Goal: Task Accomplishment & Management: Manage account settings

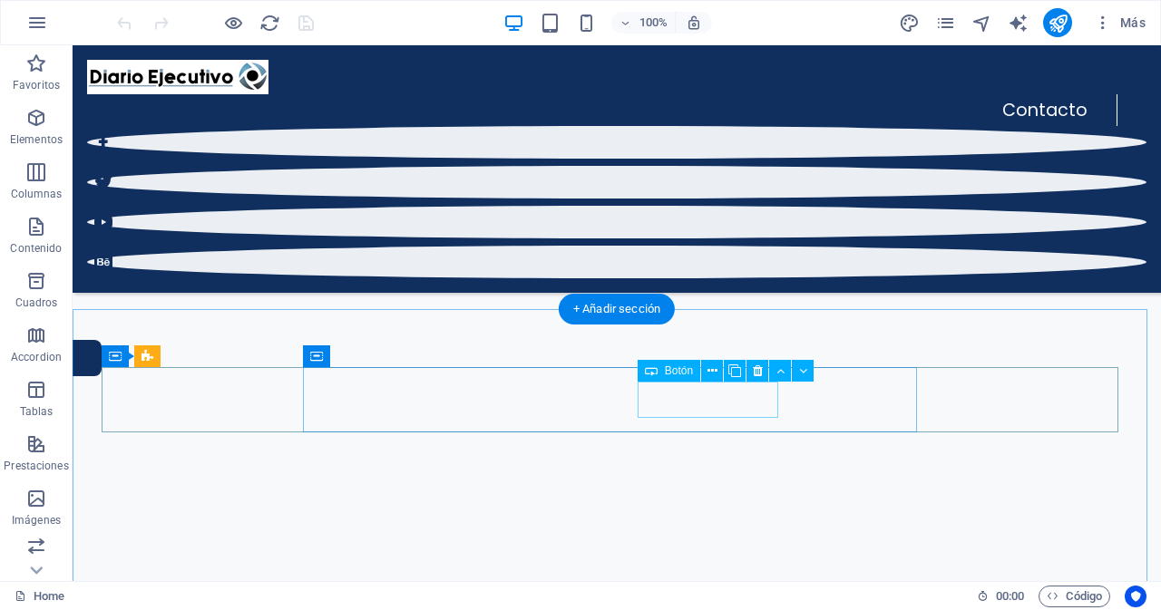
scroll to position [272, 0]
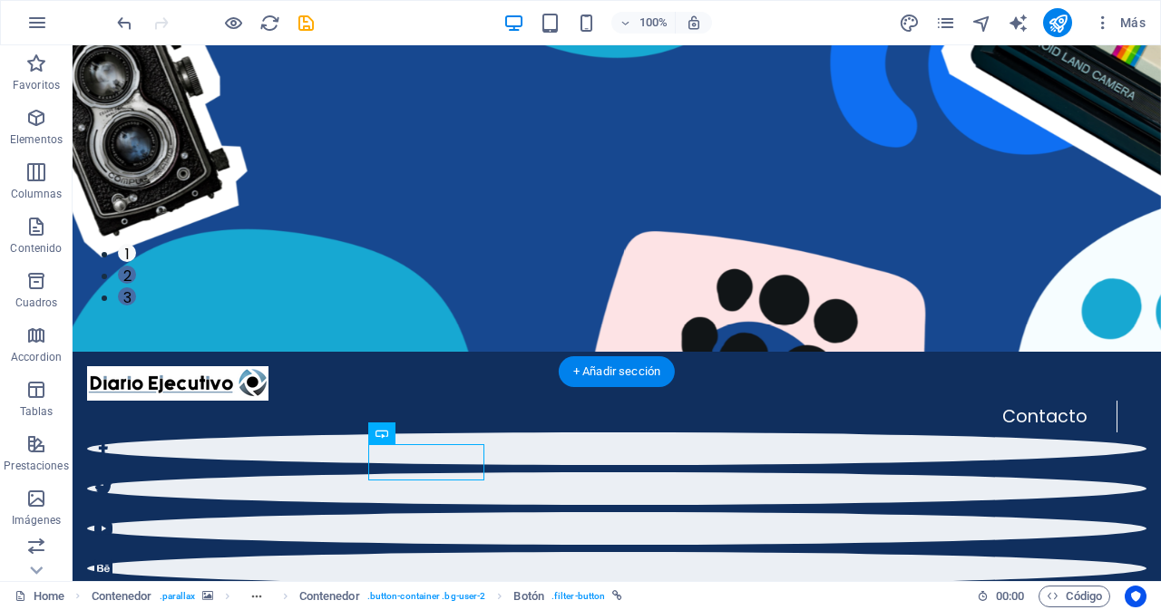
scroll to position [220, 0]
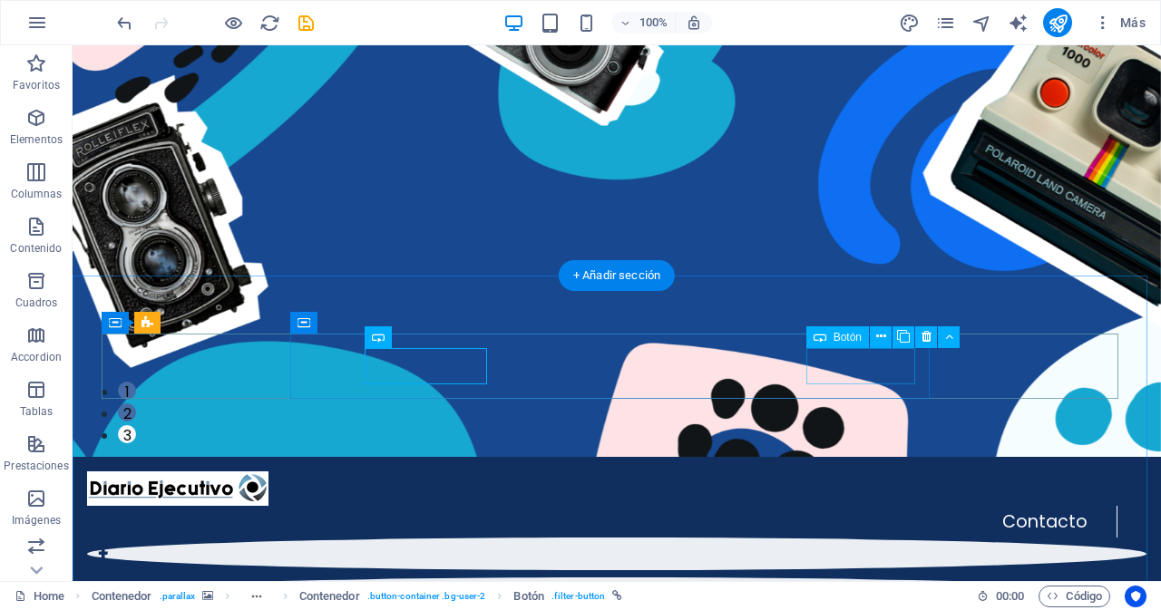
scroll to position [316, 0]
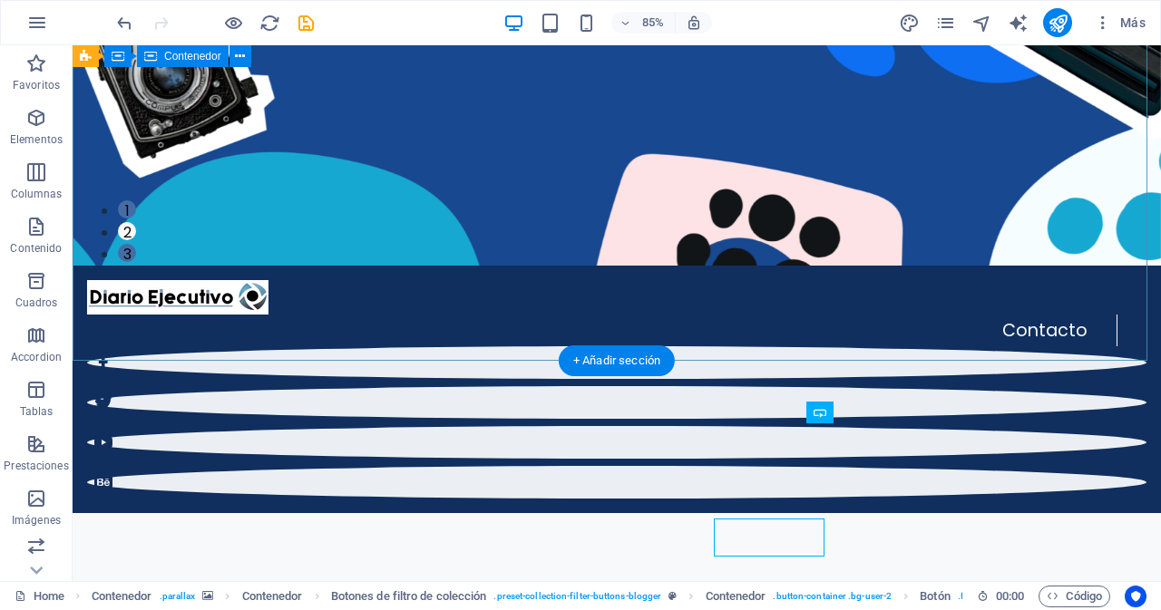
scroll to position [230, 0]
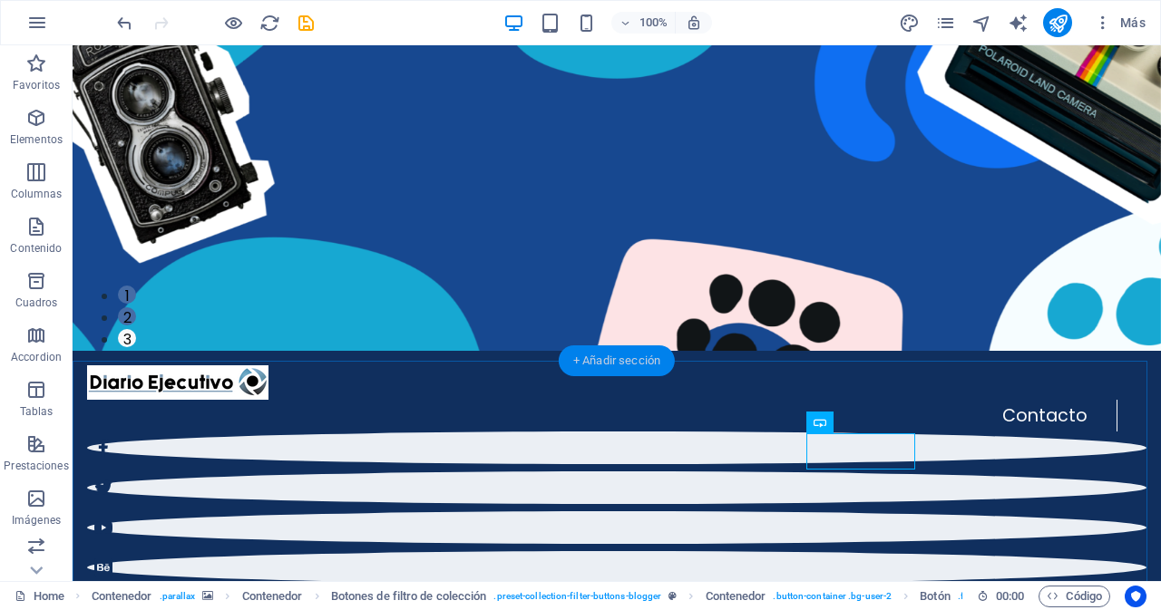
click at [634, 367] on div "+ Añadir sección" at bounding box center [617, 361] width 116 height 31
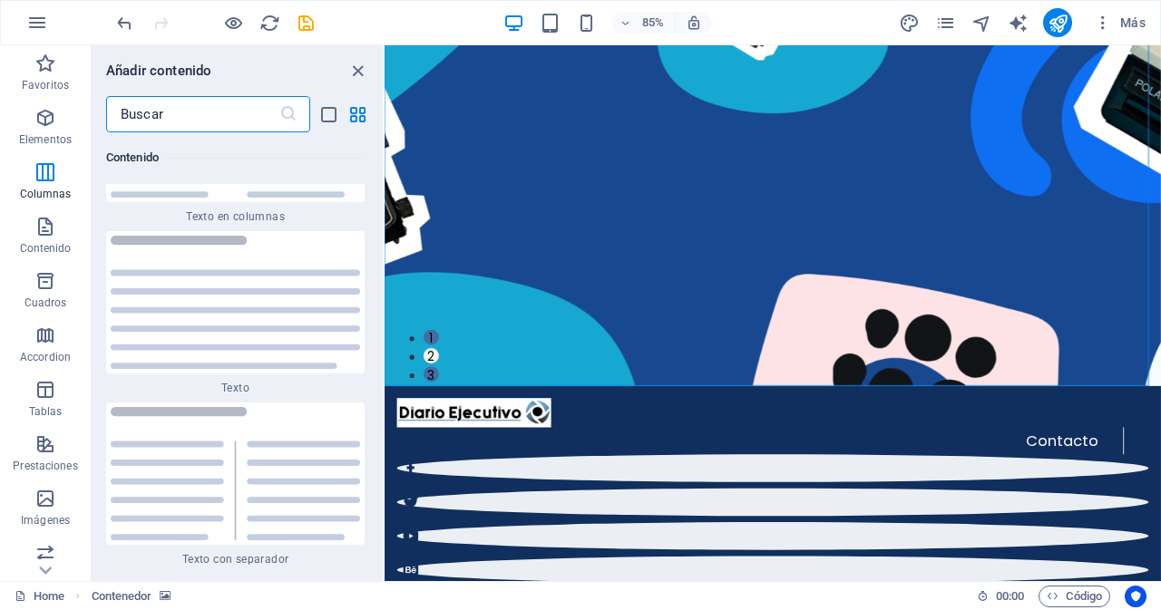
scroll to position [5282, 0]
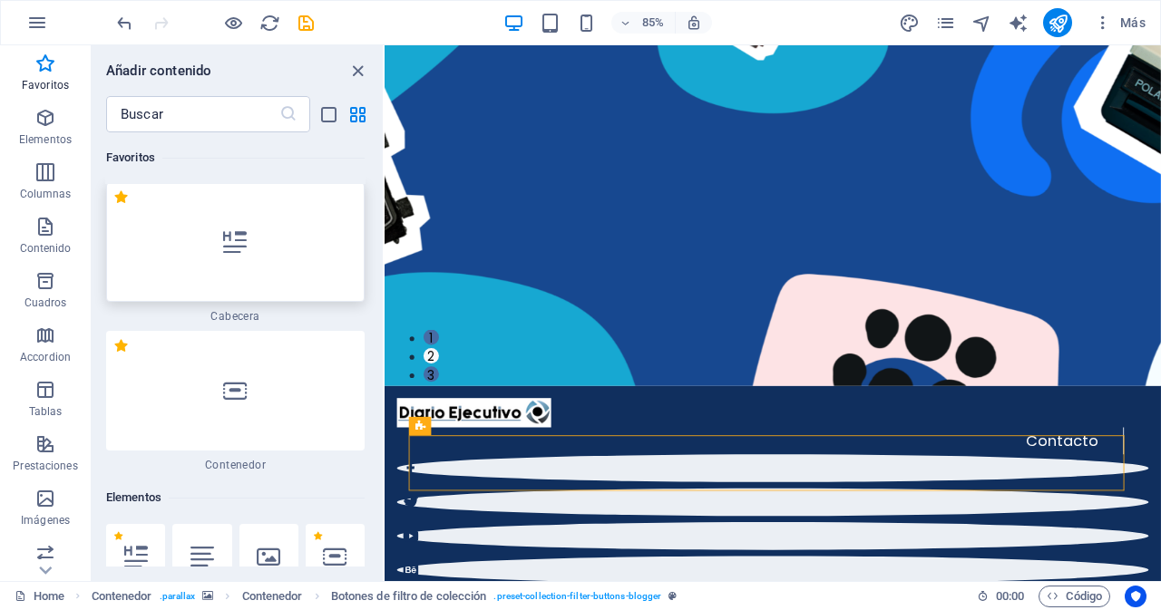
scroll to position [0, 0]
drag, startPoint x: 360, startPoint y: 73, endPoint x: 362, endPoint y: 94, distance: 21.8
click at [360, 73] on icon "close panel" at bounding box center [357, 71] width 21 height 21
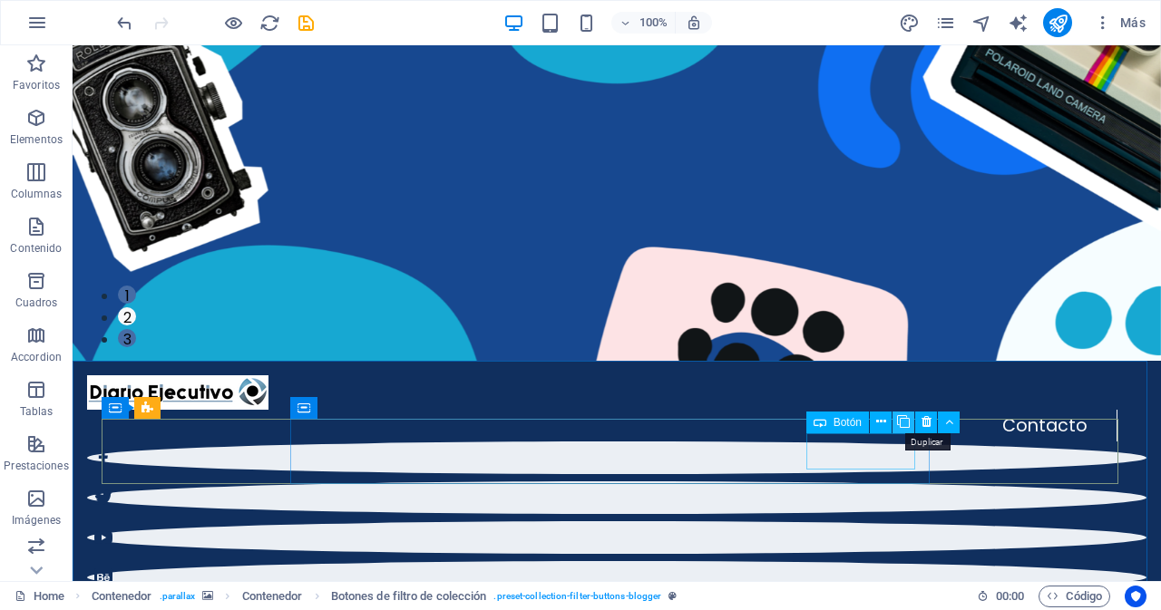
click at [902, 423] on icon at bounding box center [903, 422] width 13 height 19
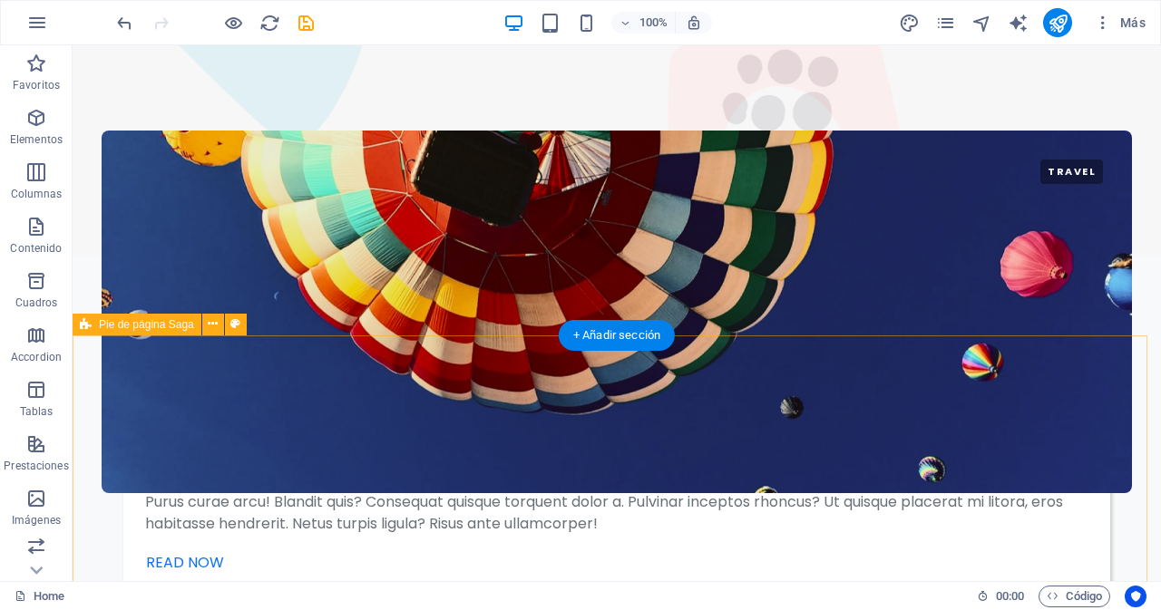
scroll to position [3538, 0]
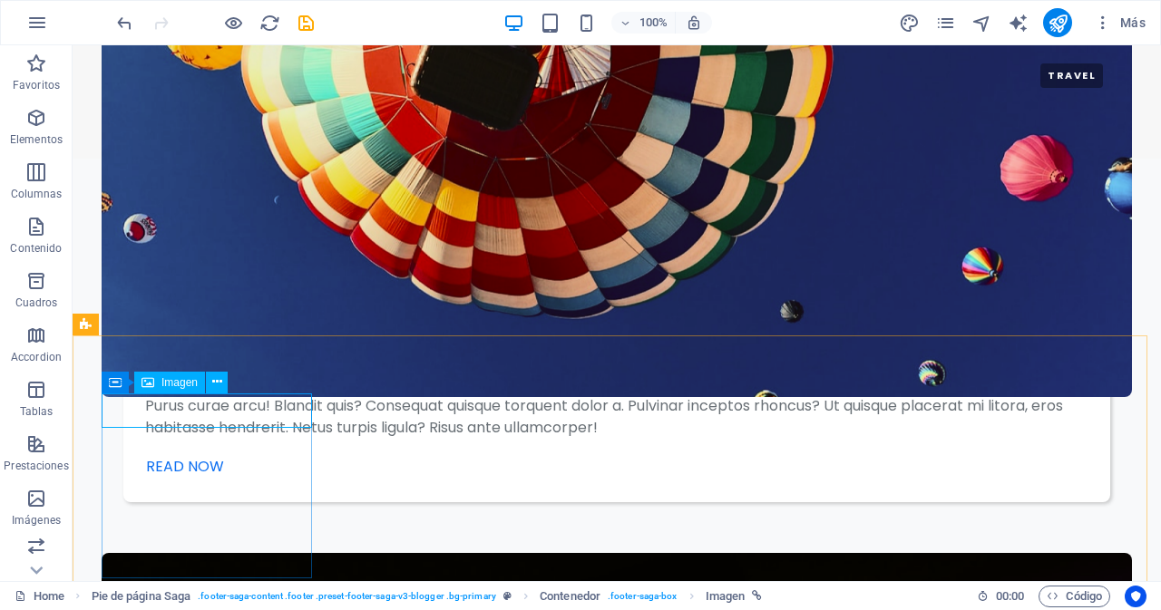
click at [172, 386] on span "Imagen" at bounding box center [179, 382] width 36 height 11
click at [171, 386] on span "Imagen" at bounding box center [179, 382] width 36 height 11
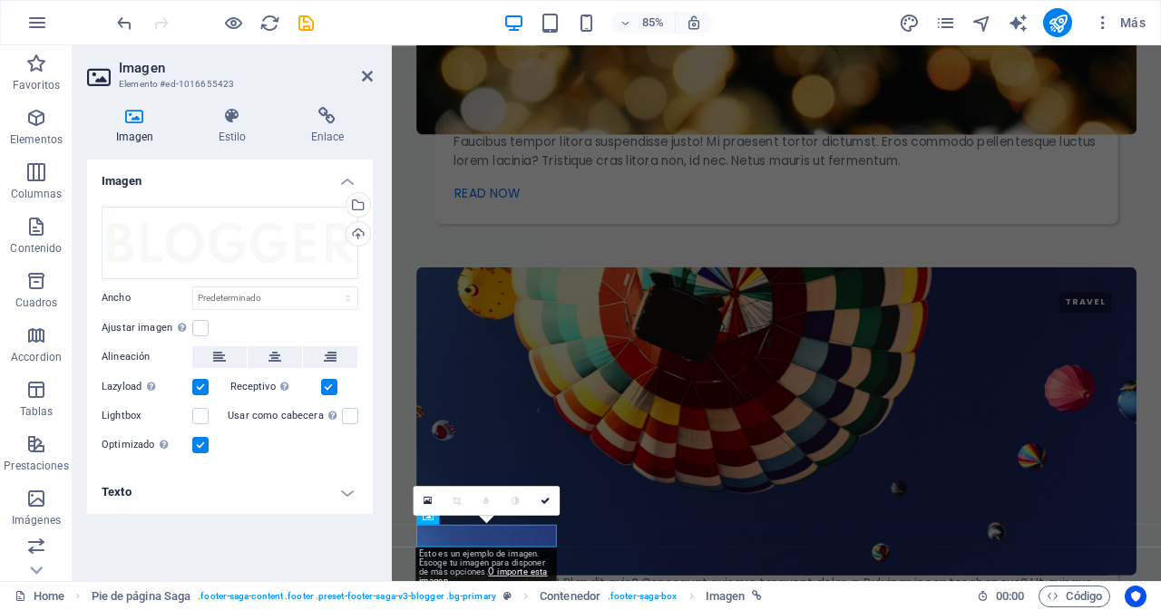
click at [172, 383] on label "Lazyload La carga de imágenes tras la carga de la página mejora la velocidad de…" at bounding box center [147, 387] width 91 height 22
click at [0, 0] on input "Lazyload La carga de imágenes tras la carga de la página mejora la velocidad de…" at bounding box center [0, 0] width 0 height 0
click at [205, 249] on div "Arrastra archivos aquí, haz clic para escoger archivos o selecciona archivos de…" at bounding box center [230, 243] width 257 height 73
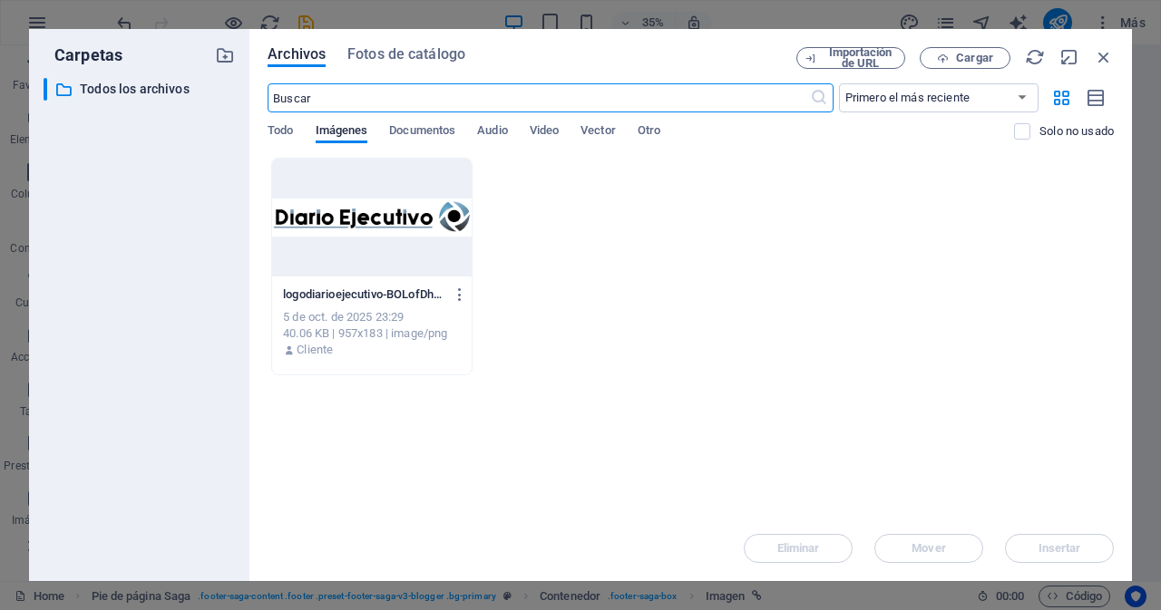
click at [373, 240] on div at bounding box center [372, 218] width 200 height 118
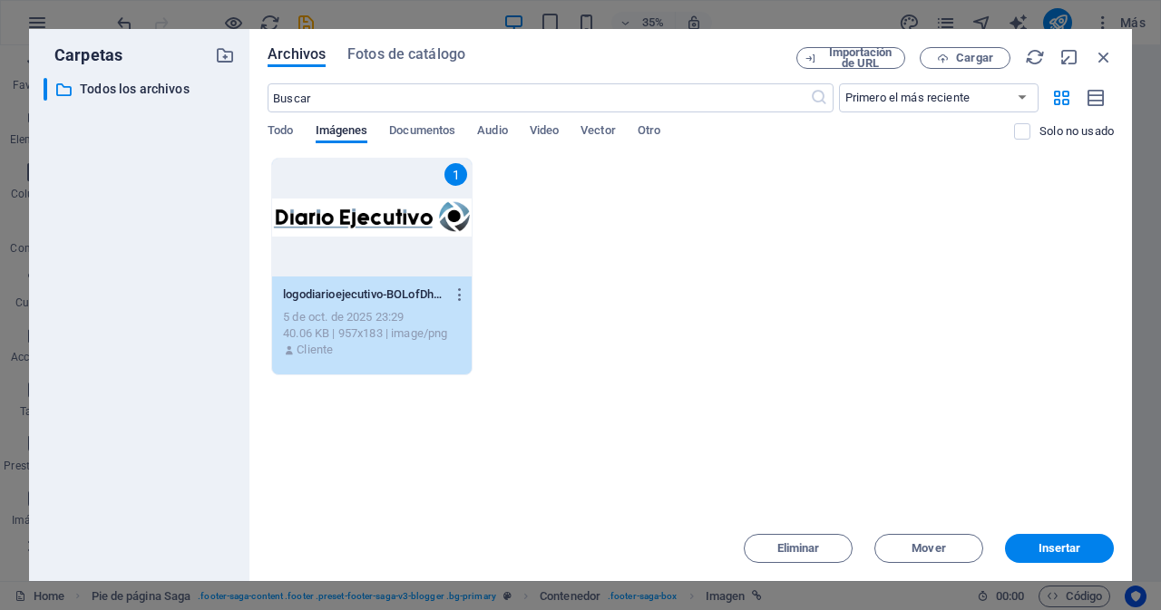
click at [373, 240] on div "1" at bounding box center [372, 218] width 200 height 118
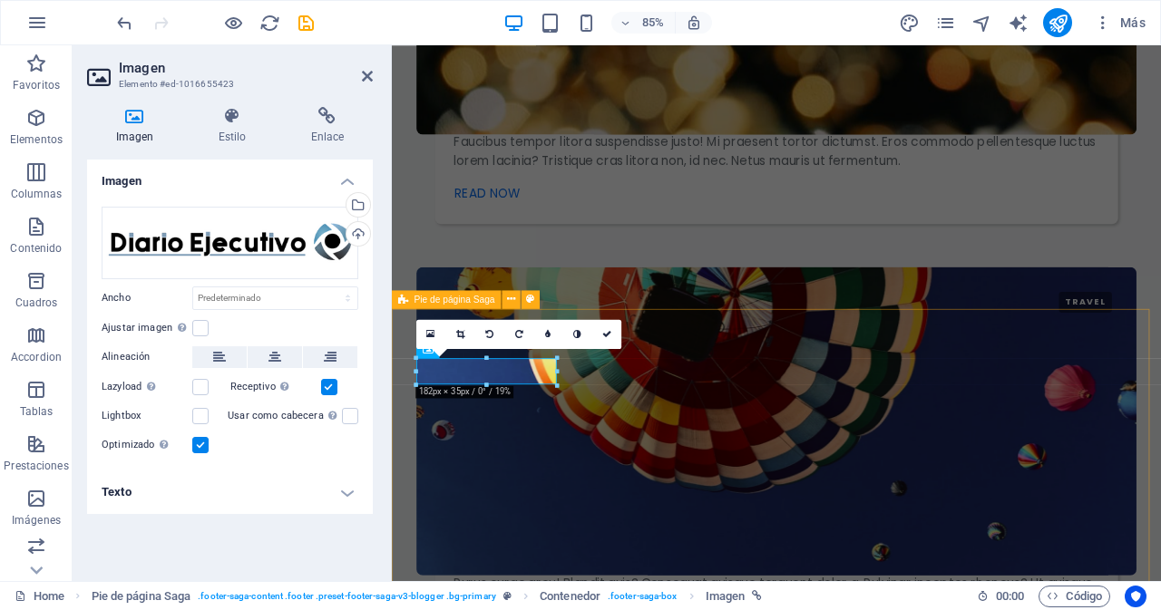
scroll to position [3734, 0]
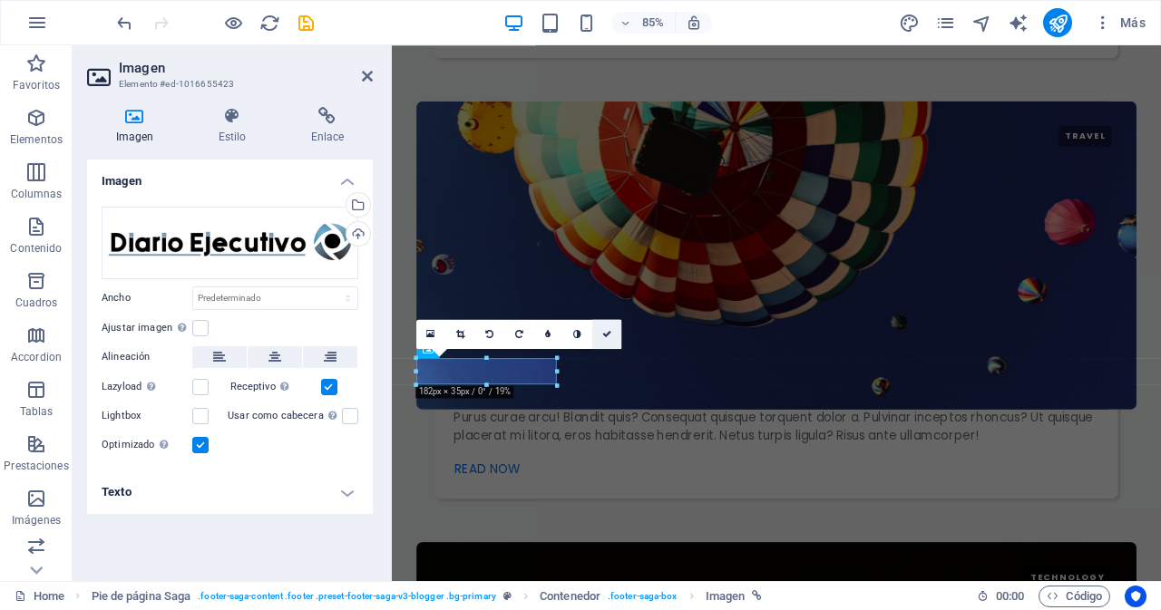
click at [605, 329] on icon at bounding box center [606, 333] width 9 height 9
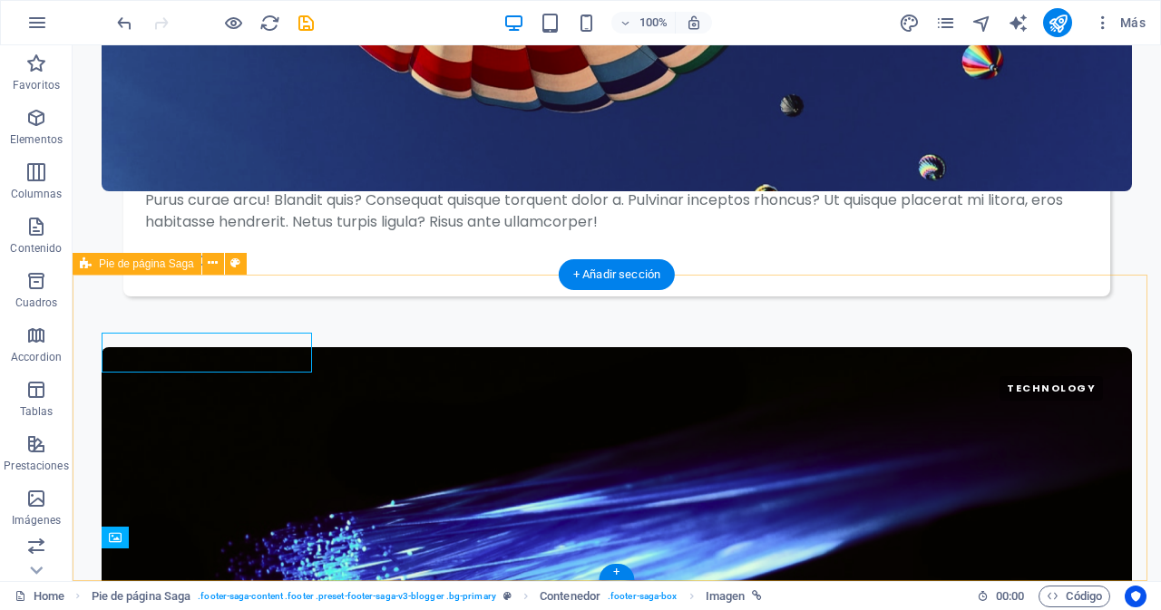
scroll to position [3599, 0]
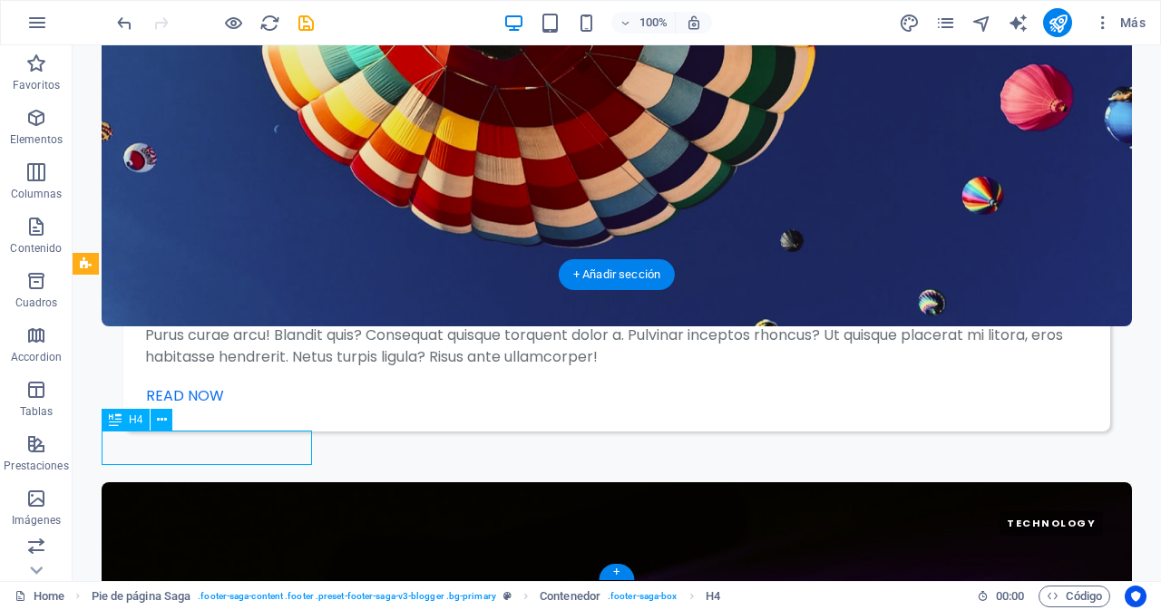
drag, startPoint x: 372, startPoint y: 495, endPoint x: 299, endPoint y: 450, distance: 85.6
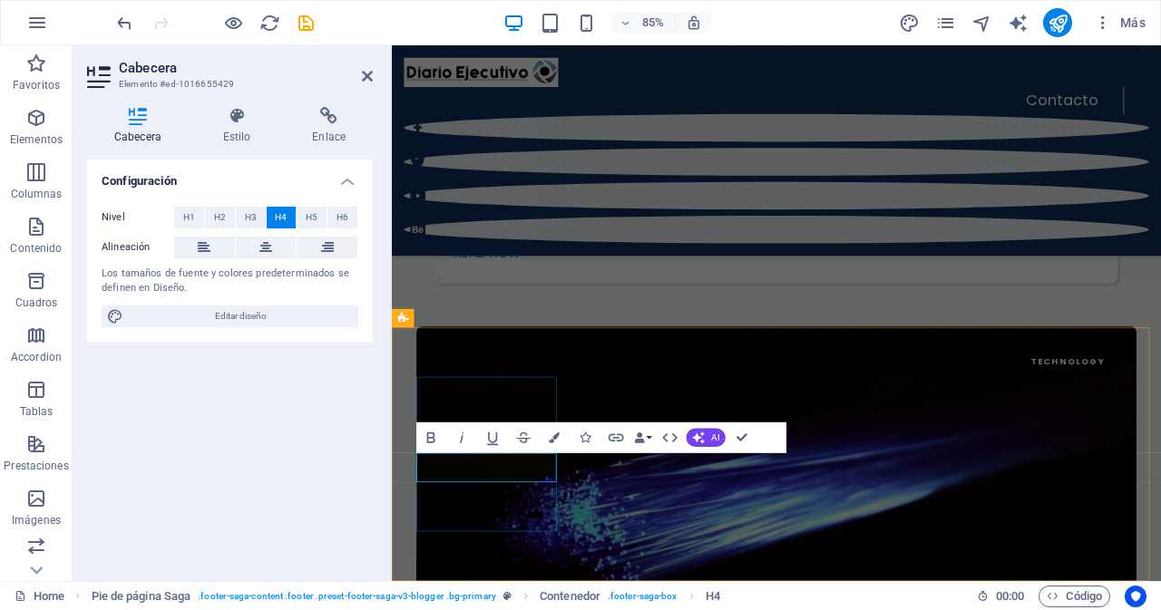
scroll to position [3711, 0]
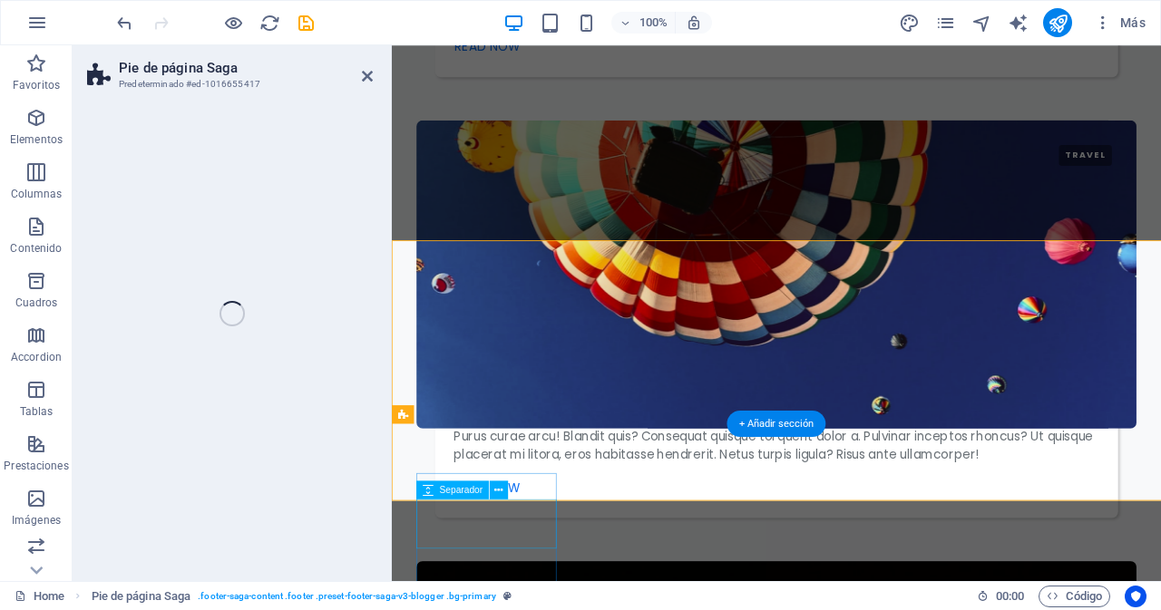
scroll to position [3599, 0]
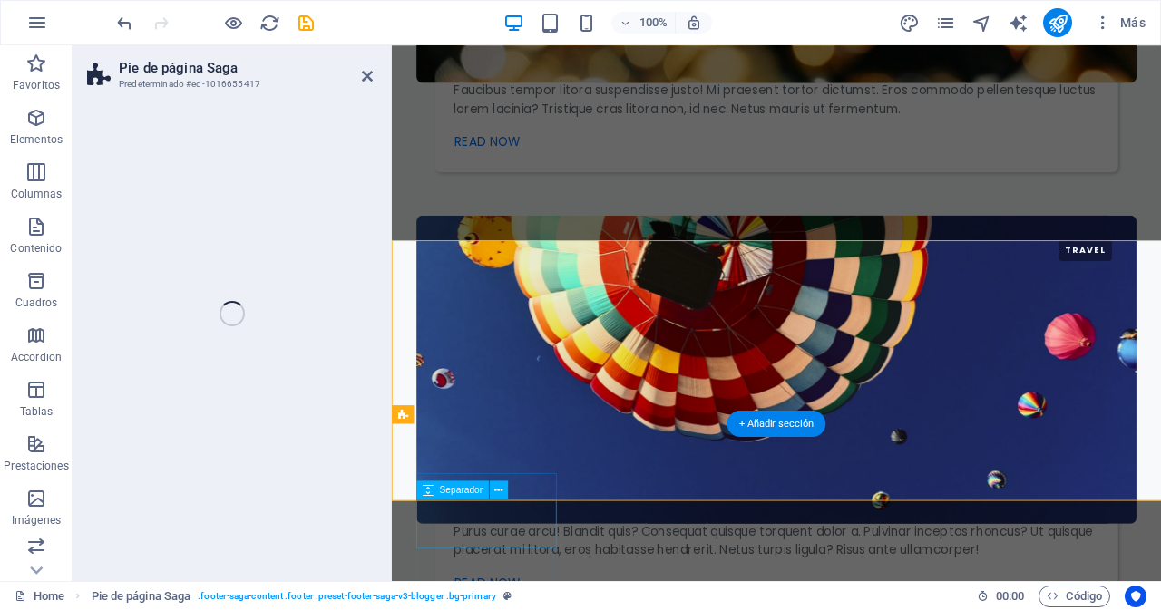
select select "footer"
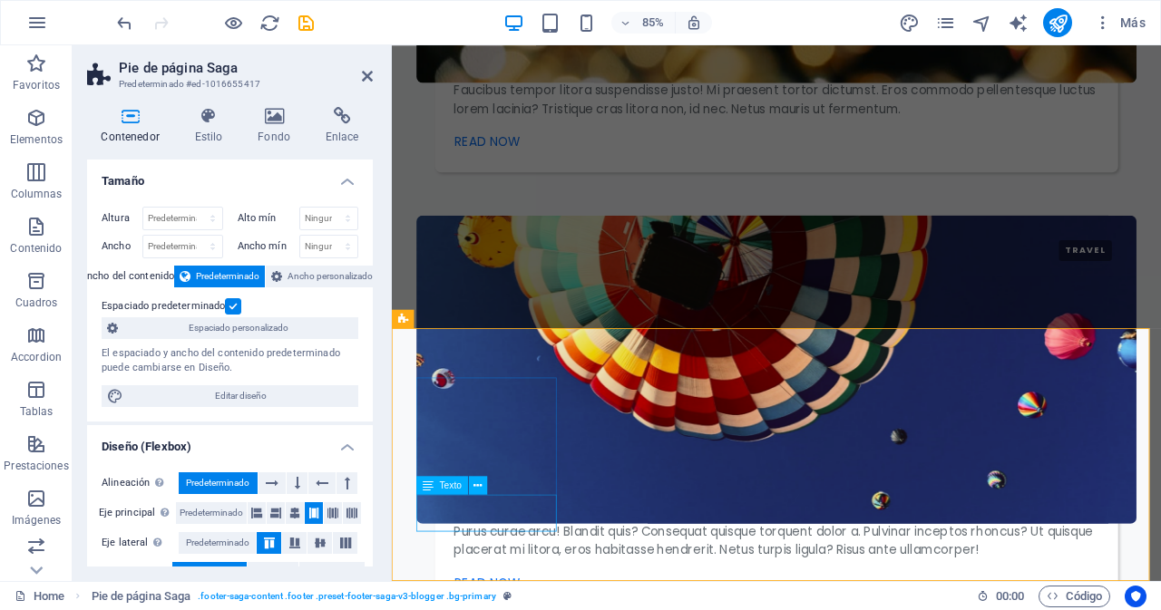
scroll to position [3711, 0]
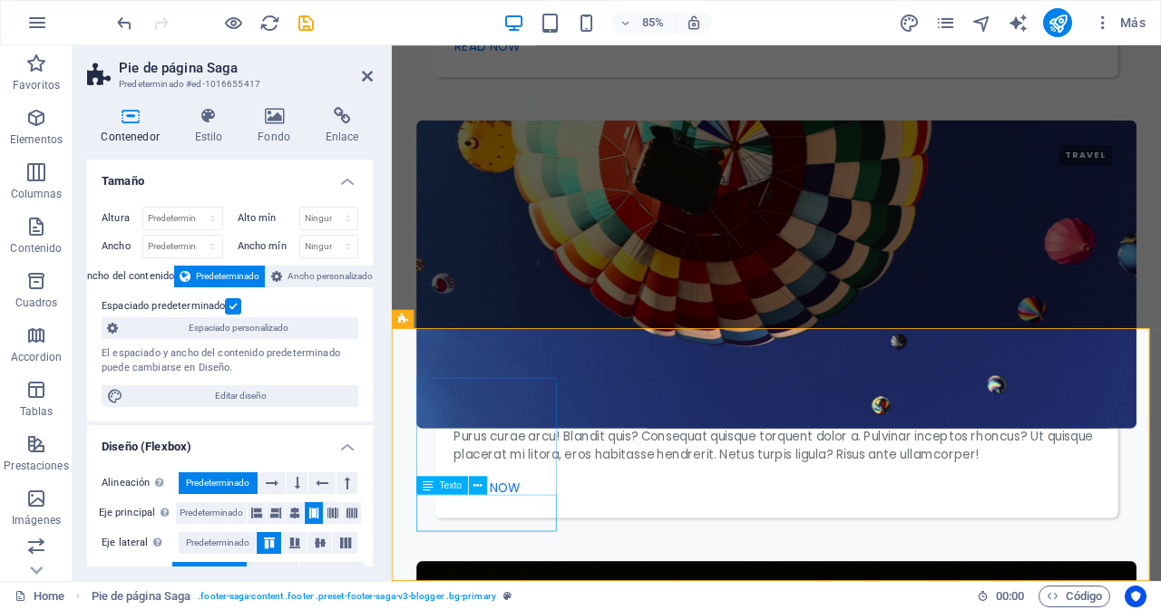
click at [452, 490] on span "Texto" at bounding box center [451, 485] width 22 height 9
drag, startPoint x: 444, startPoint y: 586, endPoint x: 827, endPoint y: 551, distance: 385.3
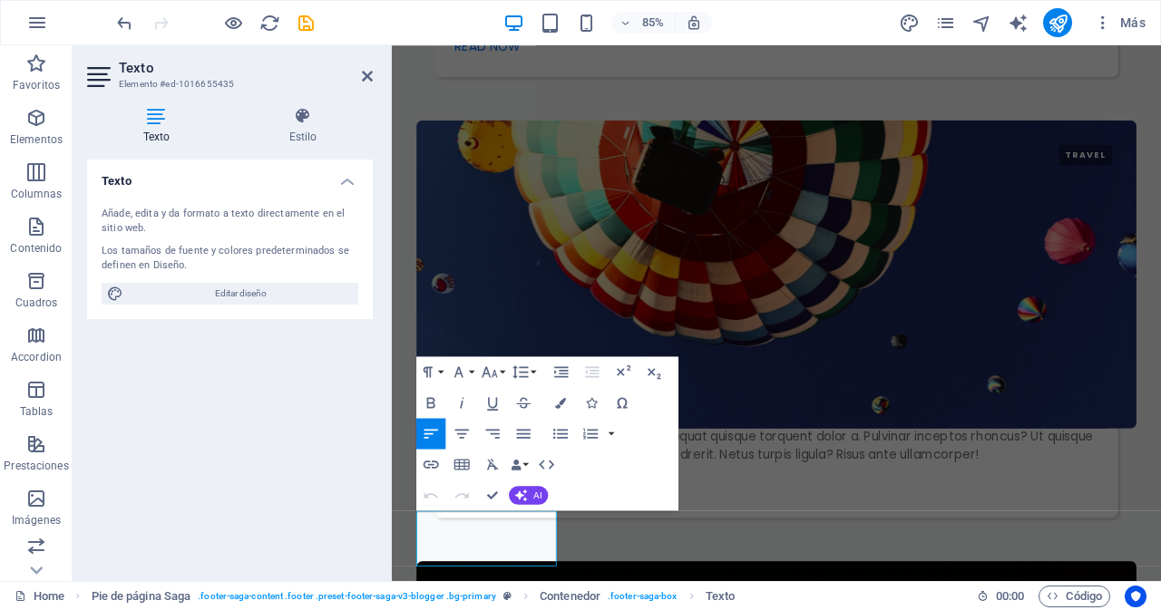
scroll to position [3692, 0]
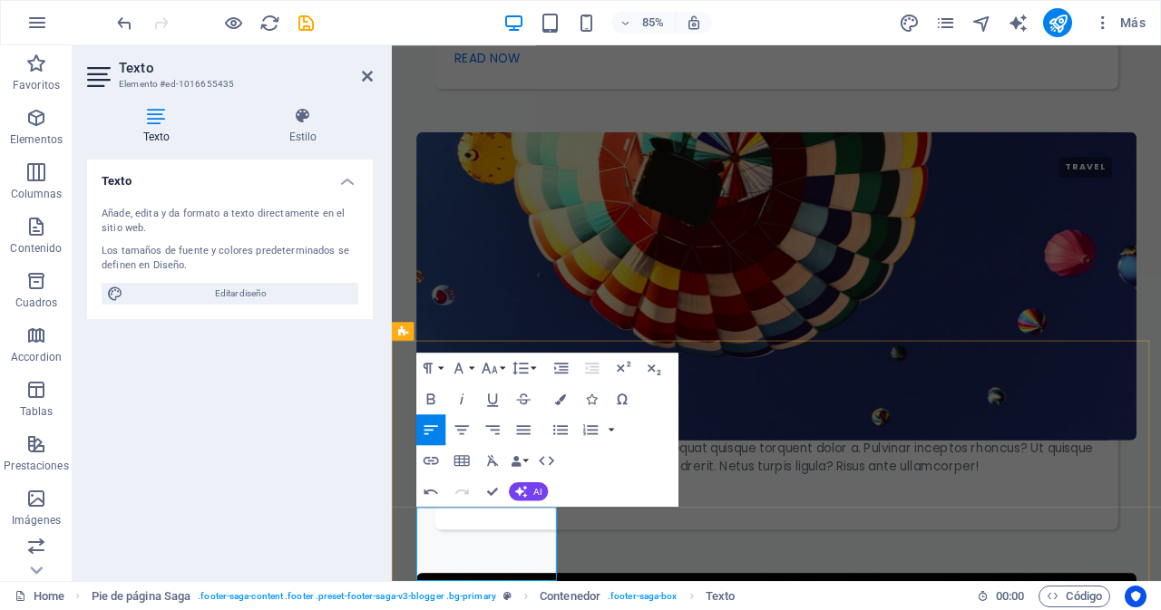
scroll to position [3755, 0]
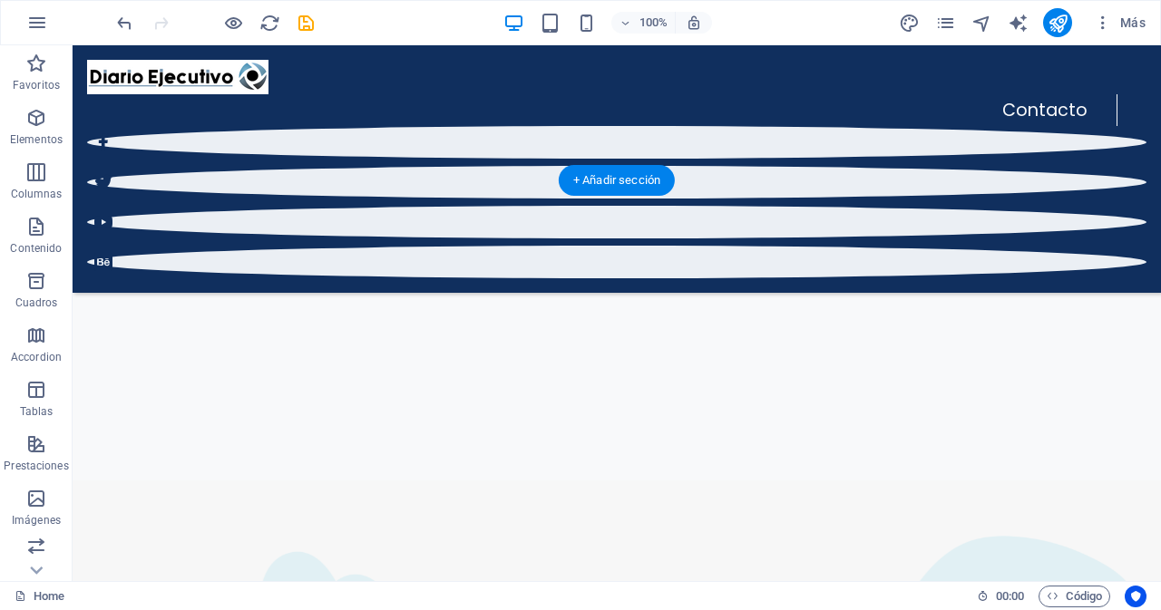
scroll to position [363, 0]
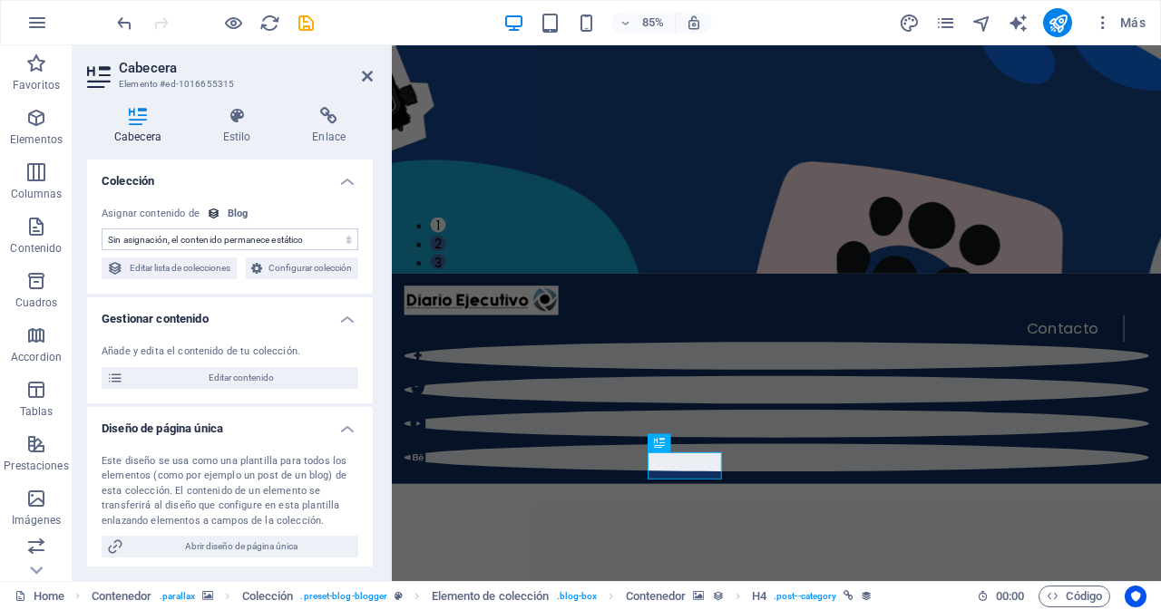
select select "category"
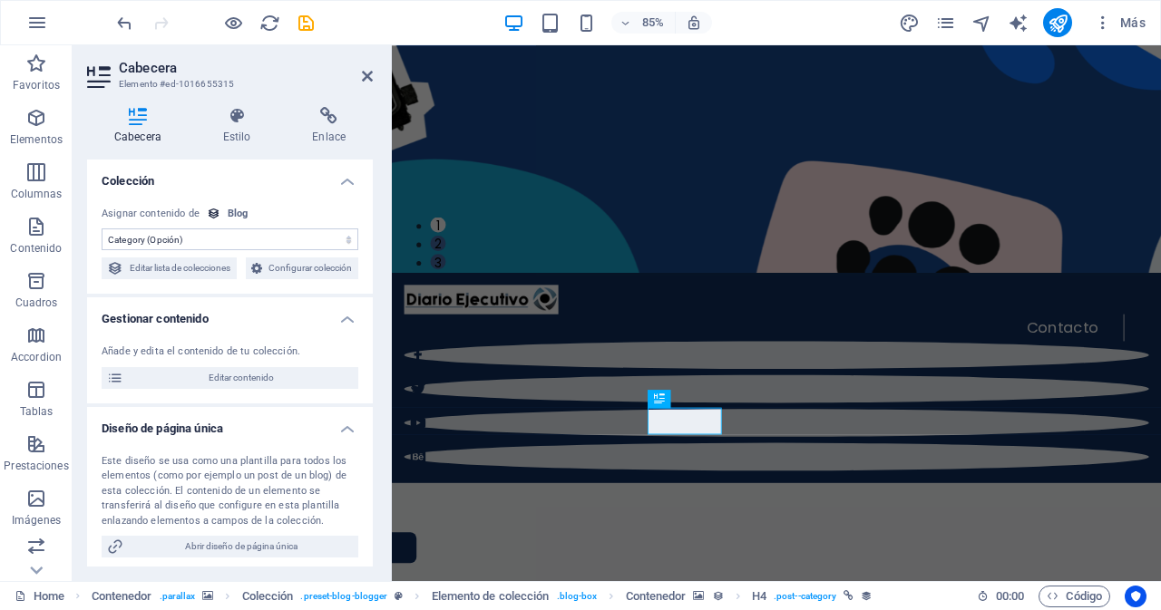
scroll to position [454, 0]
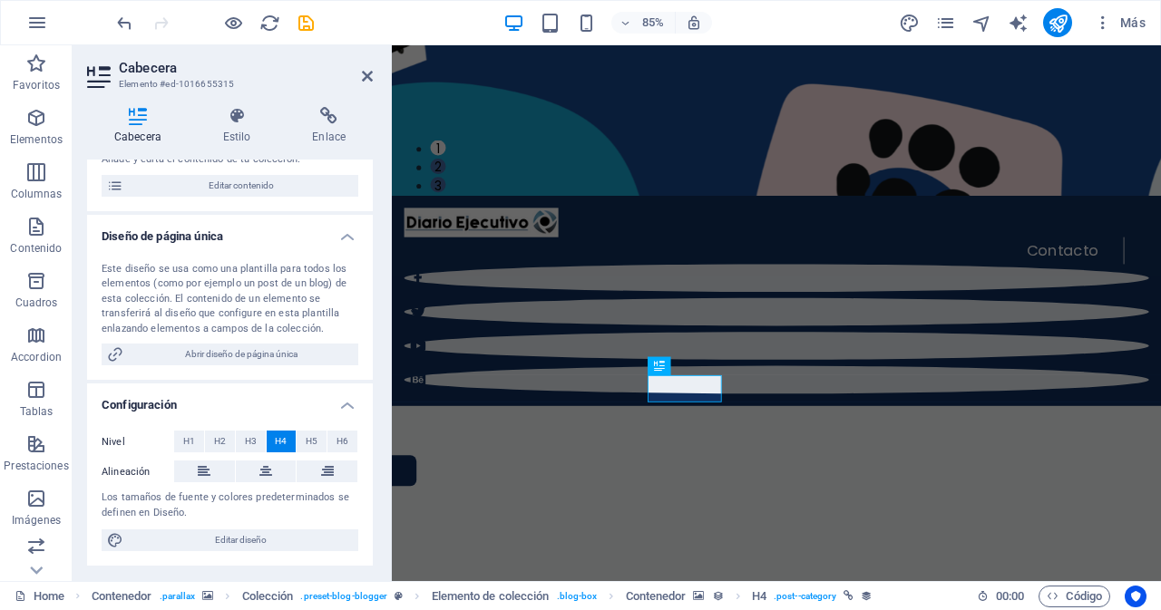
scroll to position [0, 0]
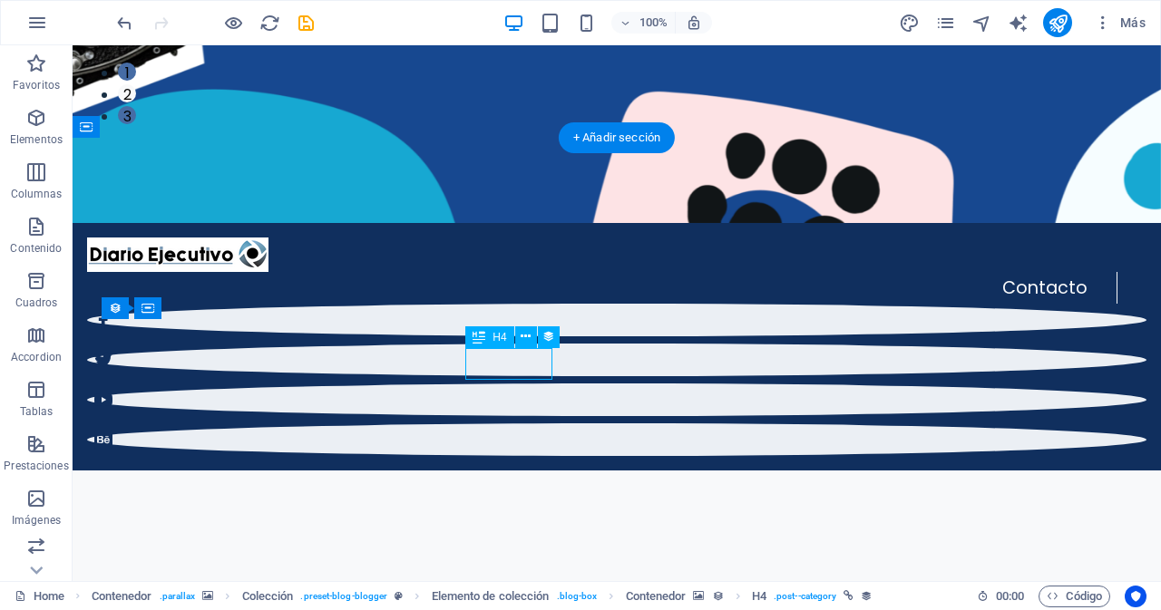
select select "category"
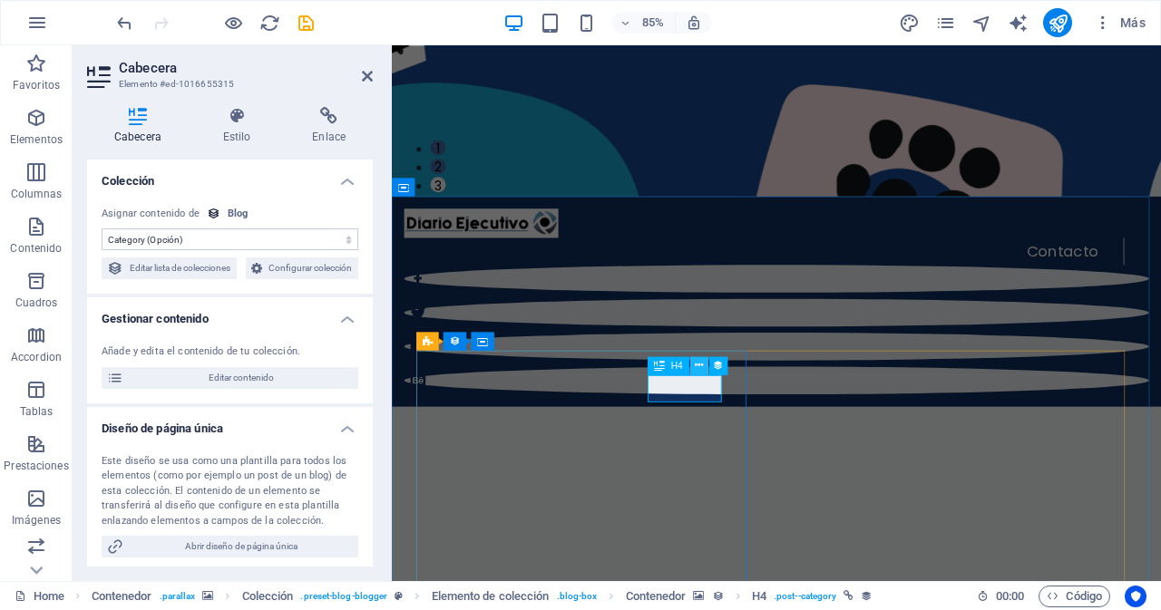
click at [698, 368] on icon at bounding box center [699, 365] width 8 height 16
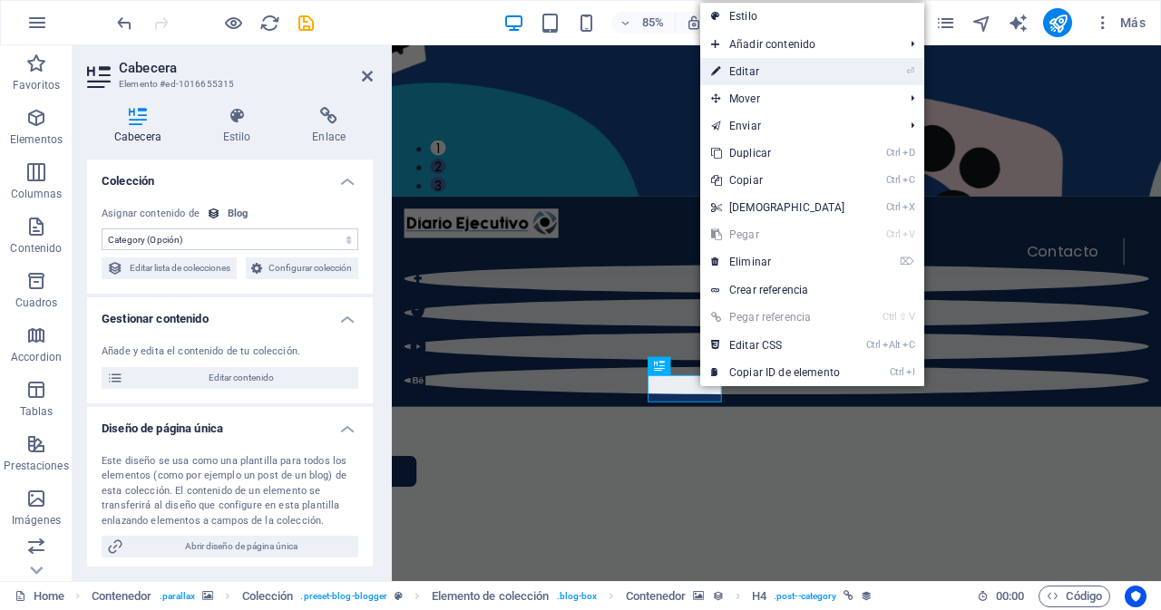
click at [743, 68] on link "⏎ Editar" at bounding box center [778, 71] width 156 height 27
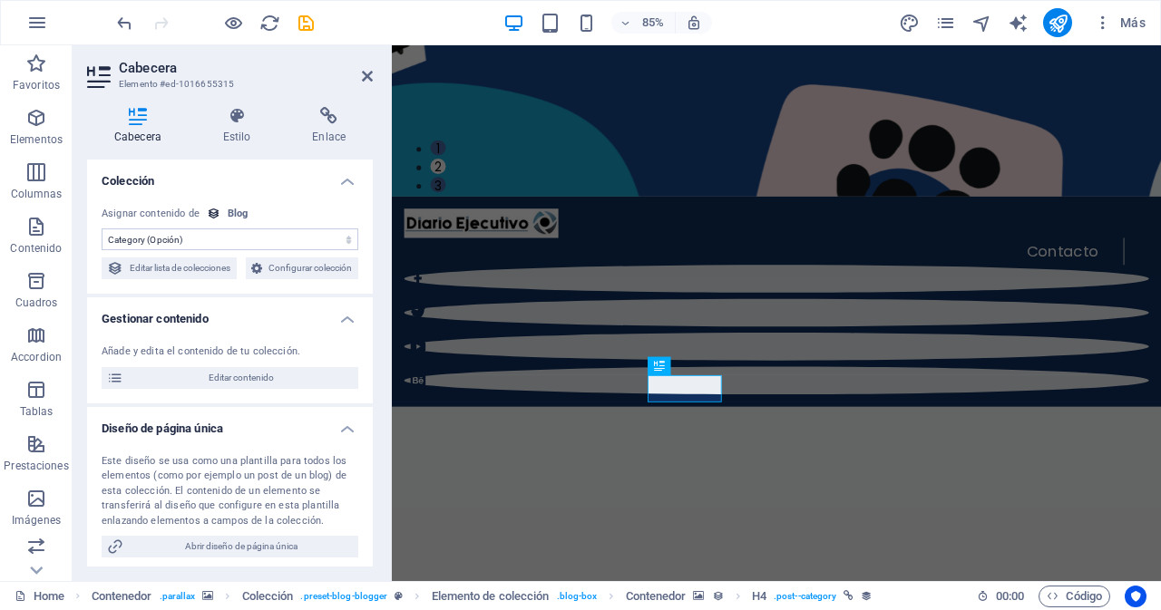
click at [249, 244] on select "Sin asignación, el contenido permanece estático Creado a las (Fecha) Actualizad…" at bounding box center [230, 240] width 257 height 22
click at [244, 241] on select "Sin asignación, el contenido permanece estático Creado a las (Fecha) Actualizad…" at bounding box center [230, 240] width 257 height 22
click at [181, 243] on select "Sin asignación, el contenido permanece estático Creado a las (Fecha) Actualizad…" at bounding box center [230, 240] width 257 height 22
click at [290, 172] on h4 "Colección" at bounding box center [230, 176] width 286 height 33
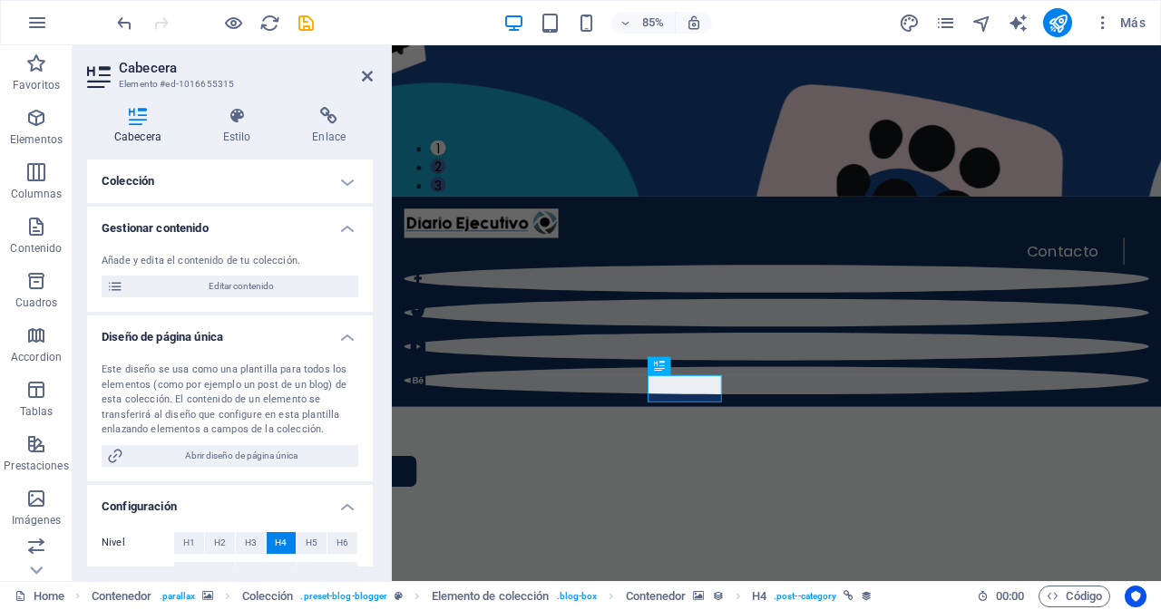
click at [287, 185] on h4 "Colección" at bounding box center [230, 182] width 286 height 44
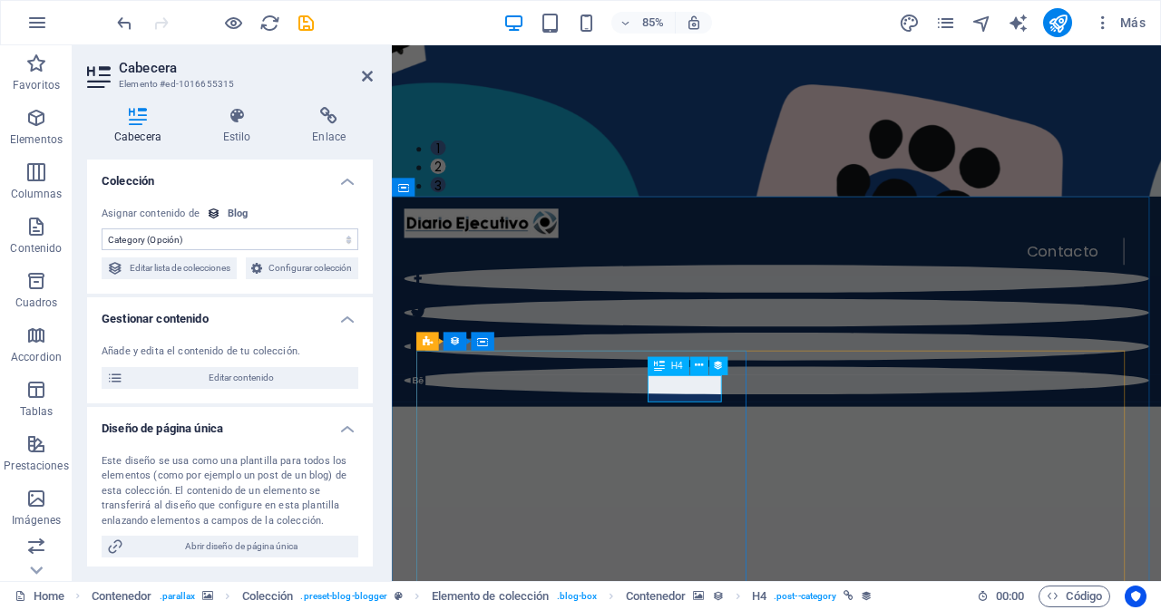
click at [659, 368] on icon at bounding box center [659, 365] width 11 height 18
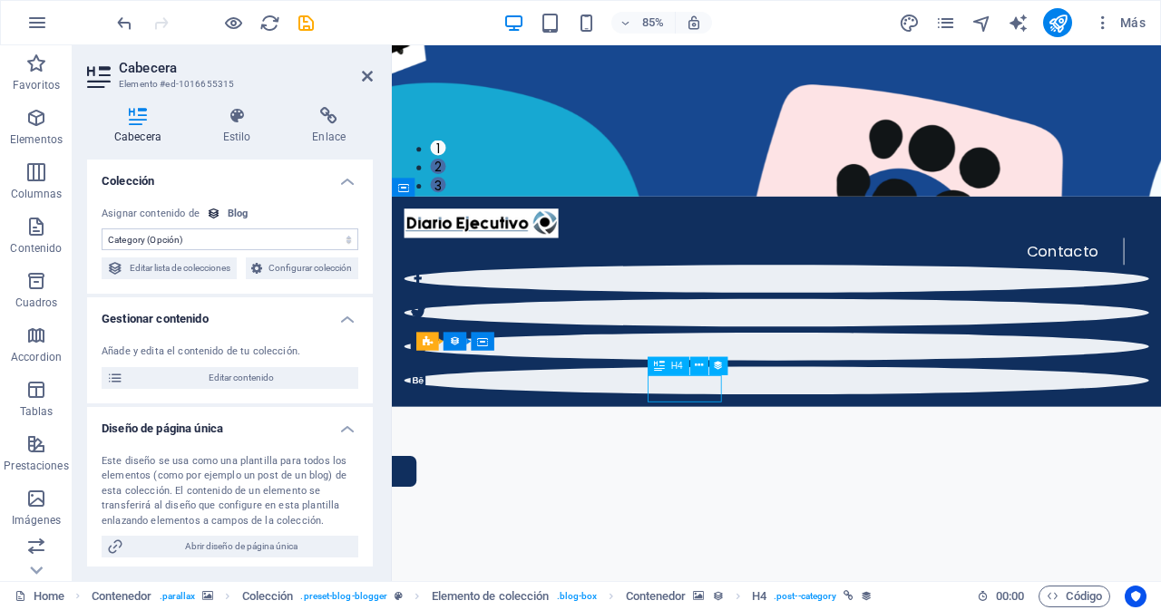
click at [703, 366] on icon at bounding box center [699, 365] width 8 height 16
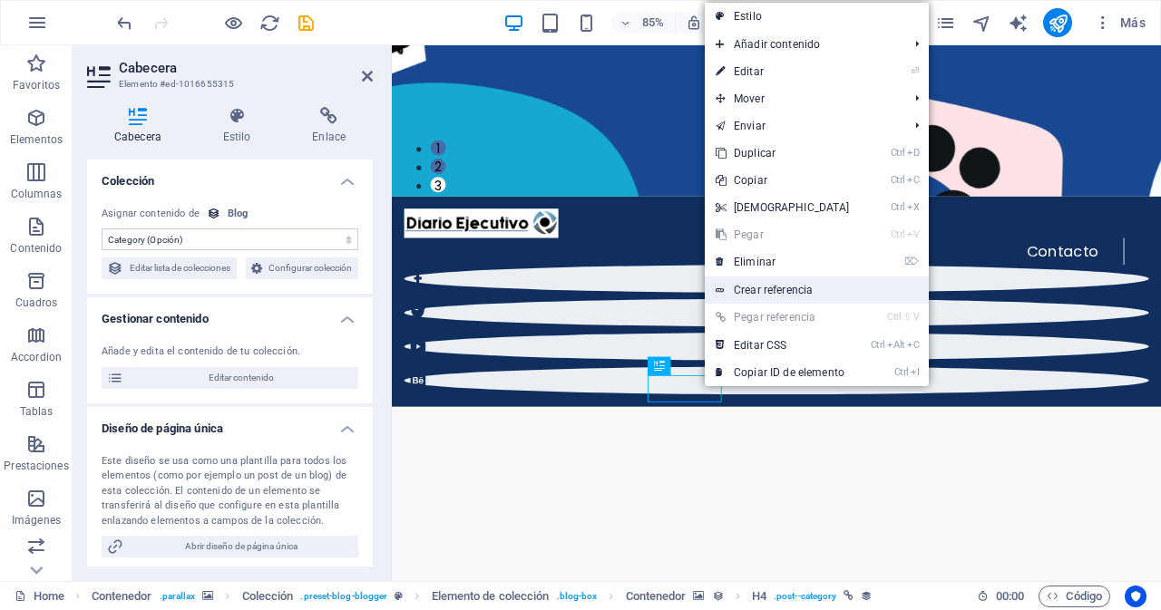
drag, startPoint x: 770, startPoint y: 290, endPoint x: 444, endPoint y: 287, distance: 325.7
click at [770, 290] on link "Crear referencia" at bounding box center [817, 290] width 224 height 27
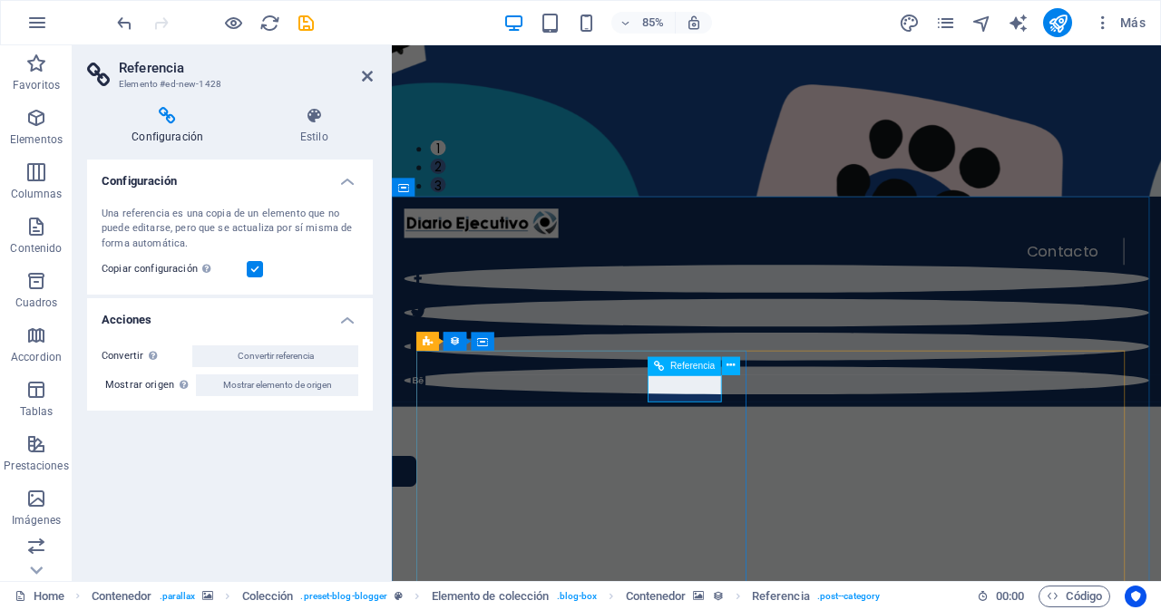
click at [686, 370] on span "Referencia" at bounding box center [692, 365] width 44 height 9
click at [665, 369] on div "Referencia" at bounding box center [684, 365] width 73 height 18
click at [733, 371] on icon at bounding box center [732, 365] width 8 height 16
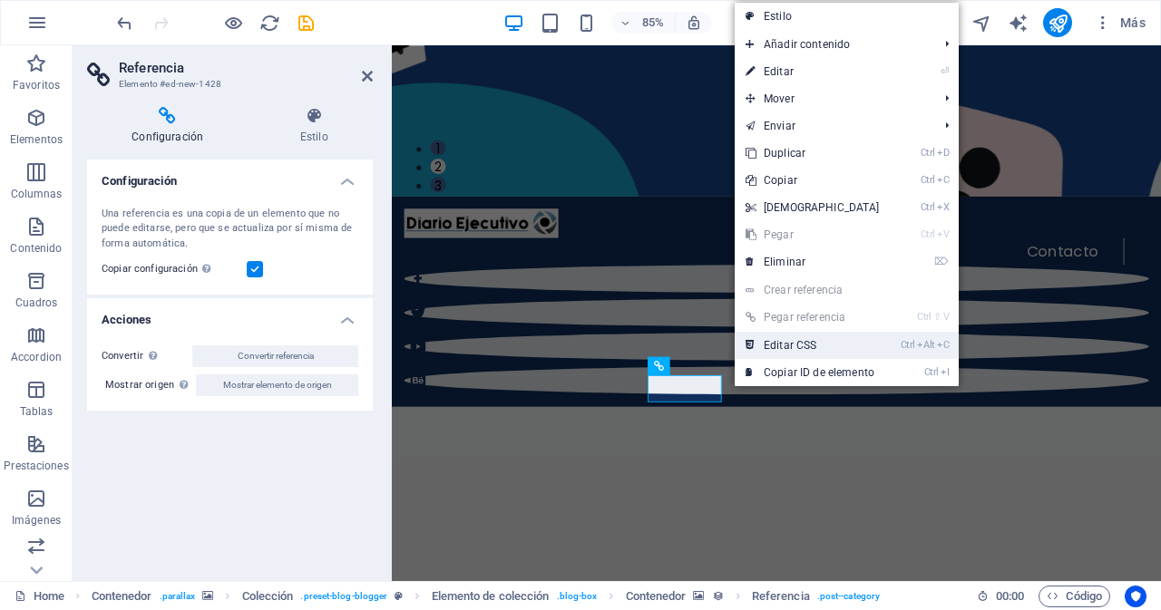
click at [780, 349] on link "Ctrl Alt C Editar CSS" at bounding box center [813, 345] width 156 height 27
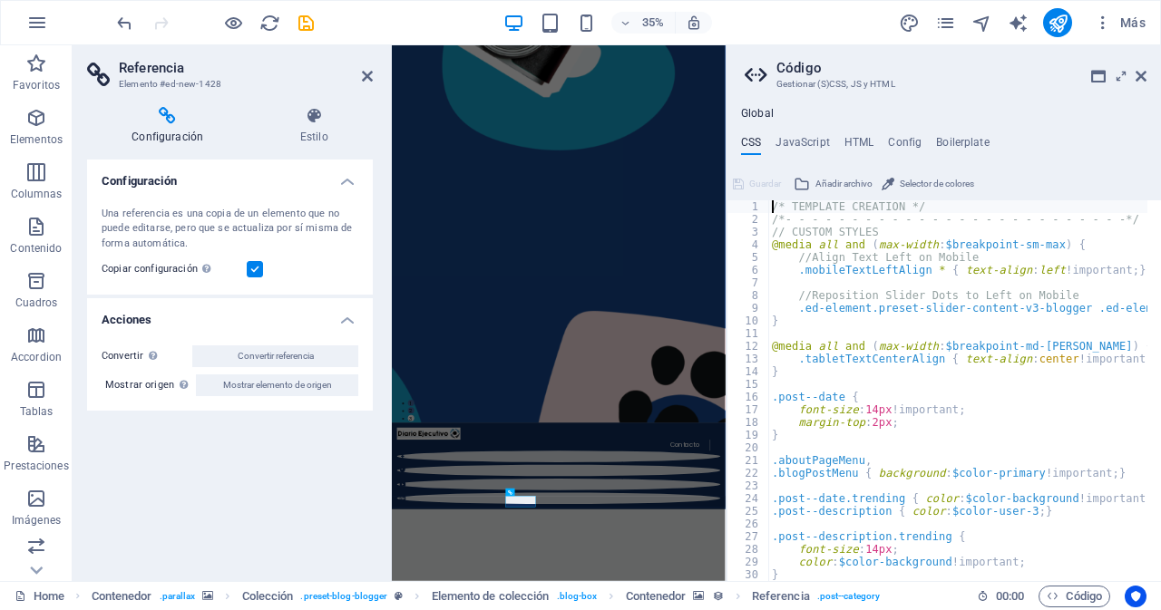
click at [1121, 75] on icon at bounding box center [1121, 76] width 0 height 15
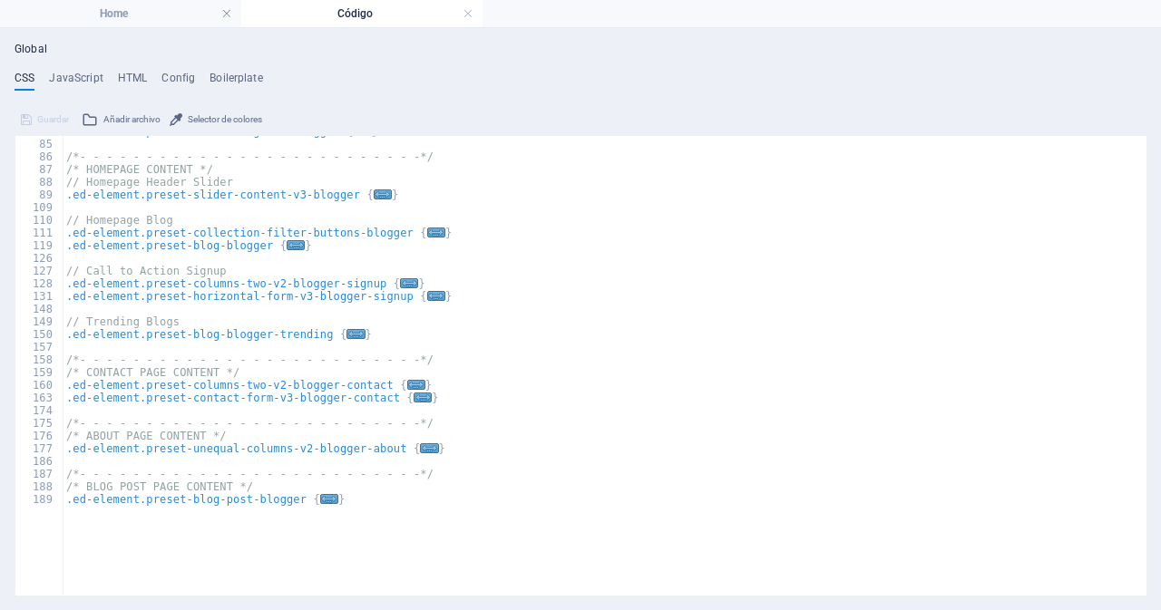
scroll to position [595, 0]
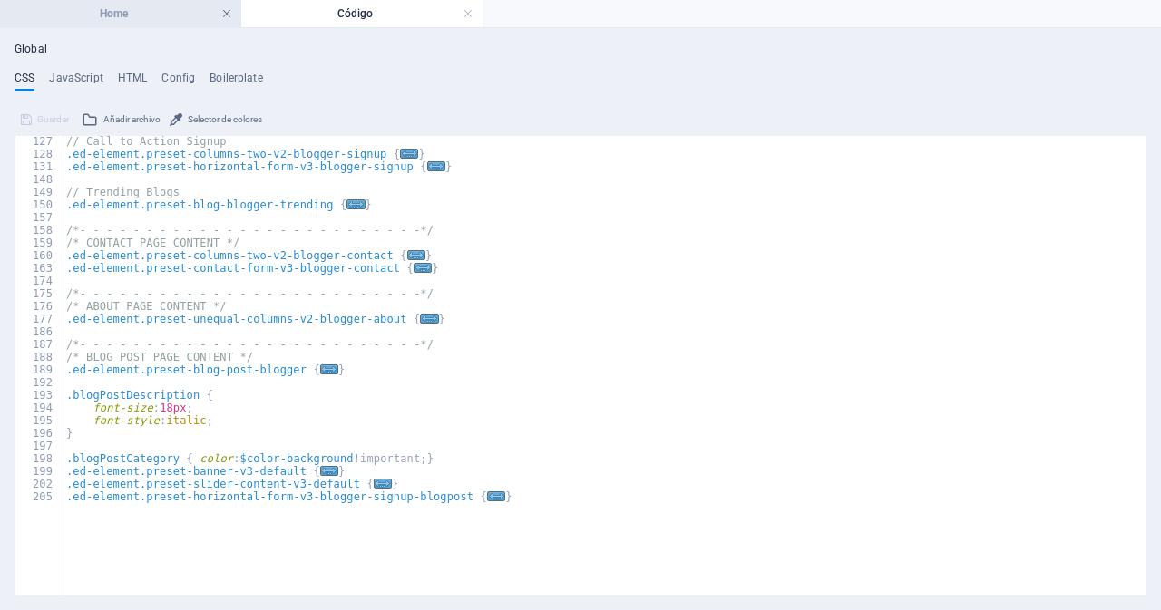
click at [229, 11] on link at bounding box center [226, 13] width 11 height 17
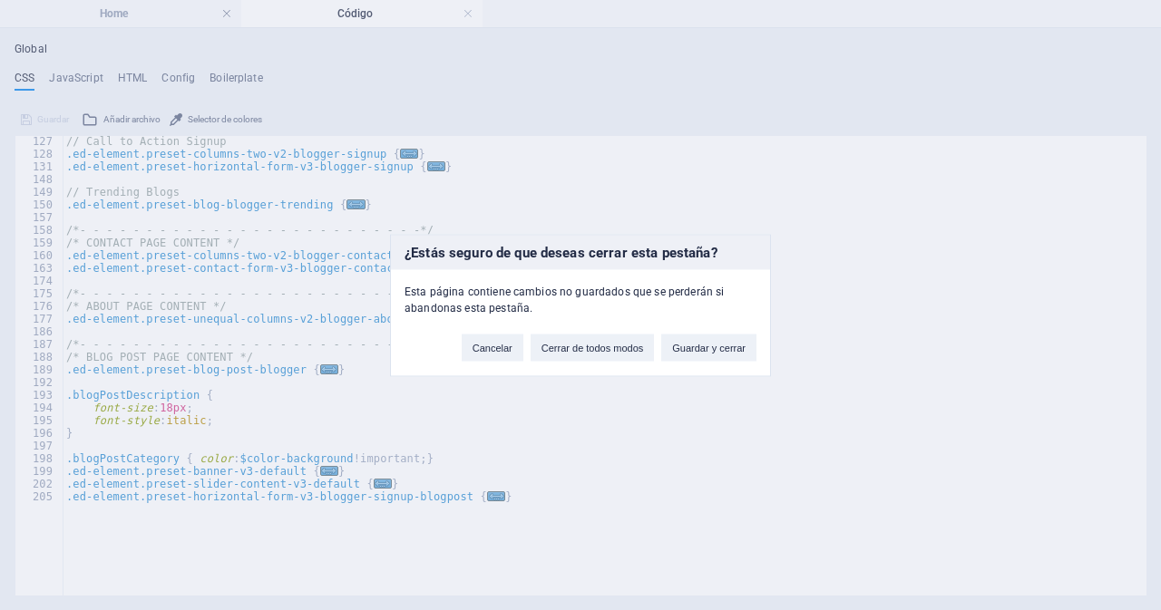
click at [449, 86] on div "¿Estás seguro de que deseas cerrar esta pestaña? Esta página contiene cambios n…" at bounding box center [580, 305] width 1161 height 610
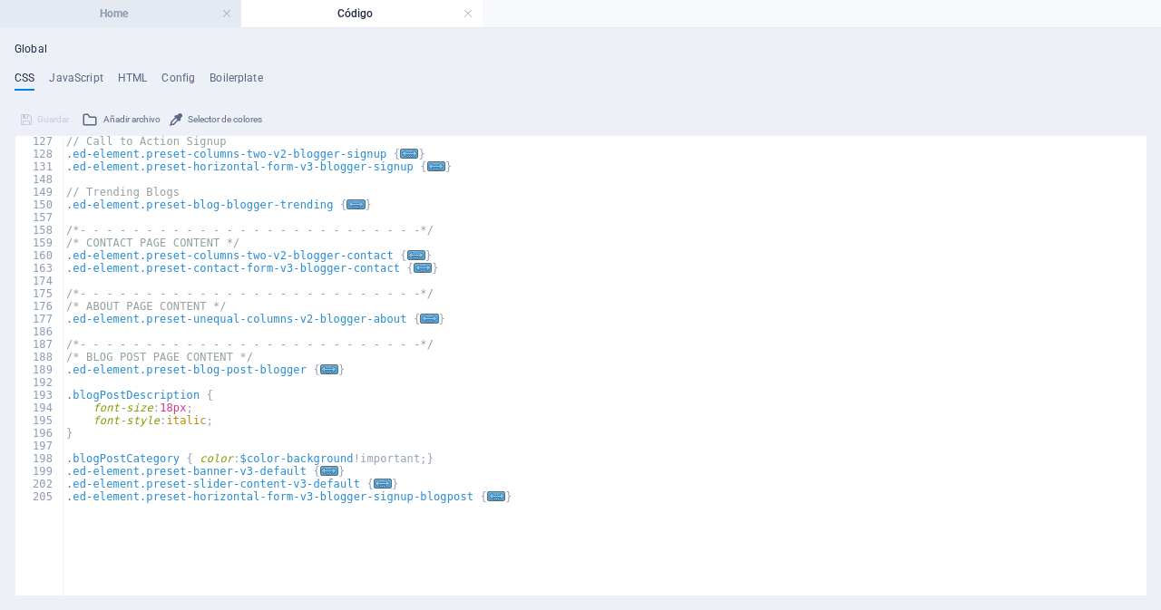
click at [137, 18] on h4 "Home" at bounding box center [120, 14] width 241 height 20
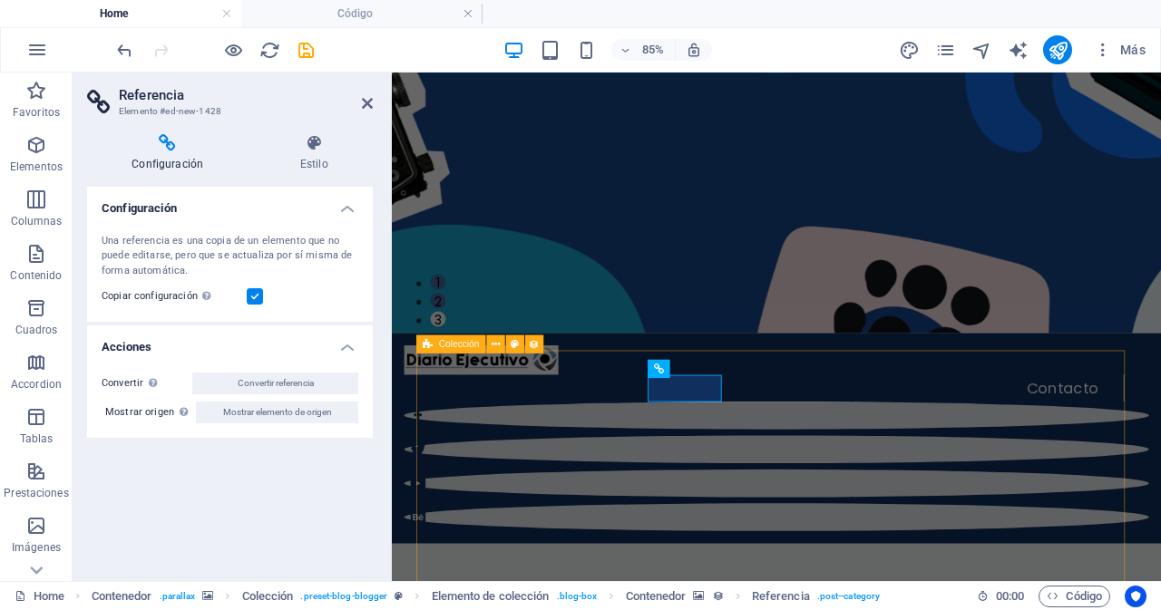
scroll to position [454, 0]
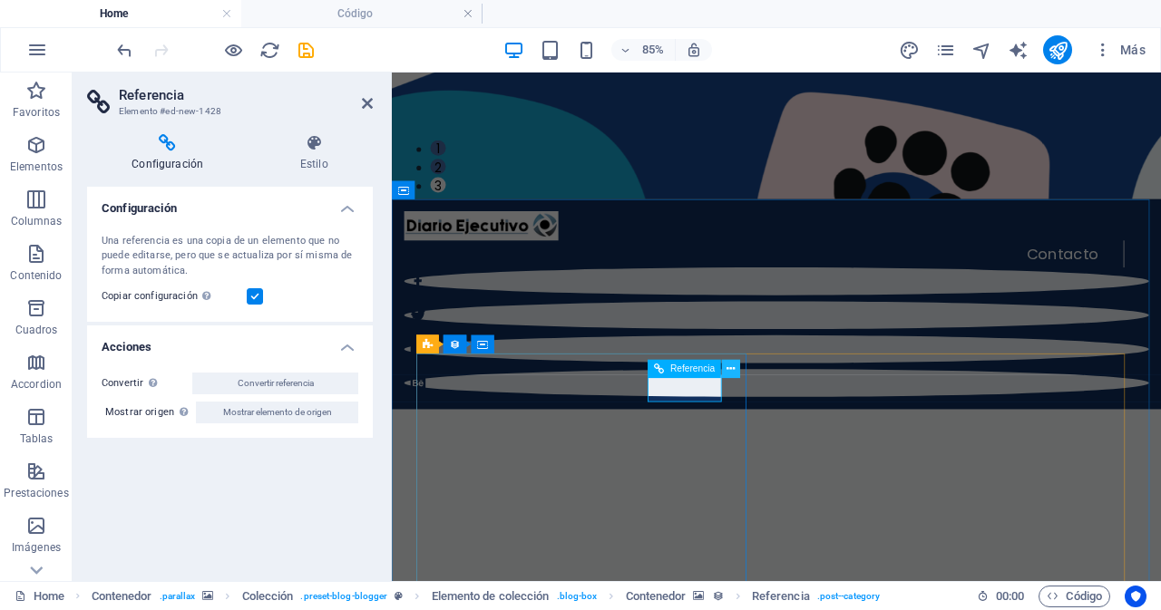
click at [736, 370] on icon at bounding box center [732, 368] width 8 height 16
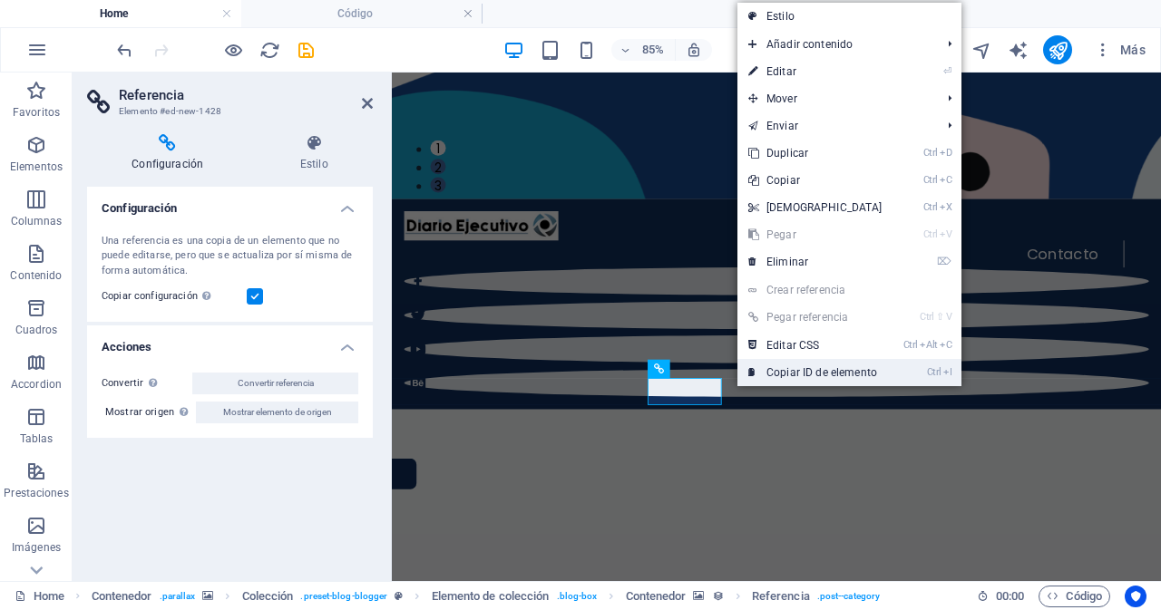
click at [816, 371] on link "Ctrl I Copiar ID de elemento" at bounding box center [815, 372] width 156 height 27
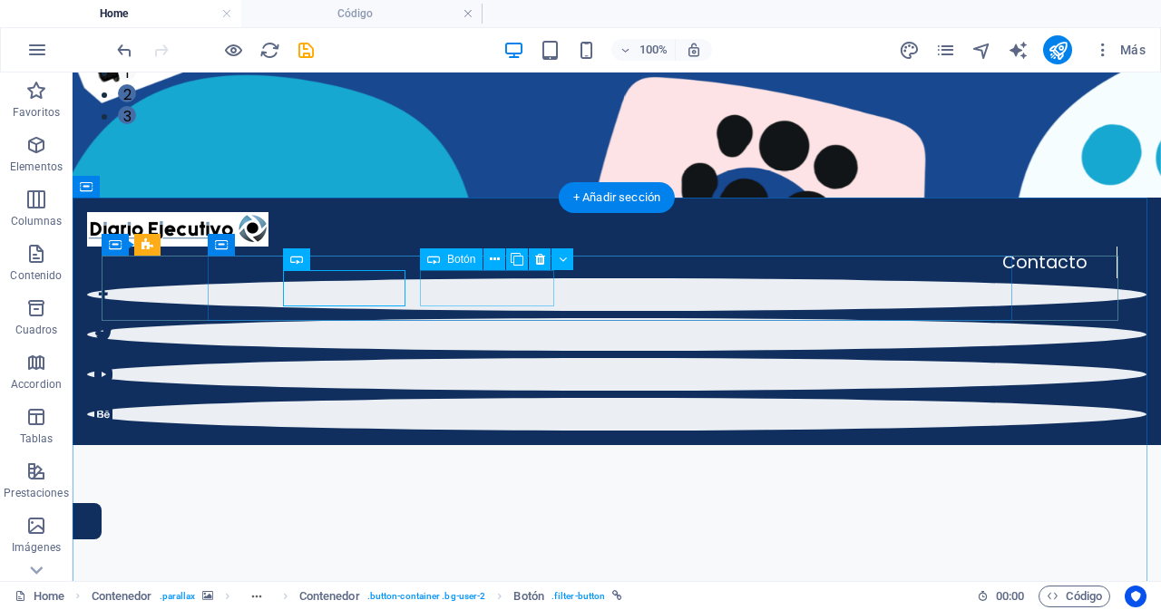
drag, startPoint x: 239, startPoint y: 312, endPoint x: 534, endPoint y: 277, distance: 297.8
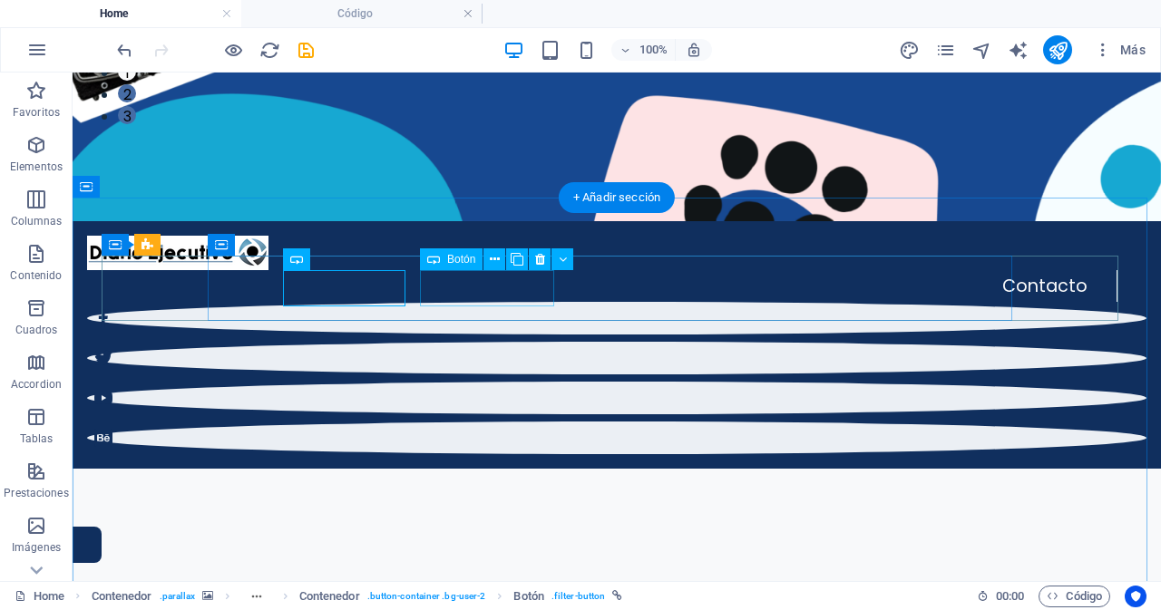
select select "rem"
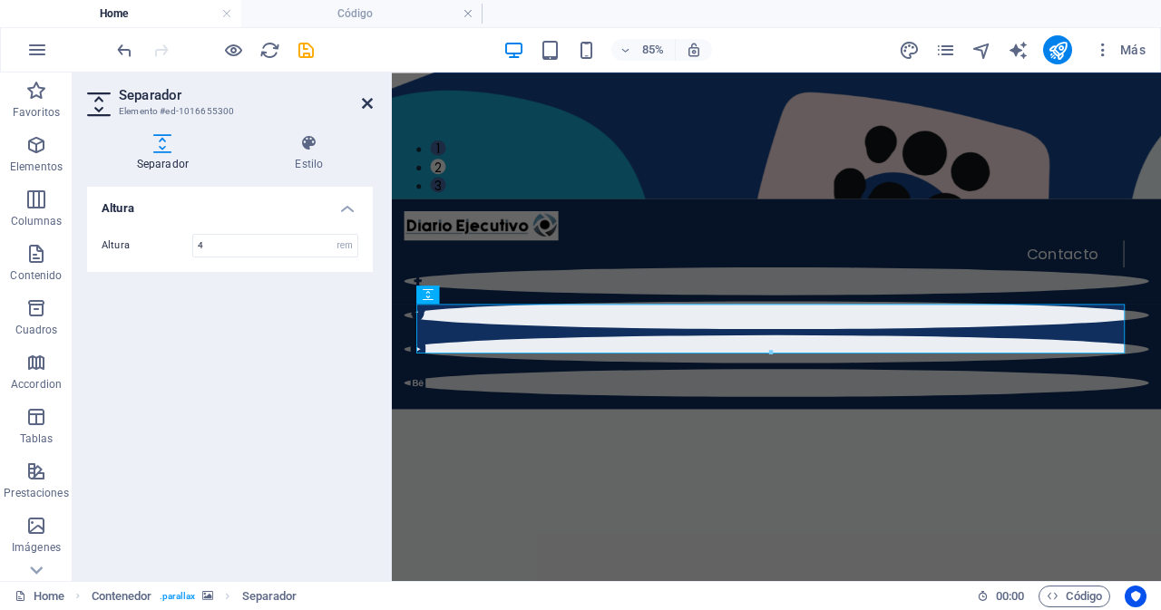
click at [366, 103] on icon at bounding box center [367, 103] width 11 height 15
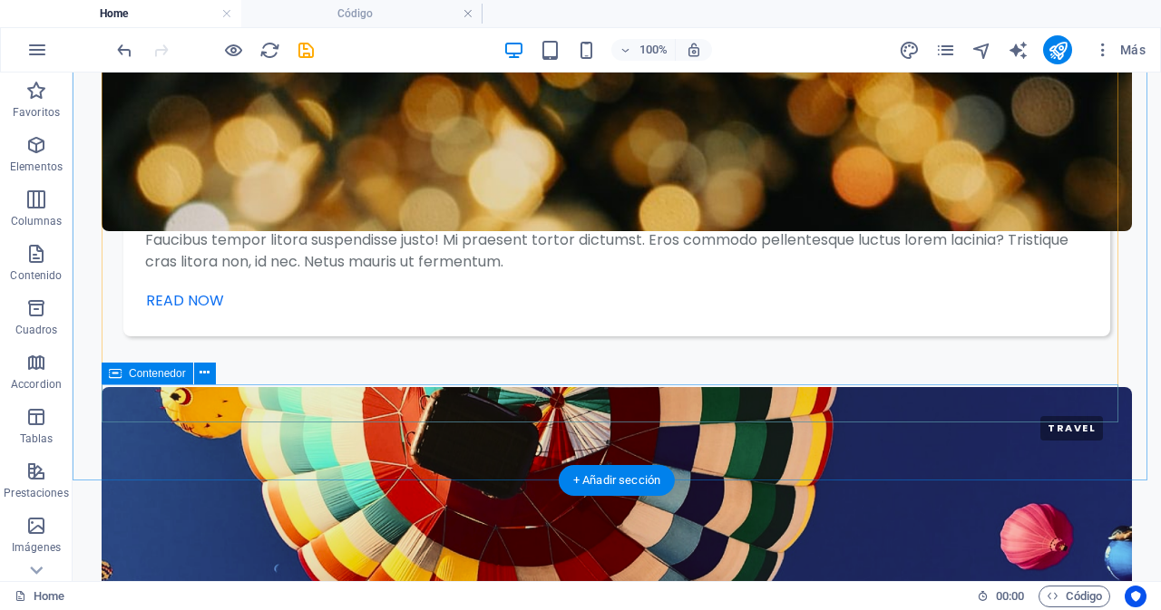
scroll to position [3601, 0]
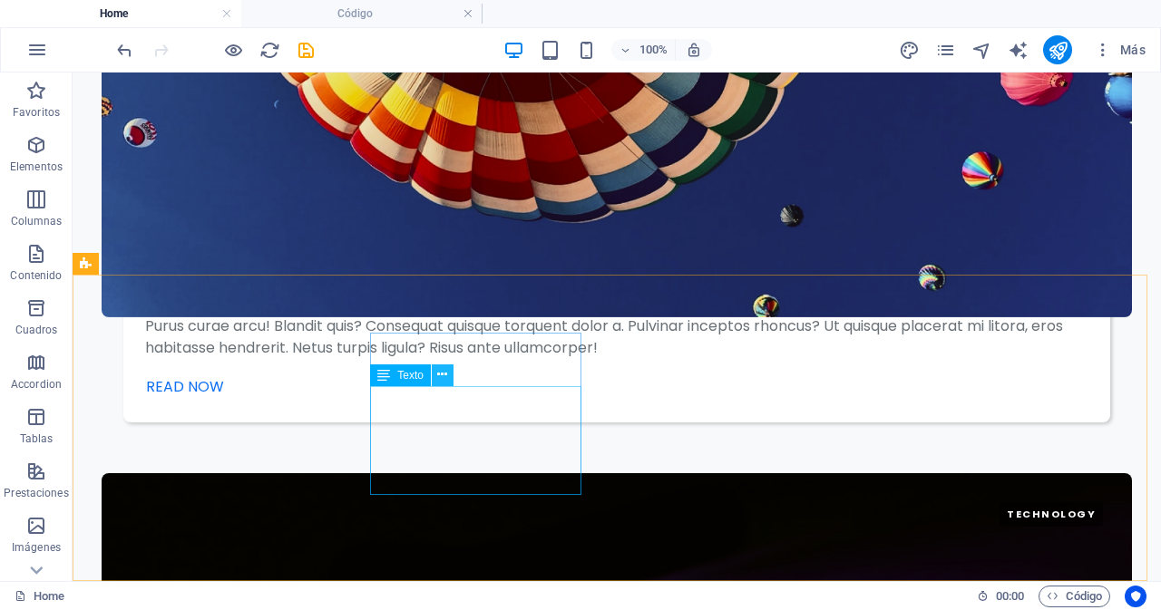
click at [444, 374] on icon at bounding box center [442, 375] width 10 height 19
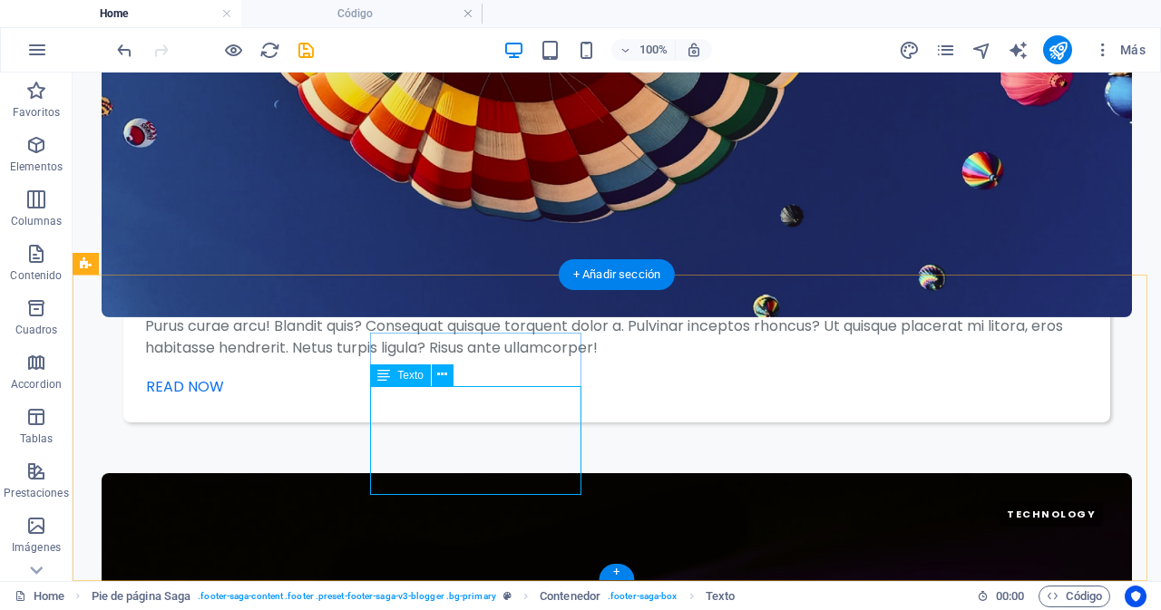
drag, startPoint x: 469, startPoint y: 482, endPoint x: 161, endPoint y: 553, distance: 315.8
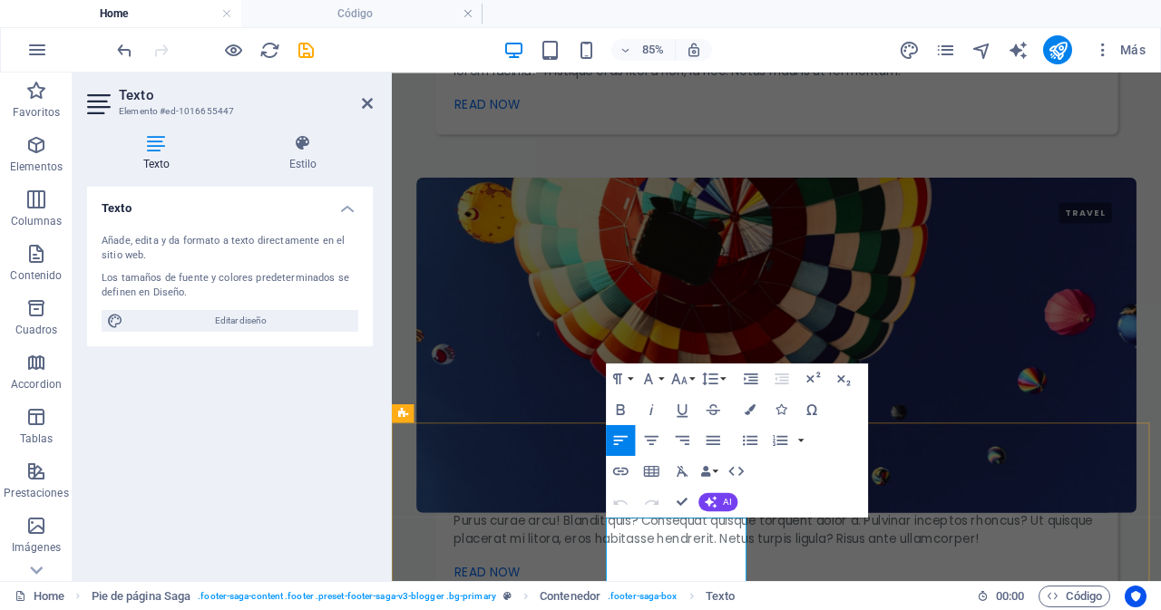
scroll to position [3715, 0]
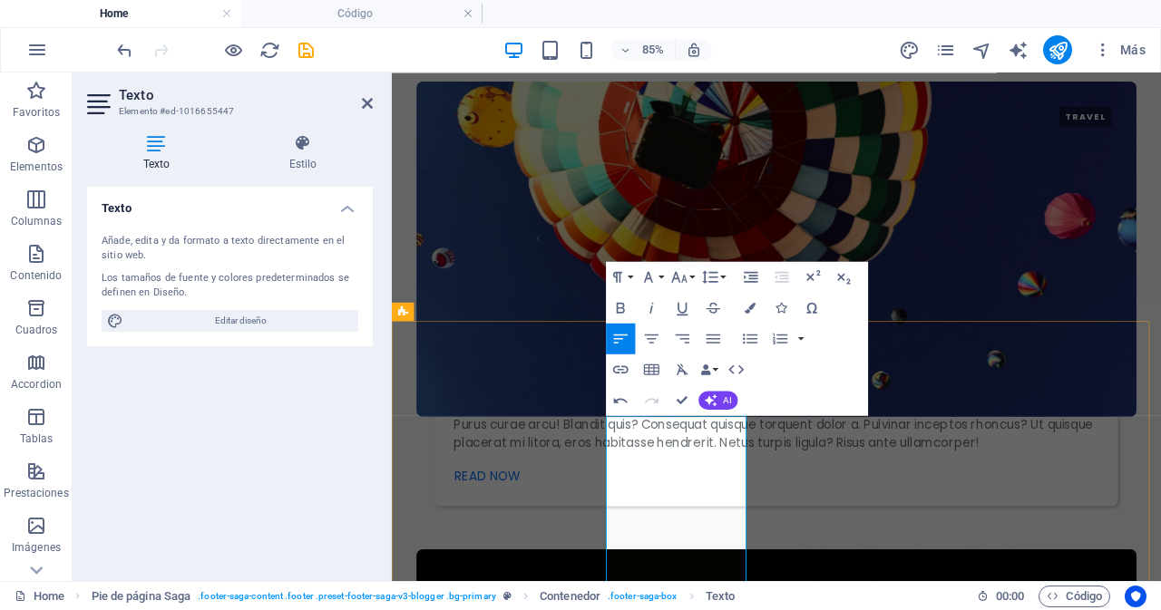
scroll to position [3723, 0]
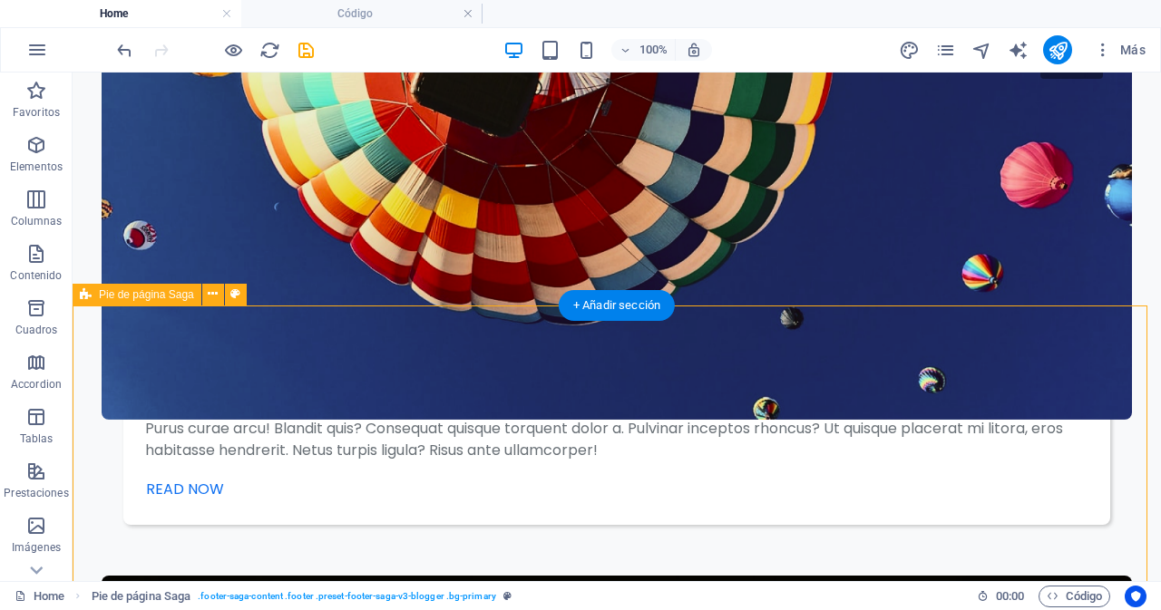
scroll to position [3659, 0]
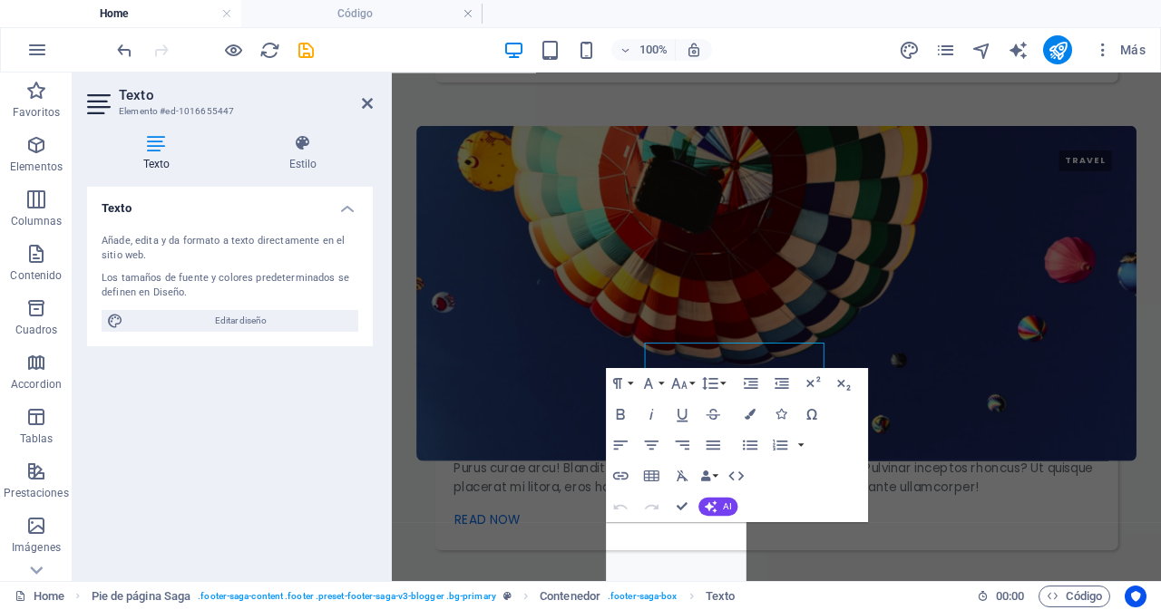
scroll to position [3601, 0]
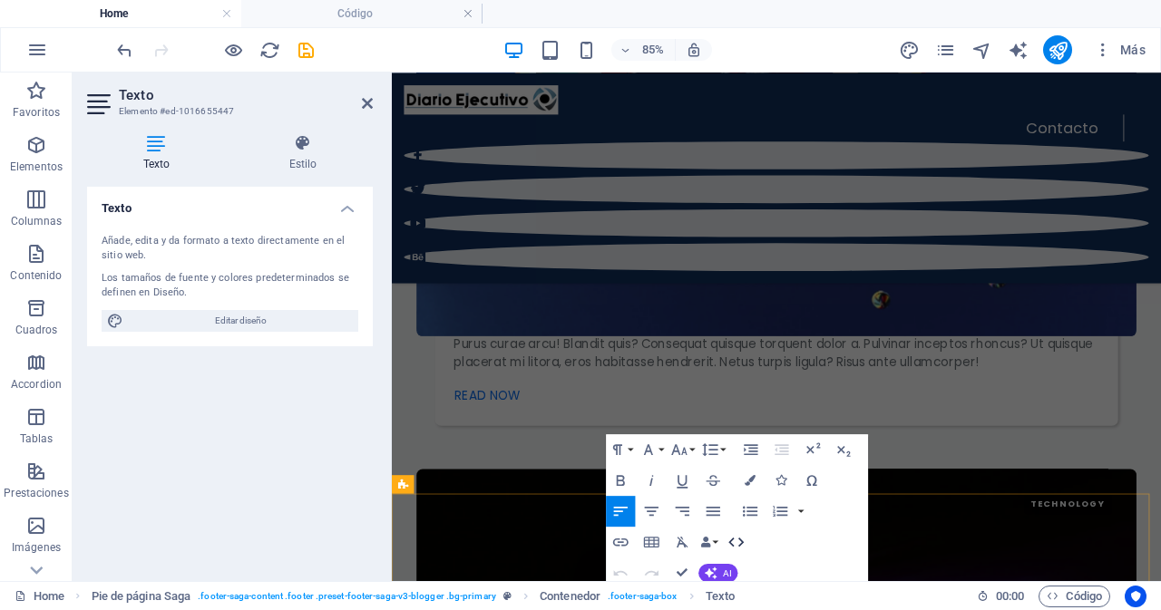
scroll to position [3507, 0]
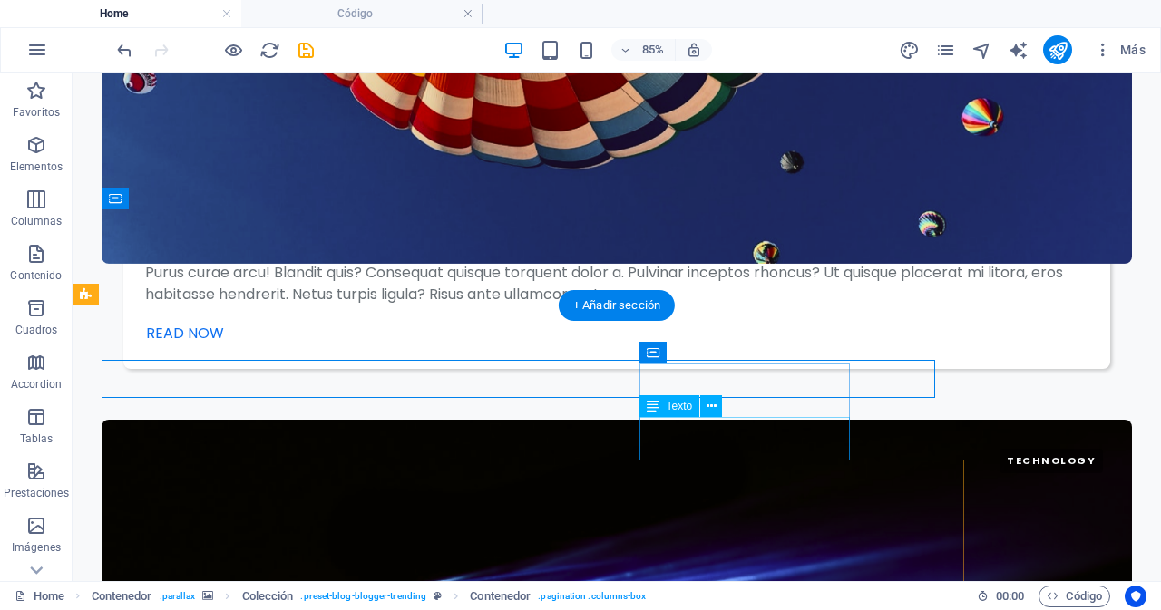
scroll to position [3628, 0]
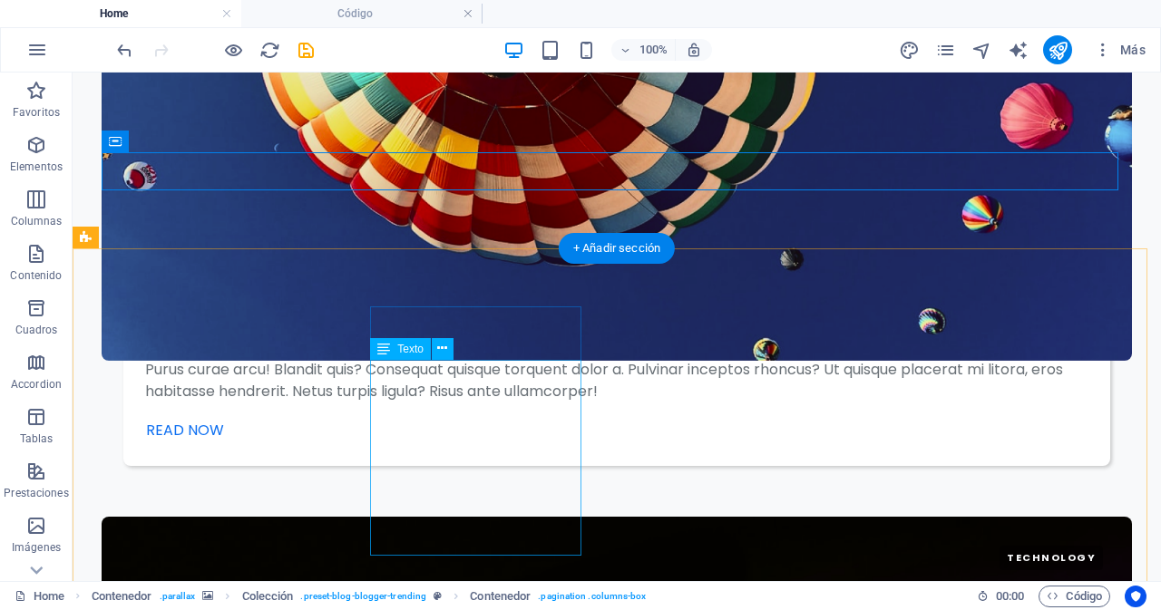
drag, startPoint x: 387, startPoint y: 435, endPoint x: 118, endPoint y: 492, distance: 275.2
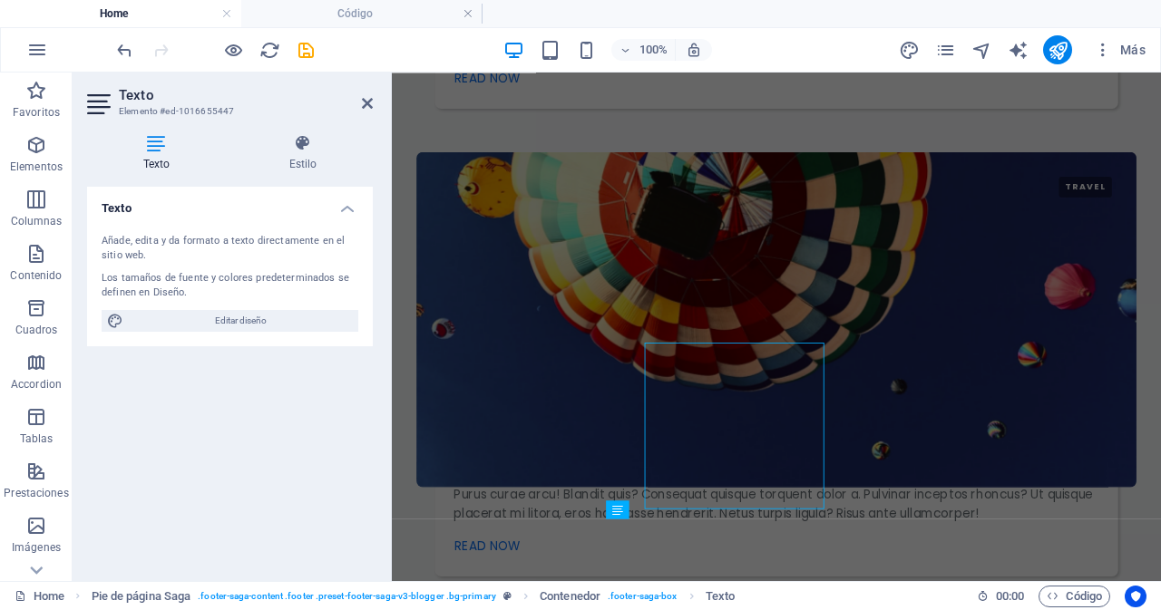
scroll to position [3601, 0]
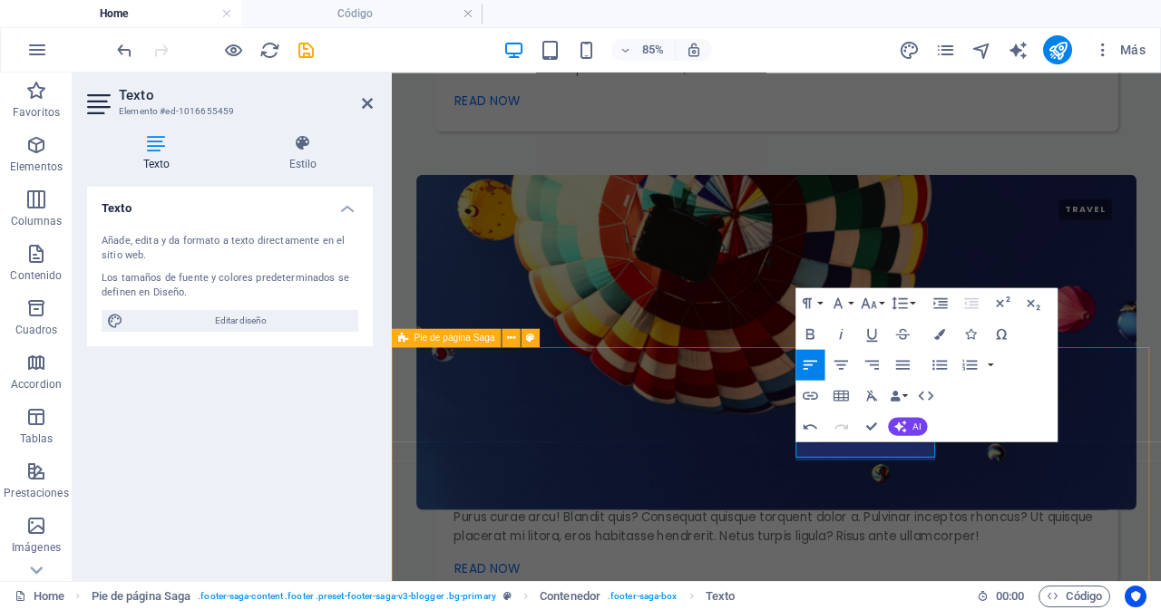
scroll to position [3692, 0]
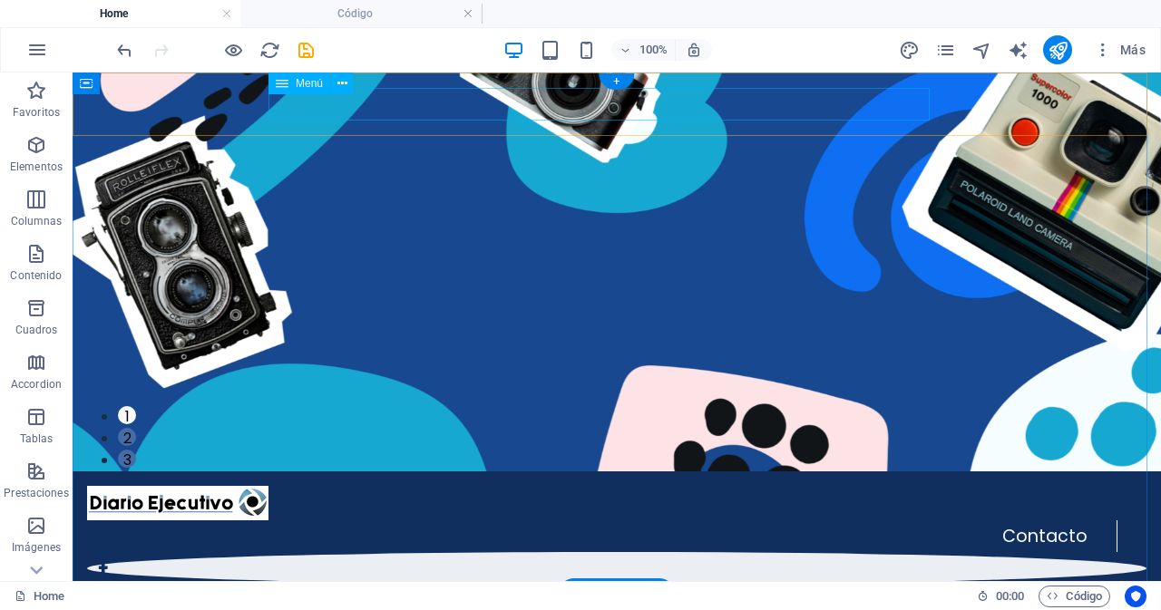
scroll to position [0, 0]
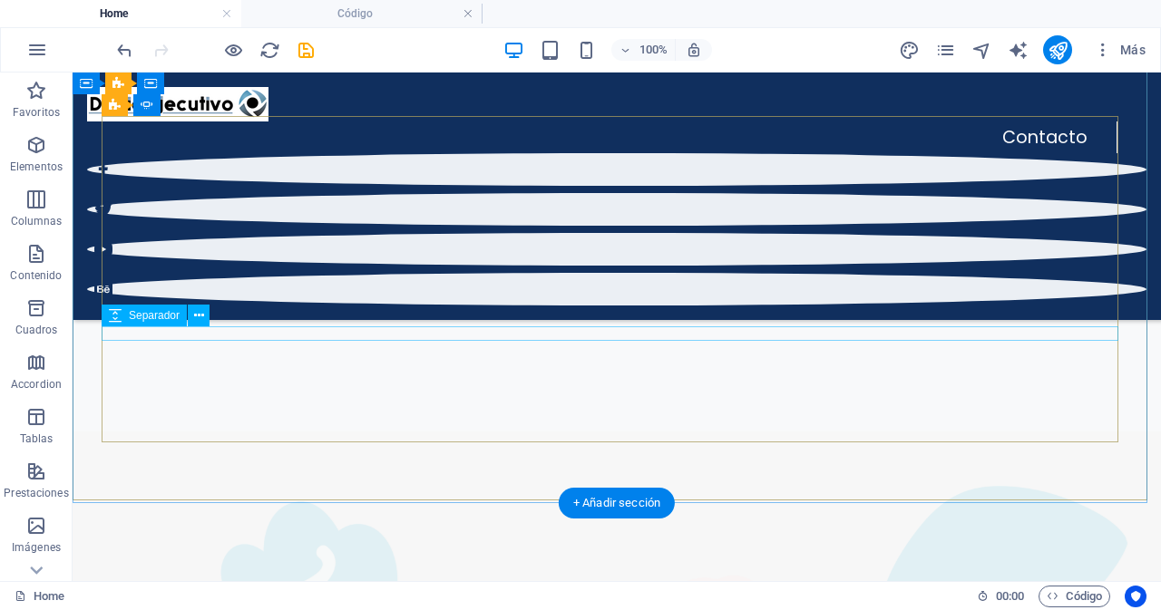
scroll to position [78, 0]
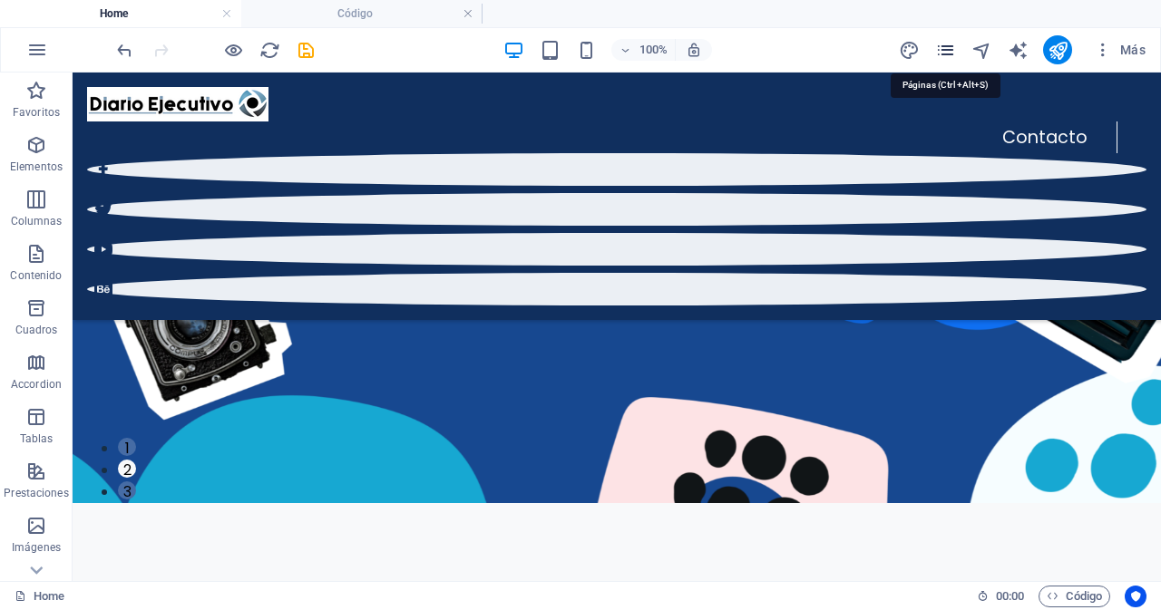
click at [945, 48] on icon "pages" at bounding box center [945, 50] width 21 height 21
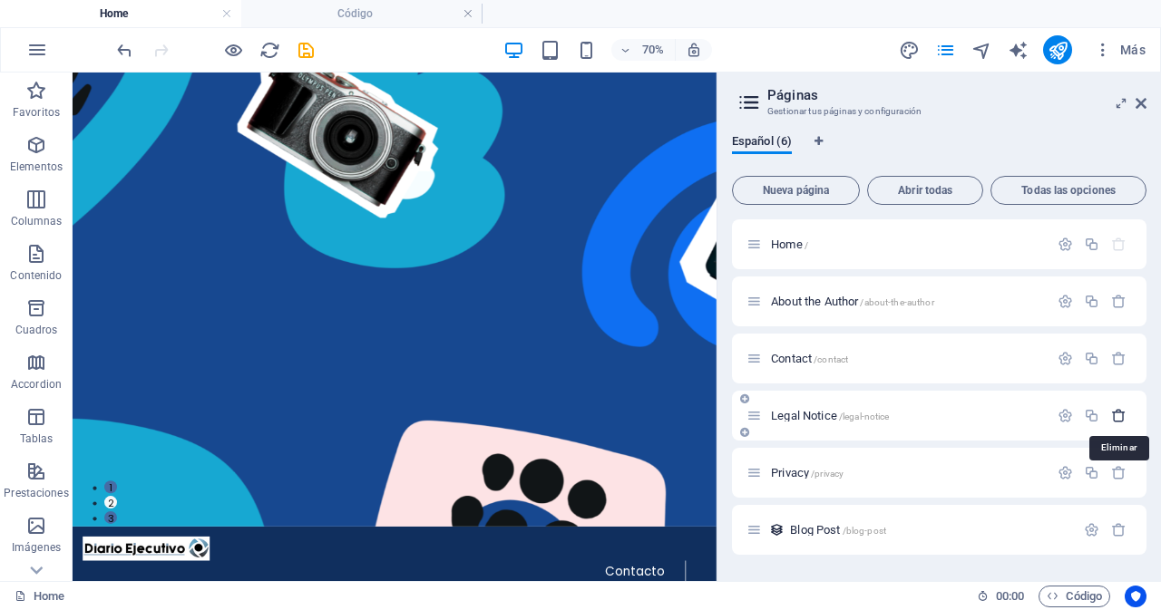
click at [1122, 415] on icon "button" at bounding box center [1118, 415] width 15 height 15
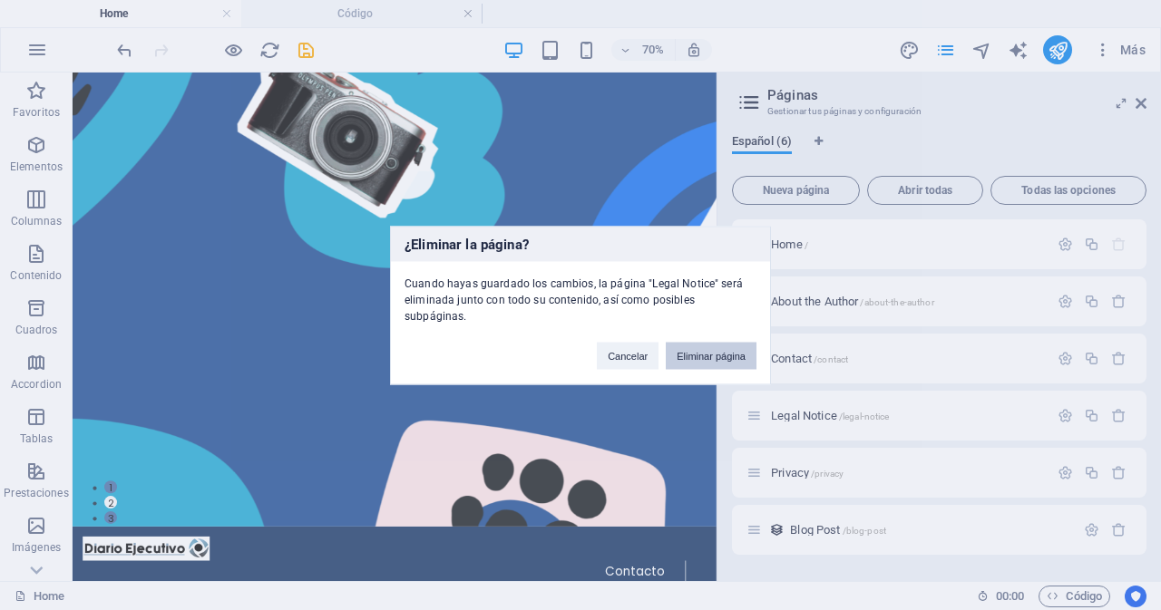
click at [698, 345] on button "Eliminar página" at bounding box center [711, 355] width 91 height 27
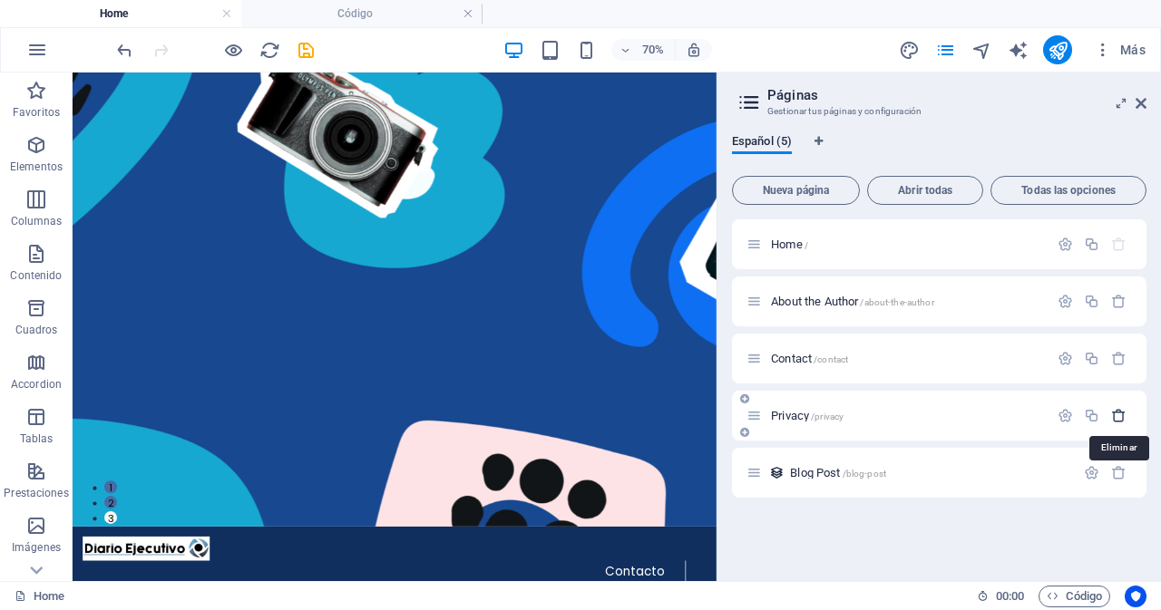
click at [1125, 418] on icon "button" at bounding box center [1118, 415] width 15 height 15
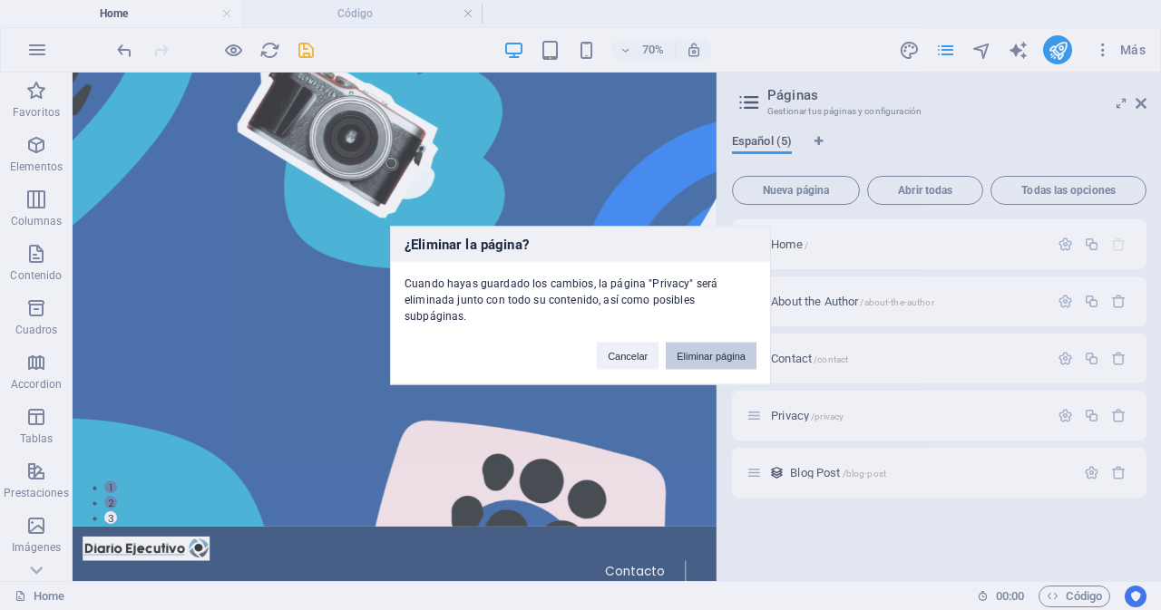
click at [700, 343] on button "Eliminar página" at bounding box center [711, 355] width 91 height 27
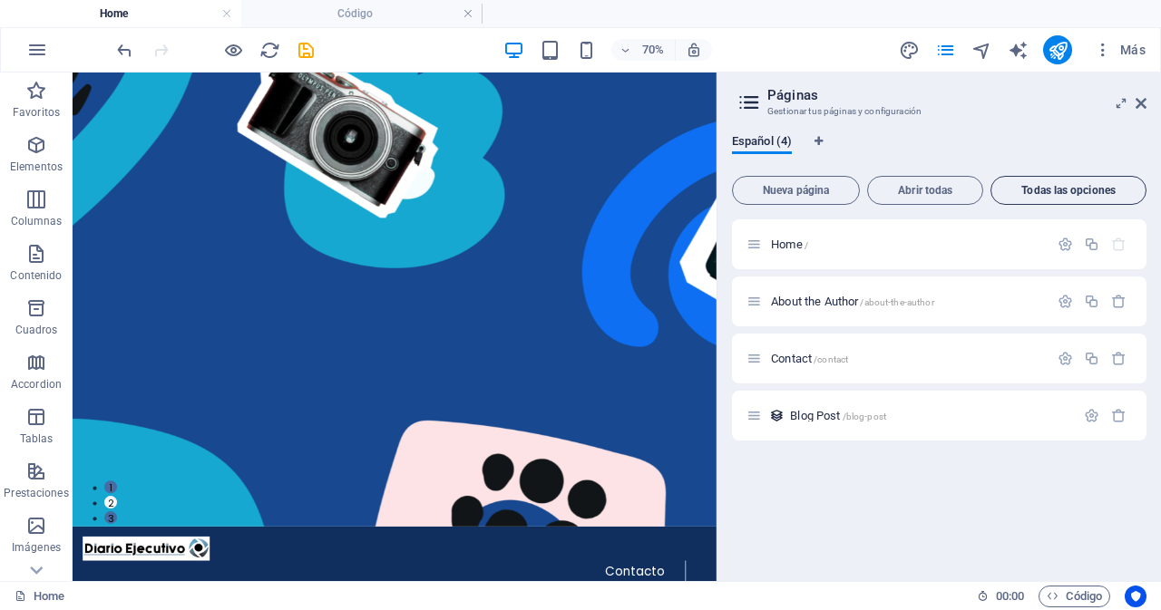
click at [1059, 191] on span "Todas las opciones" at bounding box center [1069, 190] width 140 height 11
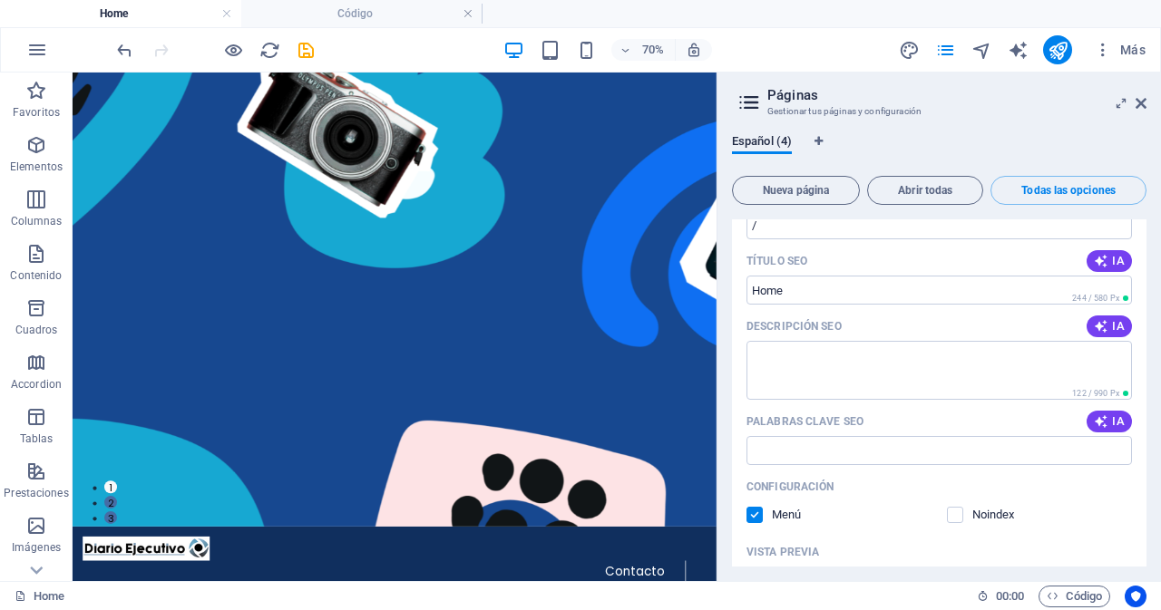
scroll to position [0, 0]
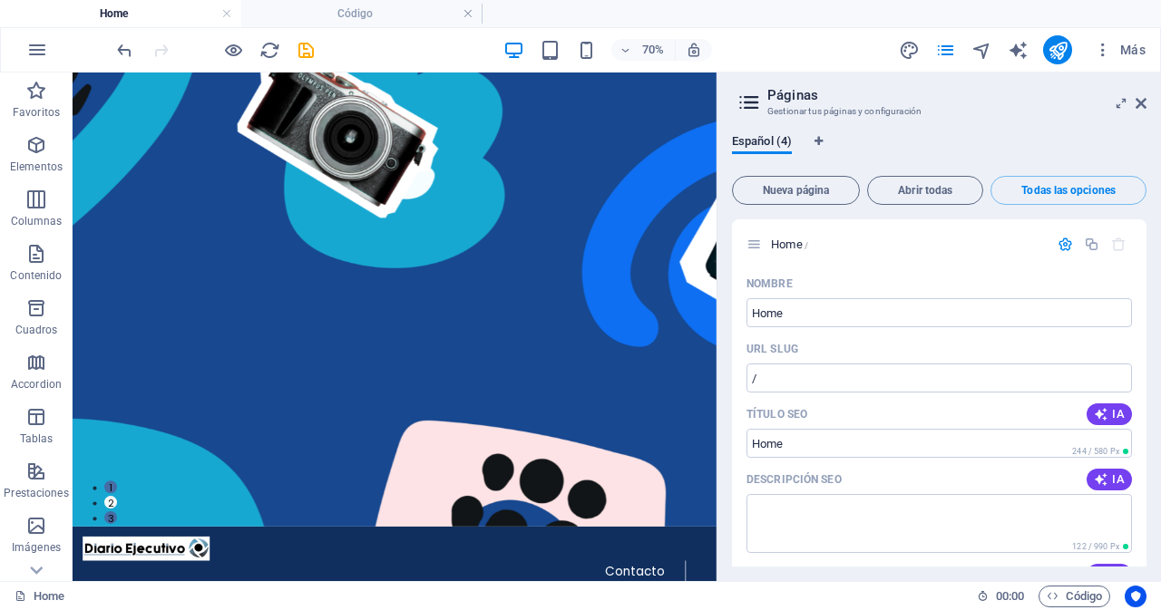
click at [1148, 96] on aside "Páginas Gestionar tus páginas y configuración Español (4) Nueva página Abrir to…" at bounding box center [939, 327] width 444 height 509
click at [1140, 106] on icon at bounding box center [1141, 103] width 11 height 15
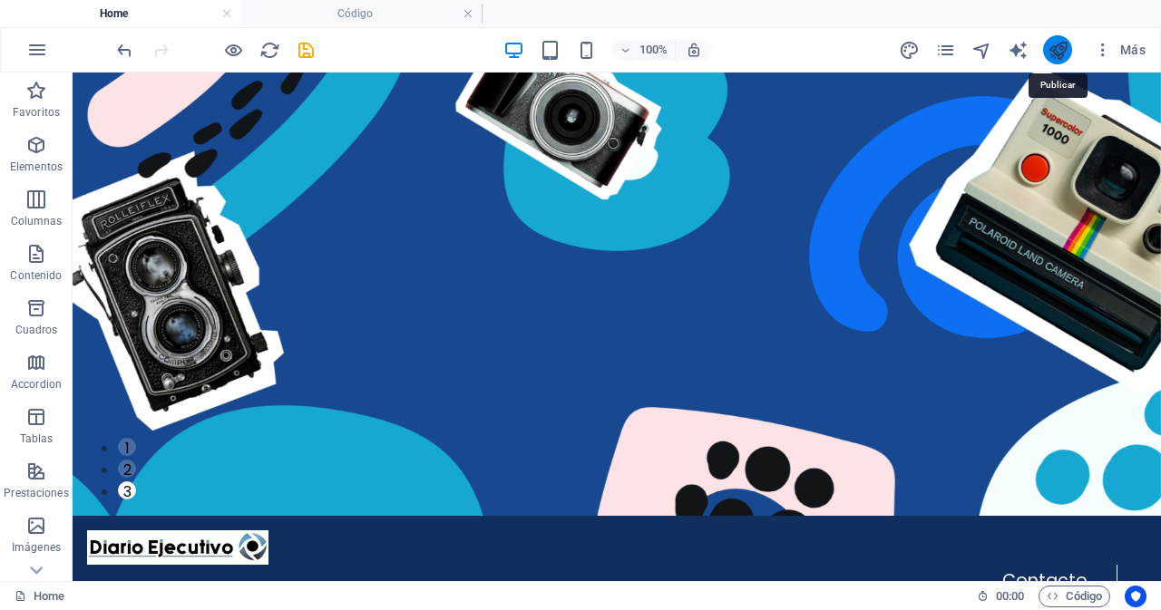
drag, startPoint x: 1058, startPoint y: 52, endPoint x: 959, endPoint y: 24, distance: 102.6
click at [1058, 52] on icon "publish" at bounding box center [1058, 50] width 21 height 21
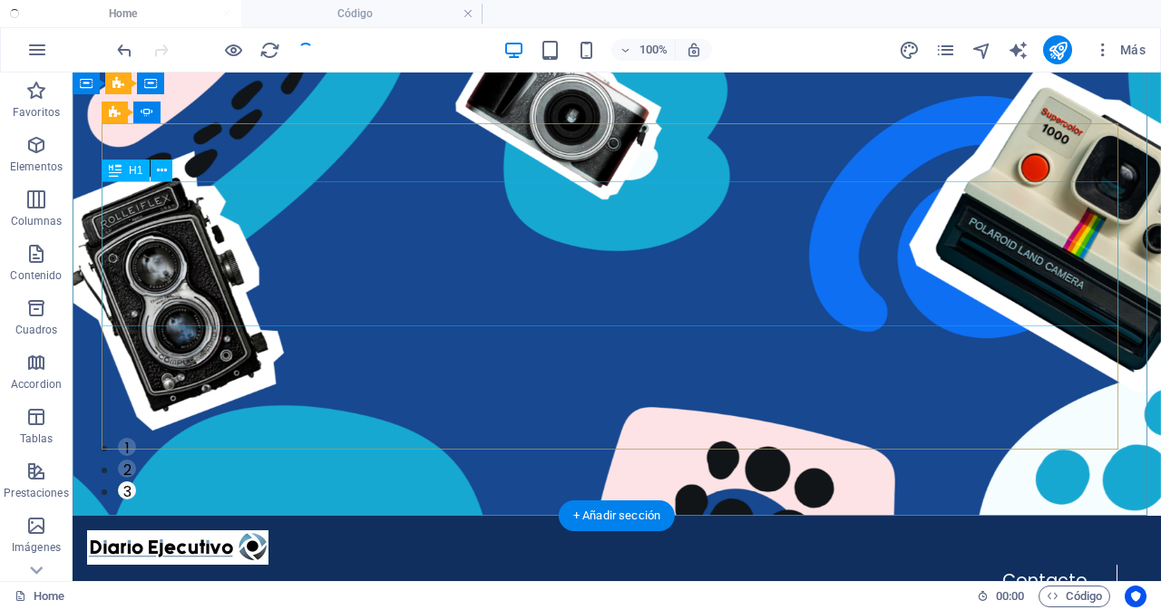
checkbox input "false"
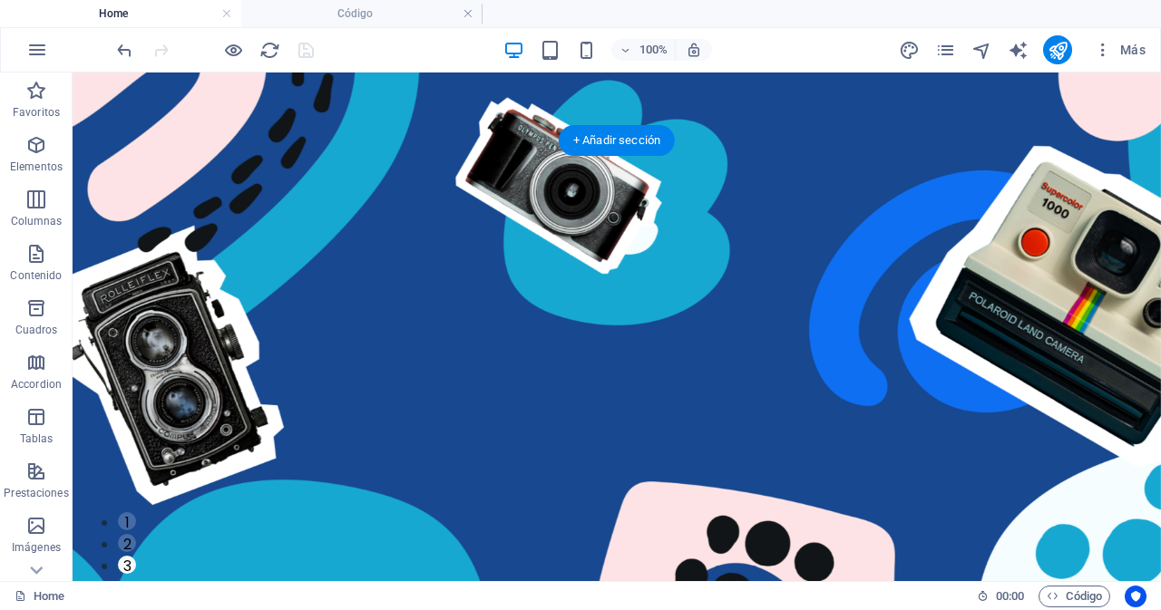
scroll to position [454, 0]
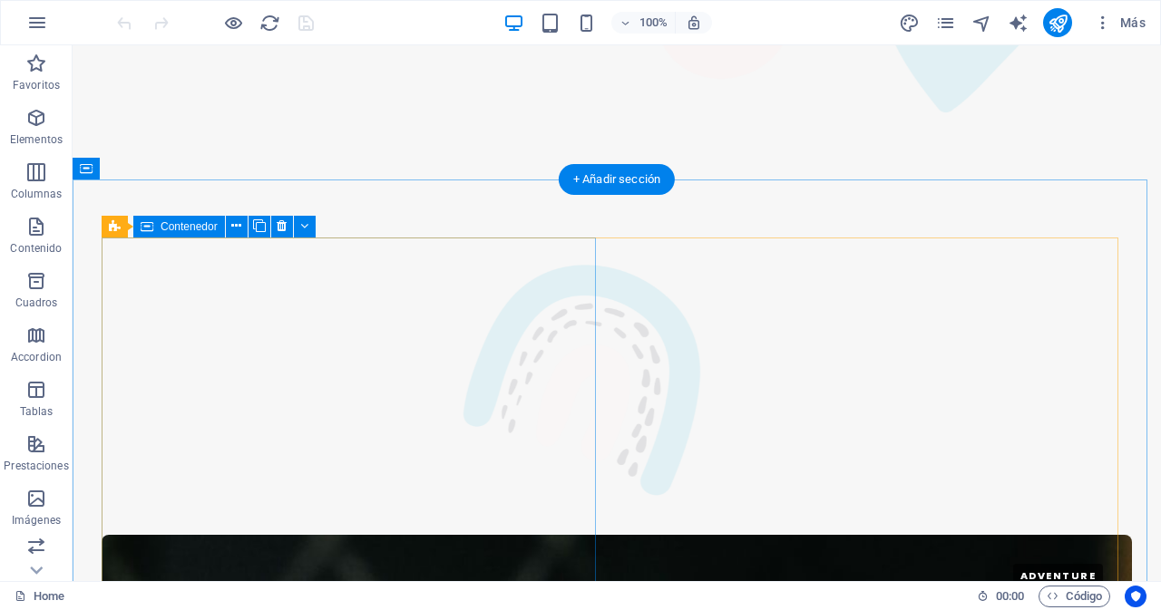
scroll to position [2540, 0]
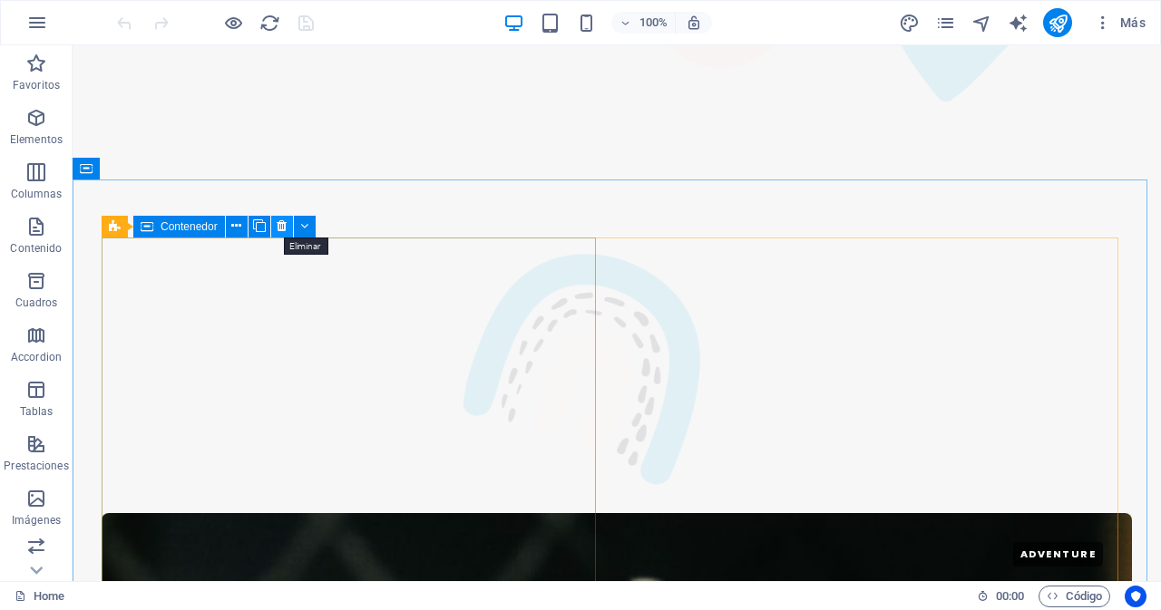
click at [282, 227] on icon at bounding box center [282, 226] width 10 height 19
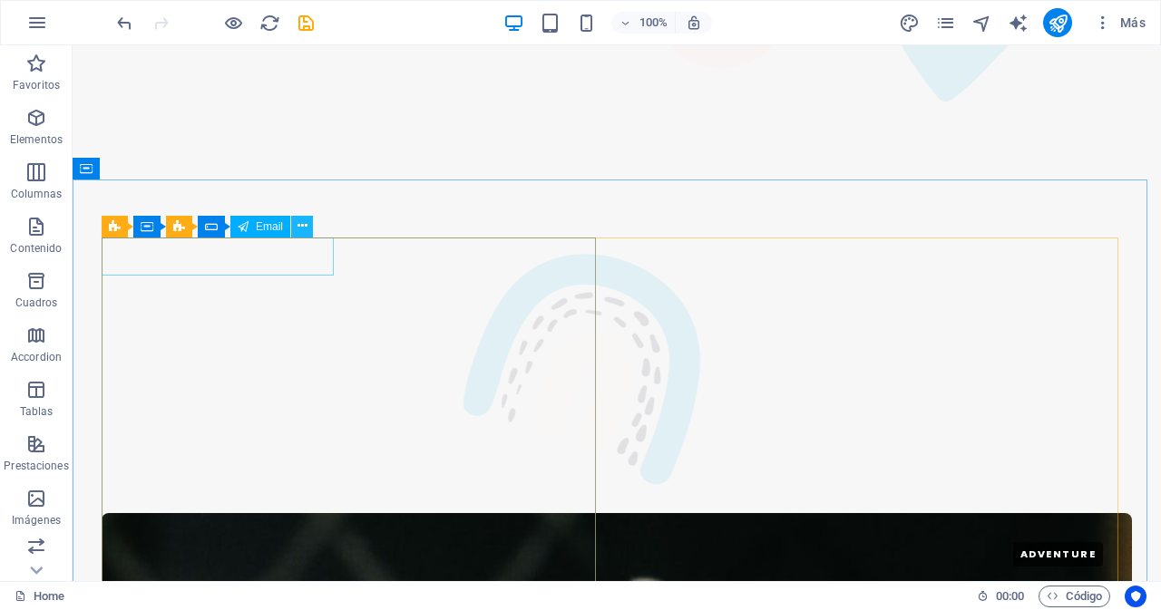
click at [302, 226] on icon at bounding box center [303, 226] width 10 height 19
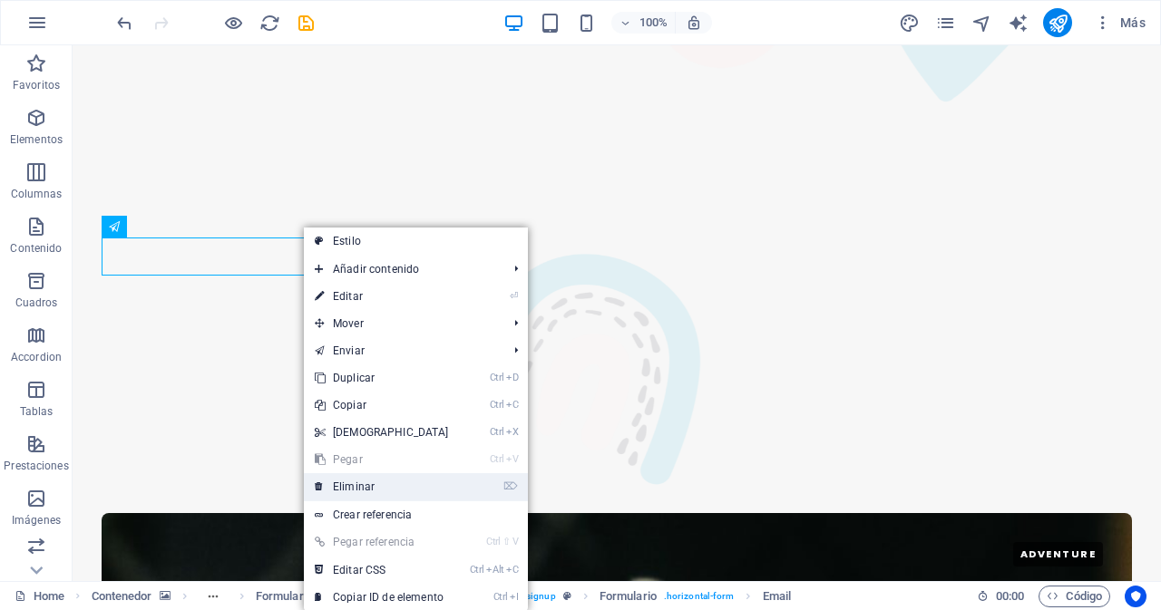
click at [363, 487] on link "⌦ Eliminar" at bounding box center [382, 487] width 156 height 27
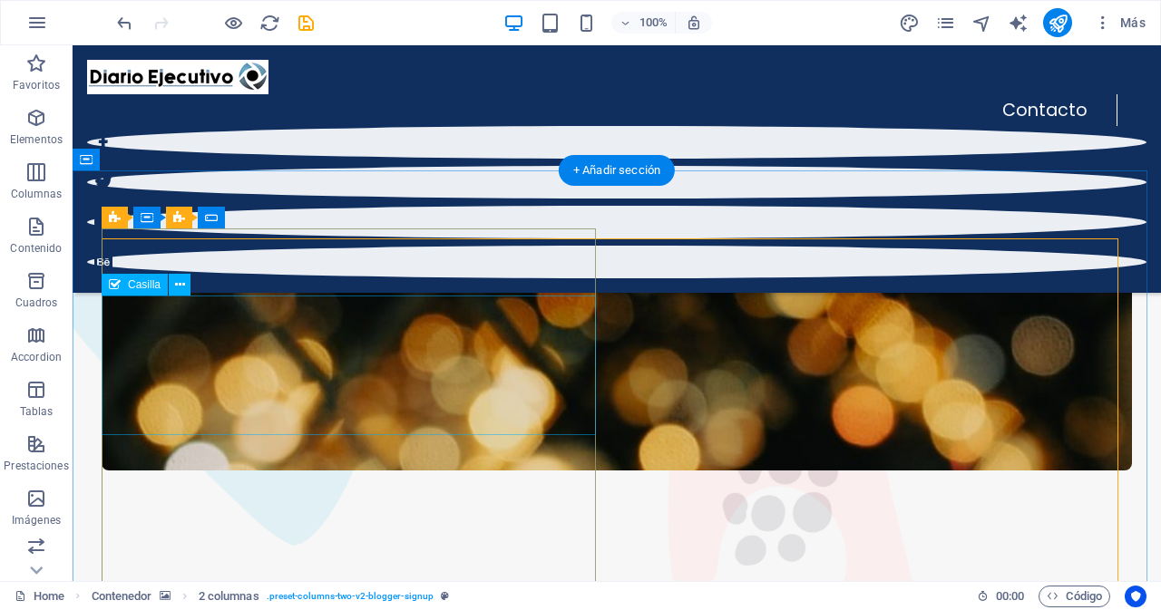
scroll to position [2439, 0]
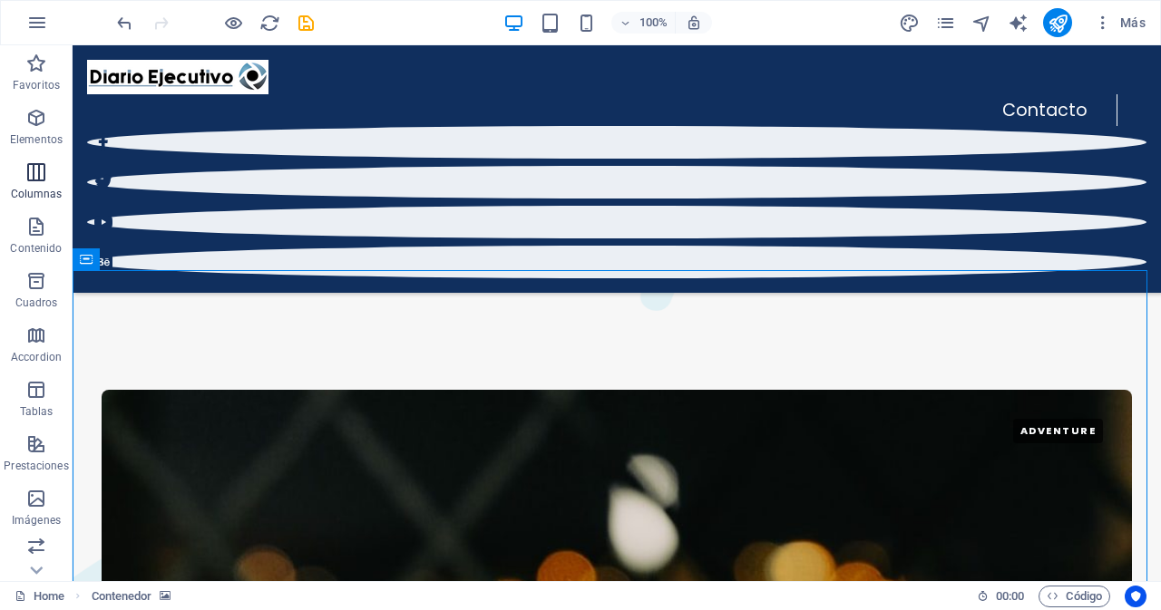
click at [37, 176] on icon "button" at bounding box center [36, 172] width 22 height 22
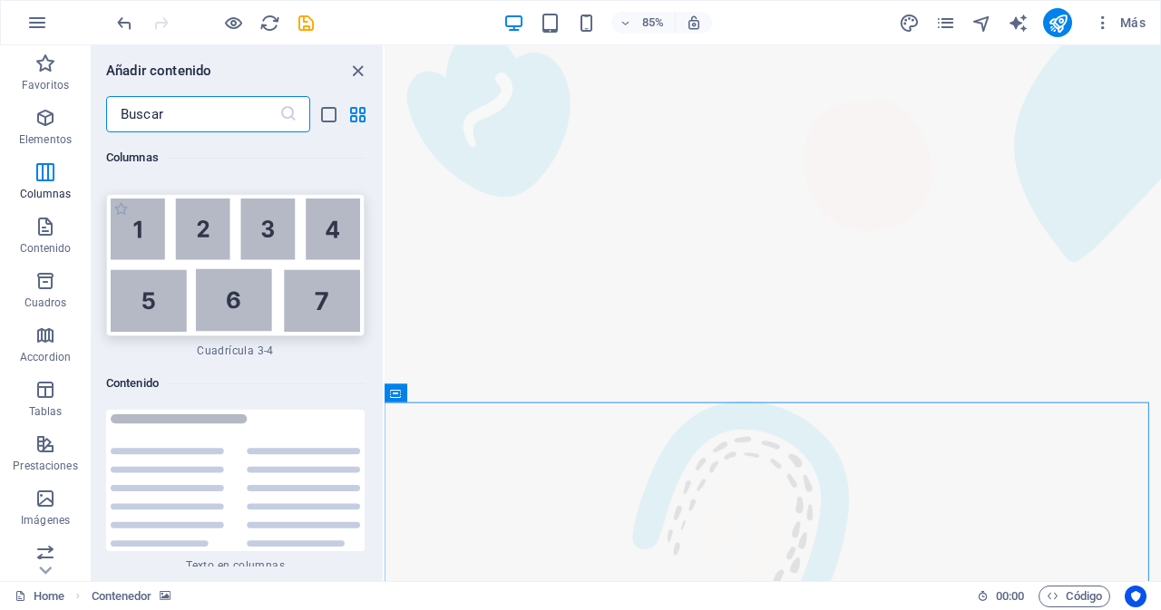
scroll to position [5945, 0]
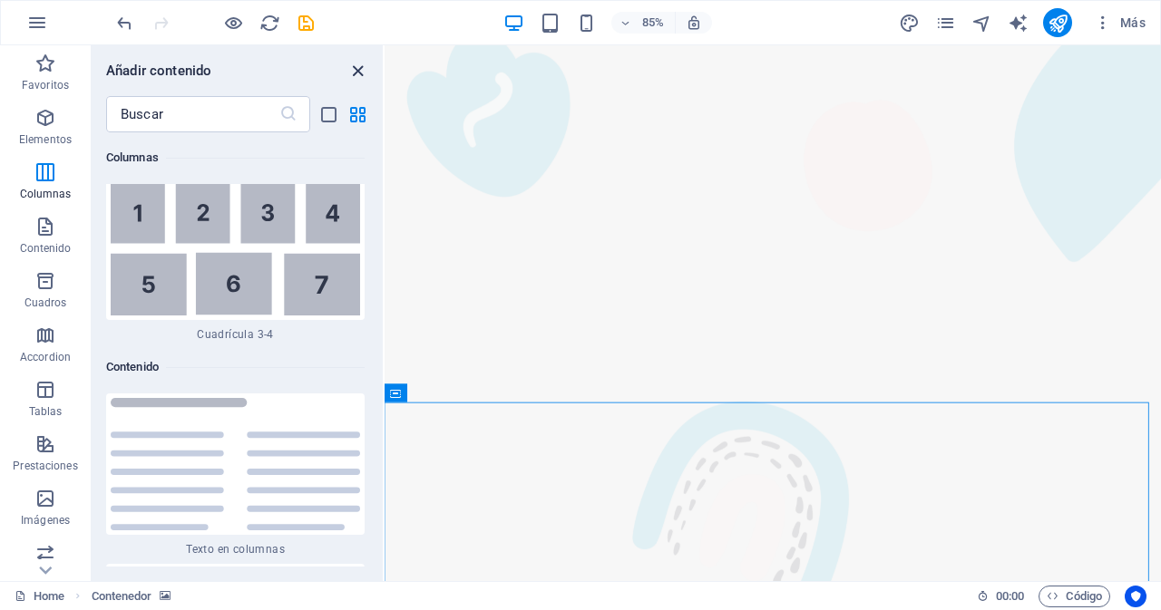
click at [353, 70] on icon "close panel" at bounding box center [357, 71] width 21 height 21
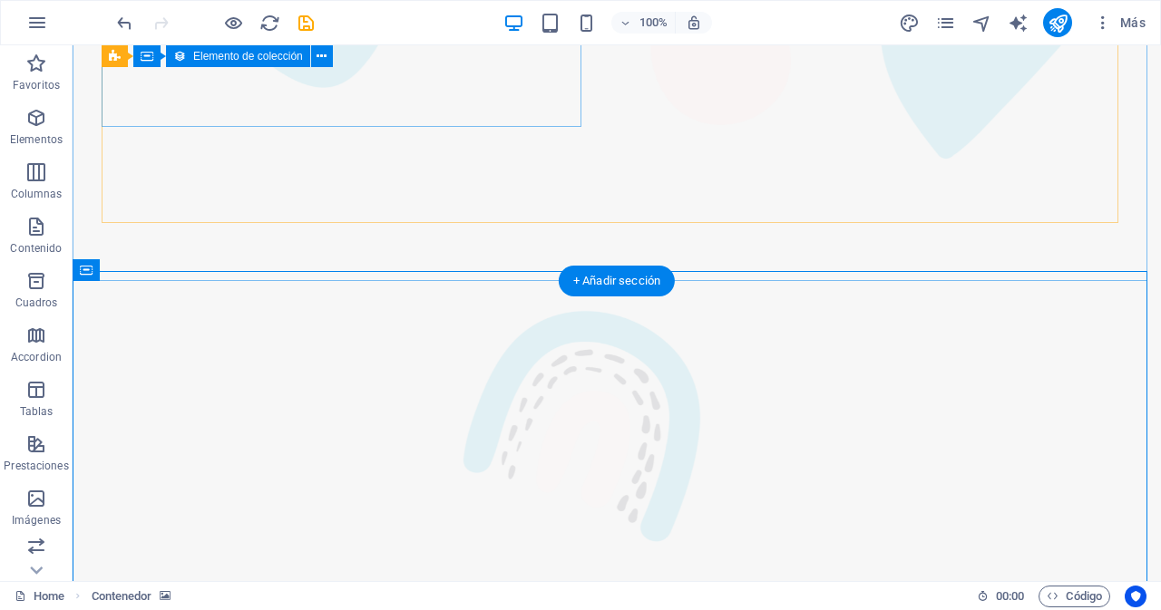
scroll to position [2438, 0]
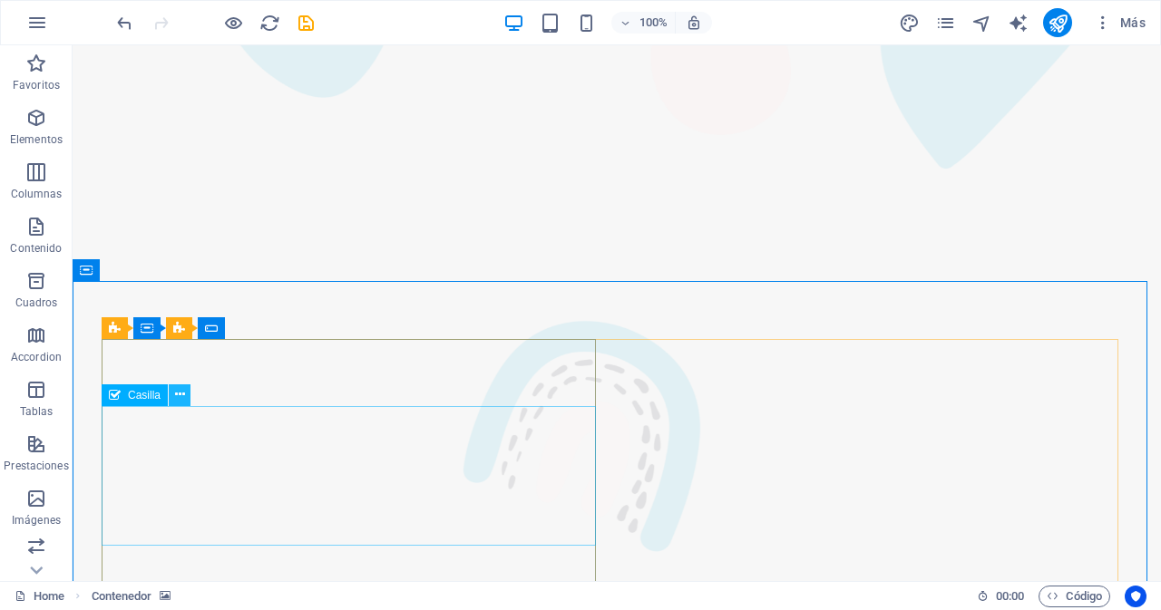
click at [181, 396] on icon at bounding box center [180, 395] width 10 height 19
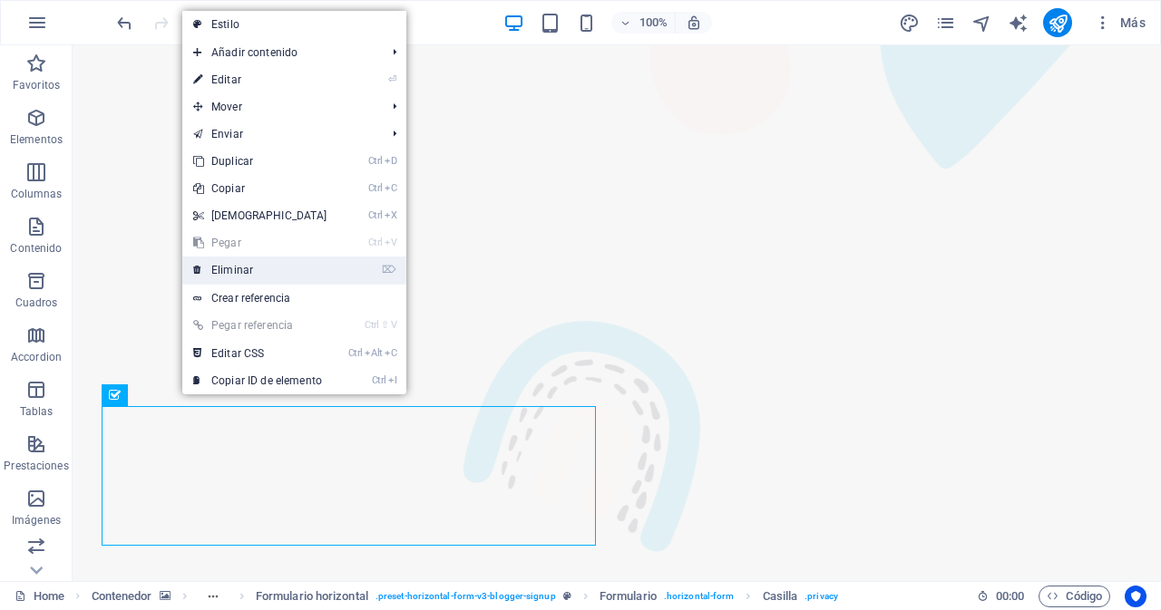
drag, startPoint x: 226, startPoint y: 269, endPoint x: 153, endPoint y: 222, distance: 86.1
click at [226, 269] on link "⌦ Eliminar" at bounding box center [260, 270] width 156 height 27
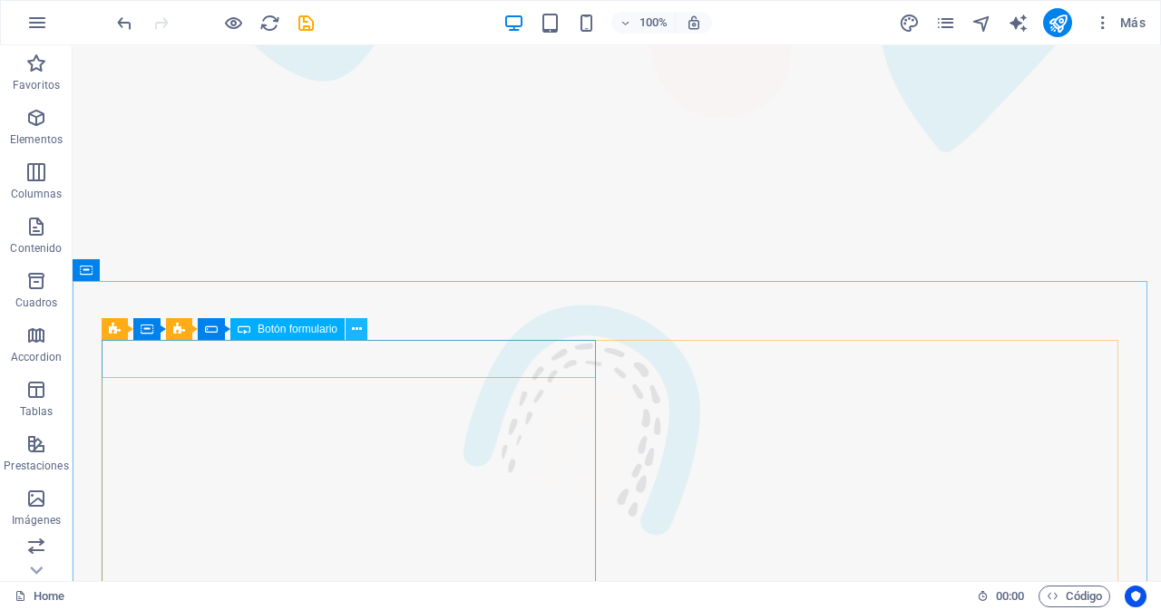
click at [356, 333] on icon at bounding box center [357, 329] width 10 height 19
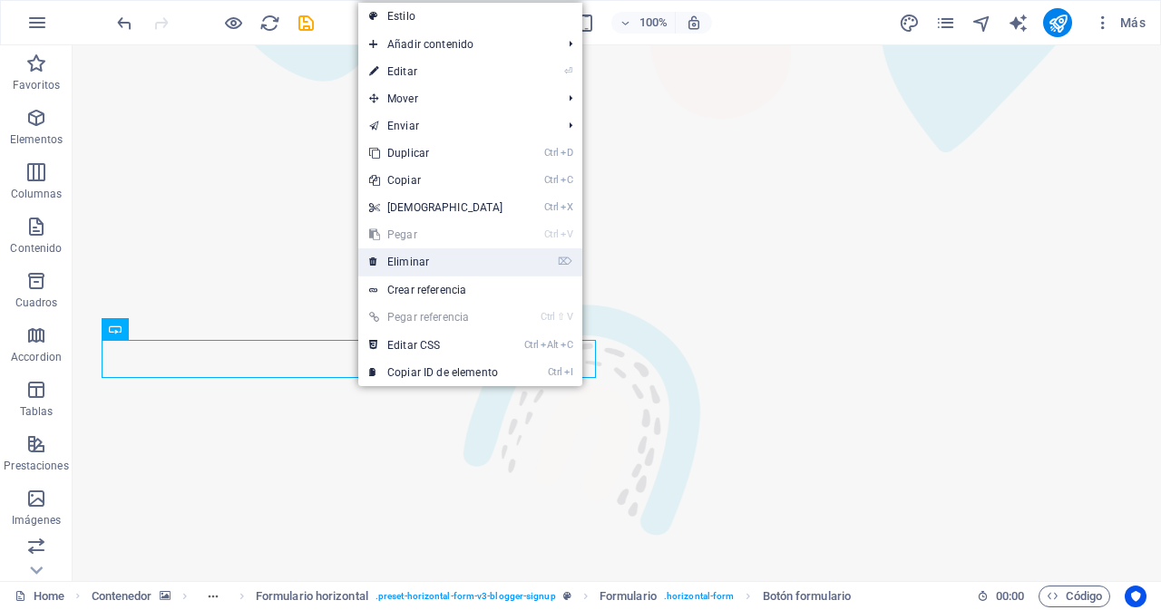
click at [413, 263] on link "⌦ Eliminar" at bounding box center [436, 262] width 156 height 27
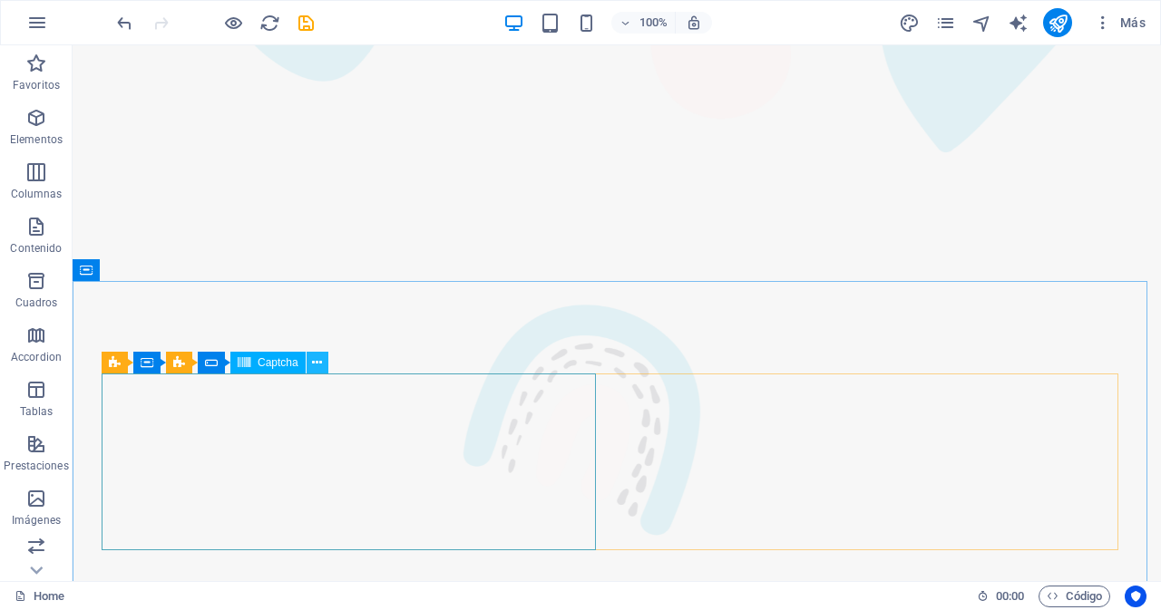
click at [319, 364] on icon at bounding box center [317, 363] width 10 height 19
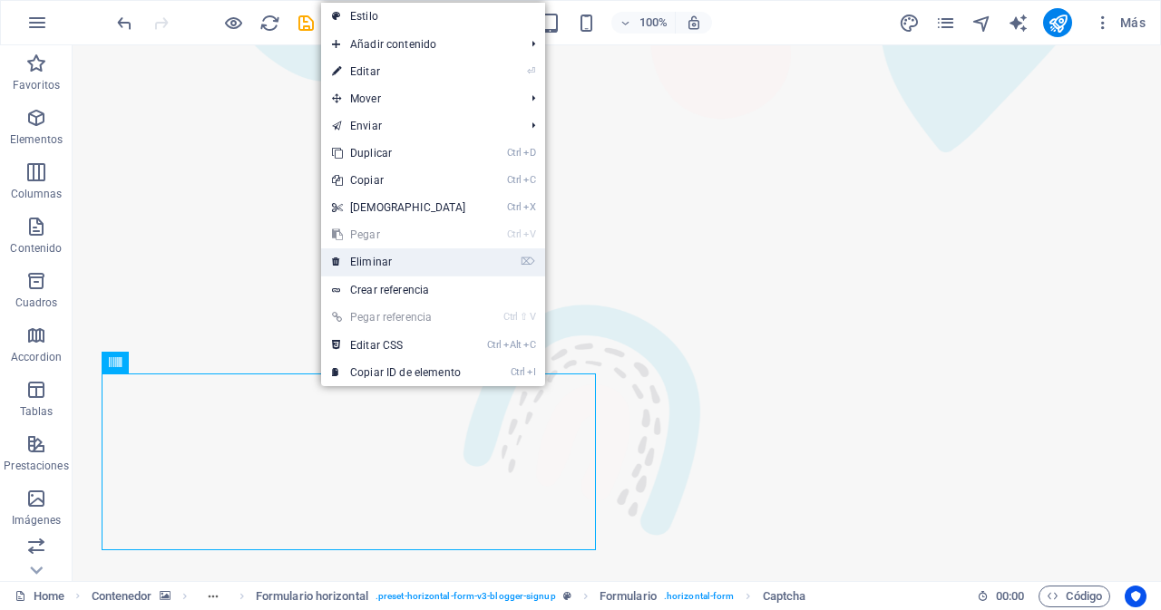
click at [370, 260] on link "⌦ Eliminar" at bounding box center [399, 262] width 156 height 27
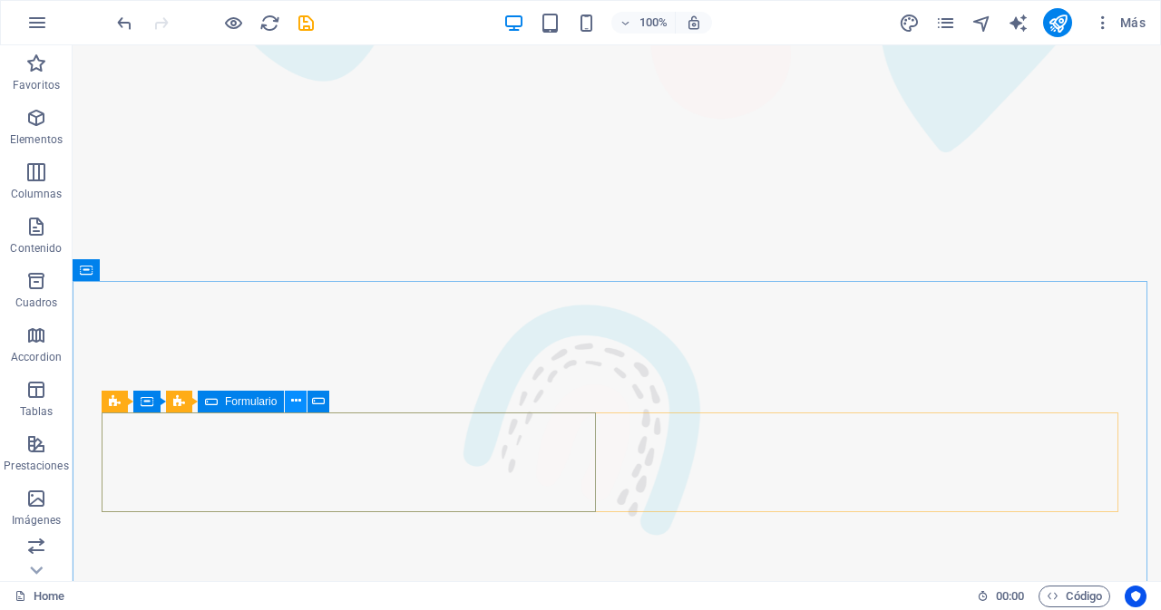
click at [296, 401] on icon at bounding box center [296, 401] width 10 height 19
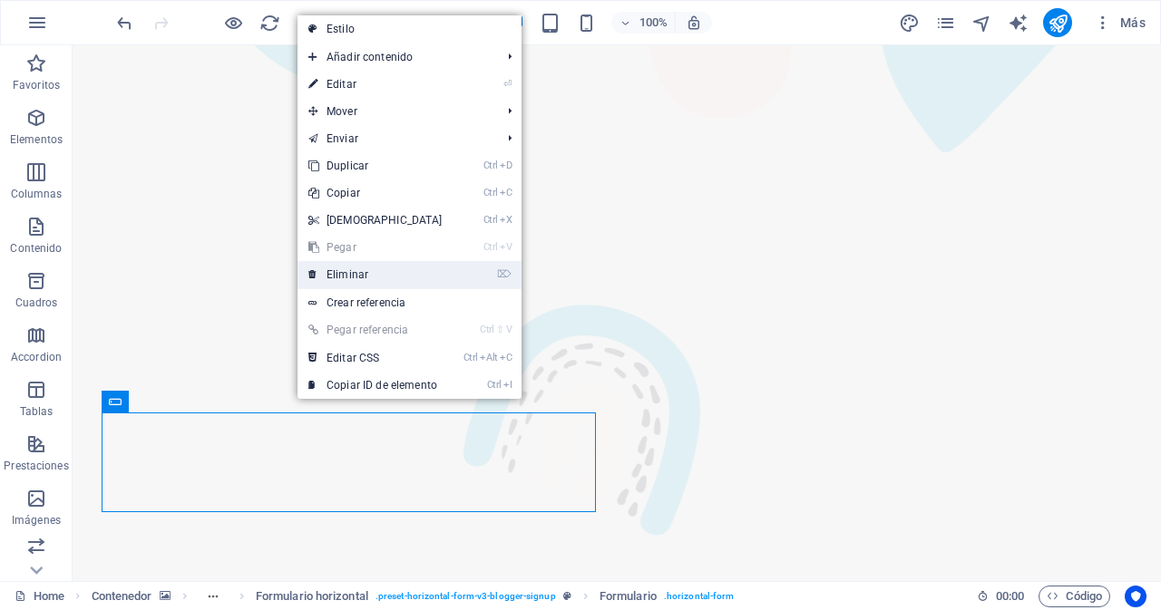
click at [344, 270] on link "⌦ Eliminar" at bounding box center [376, 274] width 156 height 27
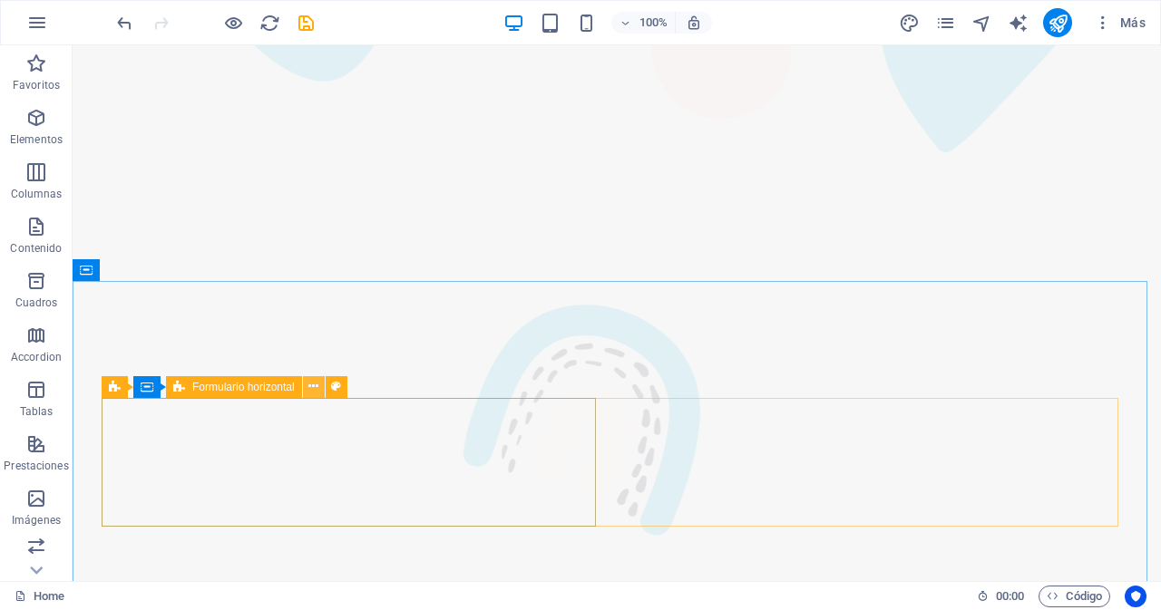
click at [312, 392] on icon at bounding box center [313, 386] width 10 height 19
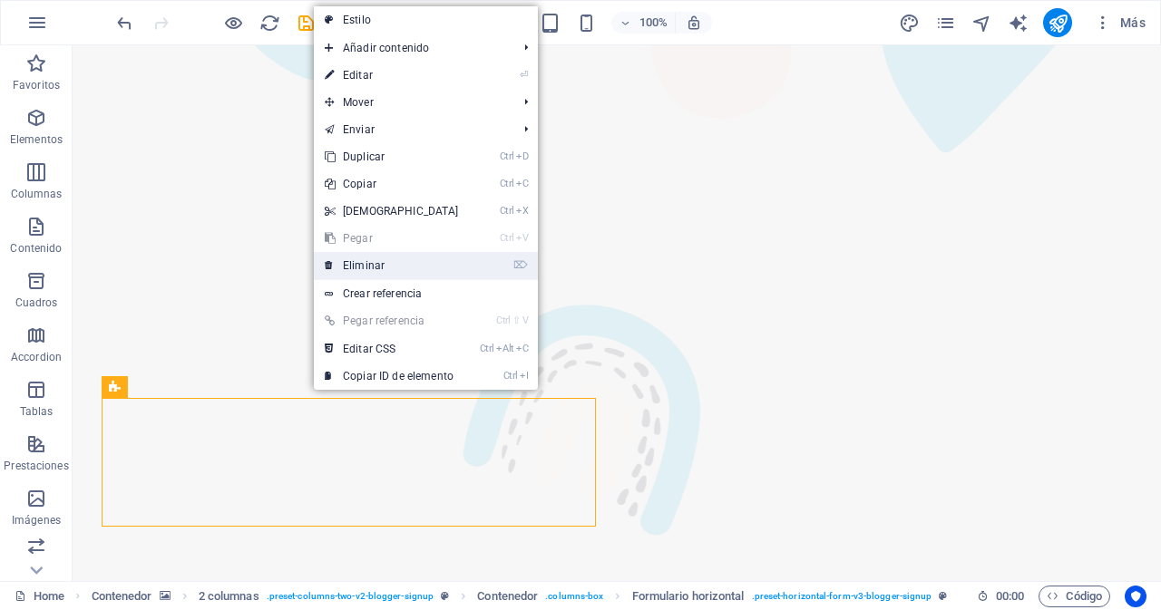
click at [357, 269] on link "⌦ Eliminar" at bounding box center [392, 265] width 156 height 27
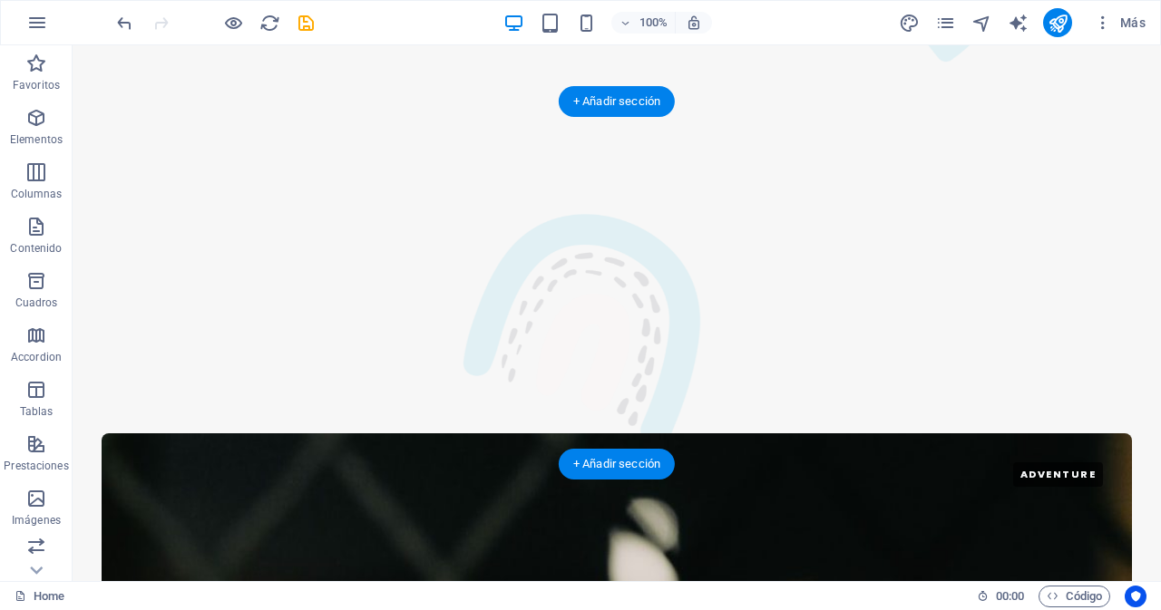
scroll to position [2529, 0]
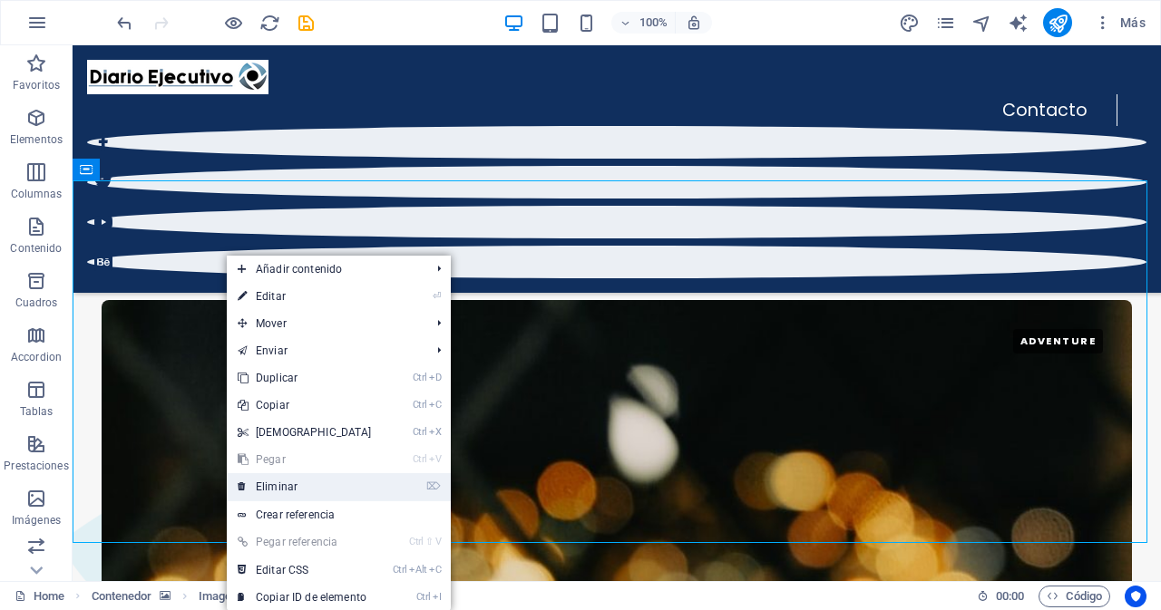
click at [285, 485] on link "⌦ Eliminar" at bounding box center [305, 487] width 156 height 27
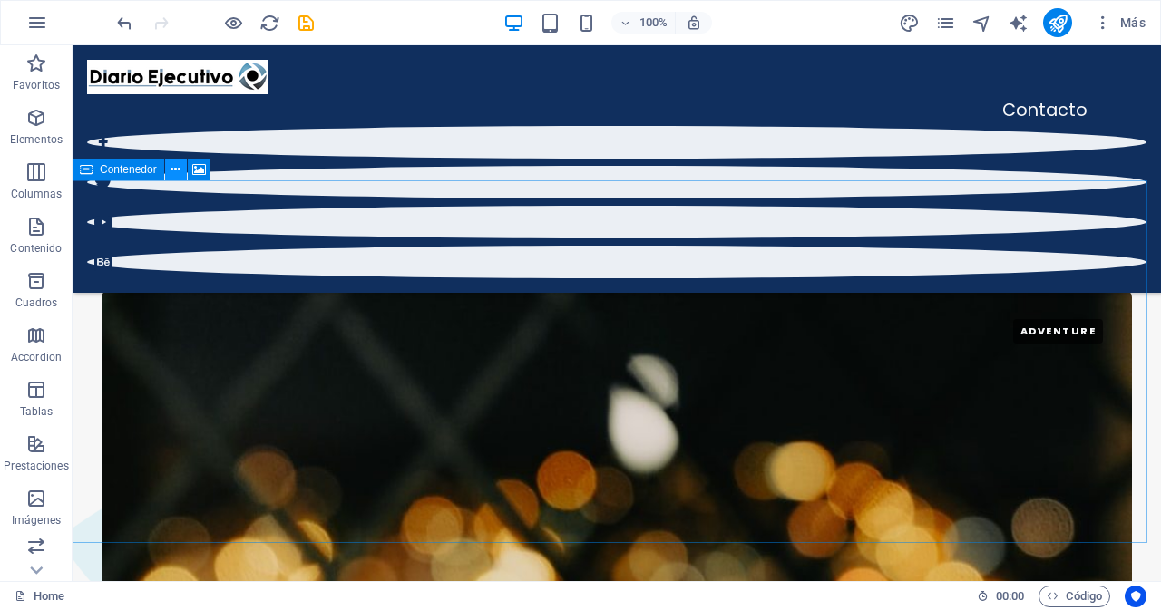
click at [177, 166] on icon at bounding box center [176, 170] width 10 height 19
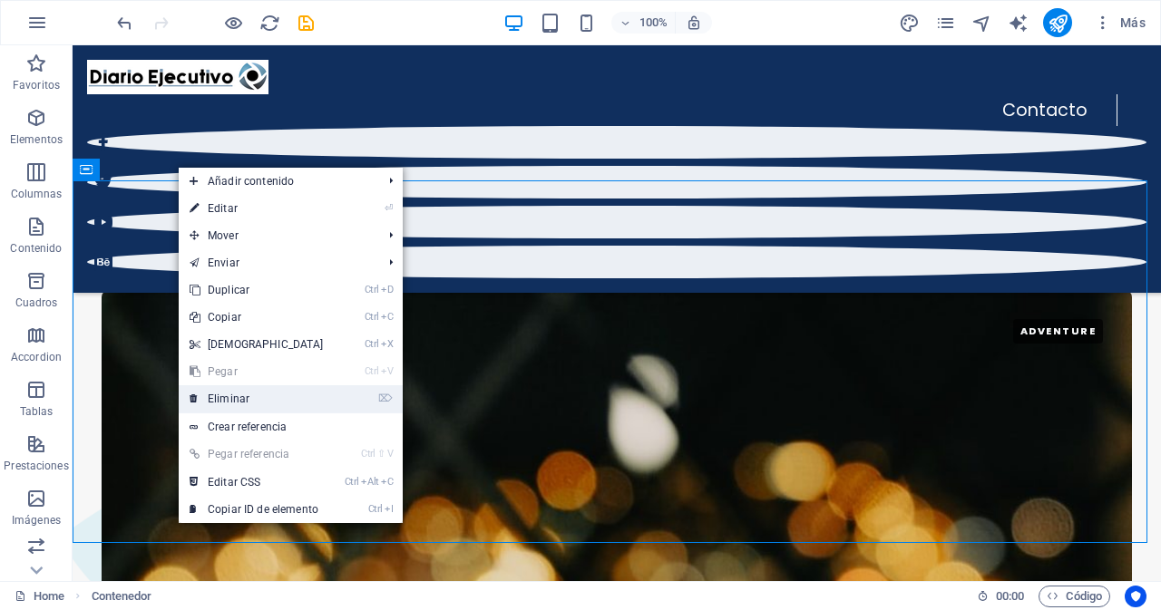
click at [233, 393] on link "⌦ Eliminar" at bounding box center [257, 399] width 156 height 27
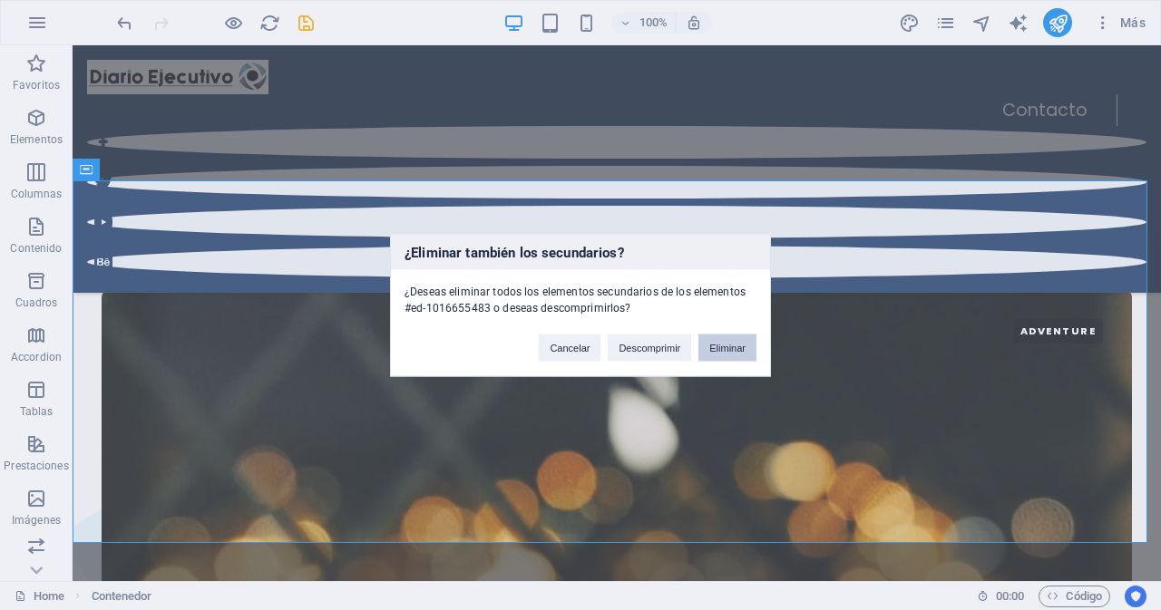
click at [725, 349] on button "Eliminar" at bounding box center [727, 347] width 58 height 27
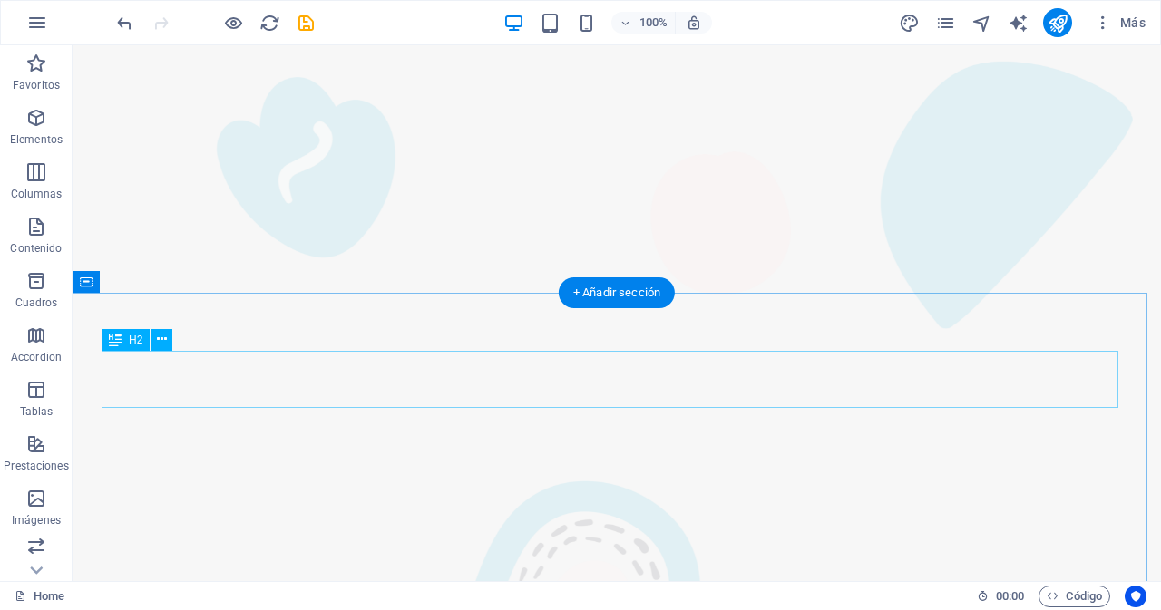
scroll to position [2438, 0]
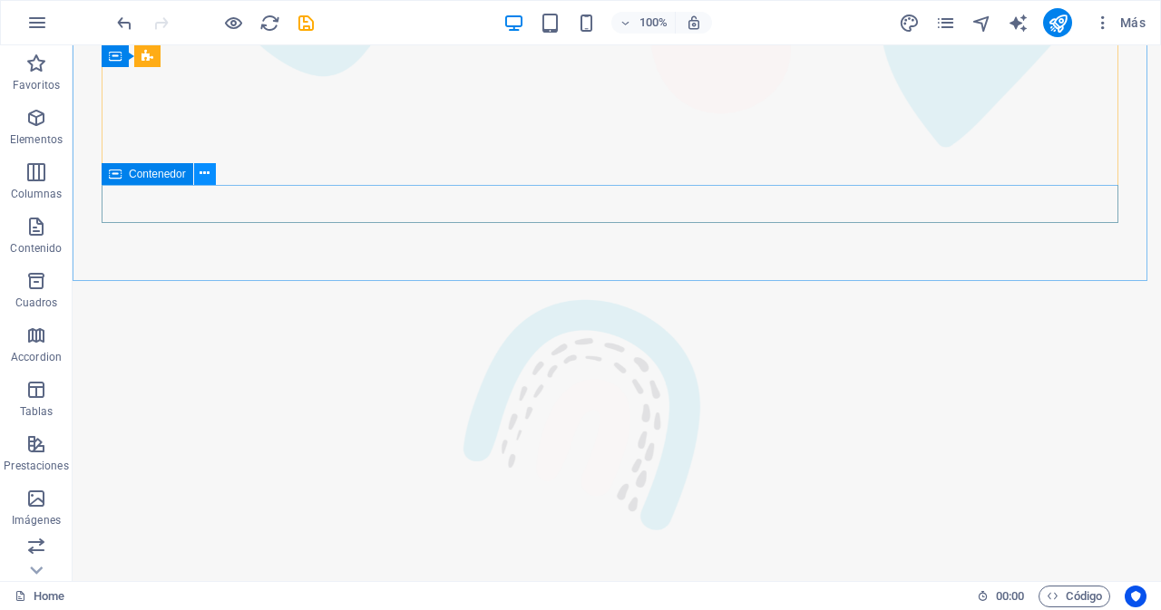
click at [205, 171] on icon at bounding box center [205, 173] width 10 height 19
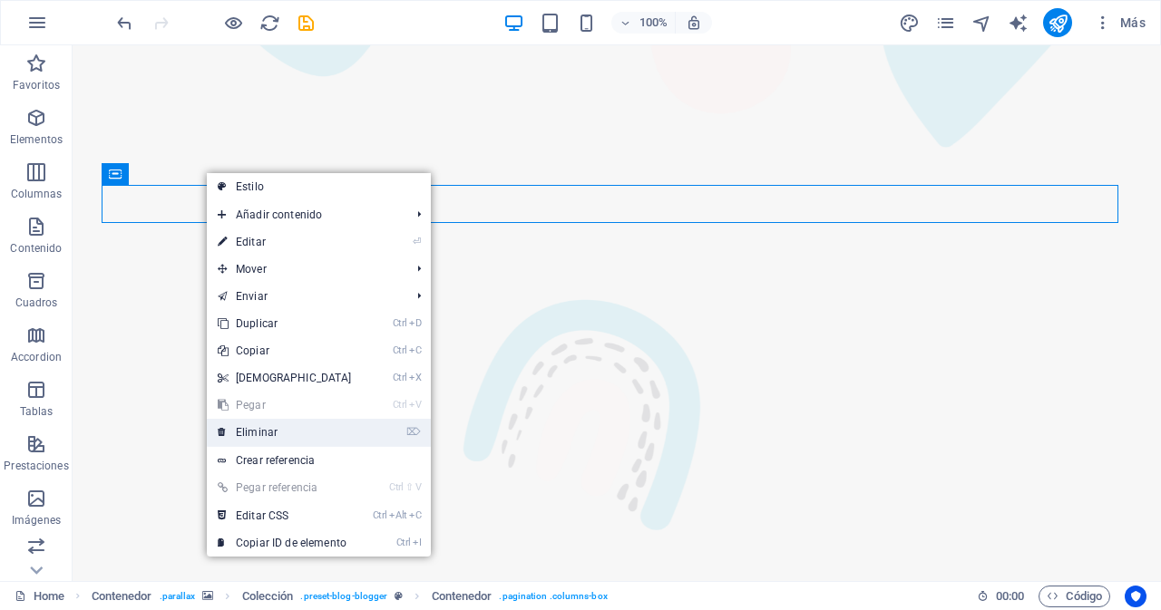
click at [253, 434] on link "⌦ Eliminar" at bounding box center [285, 432] width 156 height 27
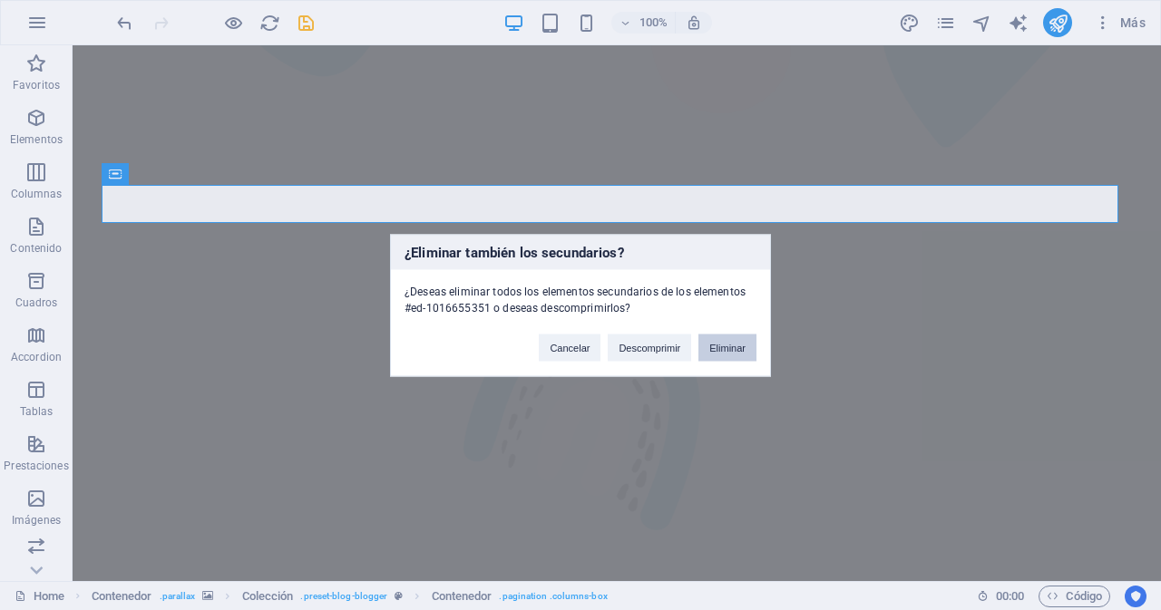
click at [729, 349] on button "Eliminar" at bounding box center [727, 347] width 58 height 27
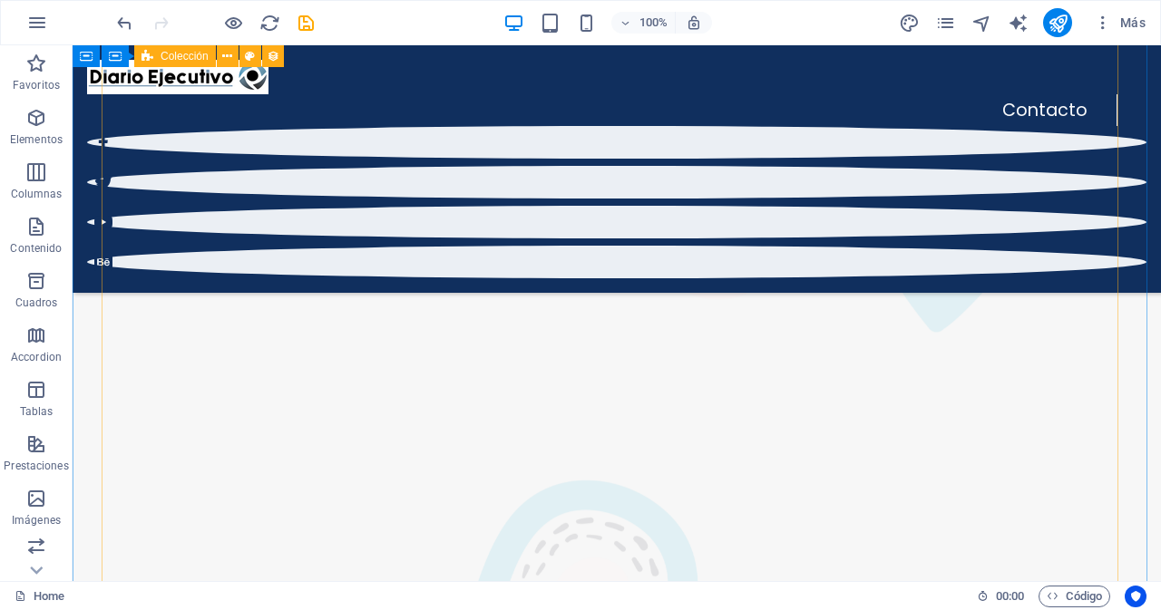
scroll to position [786, 0]
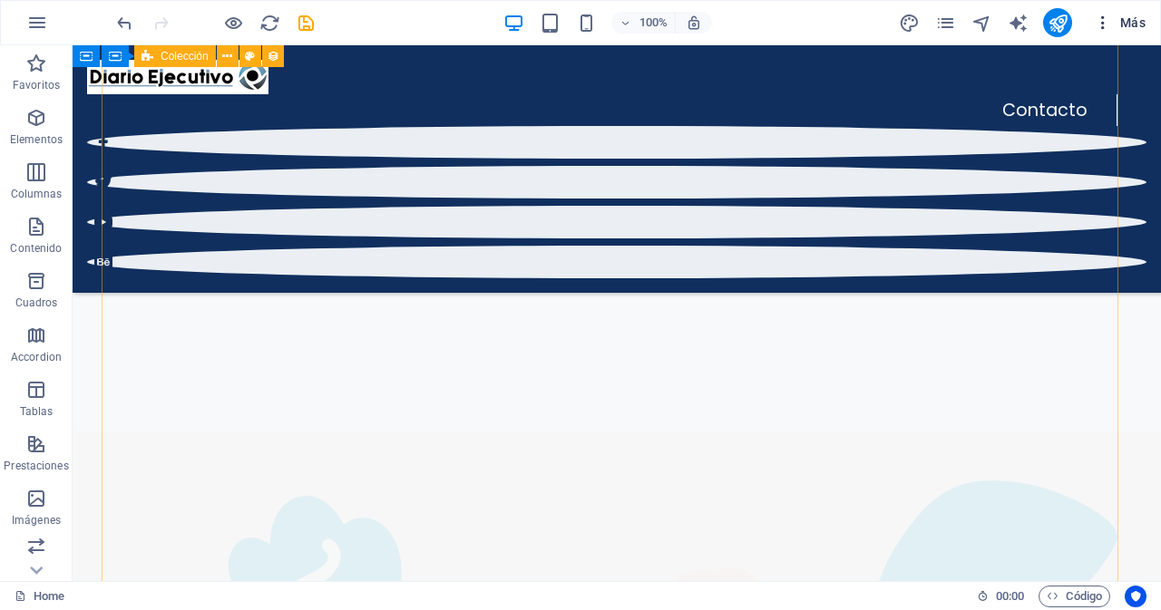
click at [1104, 25] on icon "button" at bounding box center [1103, 23] width 18 height 18
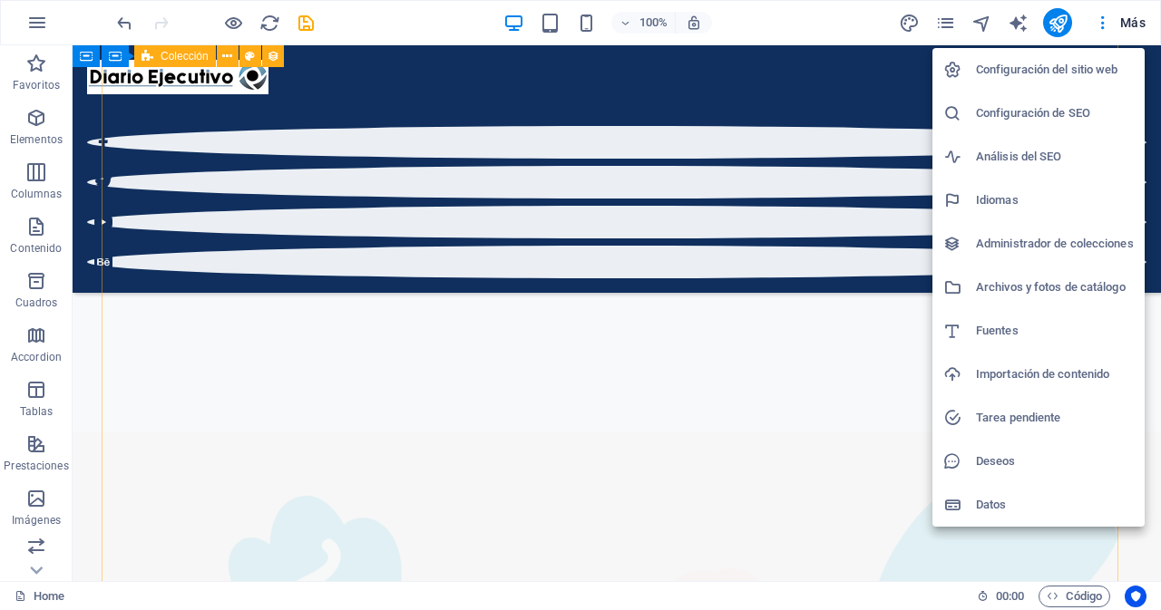
click at [1042, 74] on h6 "Configuración del sitio web" at bounding box center [1055, 70] width 158 height 22
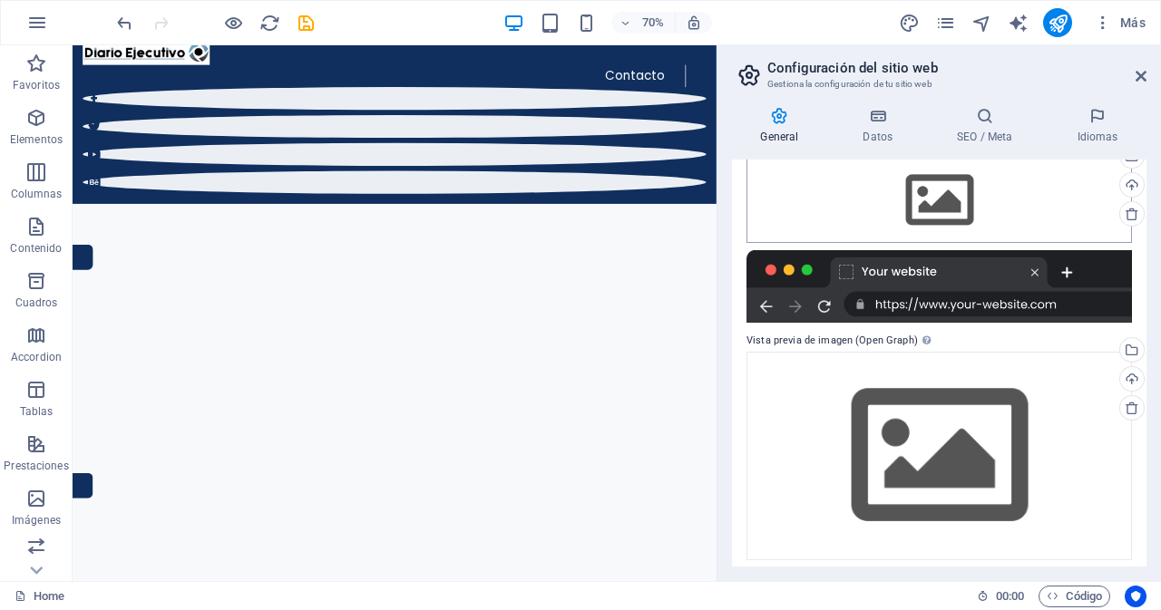
scroll to position [211, 0]
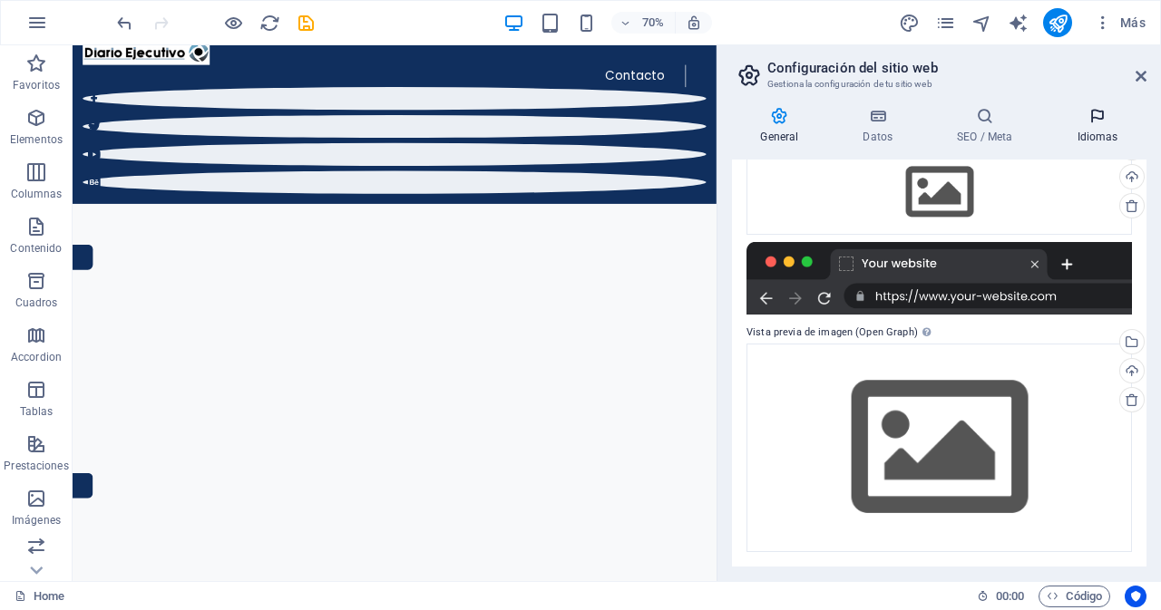
click at [1099, 122] on icon at bounding box center [1098, 116] width 98 height 18
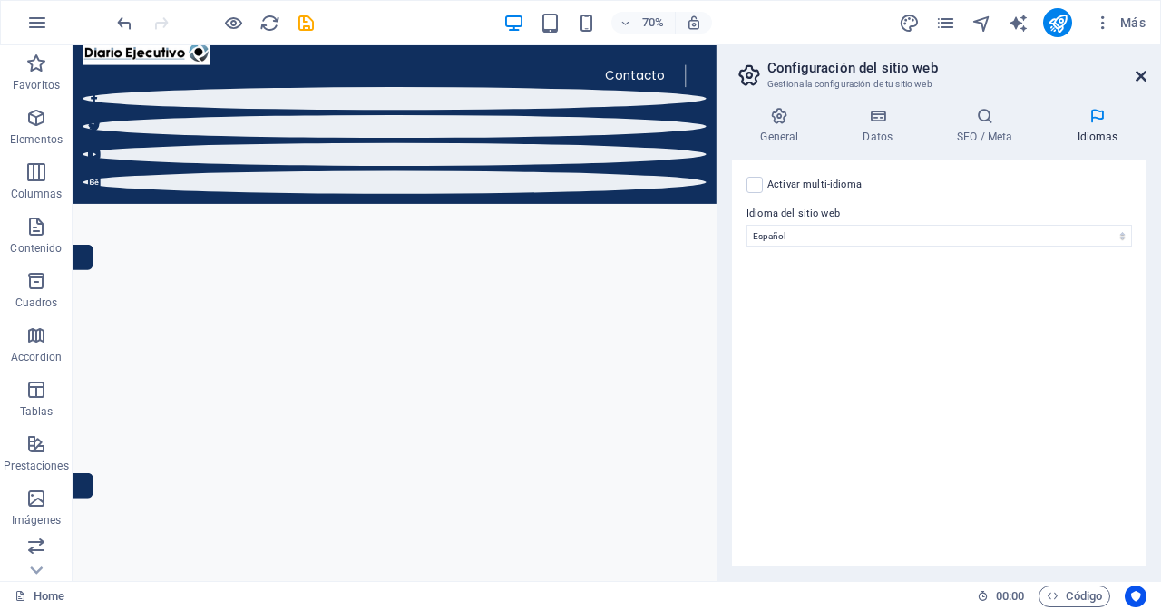
click at [1142, 73] on icon at bounding box center [1141, 76] width 11 height 15
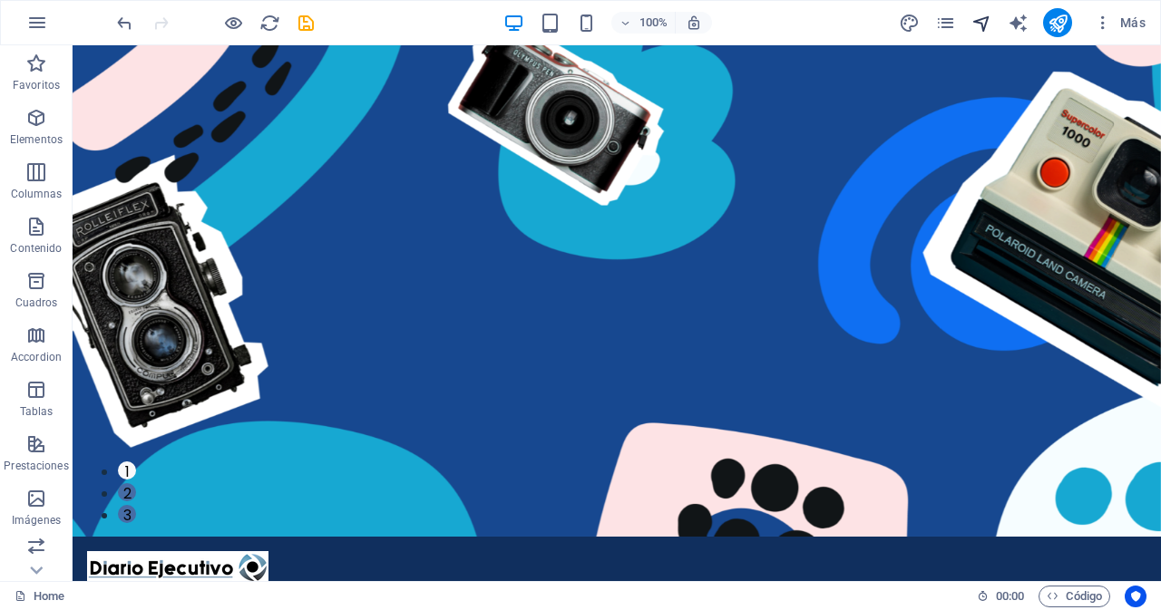
scroll to position [0, 0]
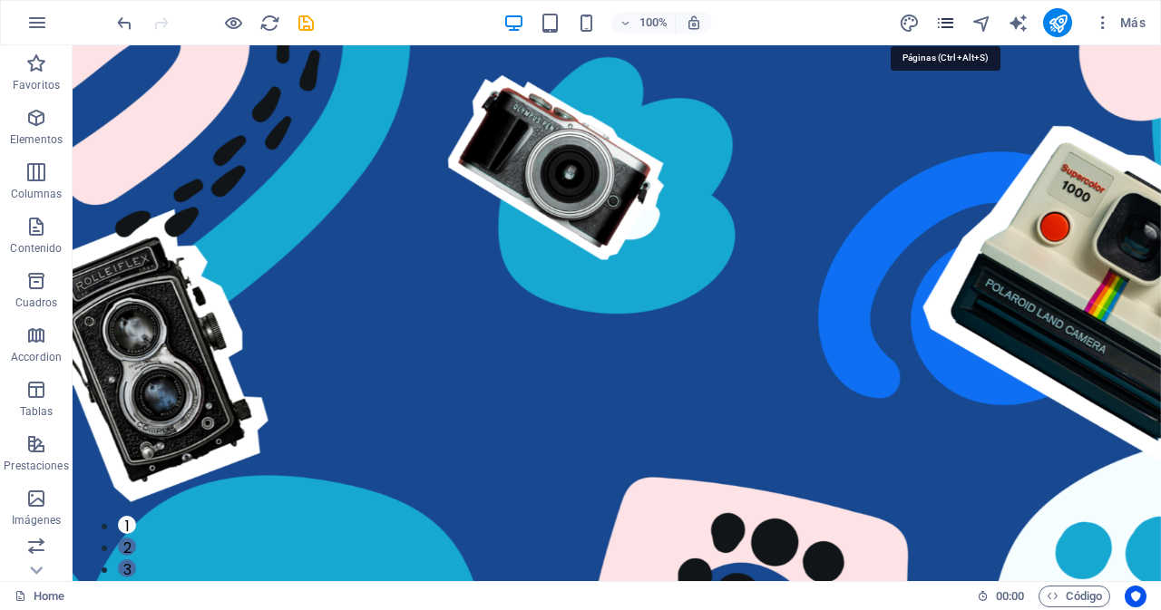
click at [949, 16] on icon "pages" at bounding box center [945, 23] width 21 height 21
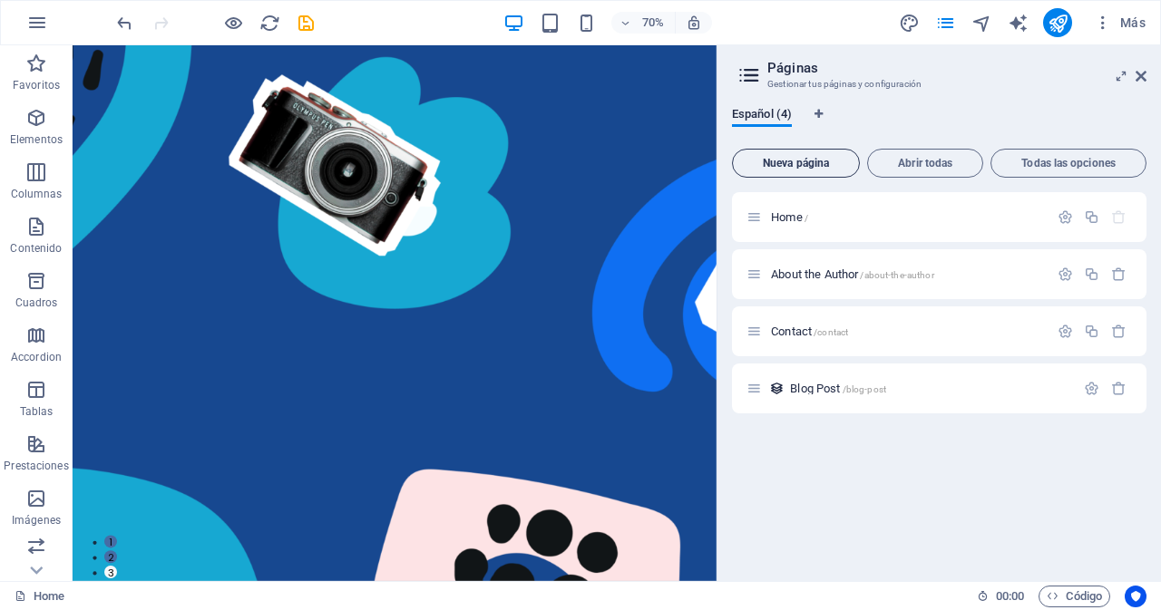
click at [821, 163] on span "Nueva página" at bounding box center [796, 163] width 112 height 11
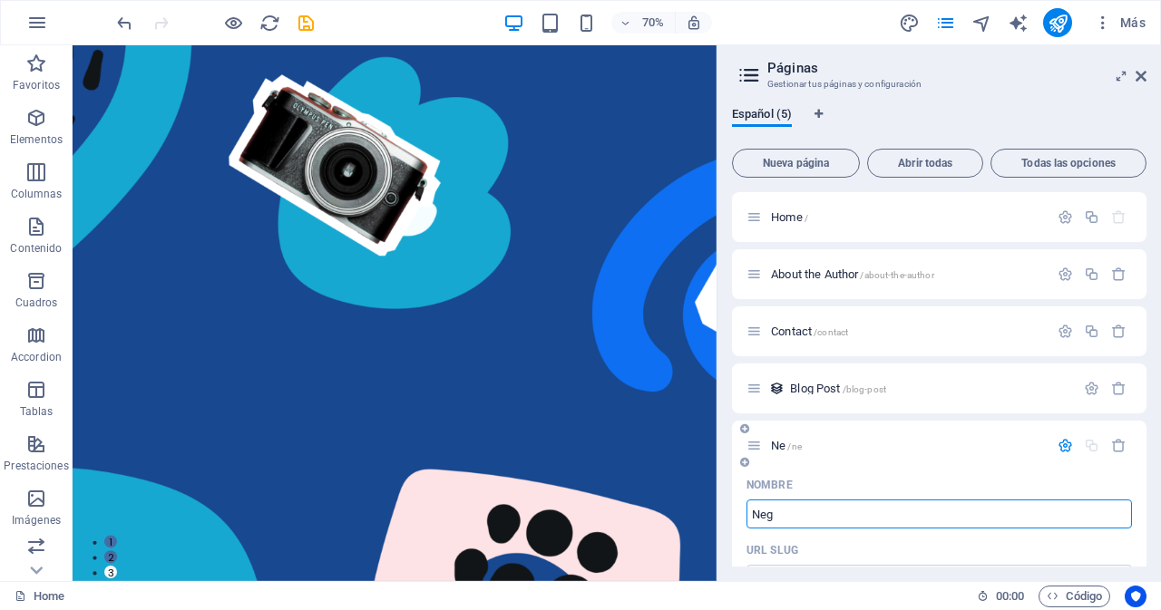
type input "Nego"
type input "/ne"
type input "Negocios y"
type input "/negocios-y"
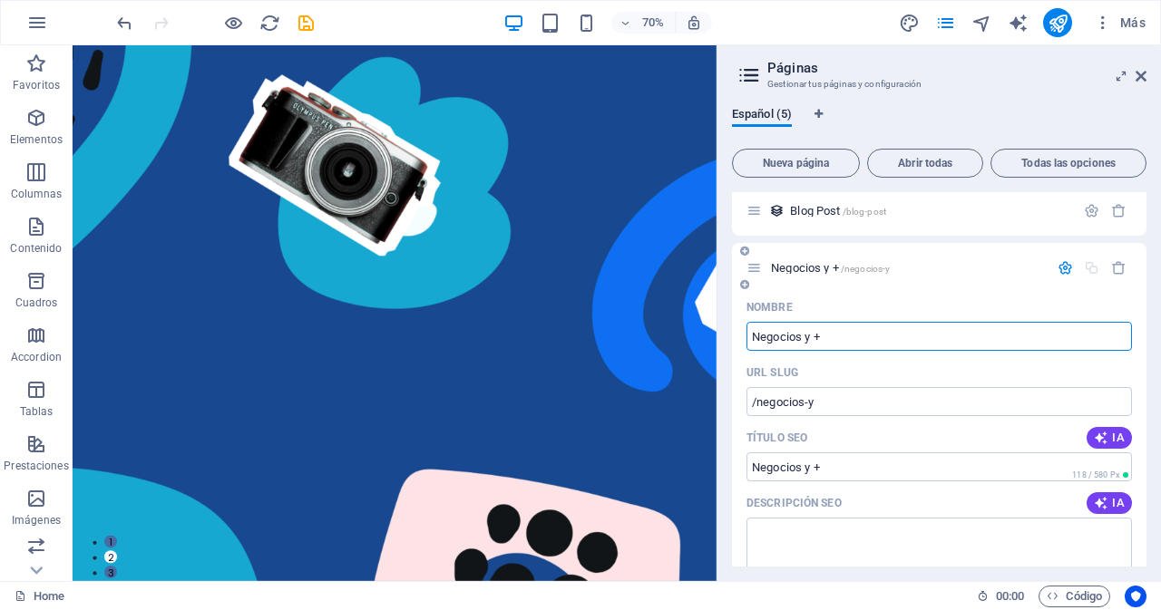
scroll to position [181, 0]
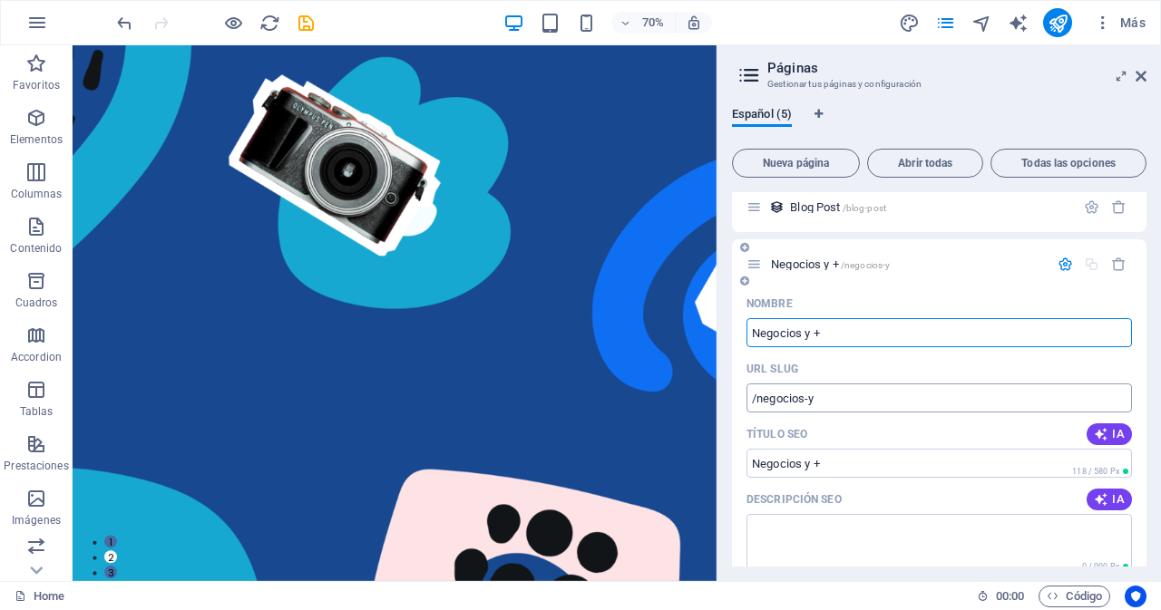
type input "Negocios y +"
click at [845, 402] on input "/negocios-y" at bounding box center [940, 398] width 386 height 29
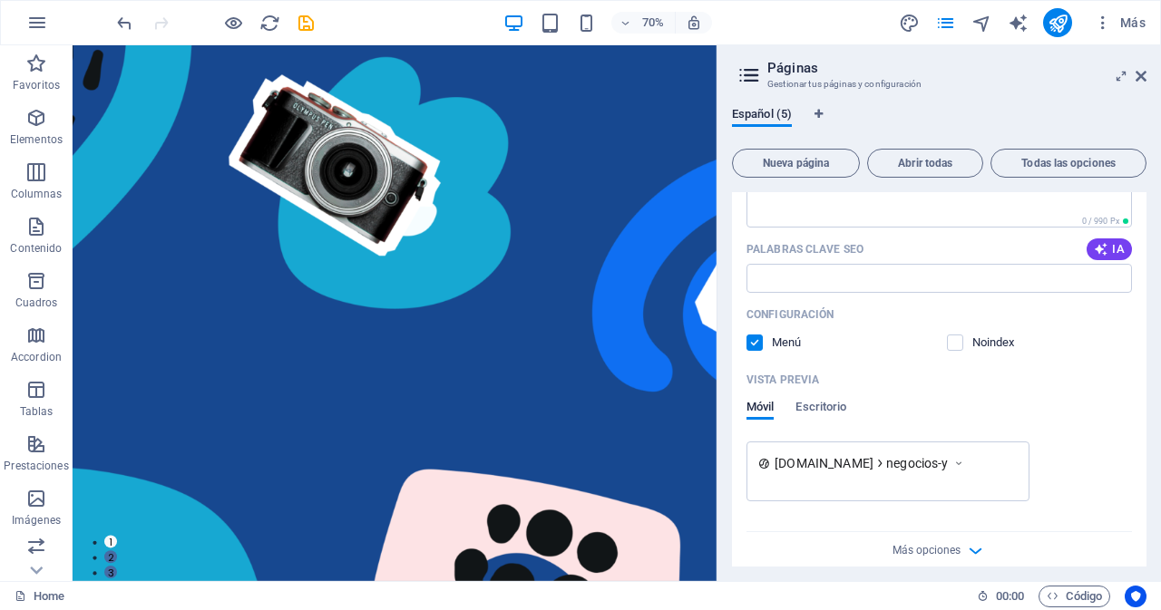
scroll to position [543, 0]
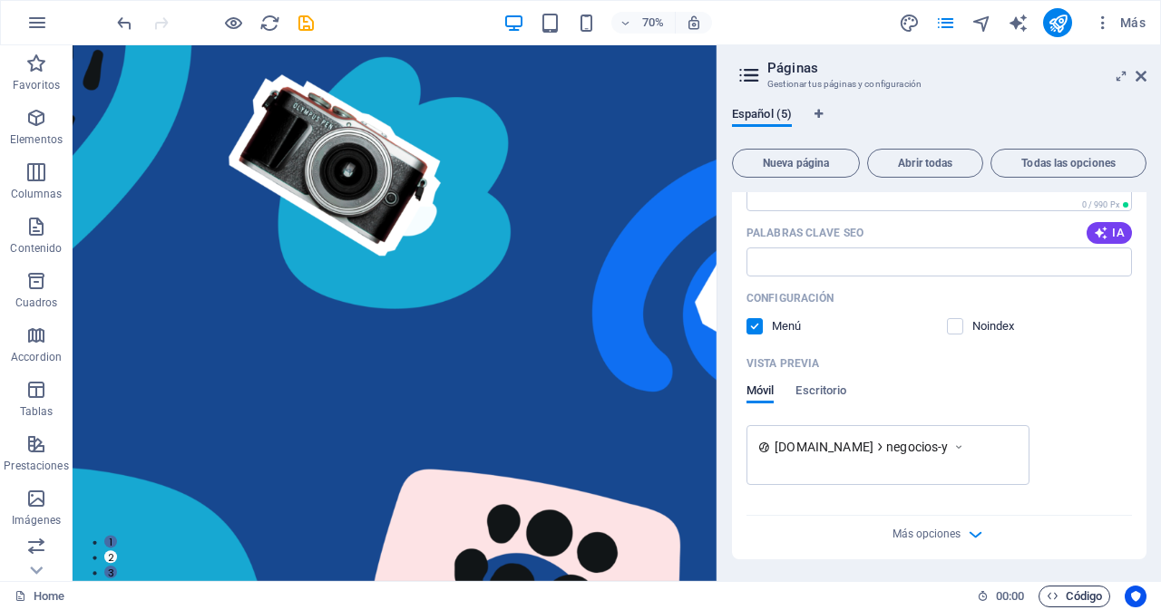
click at [1076, 600] on span "Código" at bounding box center [1074, 597] width 55 height 22
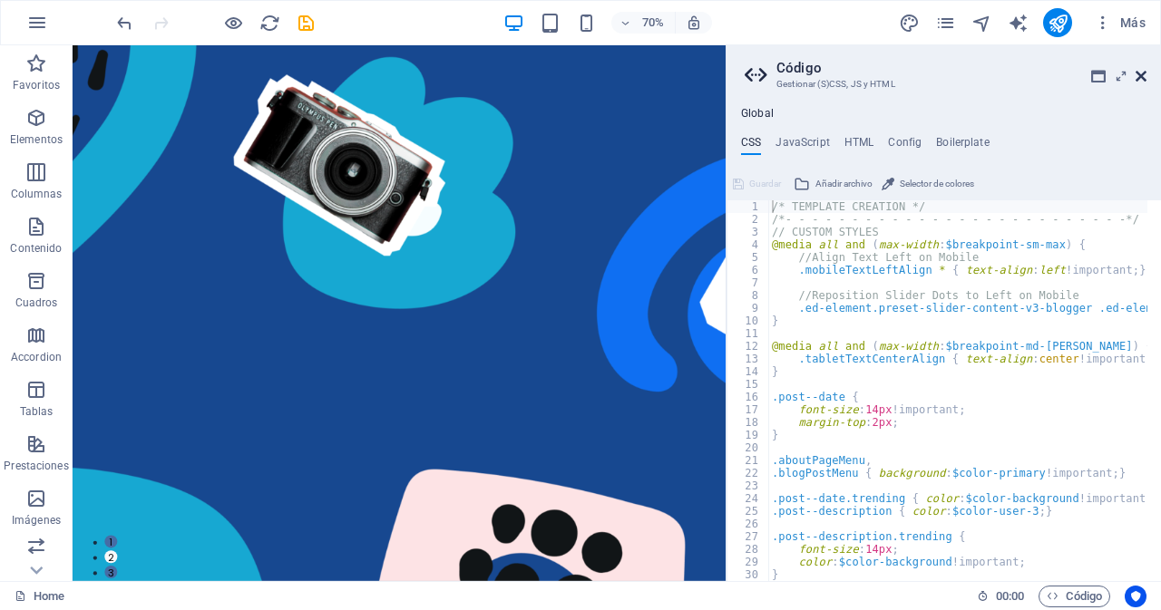
click at [1141, 74] on icon at bounding box center [1141, 76] width 11 height 15
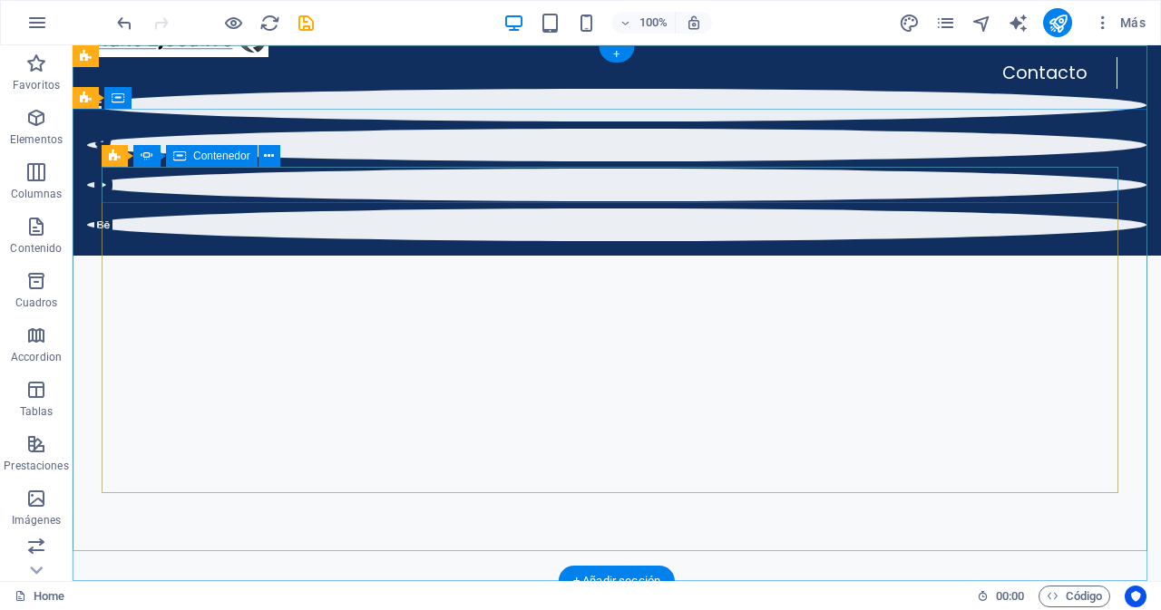
scroll to position [0, 0]
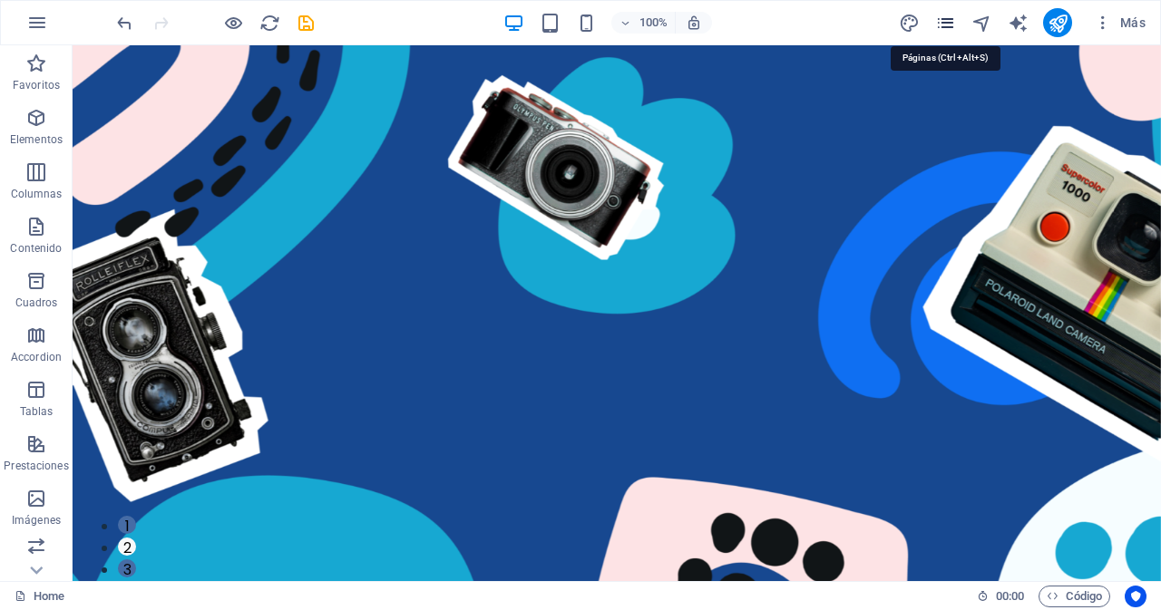
click at [951, 25] on icon "pages" at bounding box center [945, 23] width 21 height 21
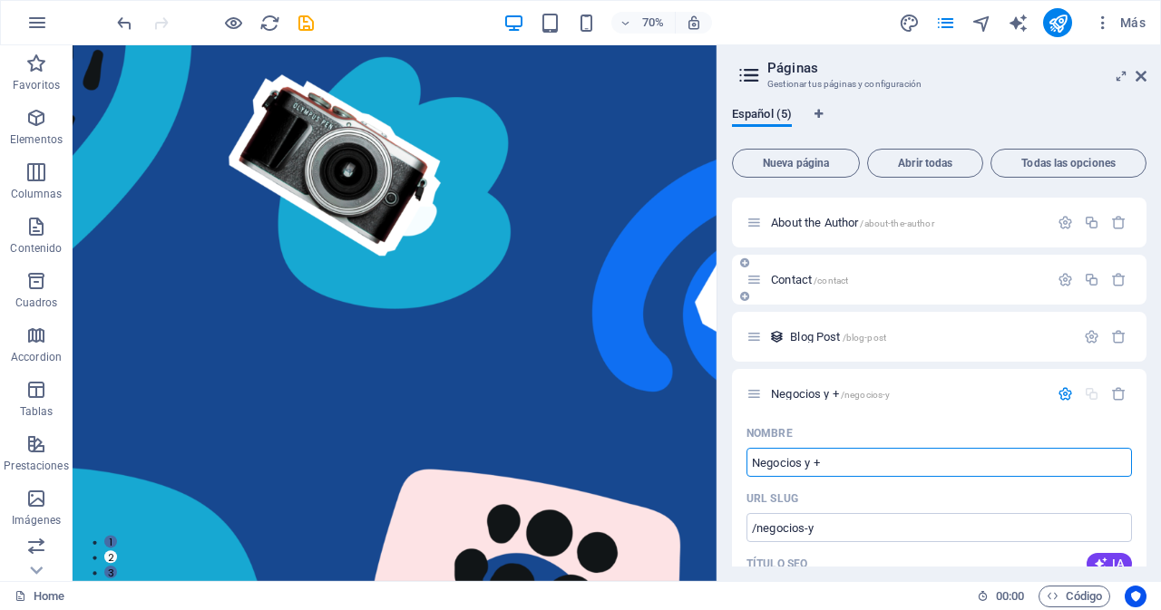
scroll to position [91, 0]
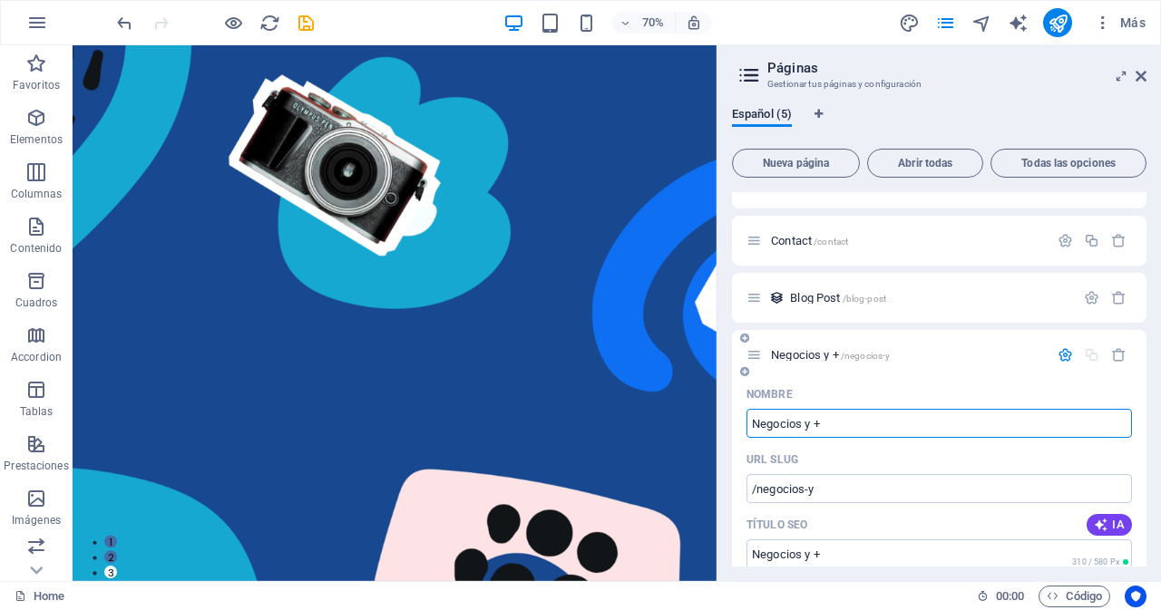
click at [939, 381] on div "Nombre" at bounding box center [940, 394] width 386 height 29
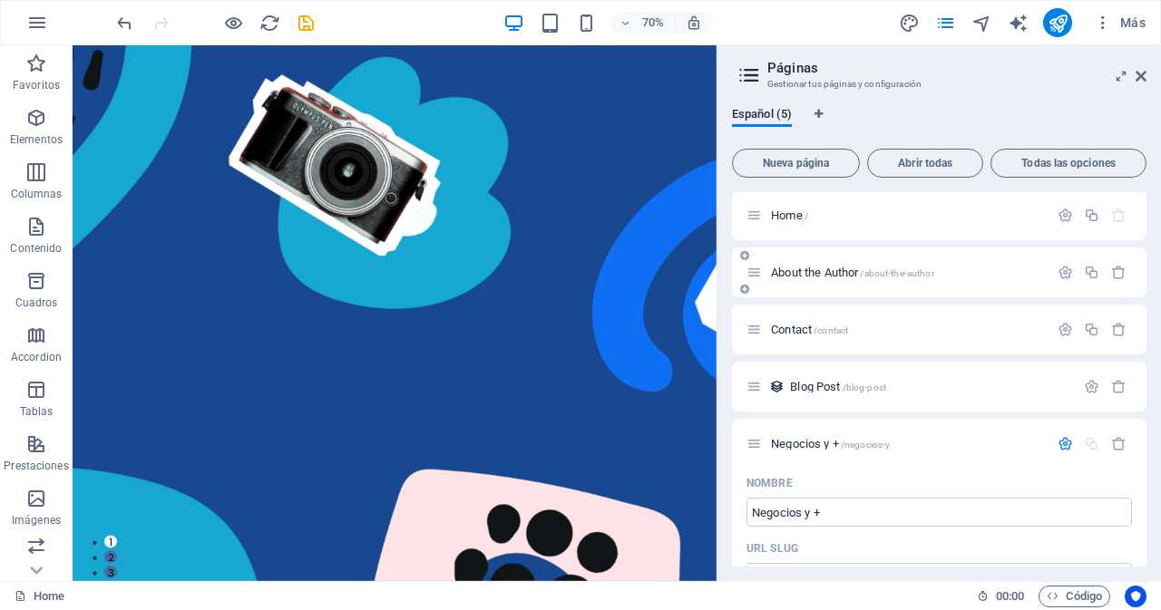
scroll to position [0, 0]
click at [790, 280] on div "About the Author /about-the-author" at bounding box center [898, 274] width 302 height 21
click at [851, 271] on span "About the Author /about-the-author" at bounding box center [852, 275] width 163 height 14
click at [851, 271] on div "About the Author /about-the-author" at bounding box center [939, 274] width 415 height 50
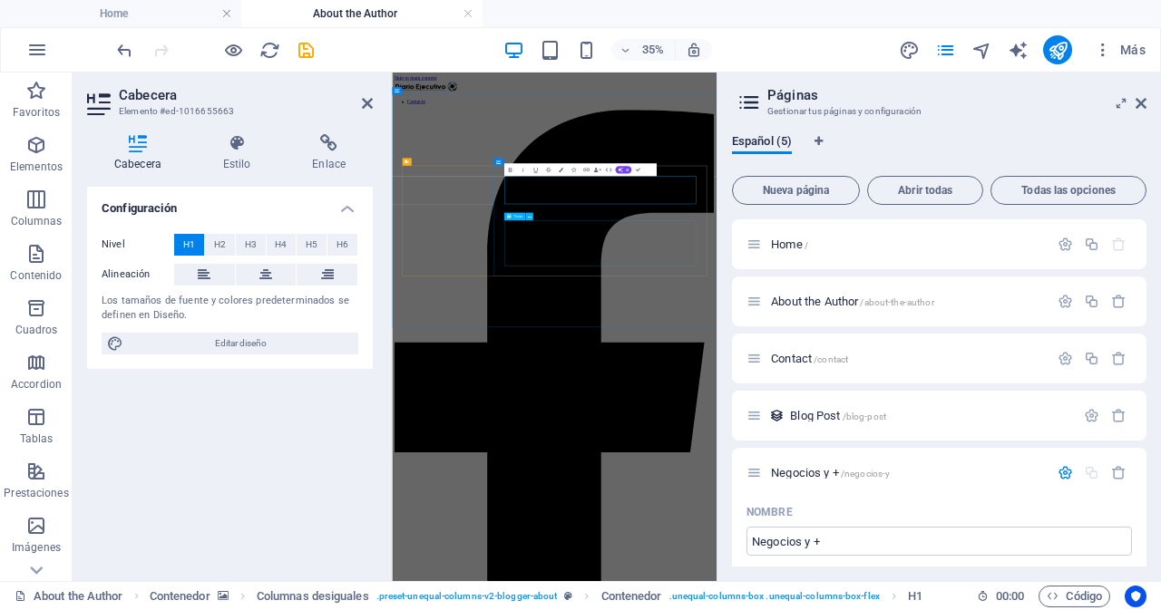
drag, startPoint x: 992, startPoint y: 539, endPoint x: 1149, endPoint y: 304, distance: 282.5
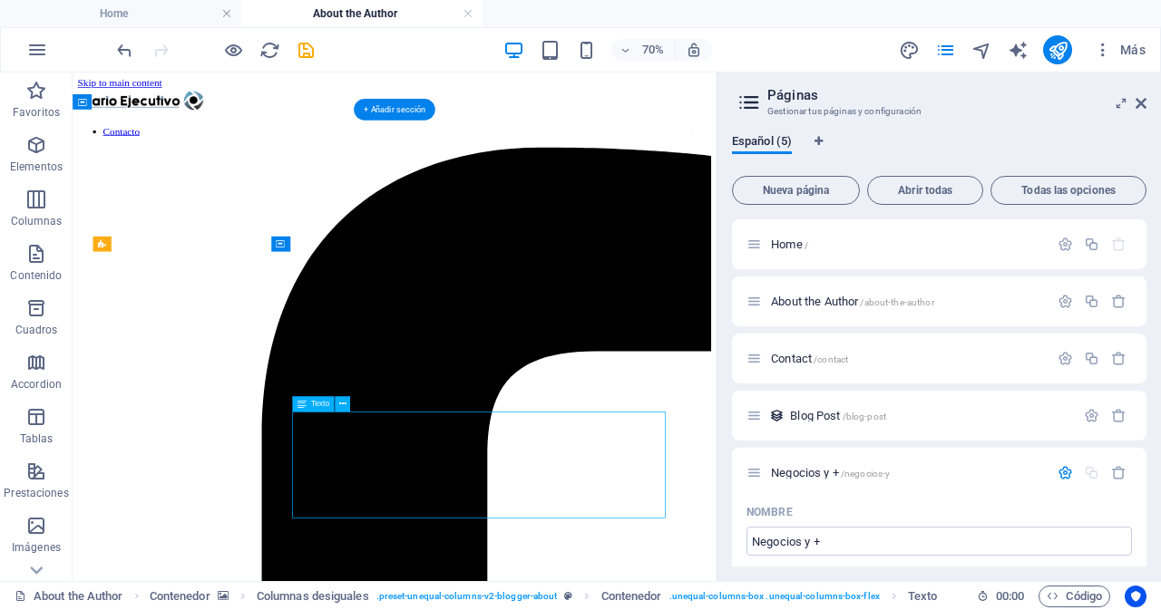
scroll to position [12, 0]
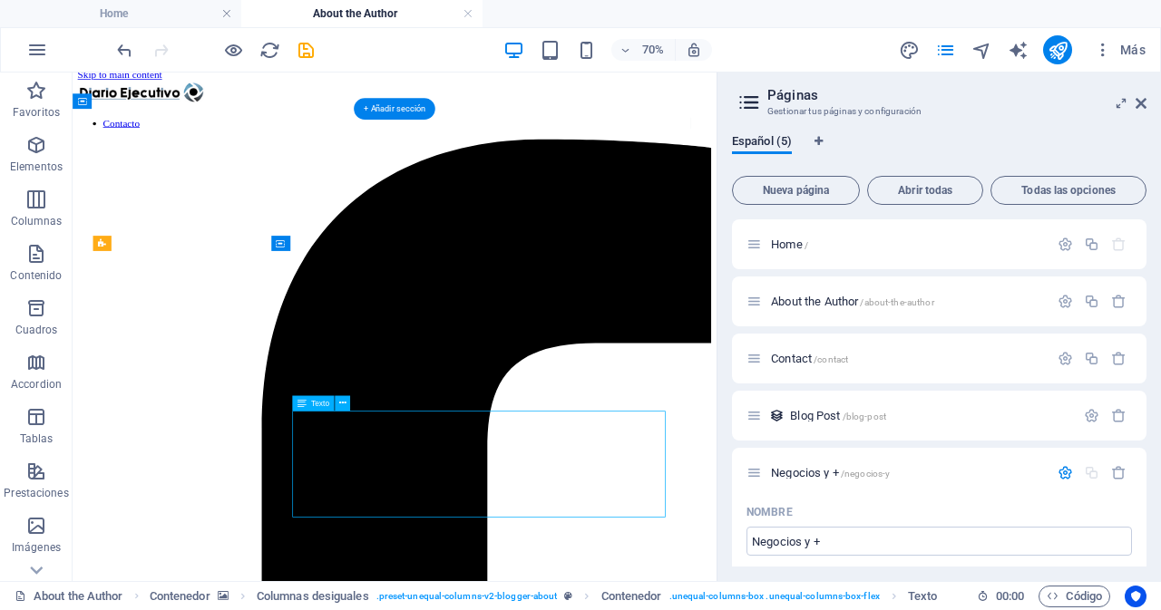
drag, startPoint x: 476, startPoint y: 706, endPoint x: 416, endPoint y: 598, distance: 123.4
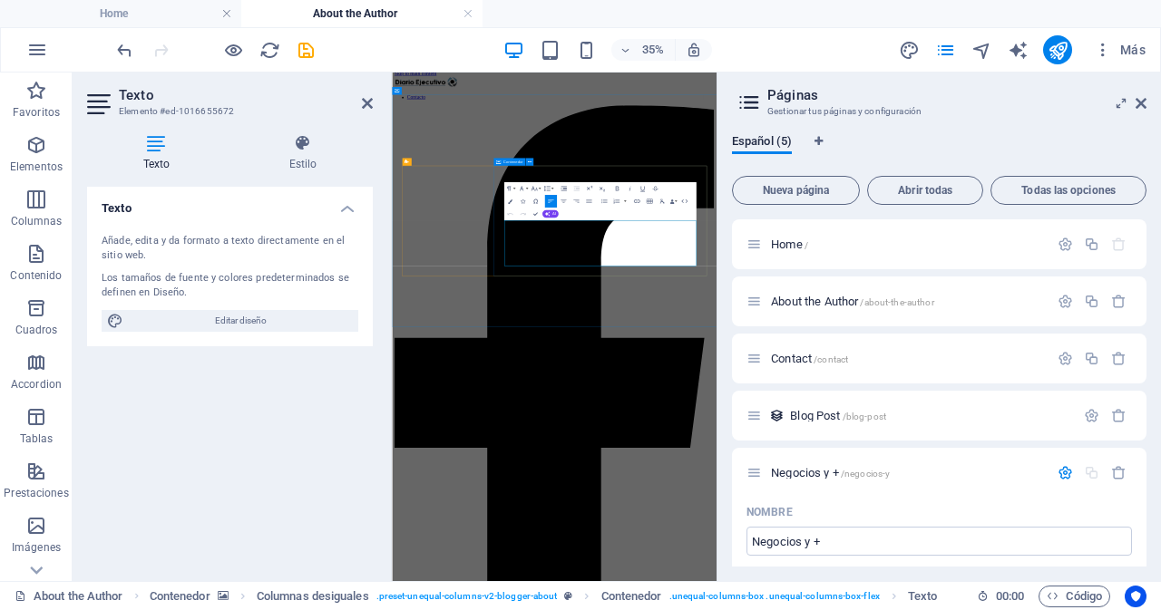
scroll to position [0, 0]
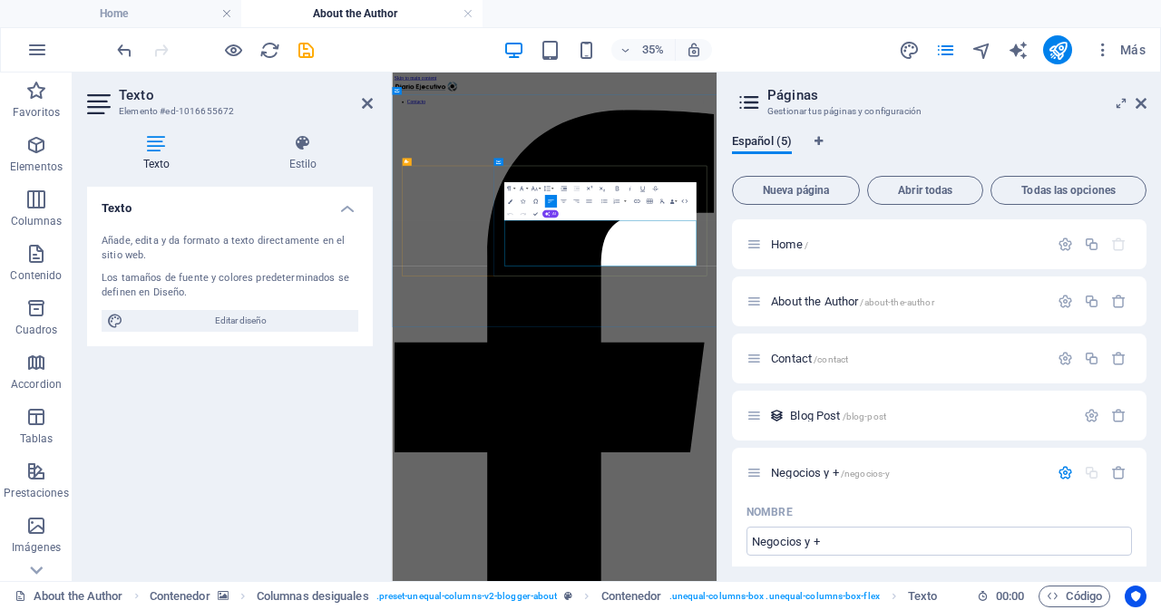
drag, startPoint x: 1138, startPoint y: 603, endPoint x: 526, endPoint y: 469, distance: 626.0
drag, startPoint x: 1153, startPoint y: 733, endPoint x: 1210, endPoint y: 365, distance: 372.7
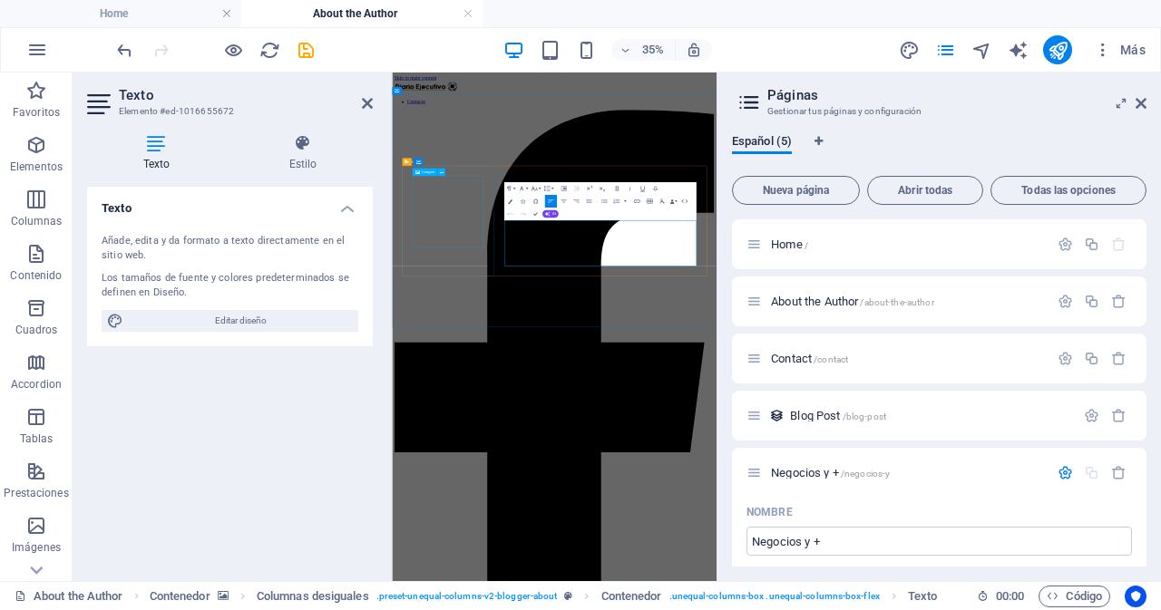
drag, startPoint x: 1242, startPoint y: 601, endPoint x: 562, endPoint y: 542, distance: 682.0
drag, startPoint x: 1234, startPoint y: 552, endPoint x: 601, endPoint y: 476, distance: 636.7
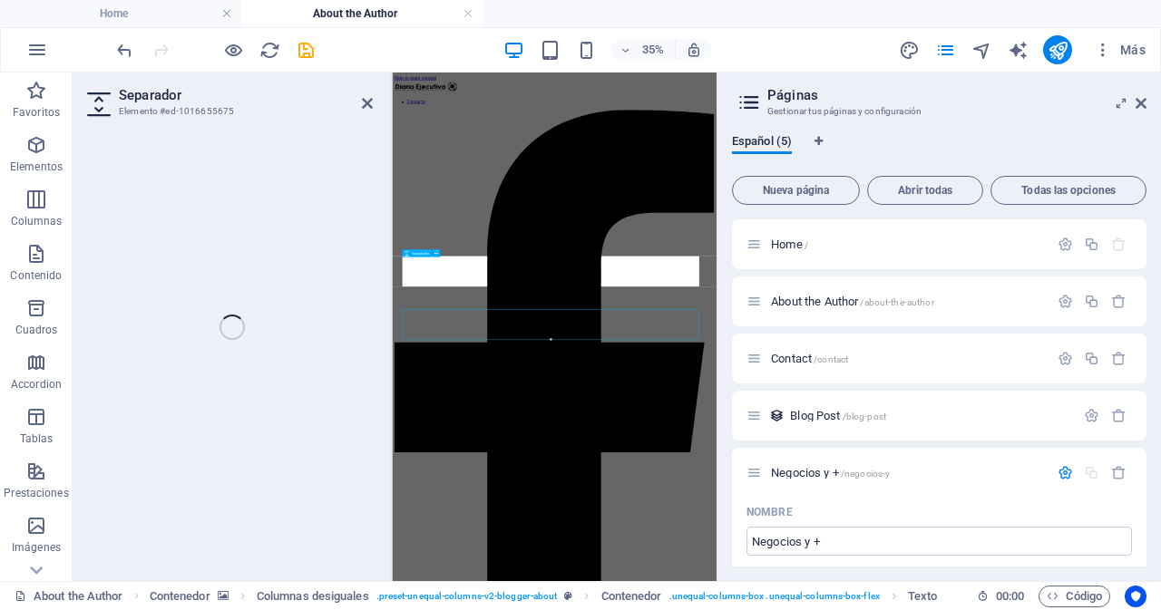
select select "rem"
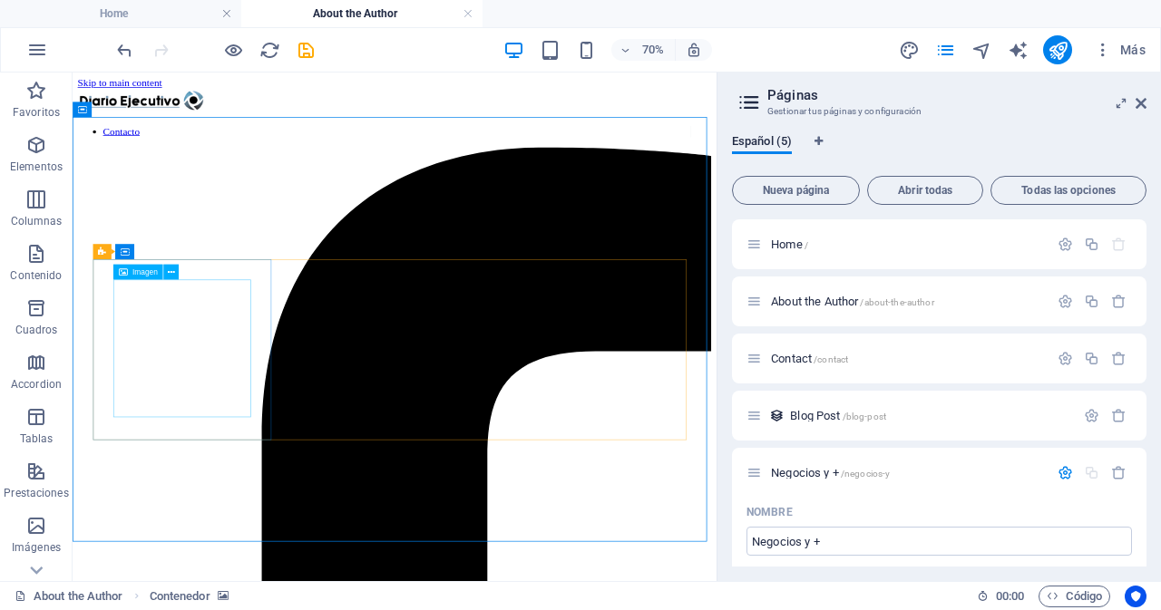
click at [139, 274] on span "Imagen" at bounding box center [144, 272] width 25 height 7
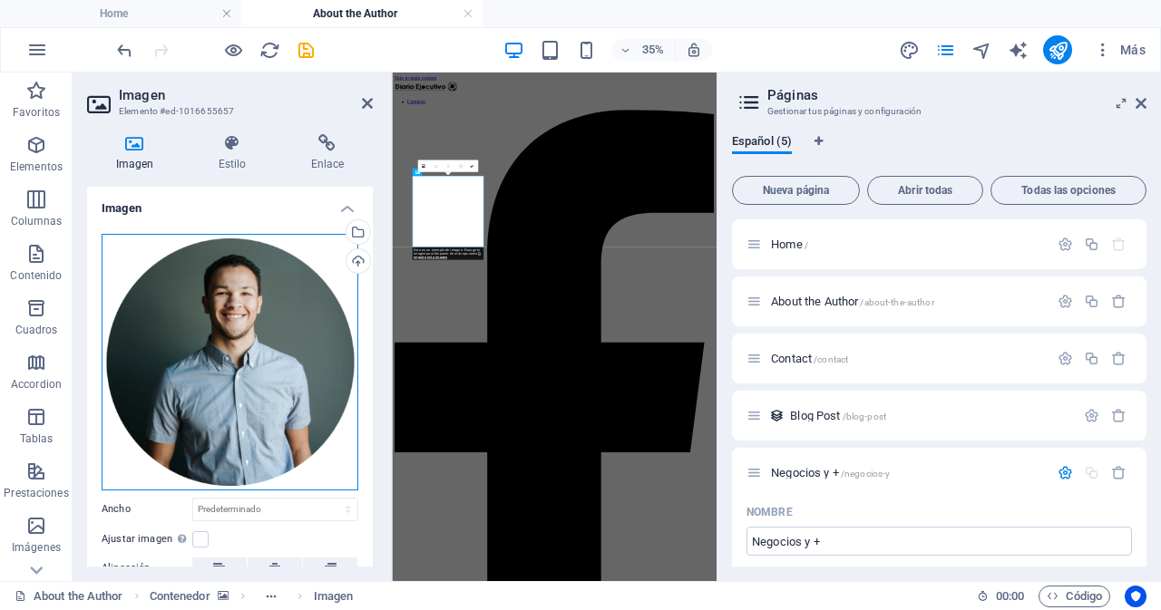
click at [213, 342] on div "Arrastra archivos aquí, haz clic para escoger archivos o selecciona archivos de…" at bounding box center [230, 362] width 257 height 257
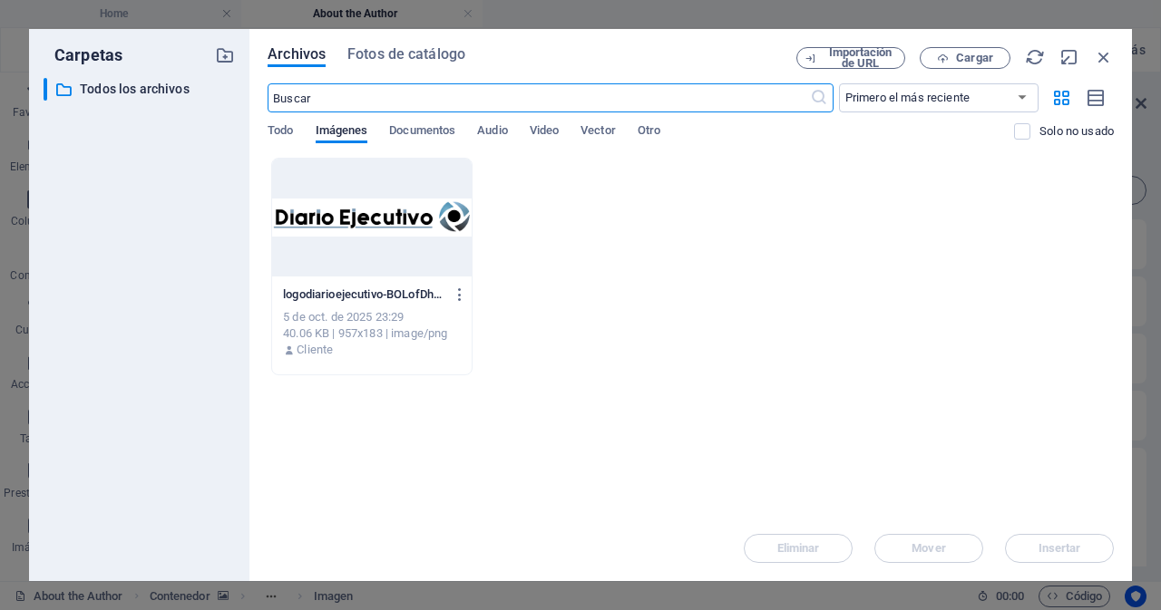
click at [610, 293] on div "logodiarioejecutivo-BOLofDhQZiM6kggef7AlLg.png logodiarioejecutivo-BOLofDhQZiM6…" at bounding box center [691, 267] width 846 height 218
click at [113, 85] on p "Todos los archivos" at bounding box center [141, 89] width 122 height 21
click at [646, 299] on div "logodiarioejecutivo-BOLofDhQZiM6kggef7AlLg.png logodiarioejecutivo-BOLofDhQZiM6…" at bounding box center [691, 267] width 846 height 218
click at [341, 99] on input "text" at bounding box center [539, 97] width 542 height 29
click at [960, 56] on span "Cargar" at bounding box center [974, 58] width 37 height 11
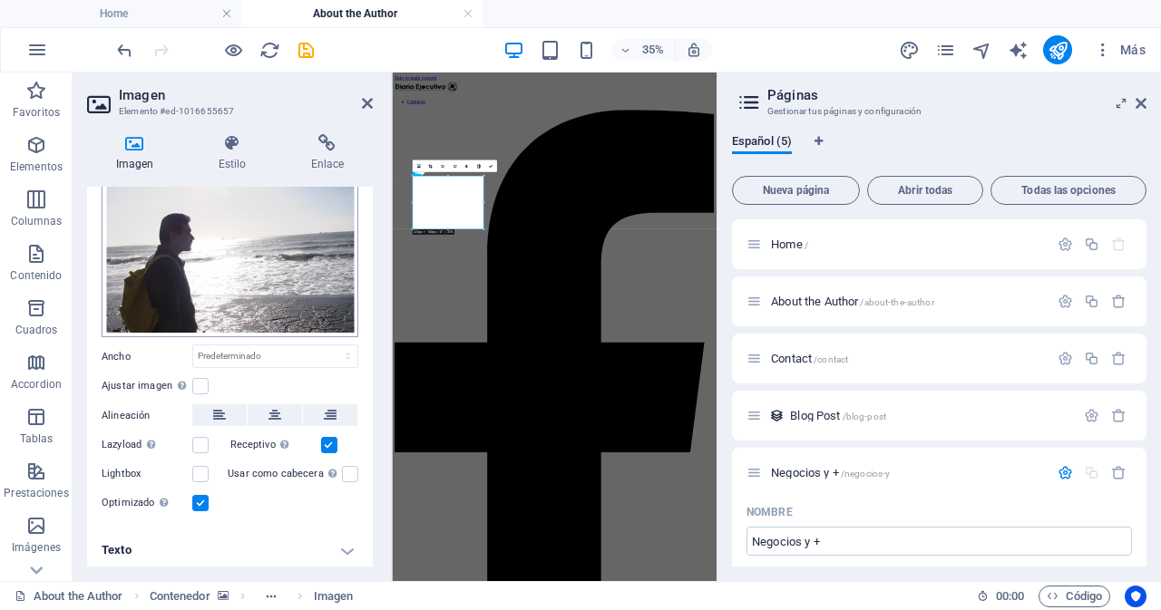
scroll to position [93, 0]
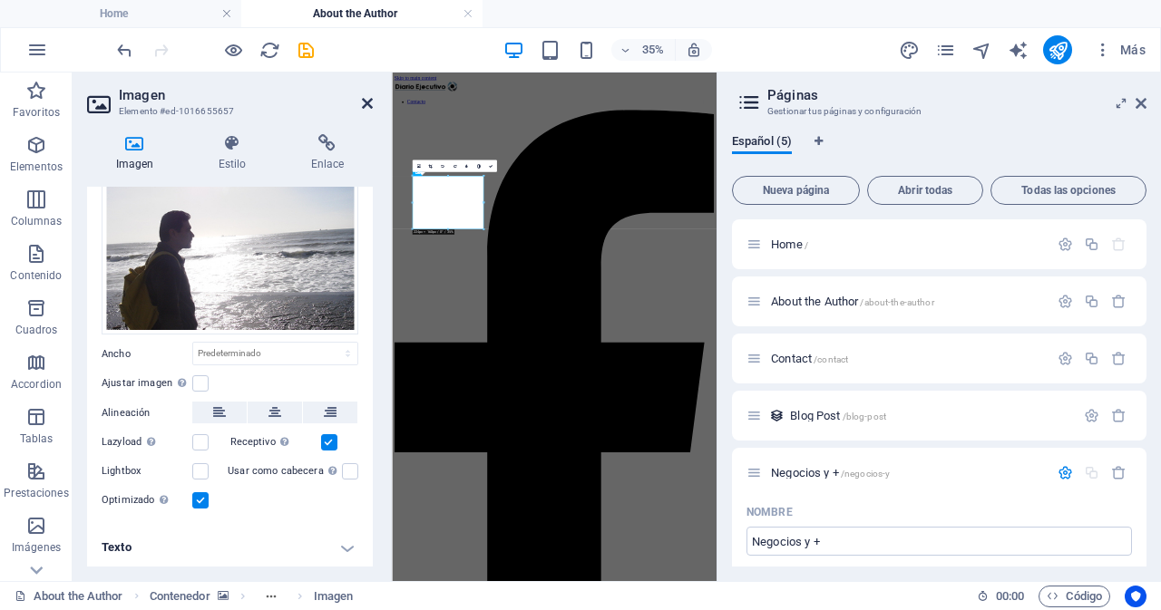
drag, startPoint x: 367, startPoint y: 100, endPoint x: 422, endPoint y: 38, distance: 82.3
click at [370, 100] on icon at bounding box center [367, 103] width 11 height 15
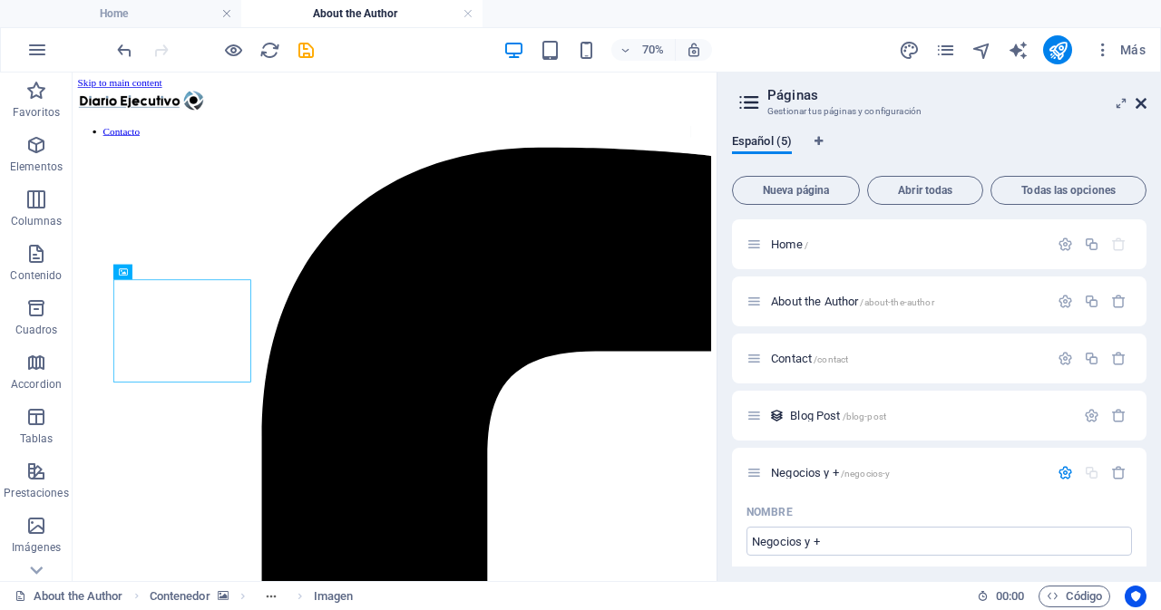
click at [1138, 102] on icon at bounding box center [1141, 103] width 11 height 15
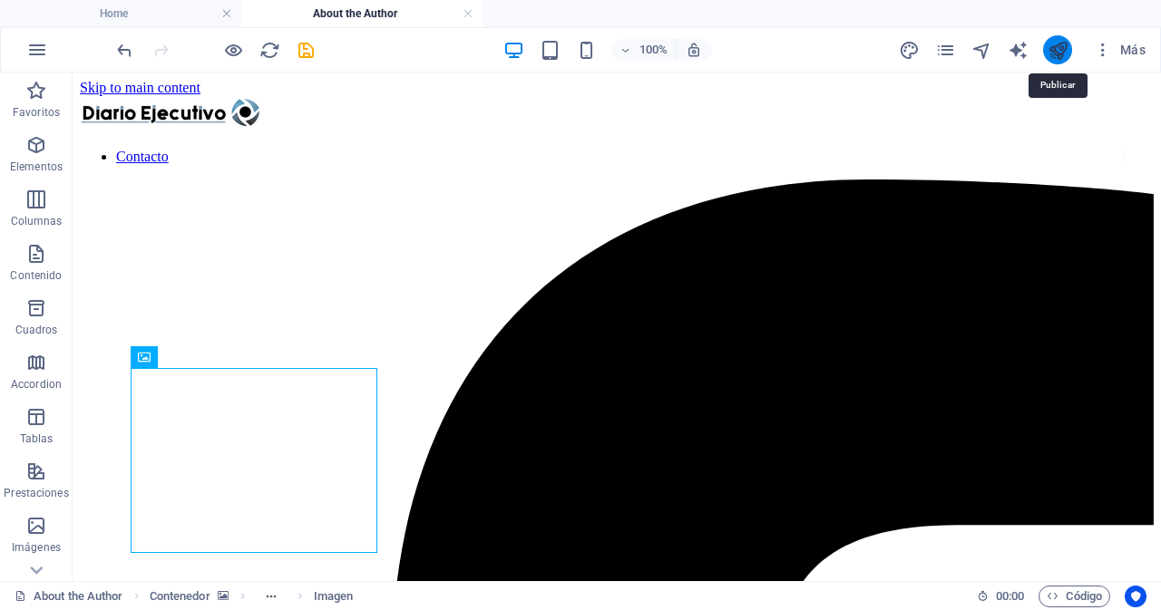
click at [1064, 46] on icon "publish" at bounding box center [1058, 50] width 21 height 21
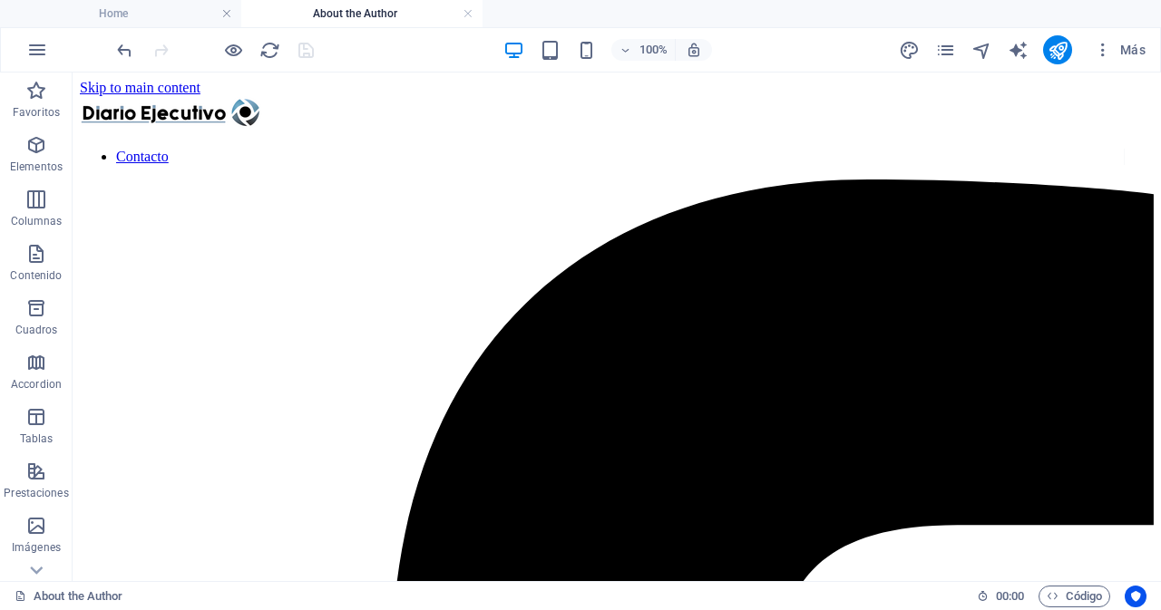
click at [569, 15] on ul "Home About the Author" at bounding box center [580, 13] width 1161 height 27
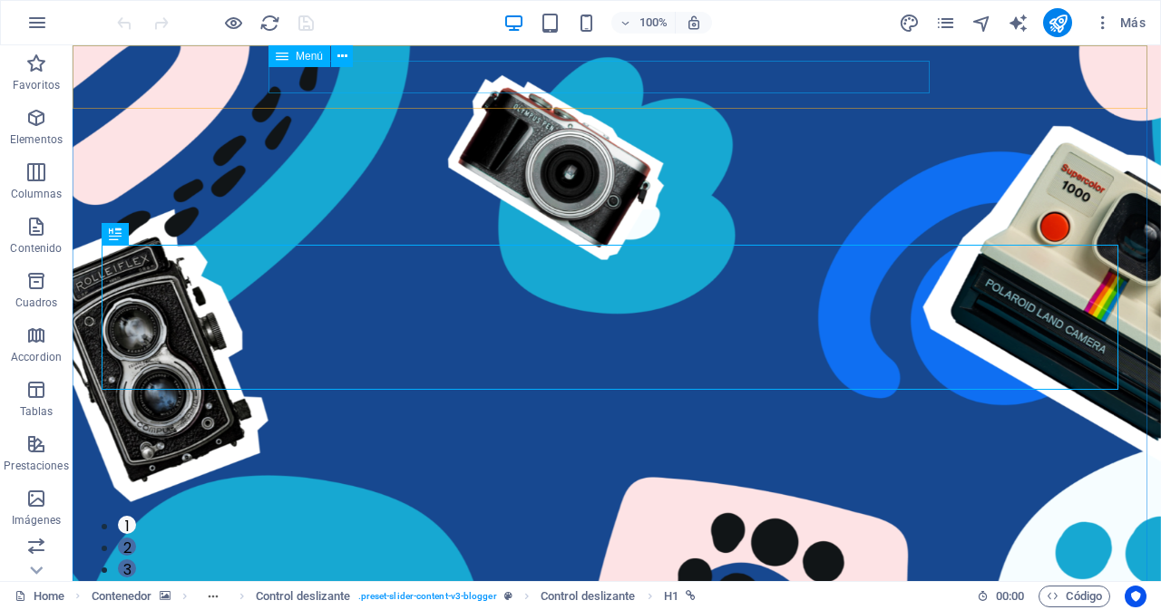
click at [309, 62] on span "Menú" at bounding box center [309, 56] width 27 height 11
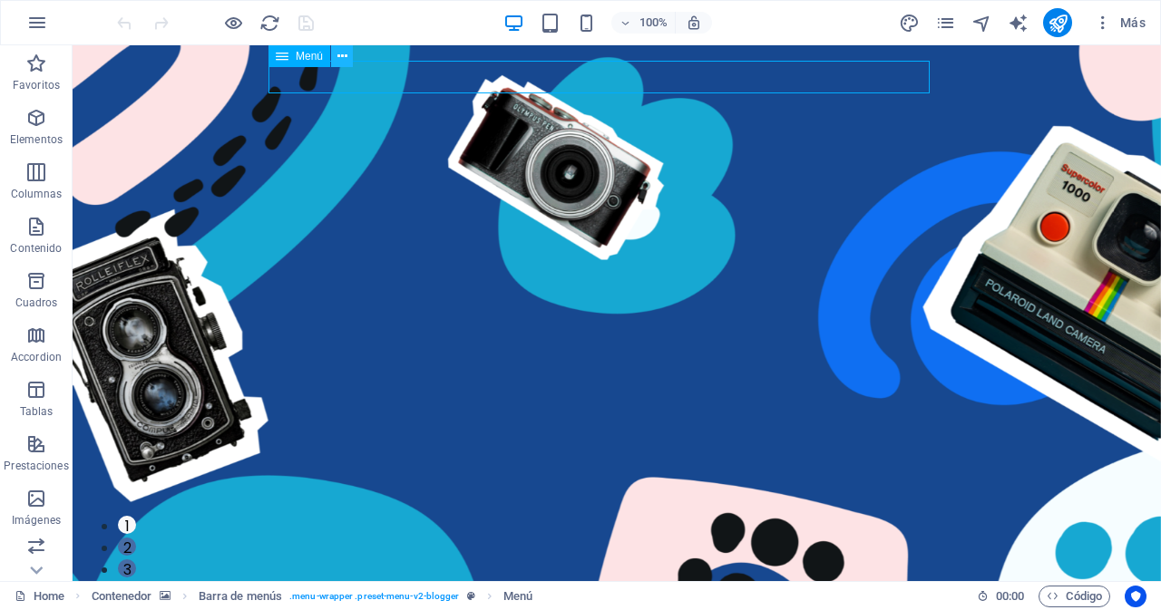
click at [343, 57] on icon at bounding box center [342, 56] width 10 height 19
click at [342, 54] on icon at bounding box center [342, 56] width 10 height 19
click at [811, 22] on div "100% Más" at bounding box center [633, 22] width 1040 height 29
click at [952, 25] on icon "pages" at bounding box center [945, 23] width 21 height 21
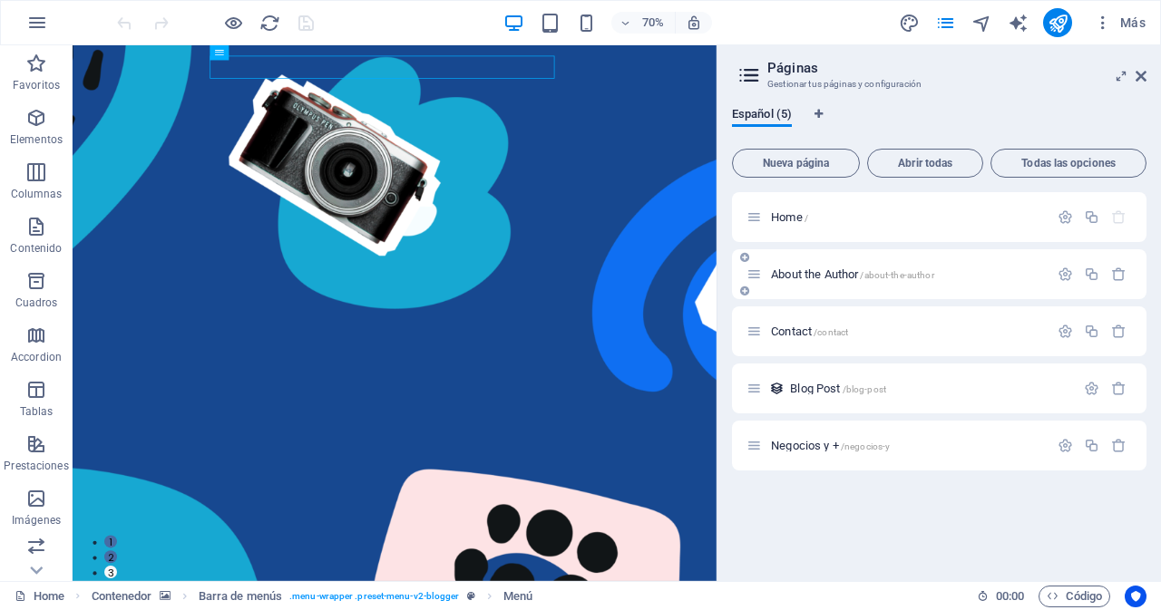
click at [804, 276] on span "About the Author /about-the-author" at bounding box center [852, 275] width 163 height 14
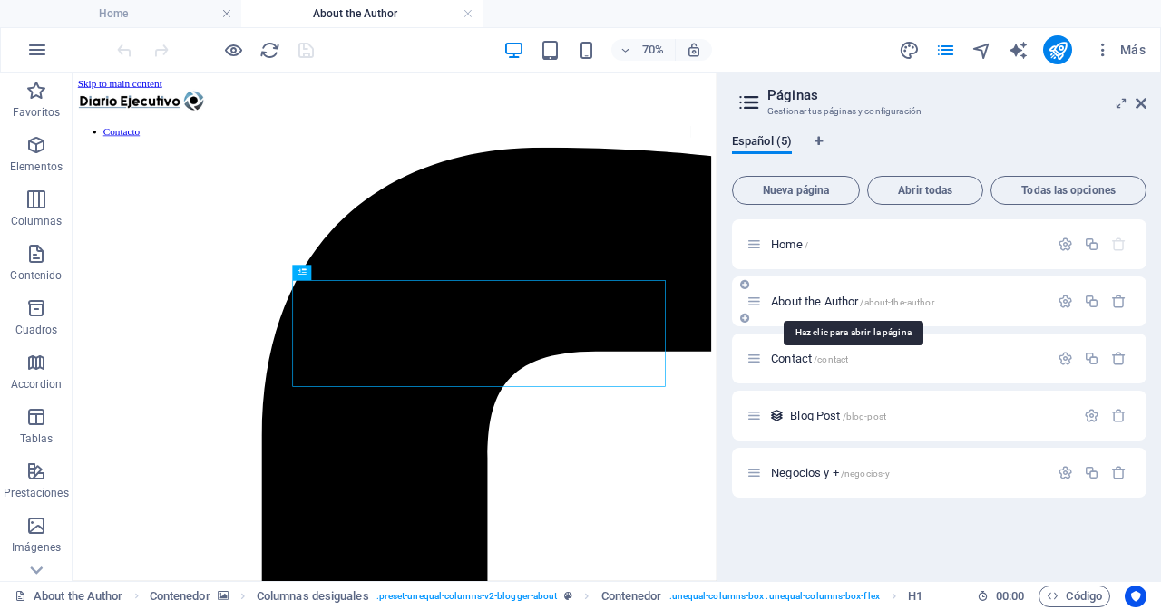
click at [889, 302] on span "/about-the-author" at bounding box center [896, 303] width 73 height 10
click at [407, 8] on h4 "About the Author" at bounding box center [361, 14] width 241 height 20
click at [404, 11] on h4 "About the Author" at bounding box center [361, 14] width 241 height 20
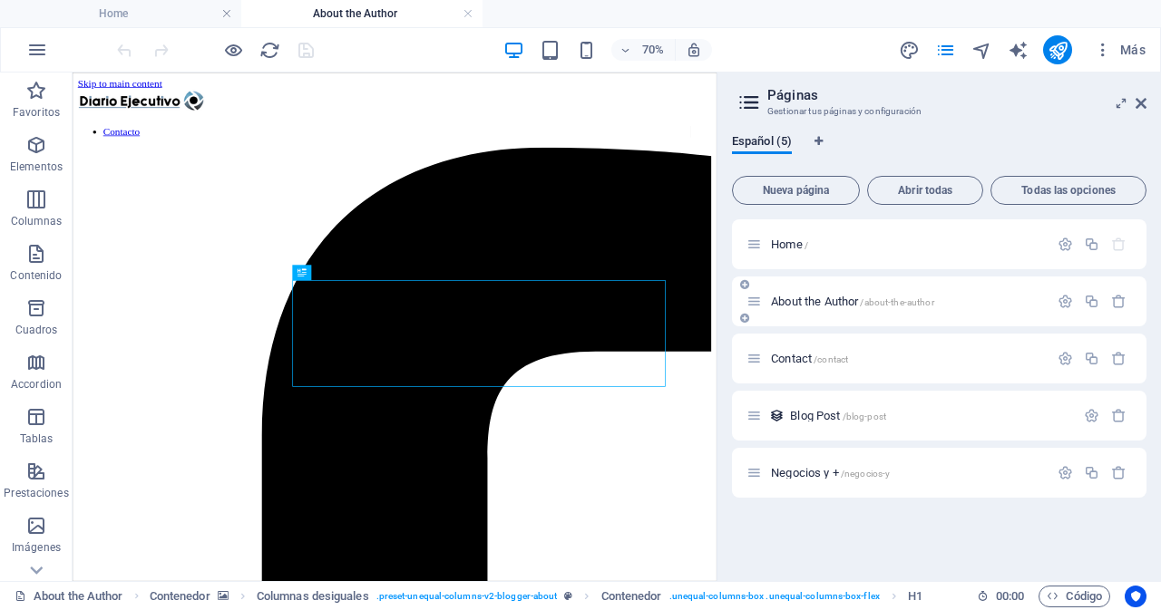
click at [756, 306] on icon at bounding box center [754, 301] width 15 height 15
click at [1070, 304] on icon "button" at bounding box center [1065, 301] width 15 height 15
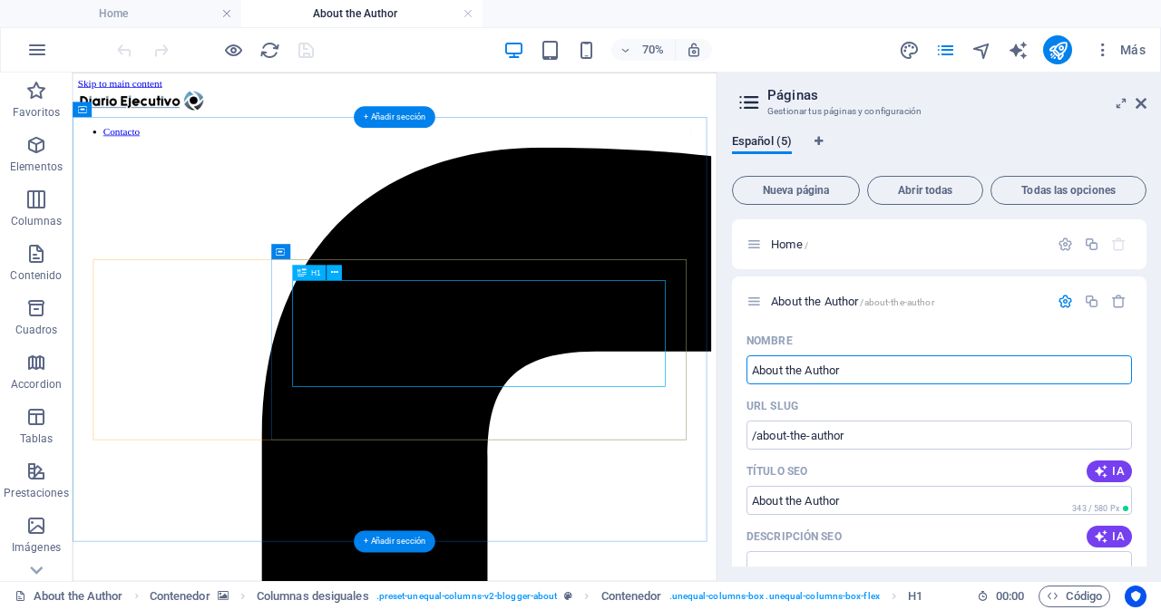
drag, startPoint x: 931, startPoint y: 441, endPoint x: 727, endPoint y: 500, distance: 212.4
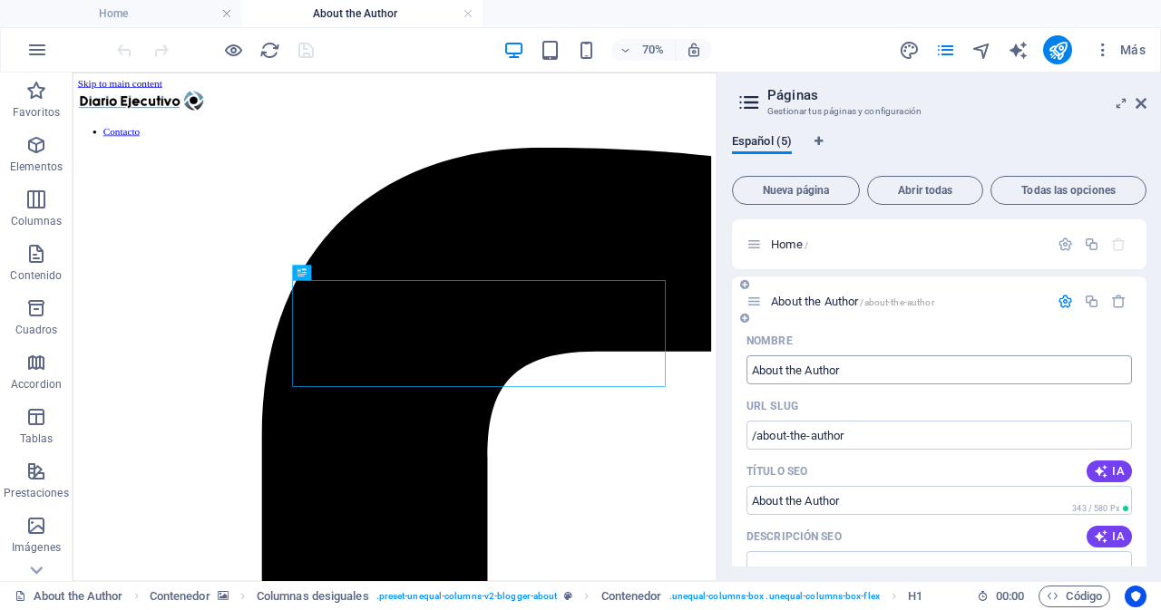
click at [859, 370] on input "About the Author" at bounding box center [940, 370] width 386 height 29
type input "A"
type input "/about-the-autho"
type input "About the Autho"
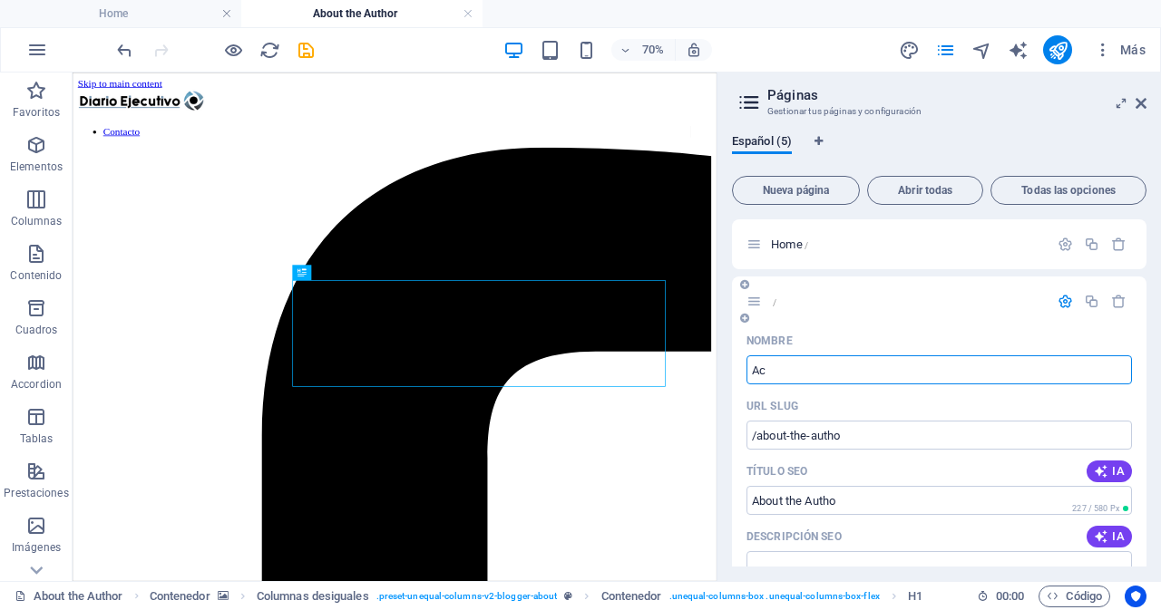
type input "Ace"
type input "/"
type input "Acerca de"
type input "/acerca-de"
type input "Acerca de"
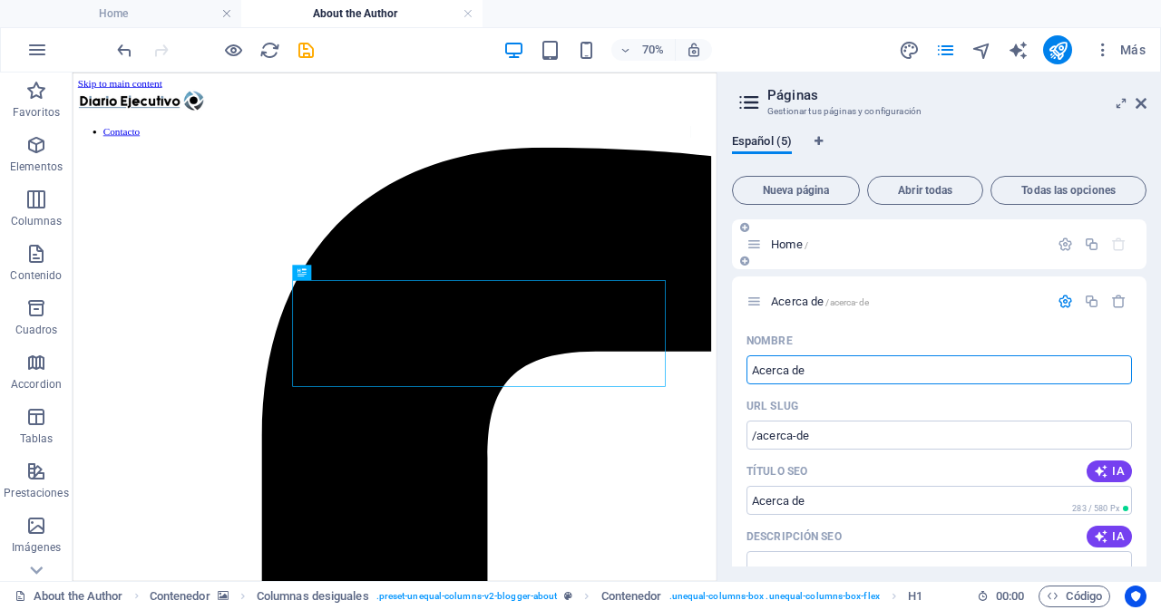
type input "Acerca de"
click at [860, 237] on div "Home /" at bounding box center [898, 244] width 302 height 21
click at [864, 248] on p "Home /" at bounding box center [907, 245] width 272 height 12
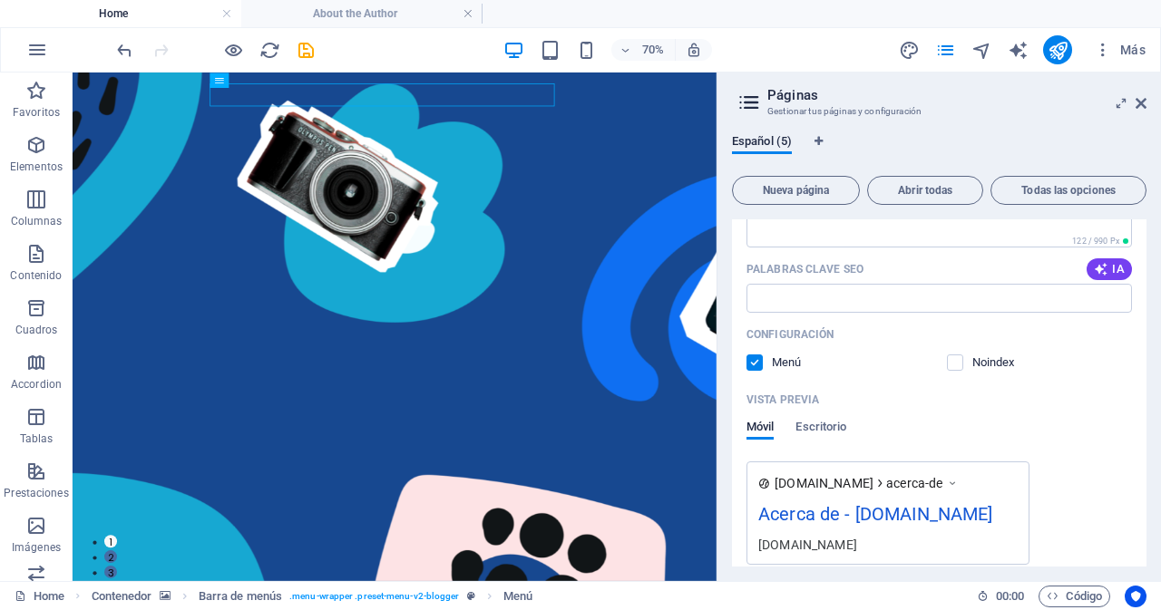
scroll to position [614, 0]
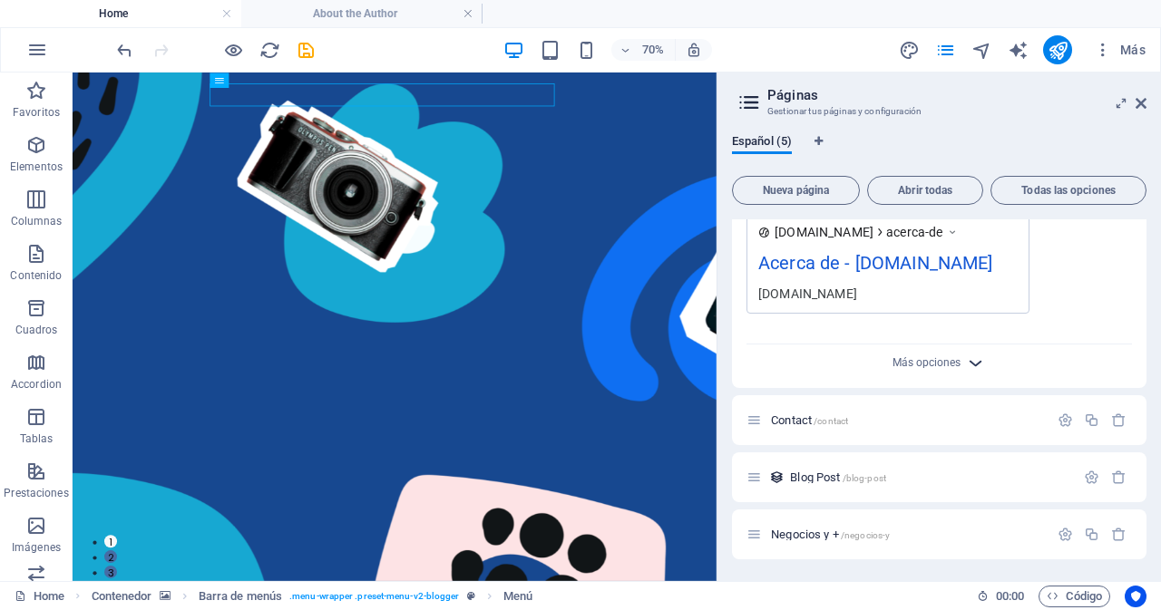
click at [969, 360] on icon "button" at bounding box center [975, 363] width 21 height 21
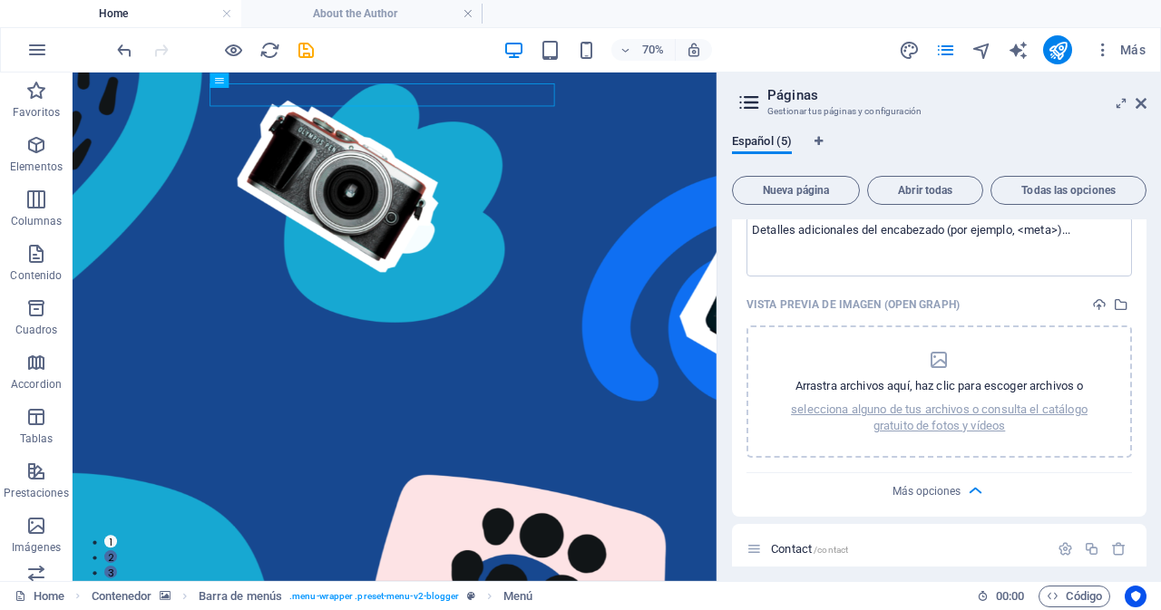
scroll to position [892, 0]
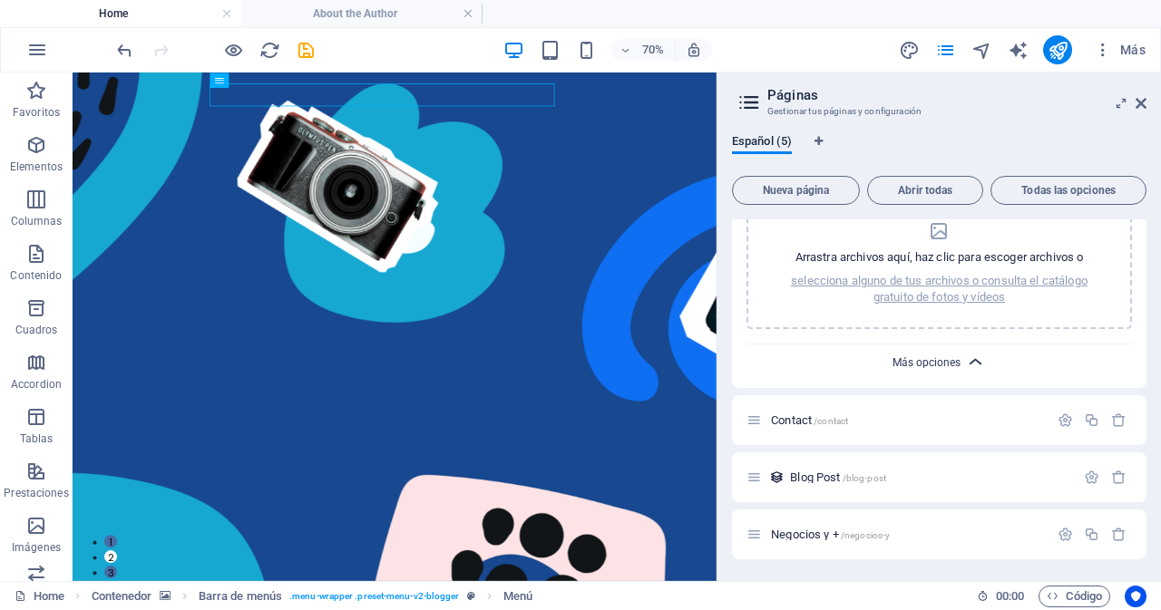
click at [952, 368] on span "Más opciones" at bounding box center [927, 362] width 68 height 13
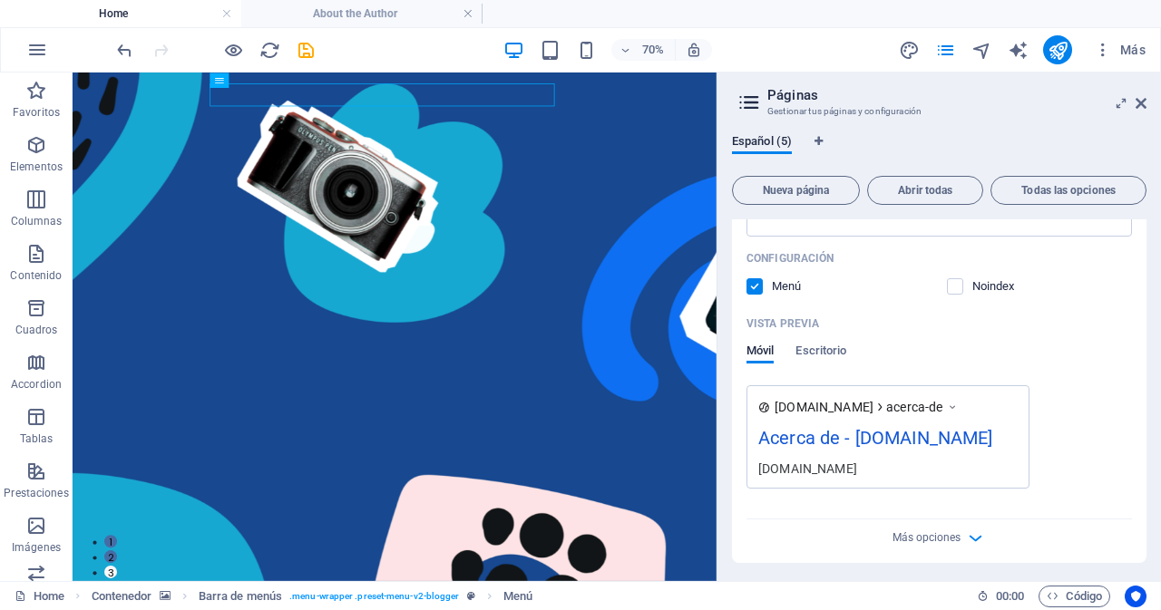
scroll to position [454, 0]
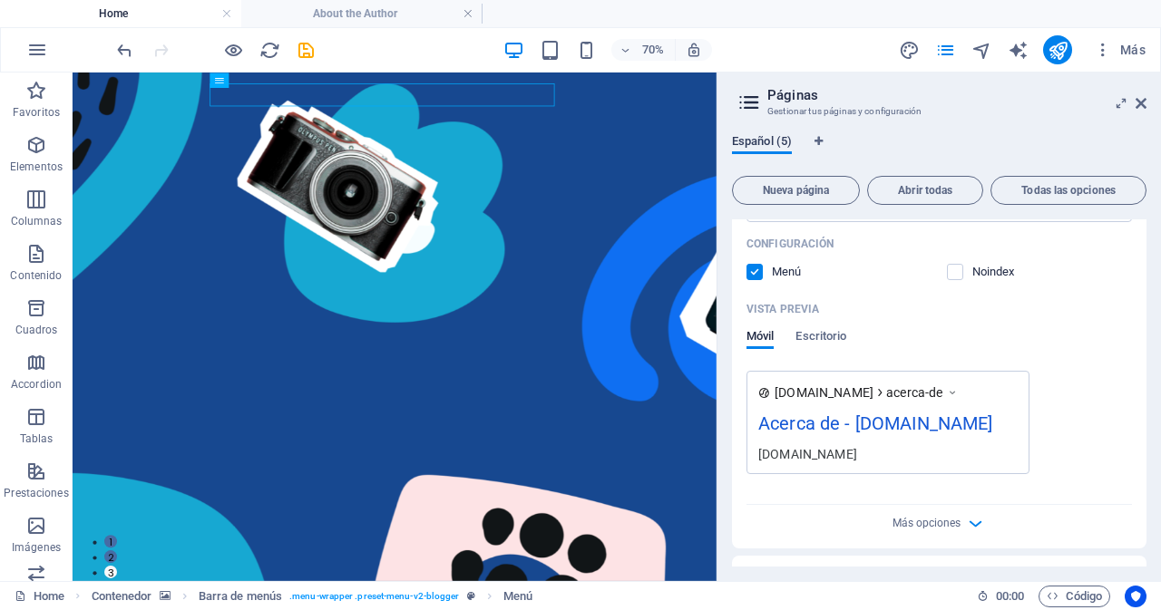
click at [756, 142] on span "Español (5)" at bounding box center [762, 143] width 60 height 25
click at [753, 100] on icon at bounding box center [749, 102] width 27 height 25
click at [1121, 105] on icon at bounding box center [1121, 103] width 0 height 15
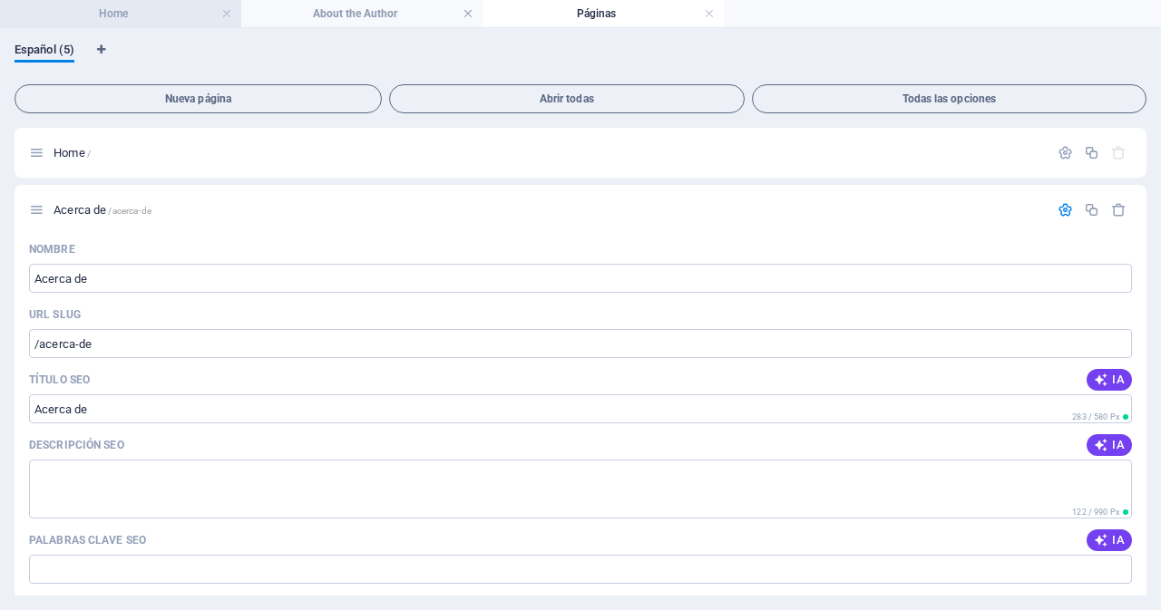
click at [143, 13] on h4 "Home" at bounding box center [120, 14] width 241 height 20
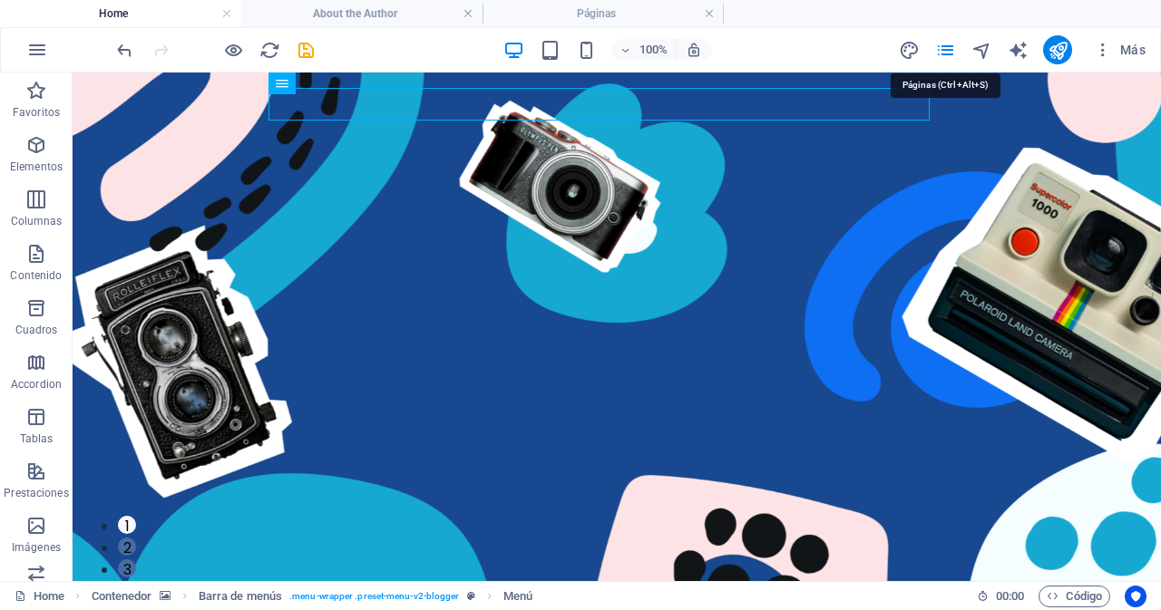
click at [948, 56] on icon "pages" at bounding box center [945, 50] width 21 height 21
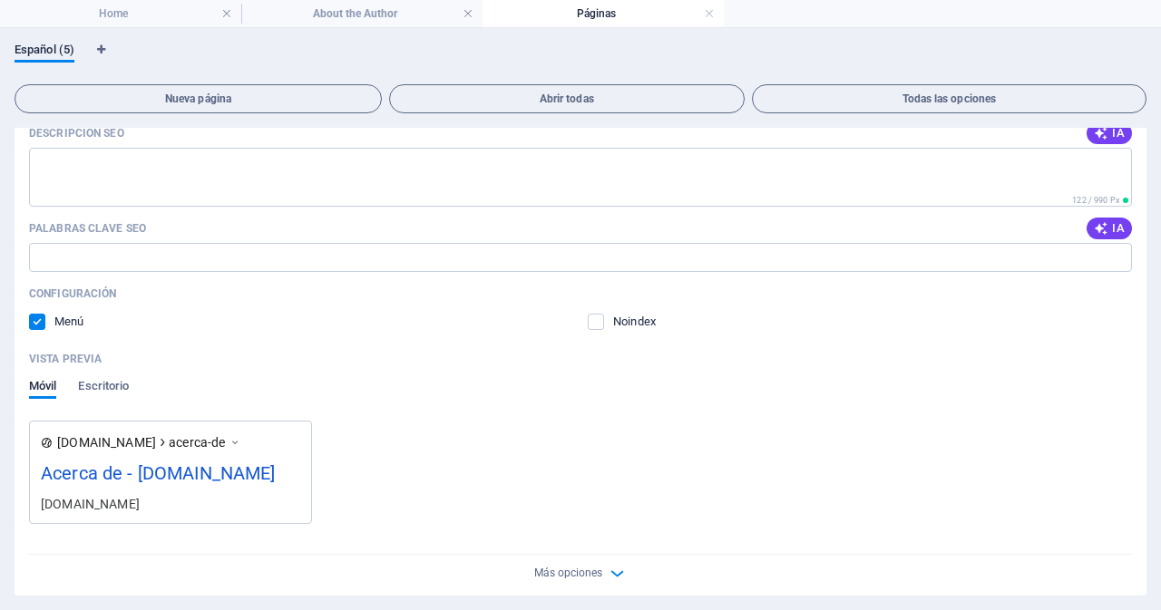
scroll to position [493, 0]
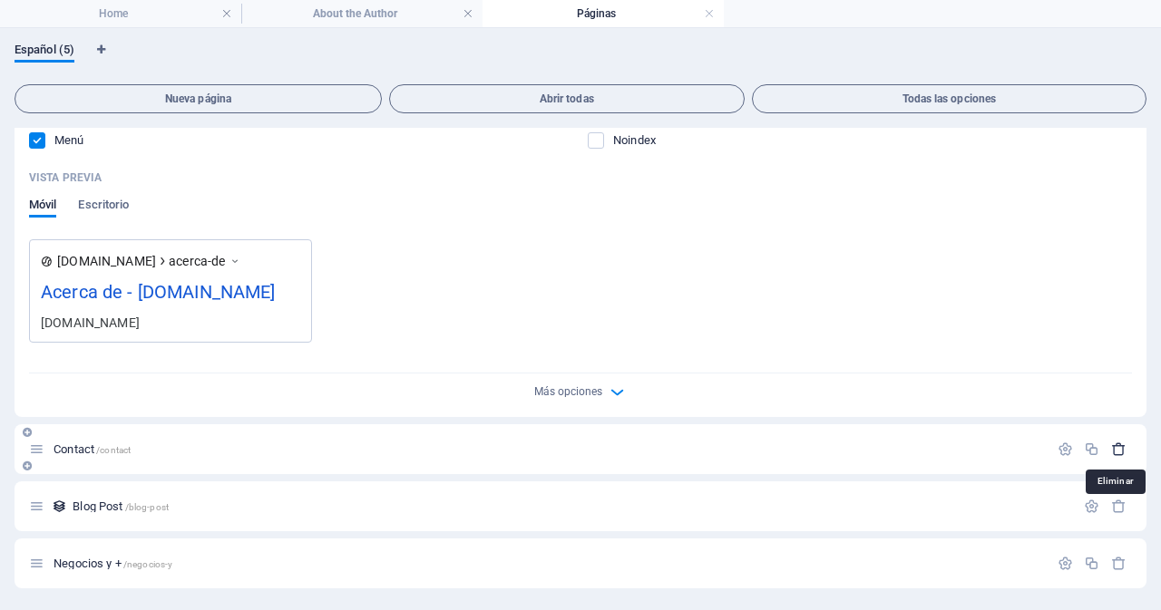
click at [1118, 453] on icon "button" at bounding box center [1118, 449] width 15 height 15
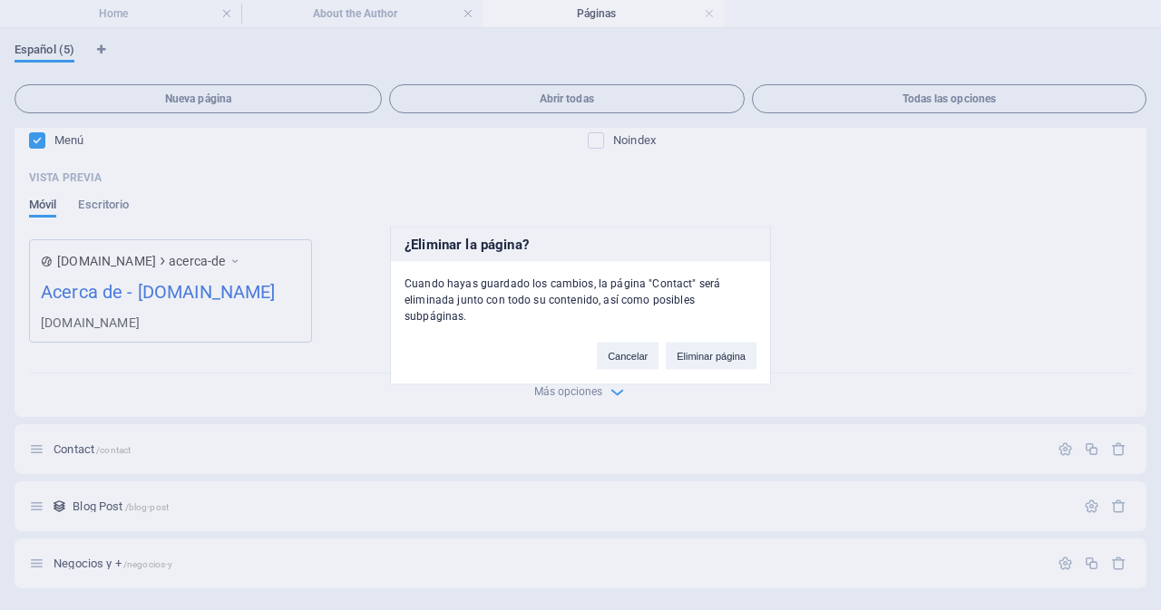
click at [718, 354] on button "Eliminar página" at bounding box center [711, 355] width 91 height 27
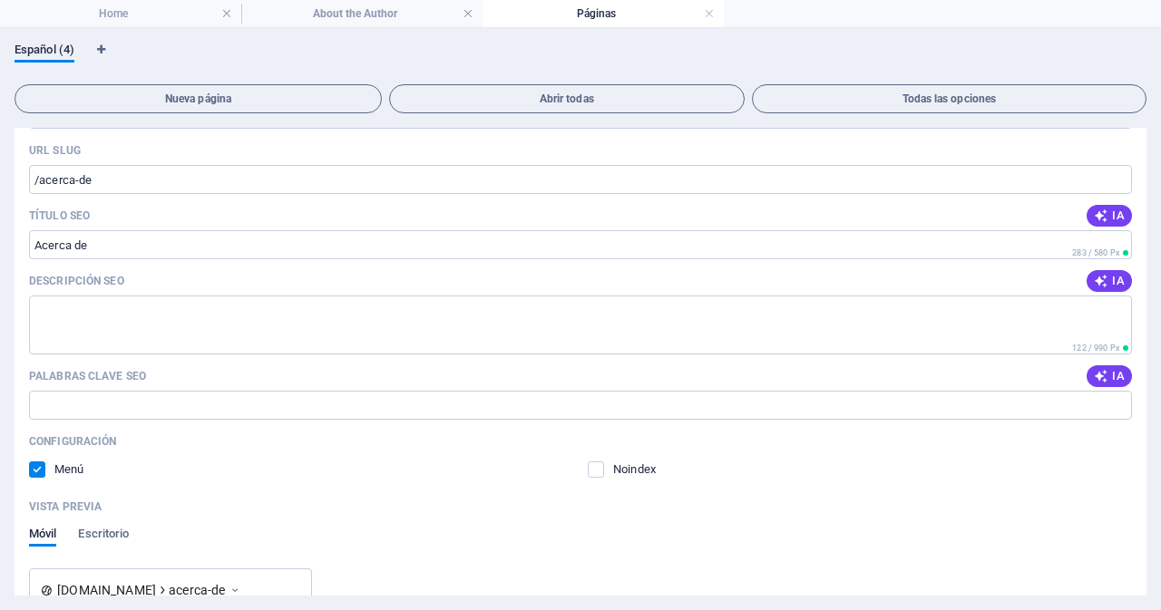
scroll to position [0, 0]
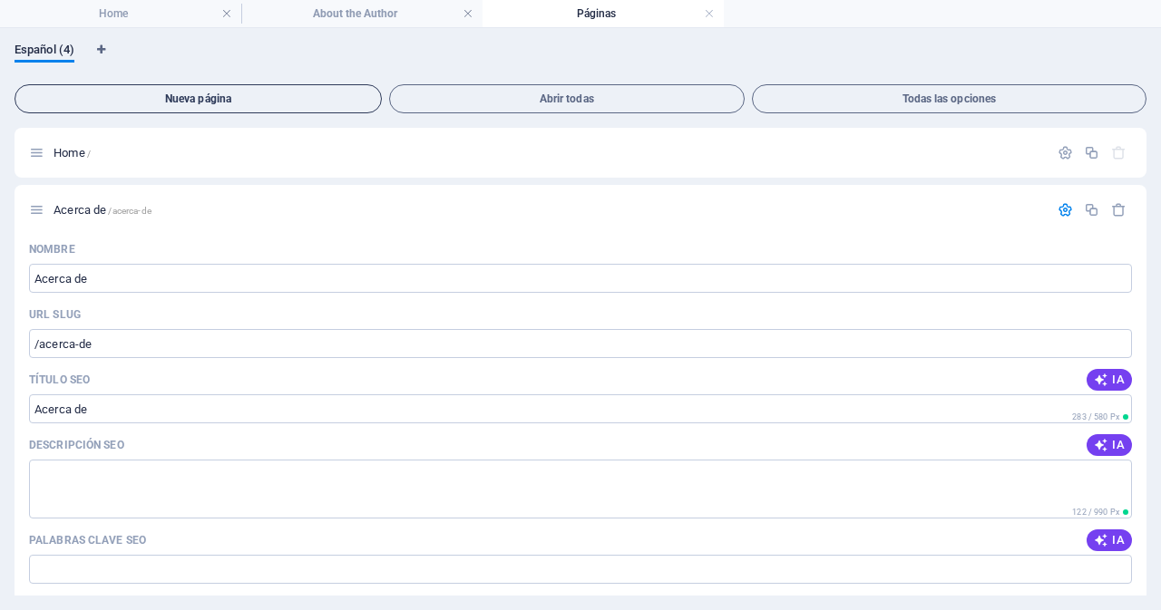
click at [227, 96] on span "Nueva página" at bounding box center [198, 98] width 351 height 11
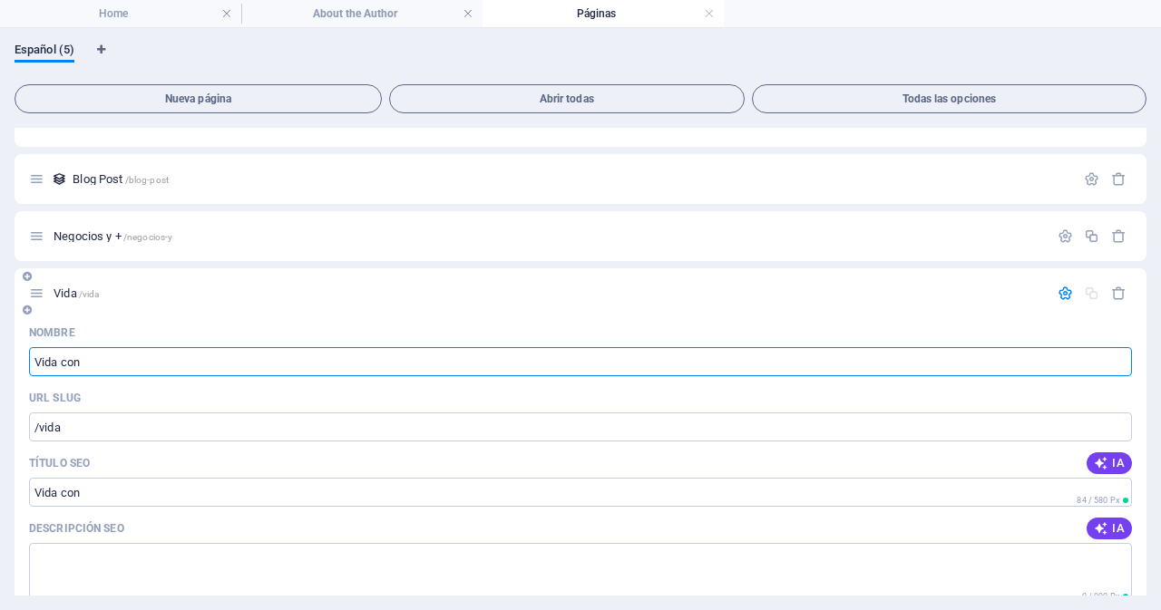
type input "Vida con"
type input "/vida"
type input "Vida con Estilo"
type input "/vida-con-estilo"
type input "Vida con Estilo"
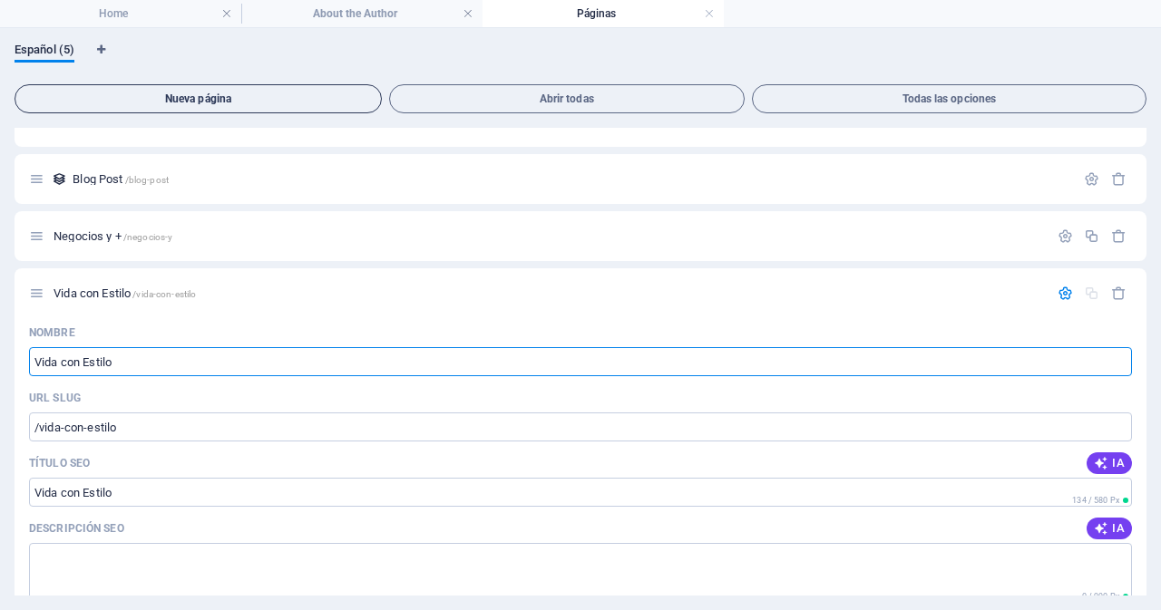
click at [234, 100] on span "Nueva página" at bounding box center [198, 98] width 351 height 11
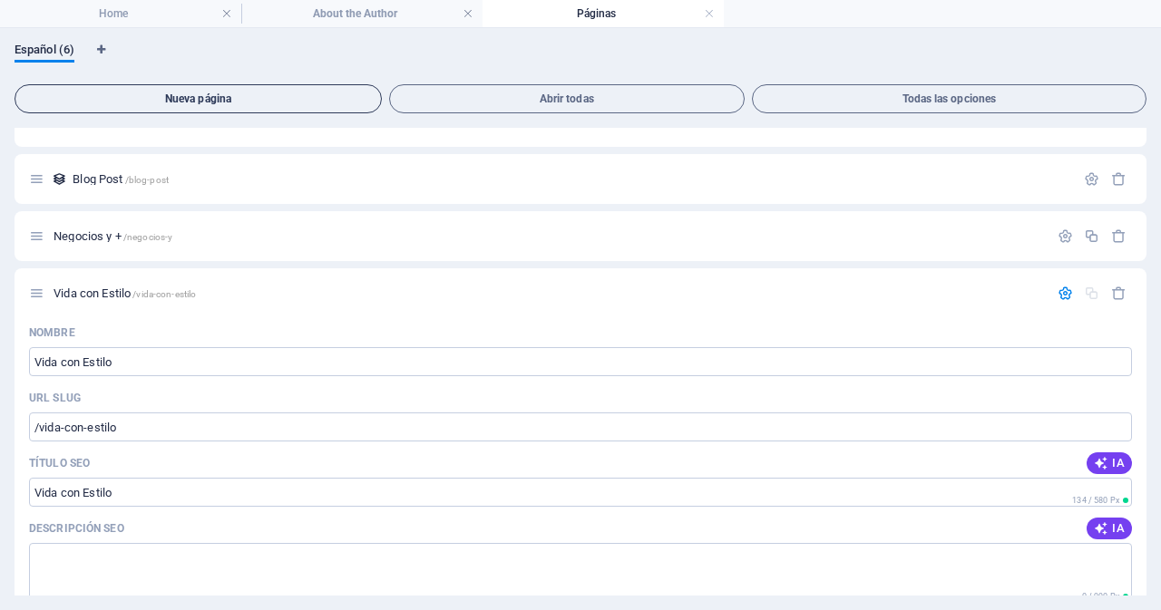
scroll to position [1454, 0]
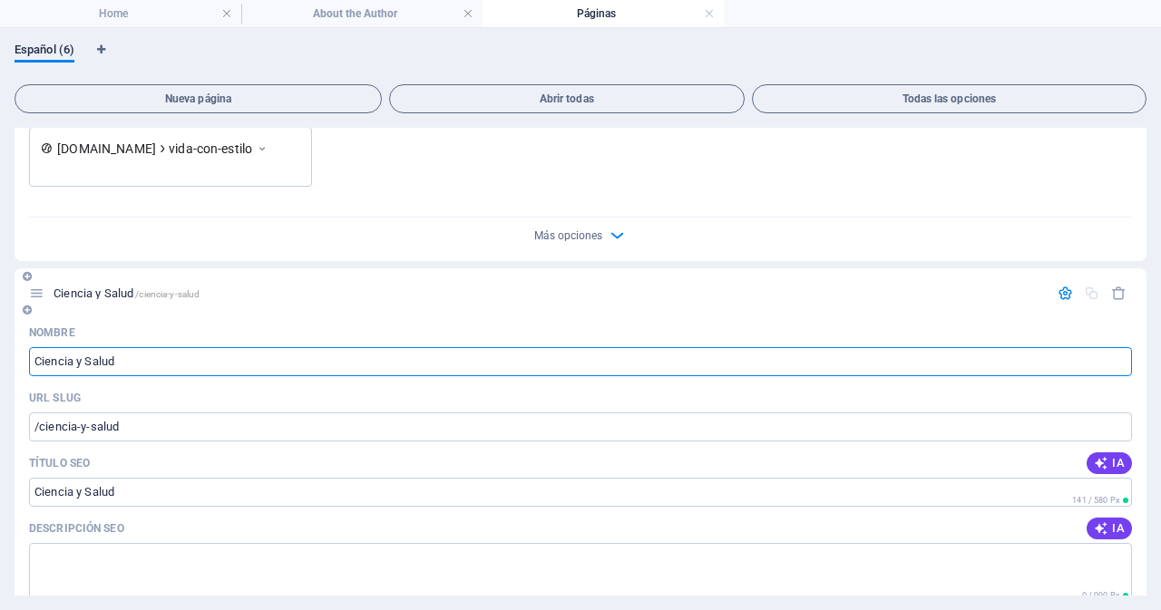
type input "Ciencia y Salud"
type input "/ciencia-y-salud"
type input "Ciencia y Salud"
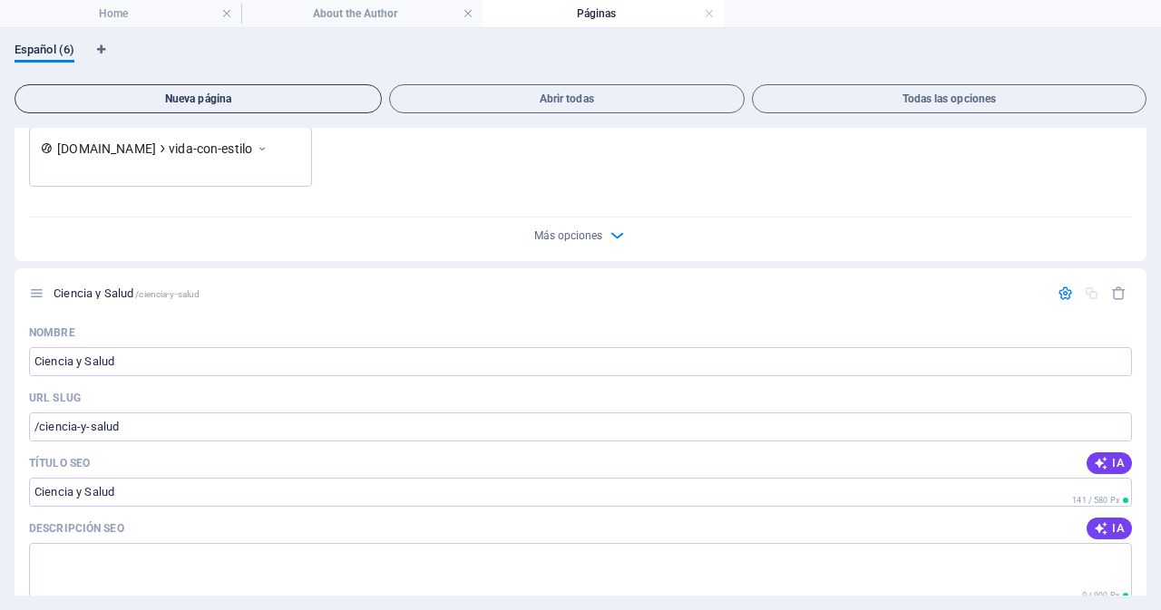
click at [224, 97] on span "Nueva página" at bounding box center [198, 98] width 351 height 11
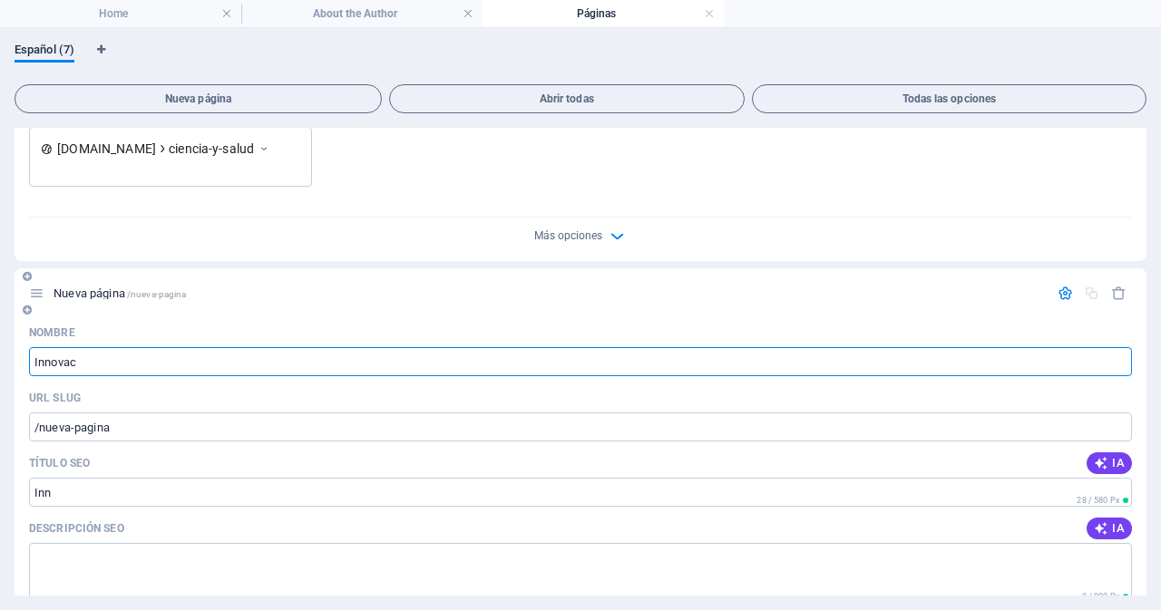
type input "Innovaci"
type input "/inn"
type input "Innovación"
type input "/innovaci"
type input "Innovación"
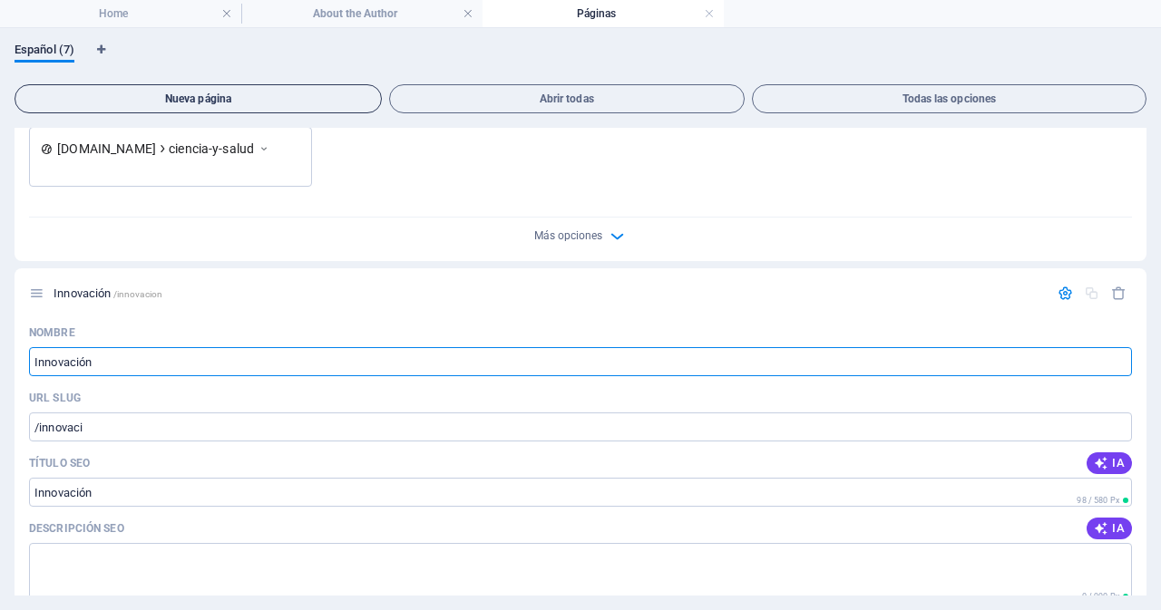
type input "/innovacion"
type input "Innovación"
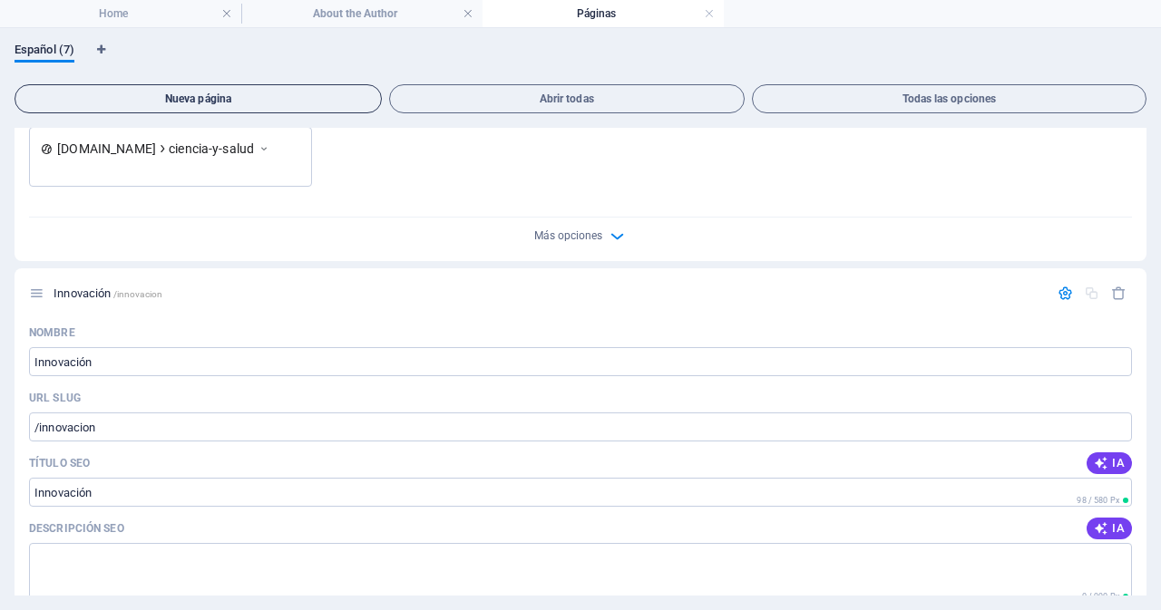
click at [206, 97] on span "Nueva página" at bounding box center [198, 98] width 351 height 11
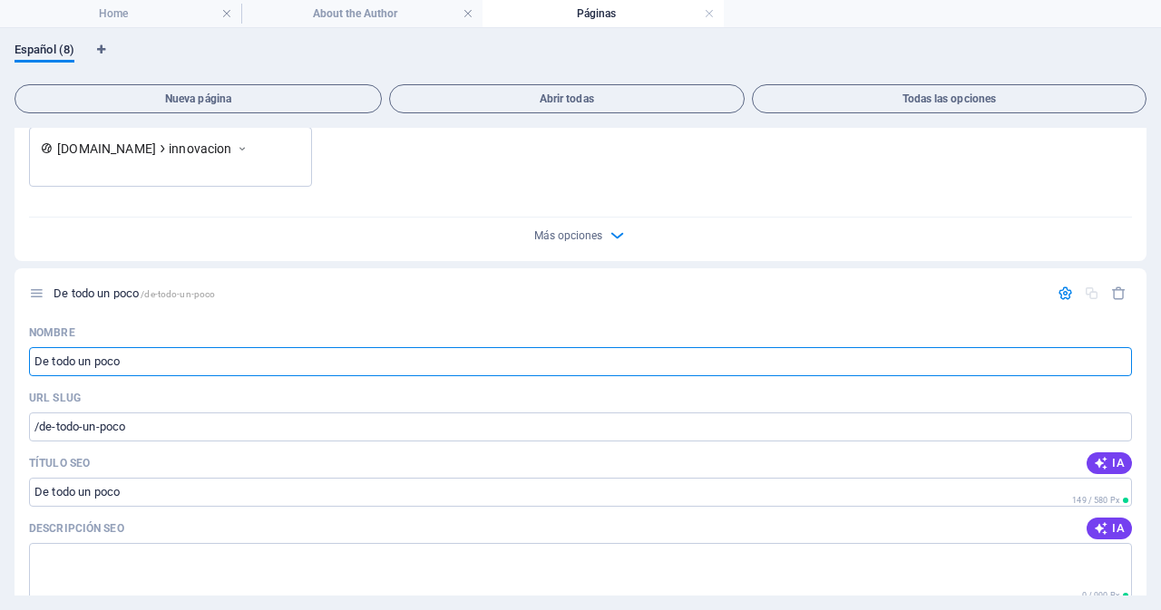
type input "De todo un poco"
type input "/de-todo-un-poco"
type input "De todo un poco"
click at [149, 16] on h4 "Home" at bounding box center [120, 14] width 241 height 20
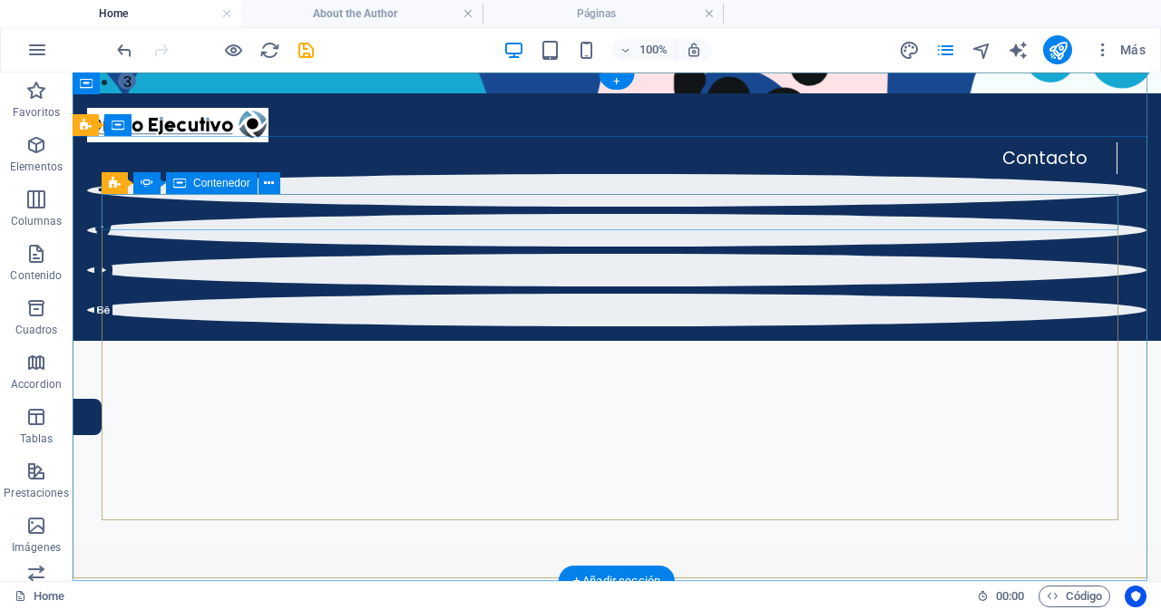
scroll to position [0, 0]
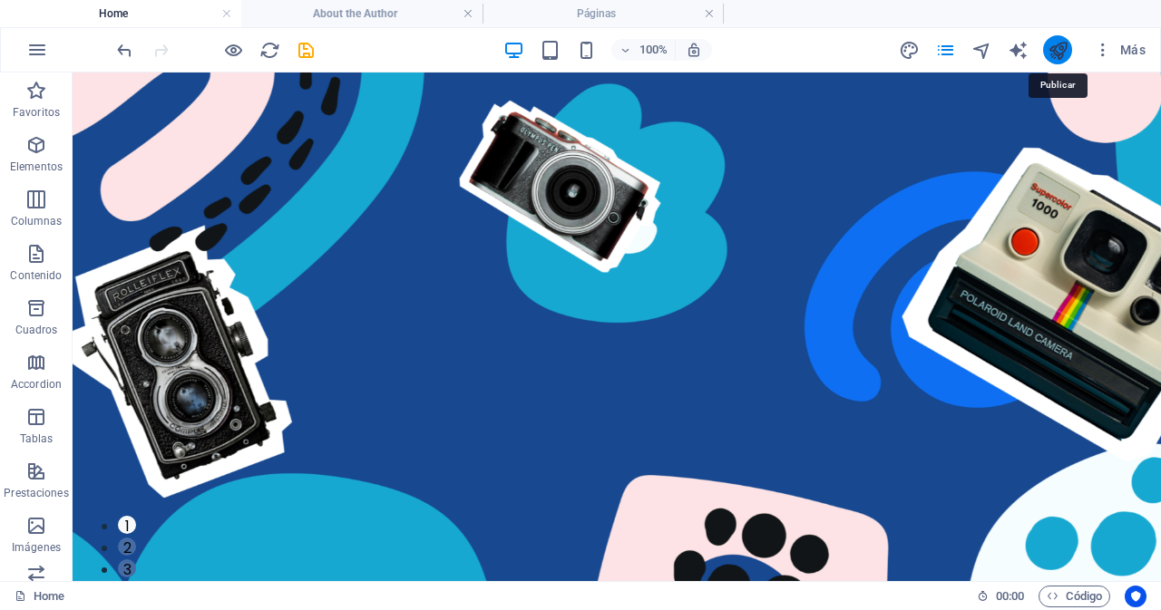
click at [1056, 51] on icon "publish" at bounding box center [1058, 50] width 21 height 21
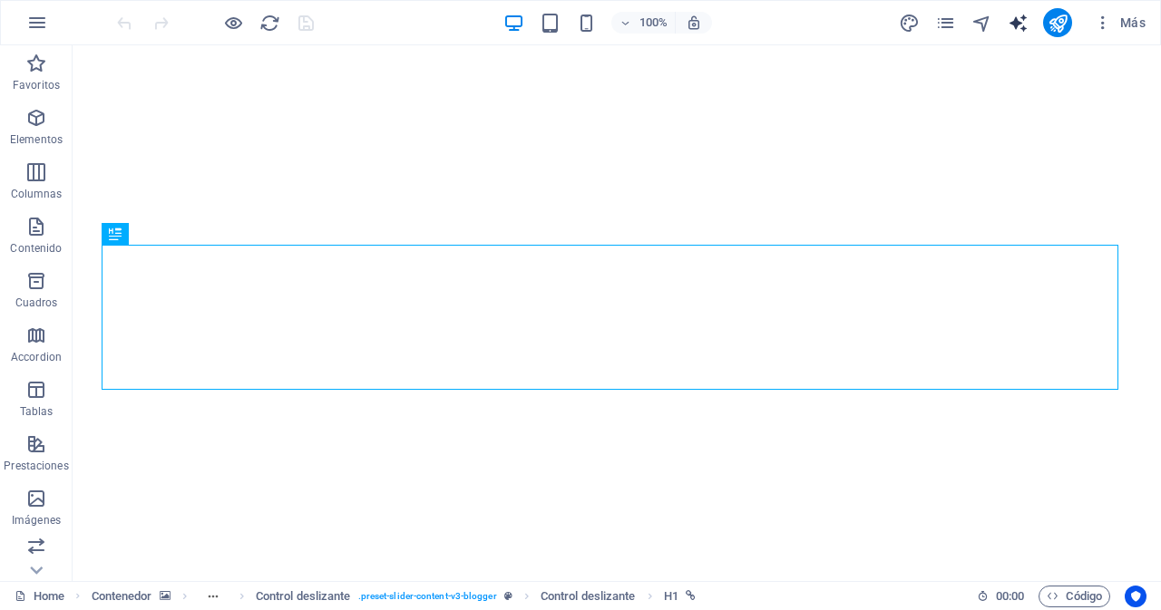
click at [1016, 29] on icon "text_generator" at bounding box center [1018, 23] width 21 height 21
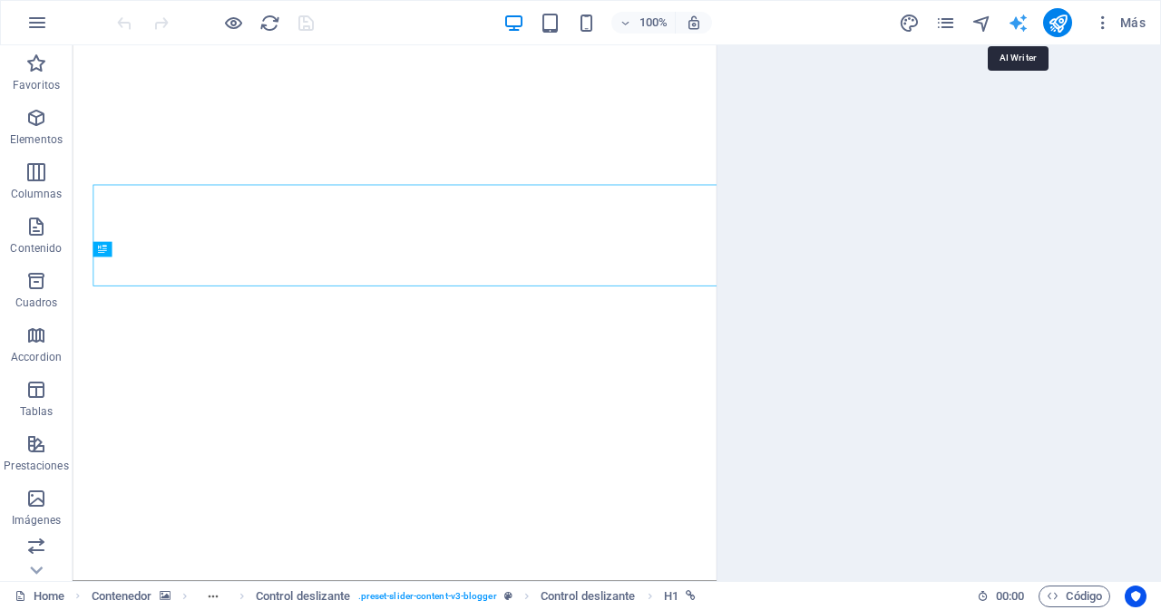
select select "English"
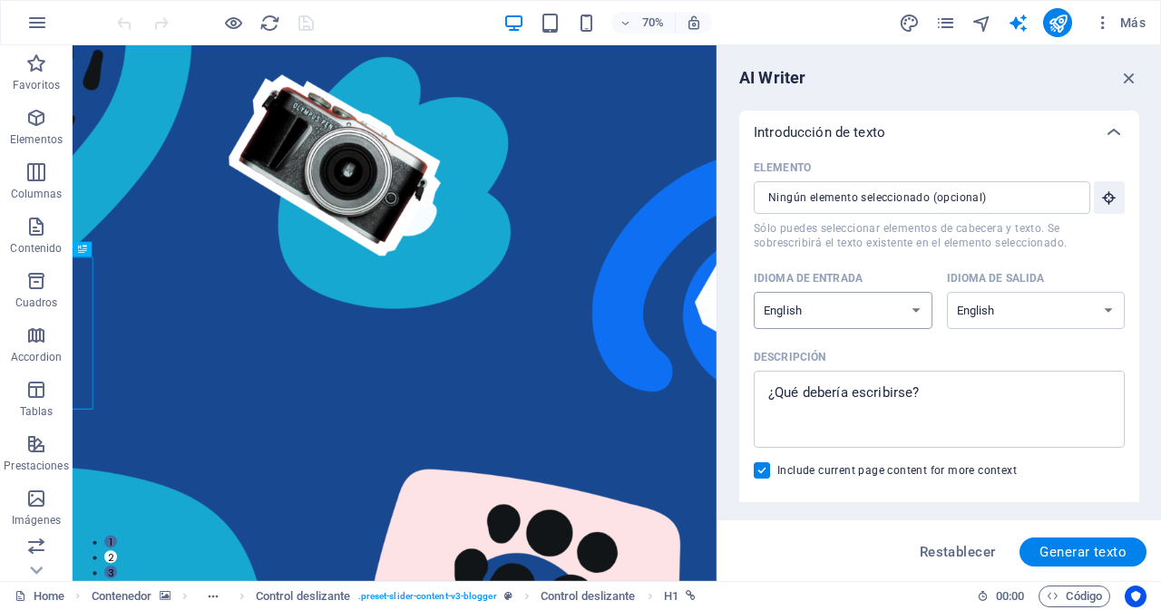
click at [917, 309] on select "Albanian Arabic Armenian Awadhi Azerbaijani Bashkir Basque Belarusian Bengali B…" at bounding box center [843, 310] width 179 height 37
select select "Spanish"
click at [754, 292] on select "Albanian Arabic Armenian Awadhi Azerbaijani Bashkir Basque Belarusian Bengali B…" at bounding box center [843, 310] width 179 height 37
click at [1068, 308] on select "Albanian Arabic Armenian Awadhi Azerbaijani Bashkir Basque Belarusian Bengali B…" at bounding box center [1036, 310] width 179 height 37
select select "Spanish"
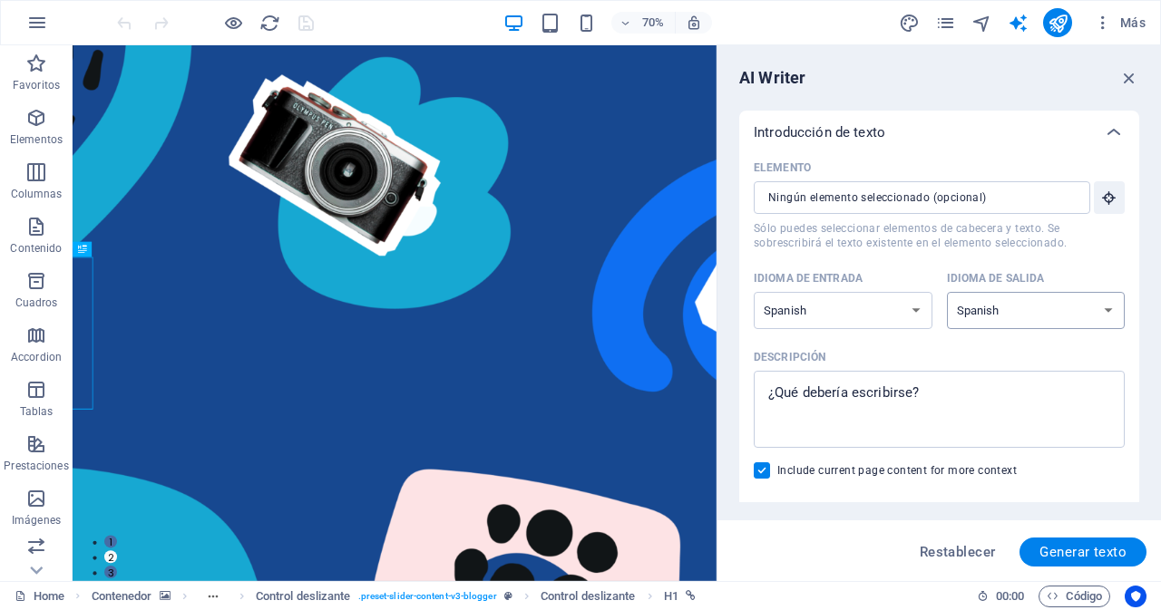
click at [947, 292] on select "Albanian Arabic Armenian Awadhi Azerbaijani Bashkir Basque Belarusian Bengali B…" at bounding box center [1036, 310] width 179 height 37
click at [1130, 83] on icon "button" at bounding box center [1129, 78] width 20 height 20
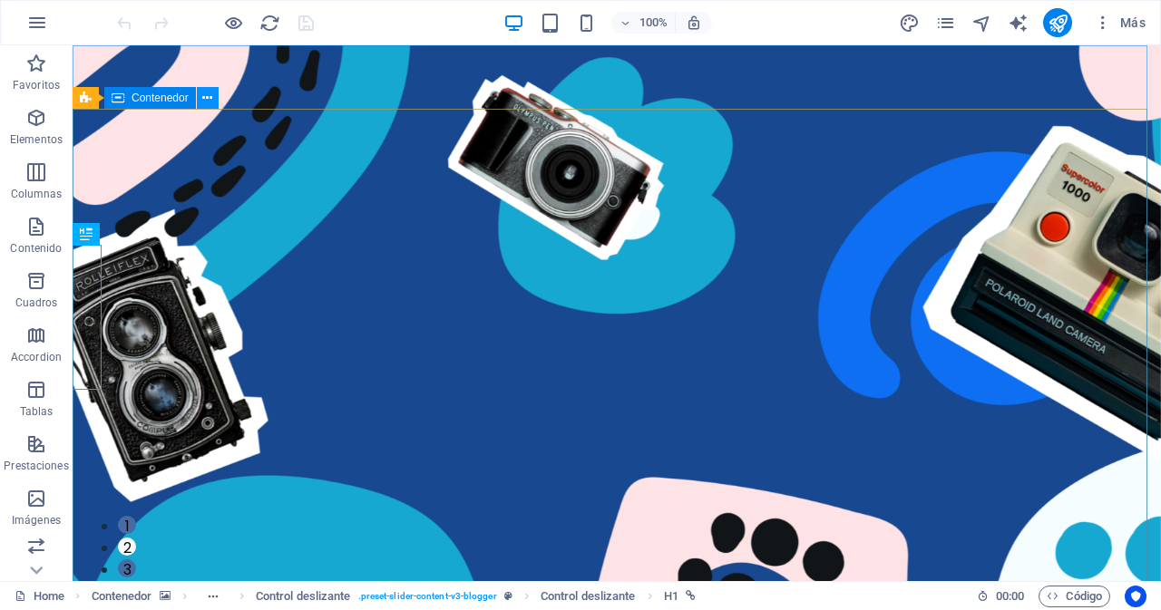
click at [210, 99] on icon at bounding box center [207, 98] width 10 height 19
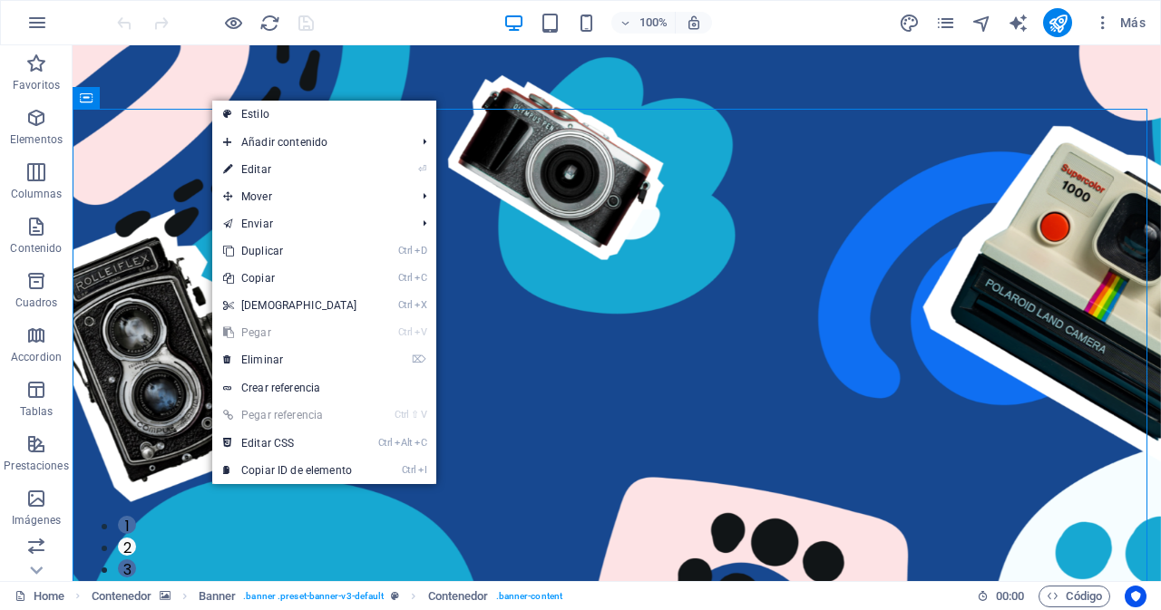
click at [840, 29] on div "100% Más" at bounding box center [633, 22] width 1040 height 29
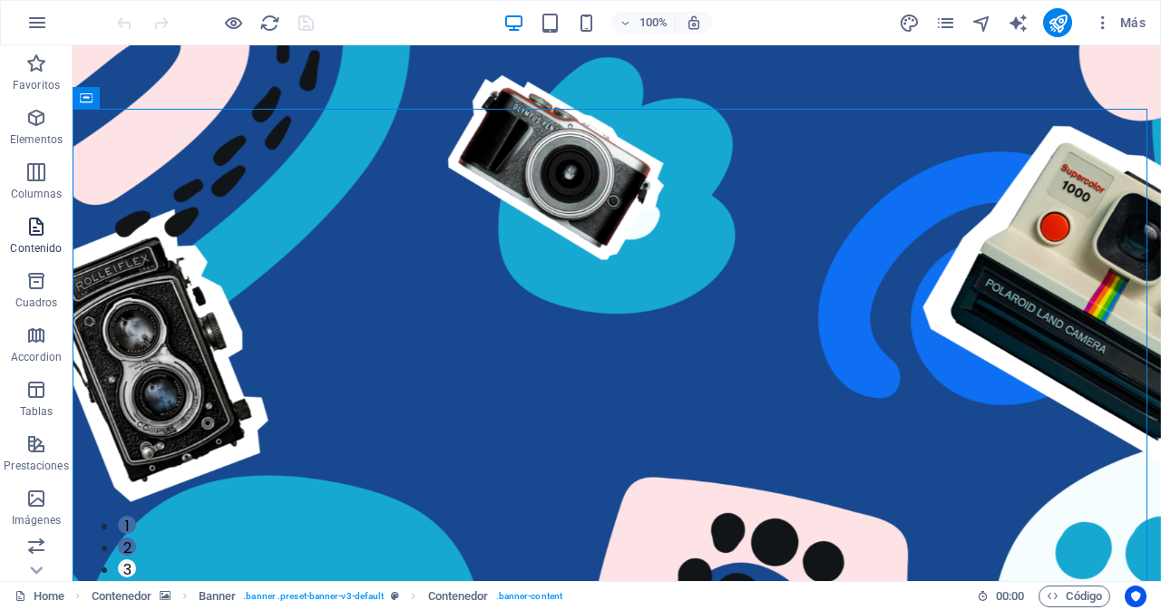
click at [35, 231] on icon "button" at bounding box center [36, 227] width 22 height 22
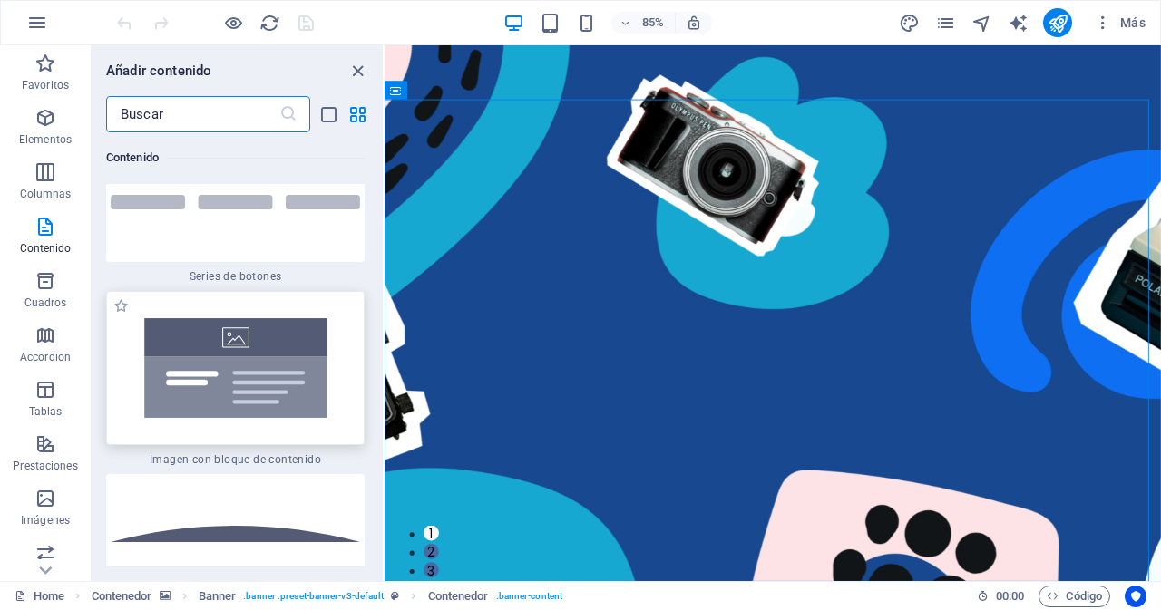
scroll to position [8496, 0]
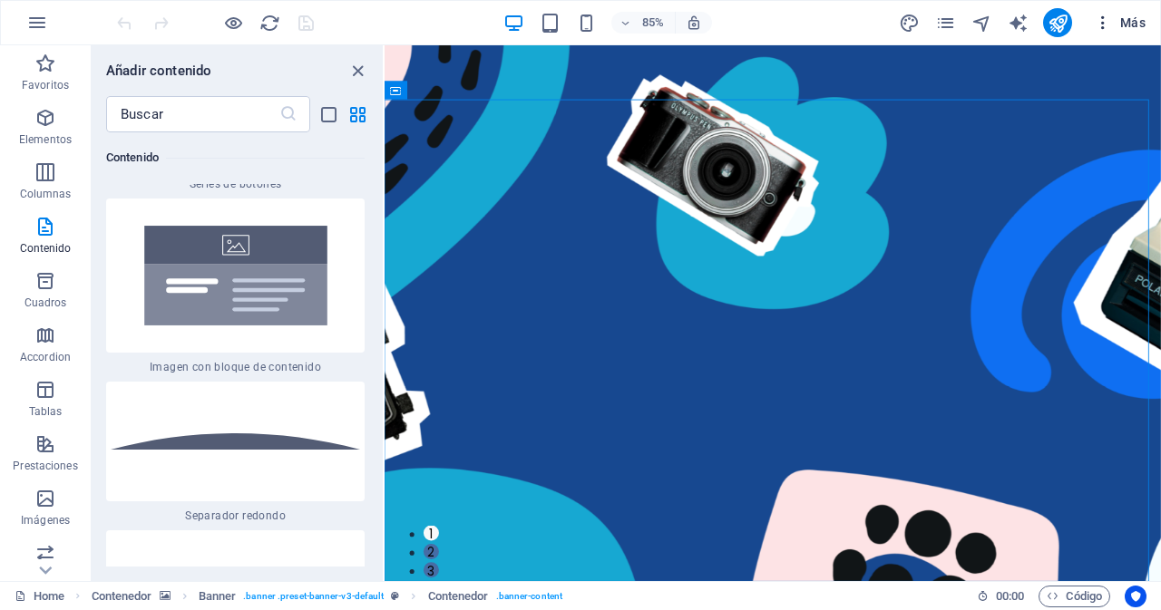
click at [1118, 18] on span "Más" at bounding box center [1120, 23] width 52 height 18
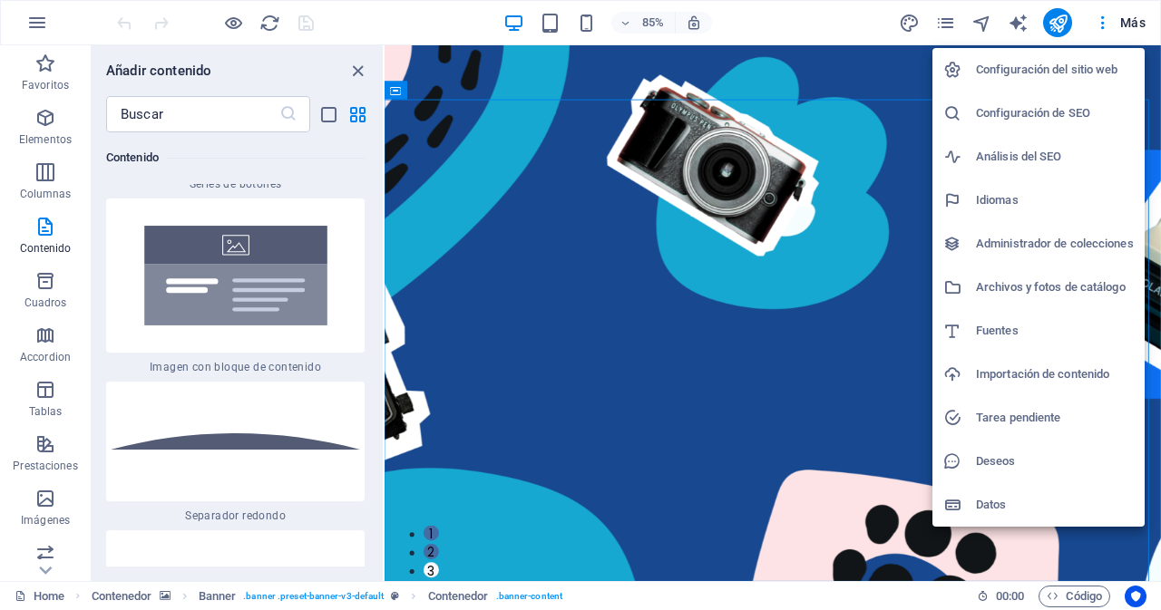
click at [1045, 68] on h6 "Configuración del sitio web" at bounding box center [1055, 70] width 158 height 22
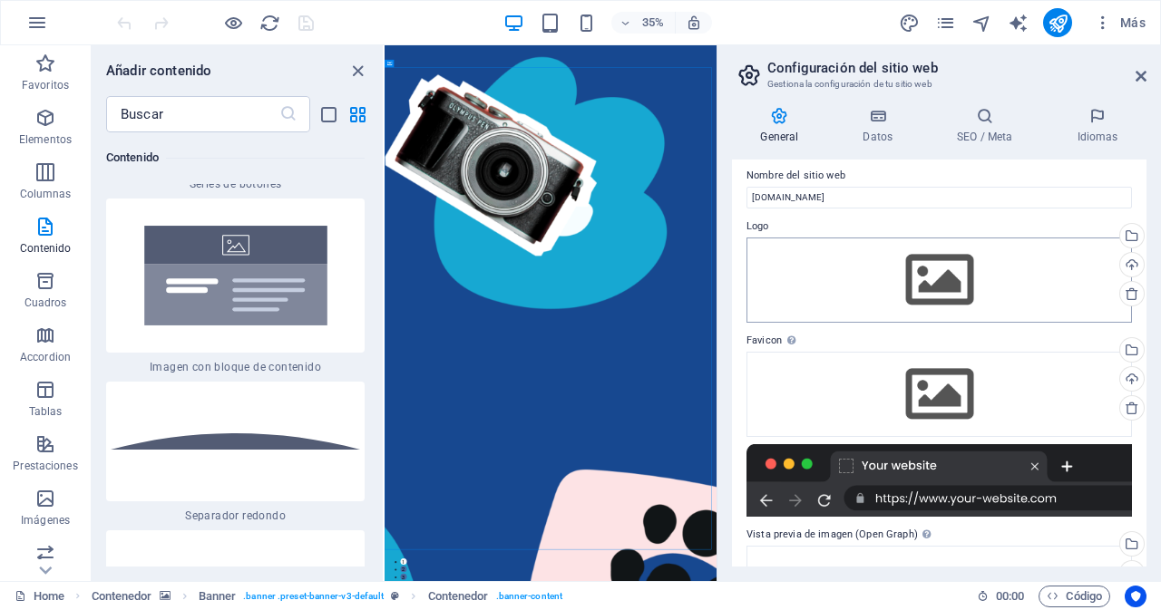
scroll to position [0, 0]
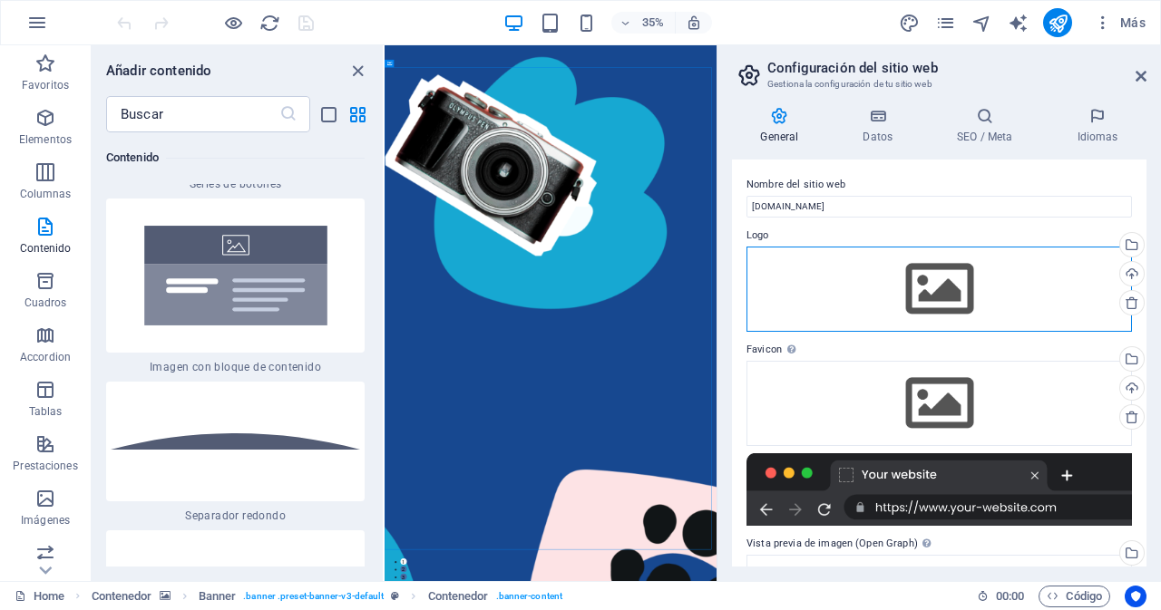
click at [826, 297] on div "Arrastra archivos aquí, haz clic para escoger archivos o selecciona archivos de…" at bounding box center [940, 289] width 386 height 85
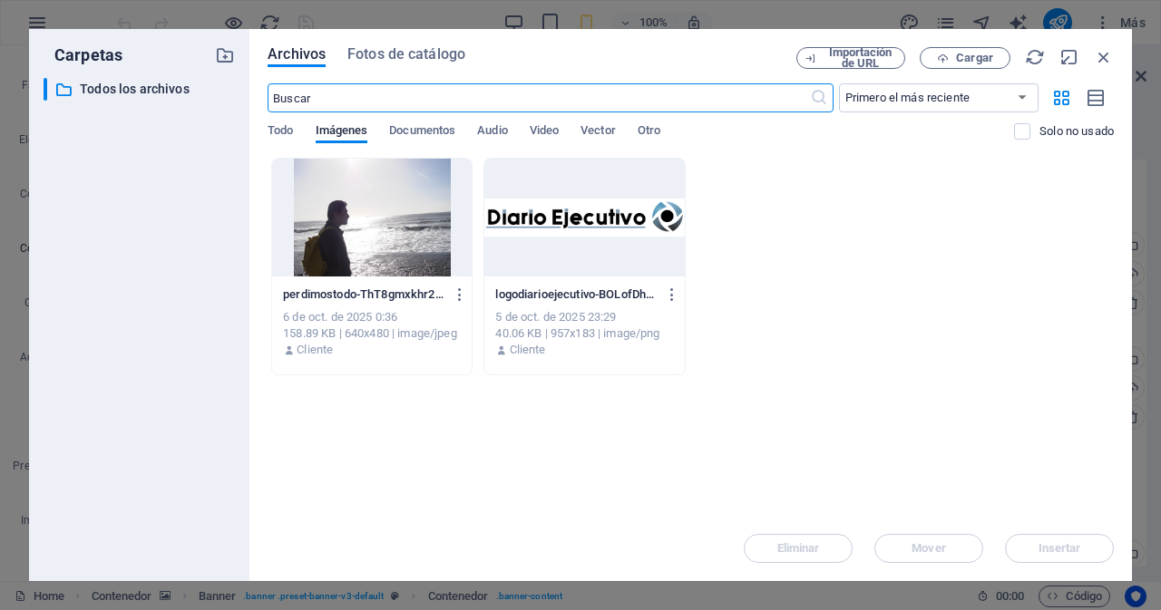
click at [582, 227] on div at bounding box center [584, 218] width 200 height 118
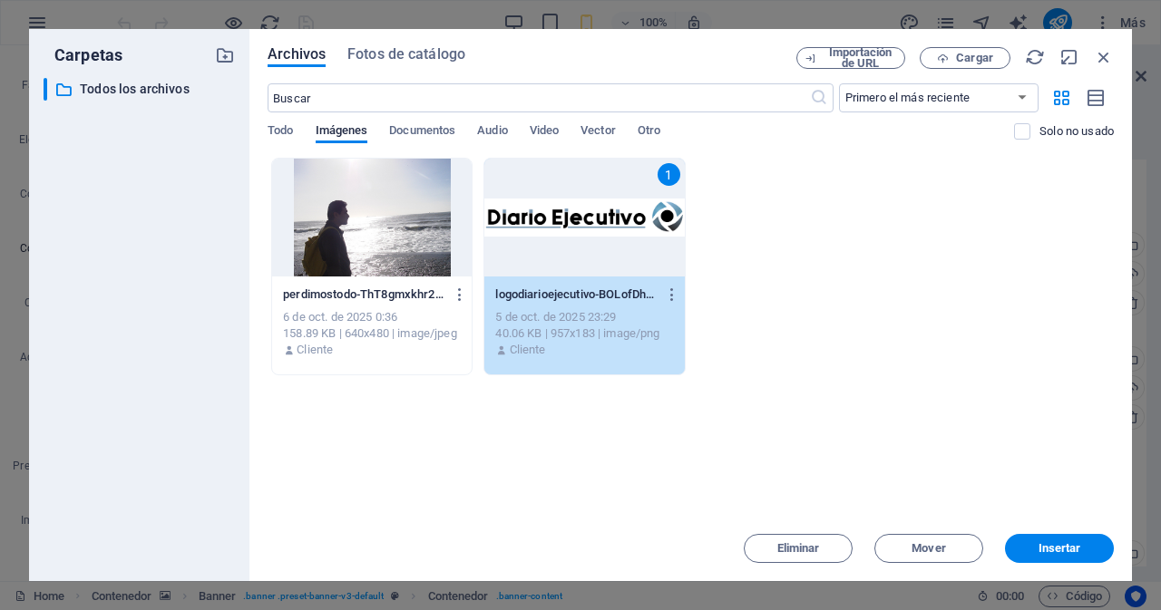
click at [582, 227] on div "1" at bounding box center [584, 218] width 200 height 118
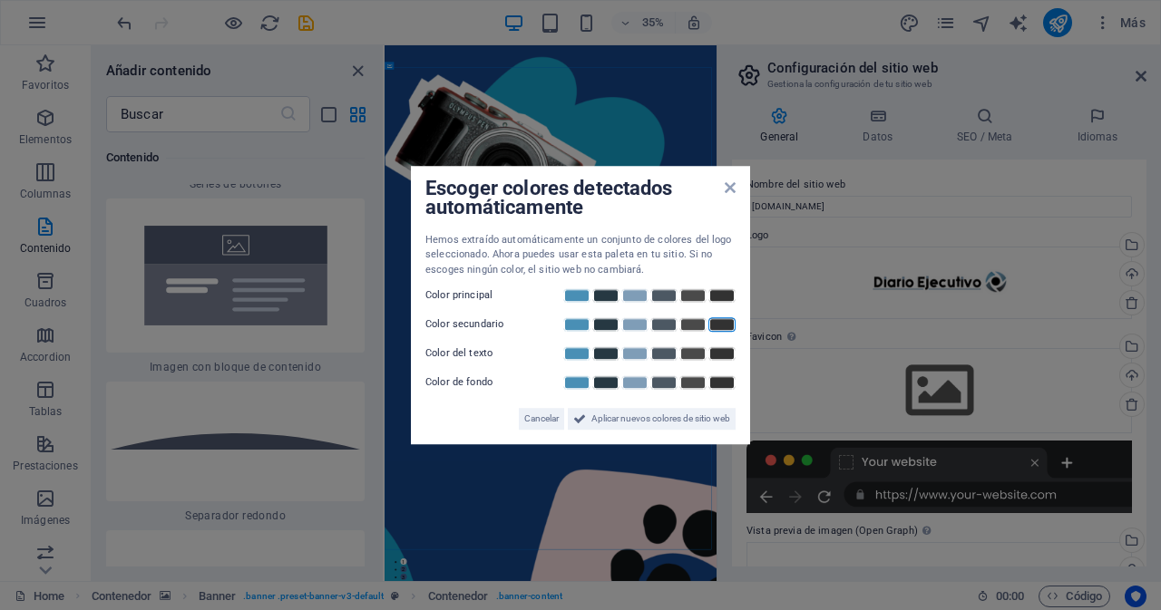
click at [736, 190] on div "Escoger colores detectados automáticamente Hemos extraído automáticamente un co…" at bounding box center [580, 305] width 339 height 279
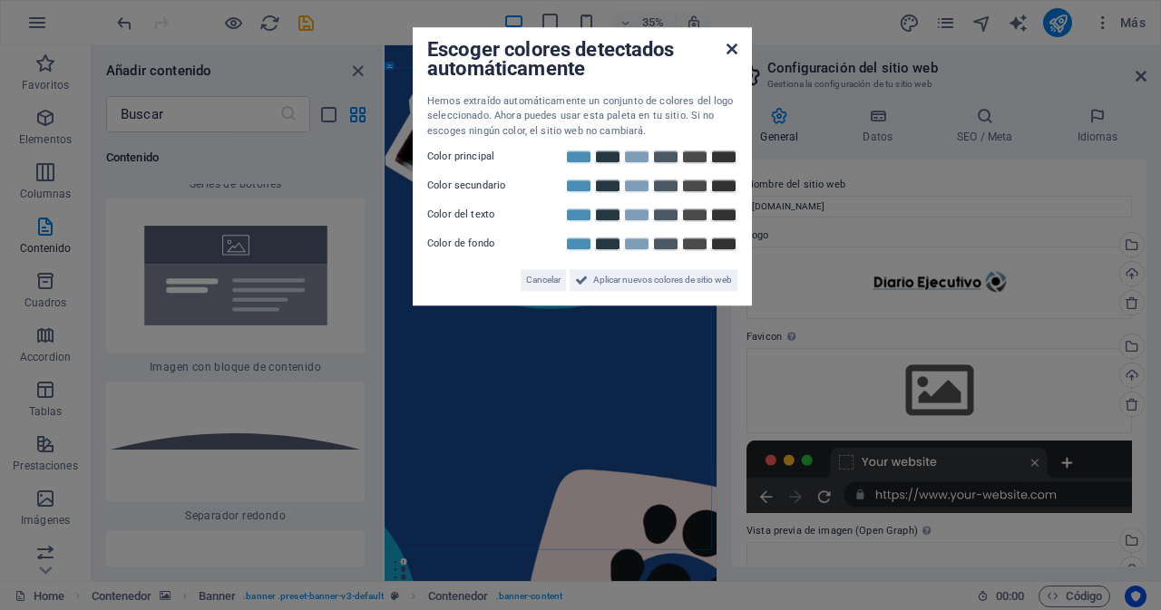
click at [735, 50] on icon at bounding box center [732, 49] width 11 height 15
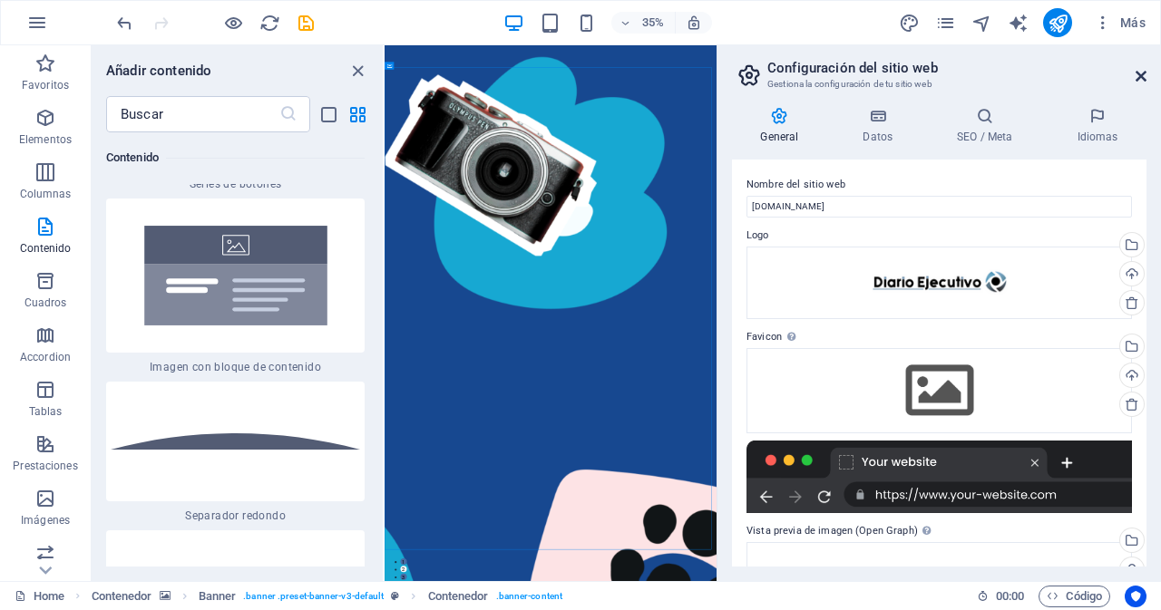
click at [1143, 83] on link at bounding box center [1141, 76] width 11 height 15
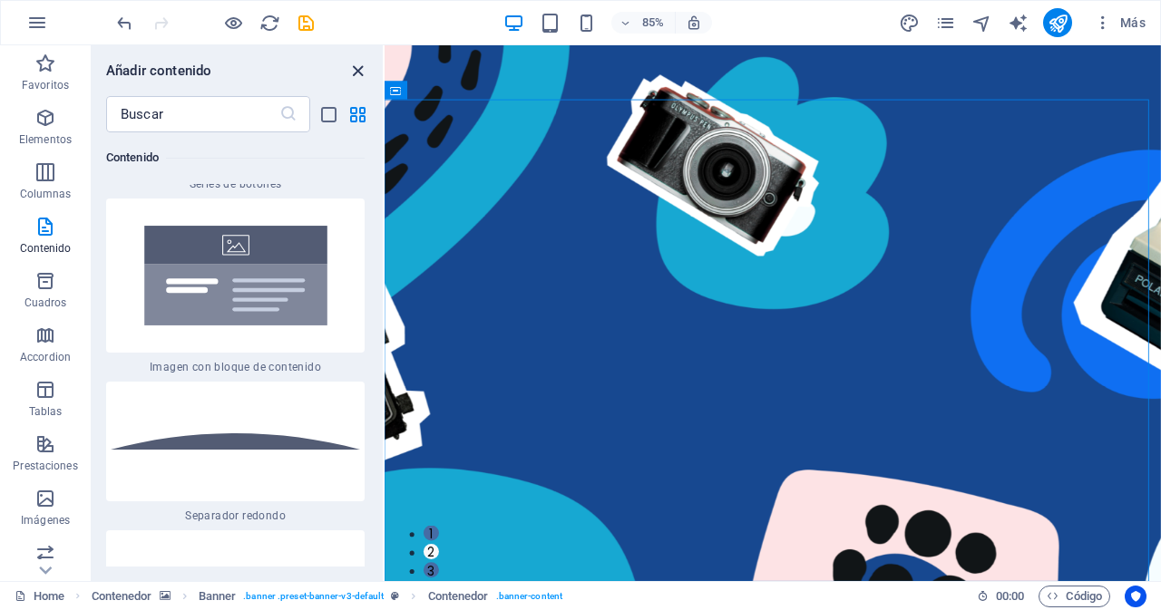
click at [351, 67] on icon "close panel" at bounding box center [357, 71] width 21 height 21
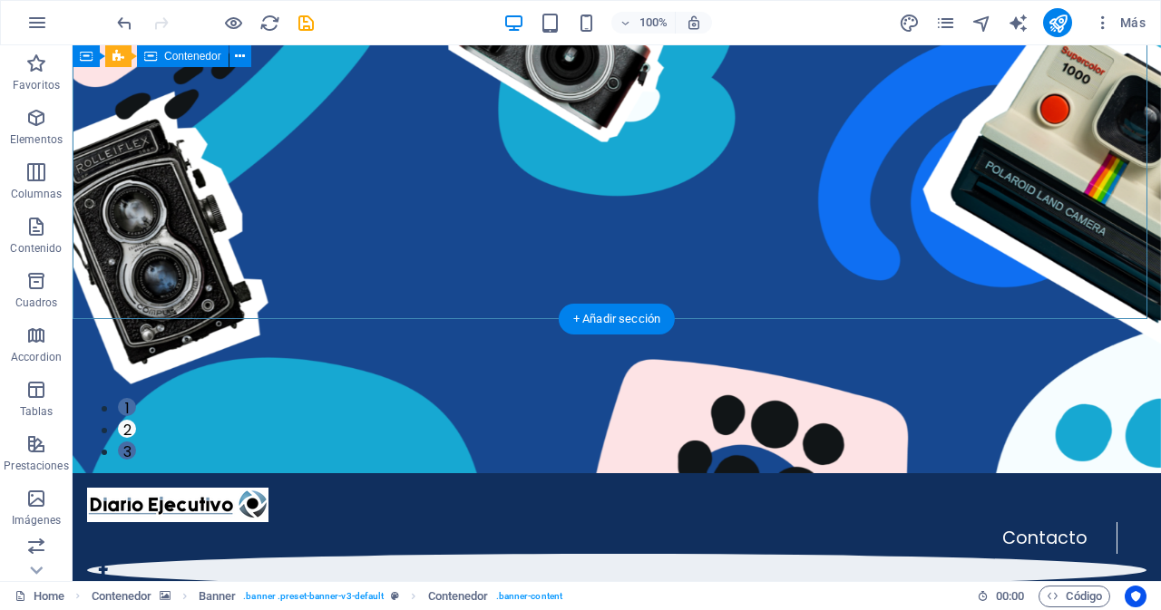
scroll to position [272, 0]
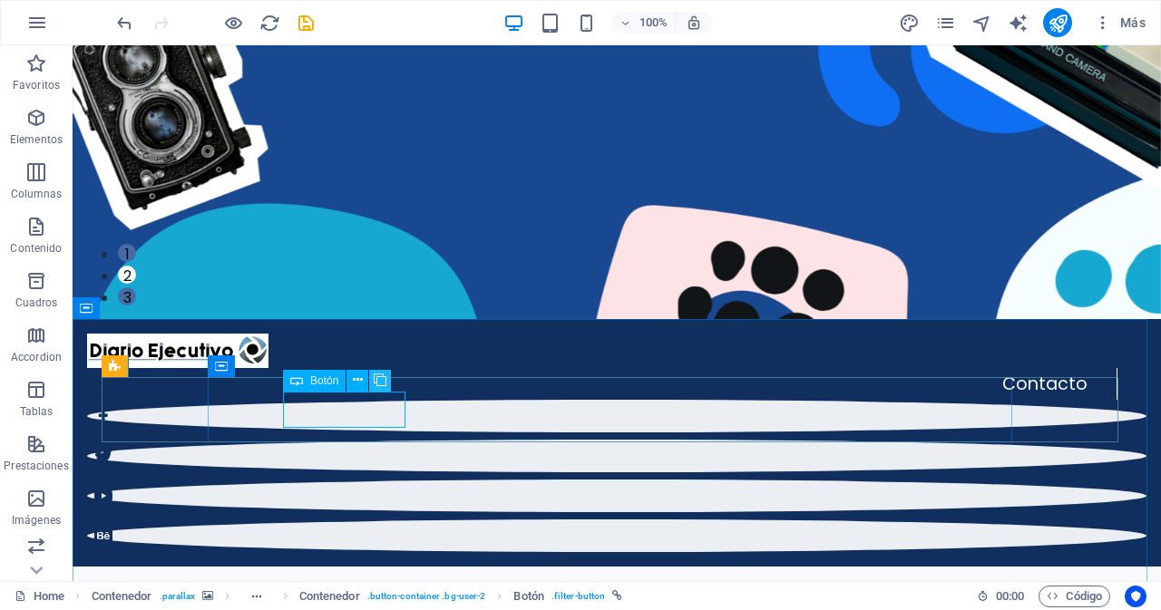
click at [381, 382] on icon at bounding box center [380, 380] width 13 height 19
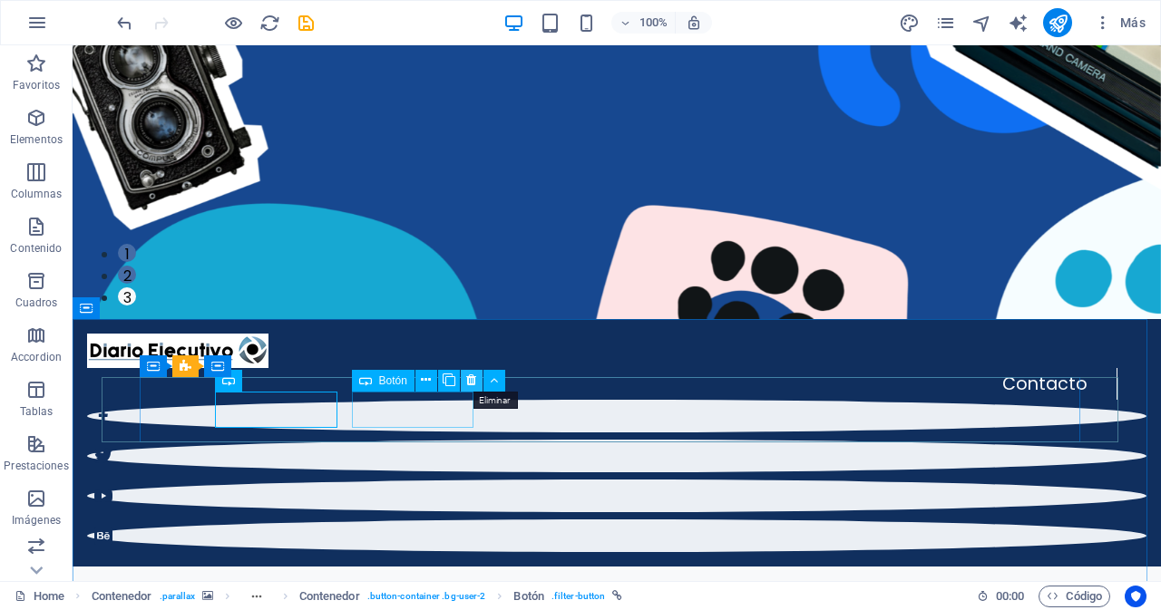
click at [474, 381] on icon at bounding box center [471, 380] width 10 height 19
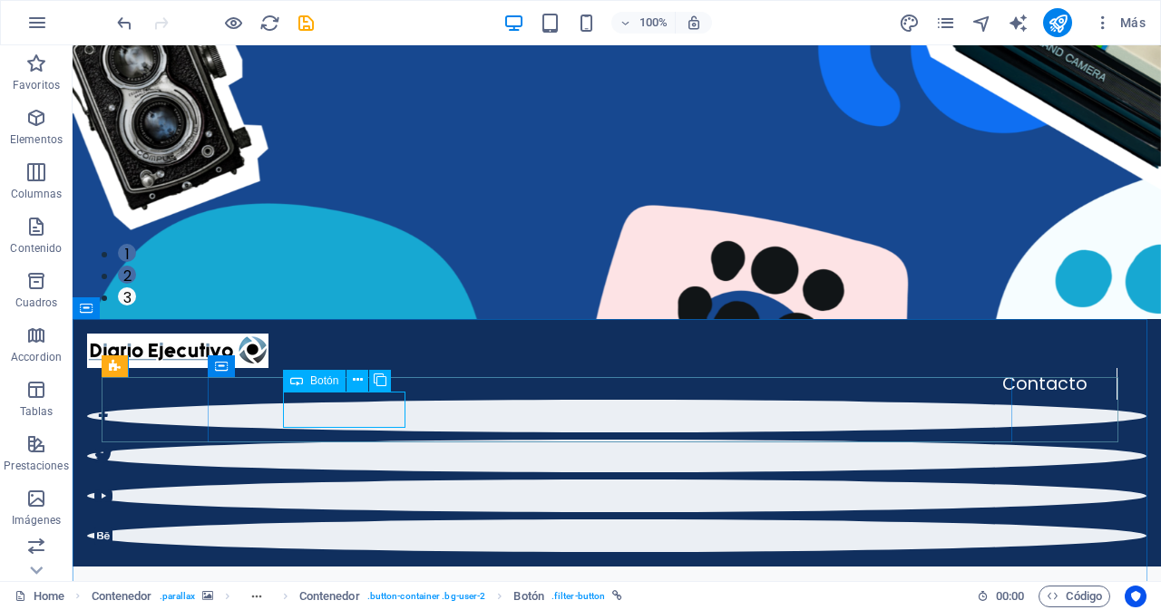
click at [319, 384] on span "Botón" at bounding box center [324, 381] width 28 height 11
click at [355, 380] on icon at bounding box center [358, 380] width 10 height 19
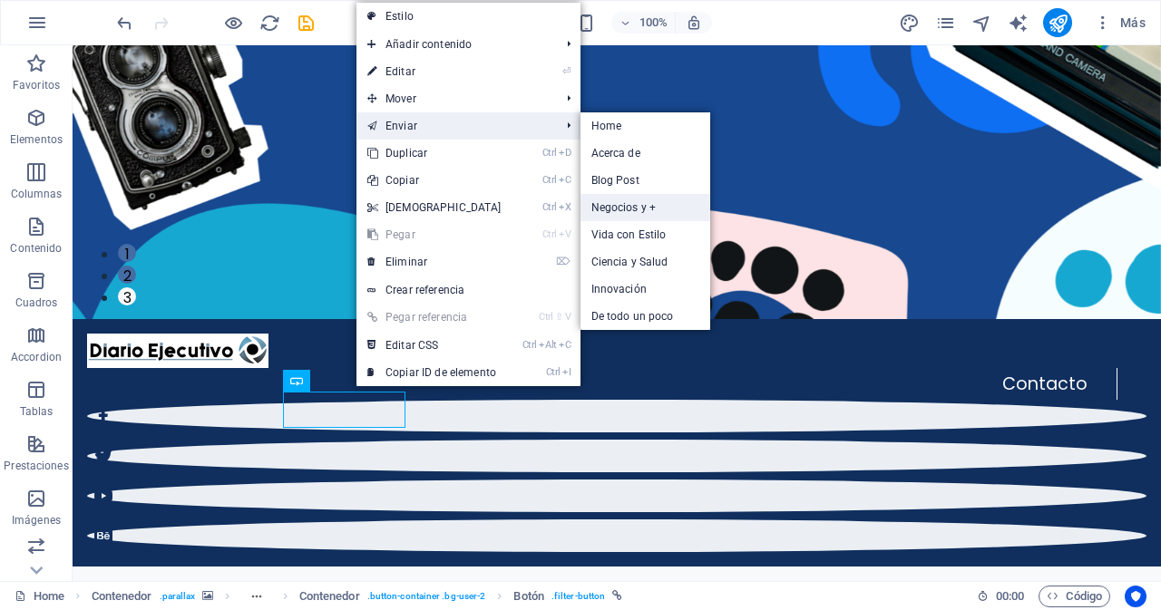
click at [620, 209] on link "Negocios y +" at bounding box center [646, 207] width 130 height 27
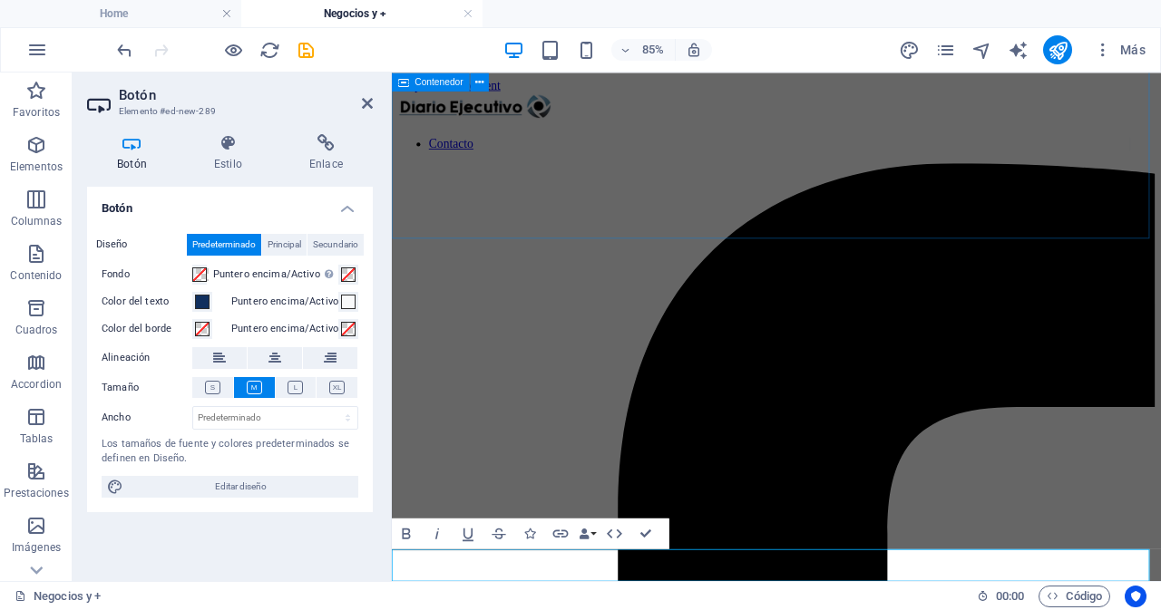
scroll to position [113, 0]
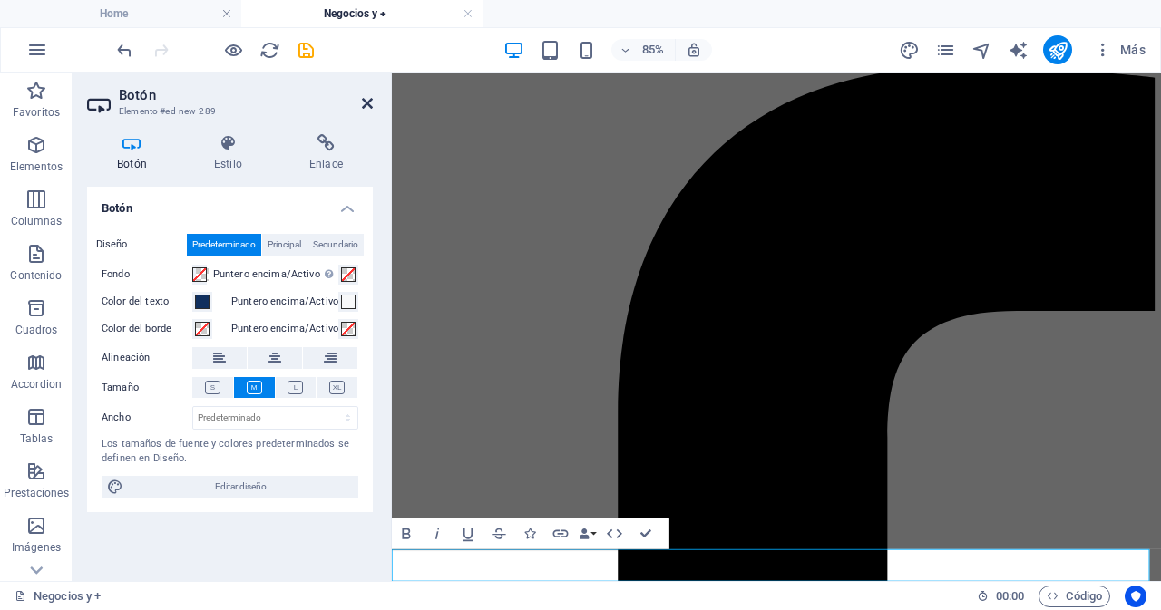
click at [363, 96] on icon at bounding box center [367, 103] width 11 height 15
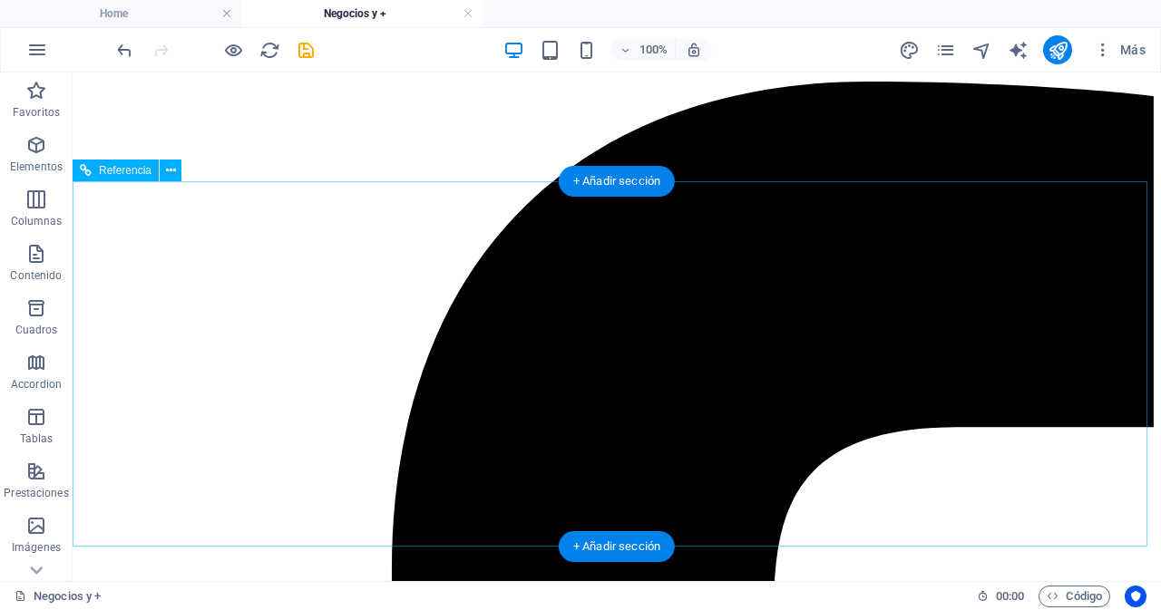
scroll to position [0, 0]
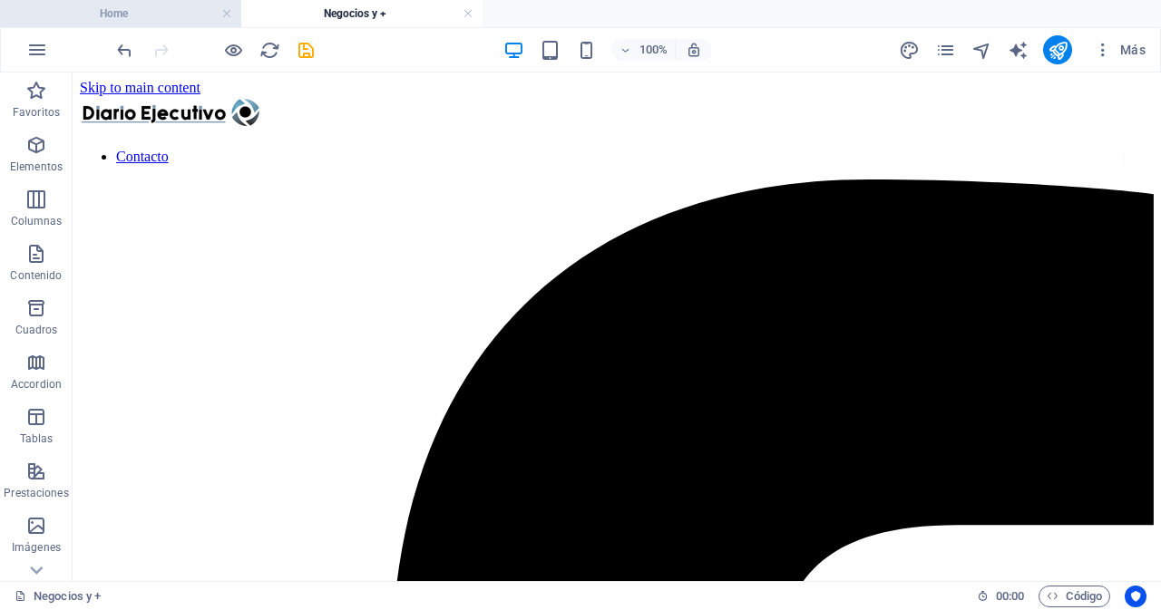
click at [153, 7] on h4 "Home" at bounding box center [120, 14] width 241 height 20
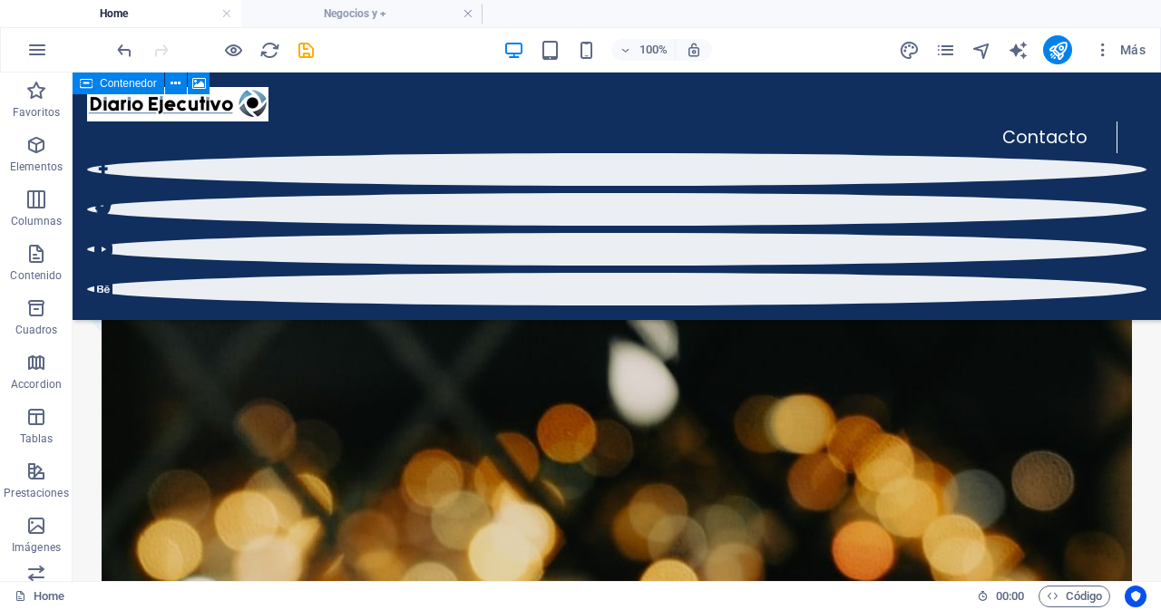
scroll to position [1864, 0]
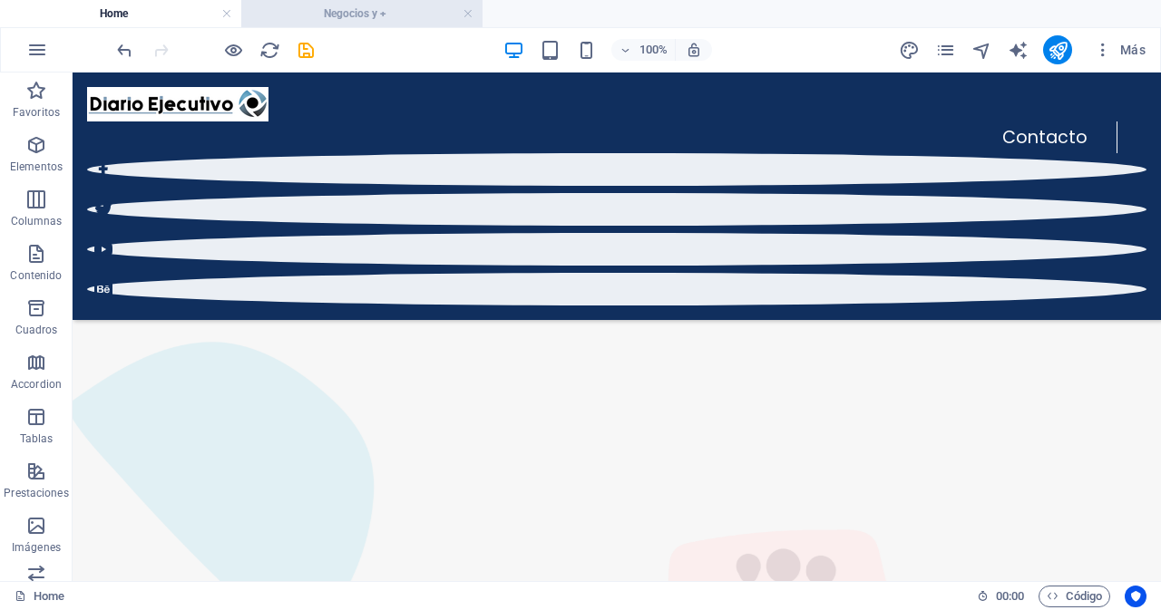
click at [352, 17] on h4 "Negocios y +" at bounding box center [361, 14] width 241 height 20
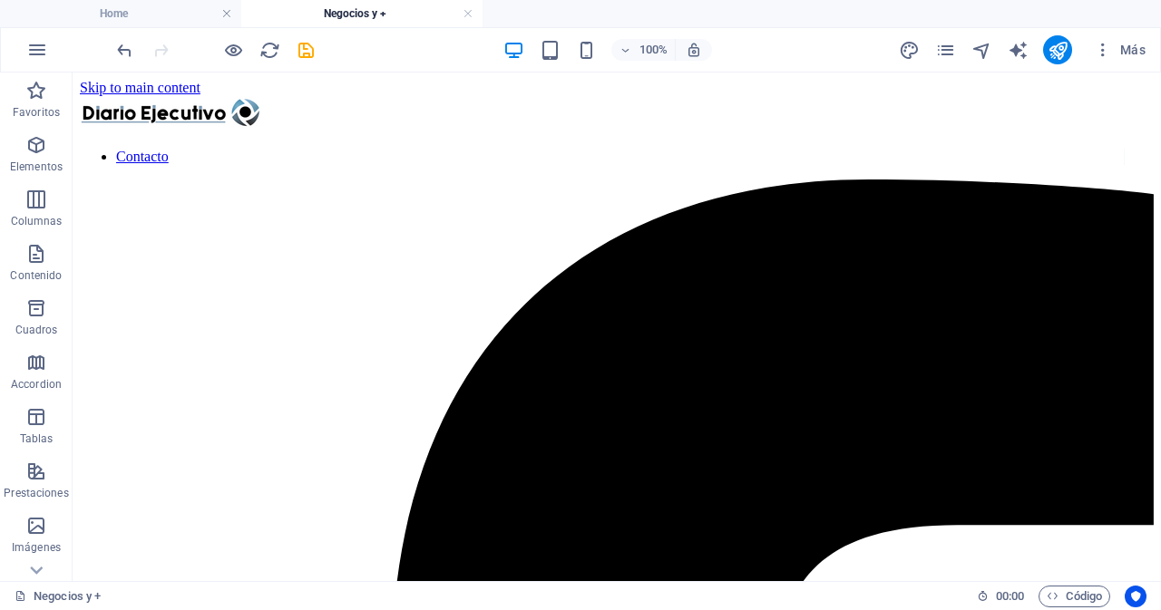
scroll to position [0, 0]
click at [148, 15] on h4 "Home" at bounding box center [120, 14] width 241 height 20
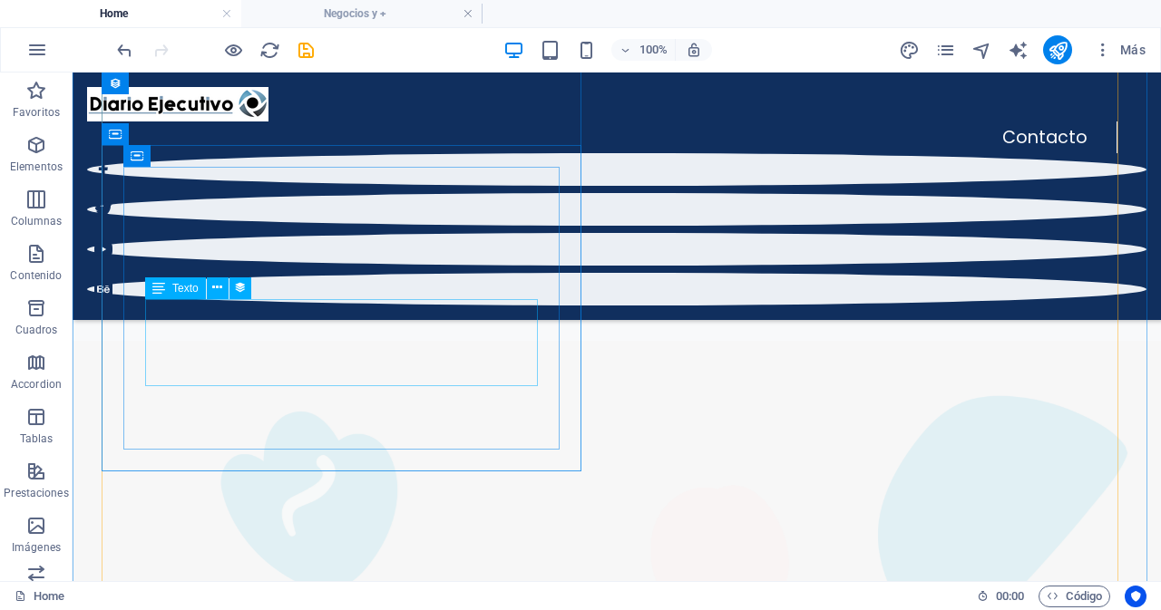
scroll to position [269, 0]
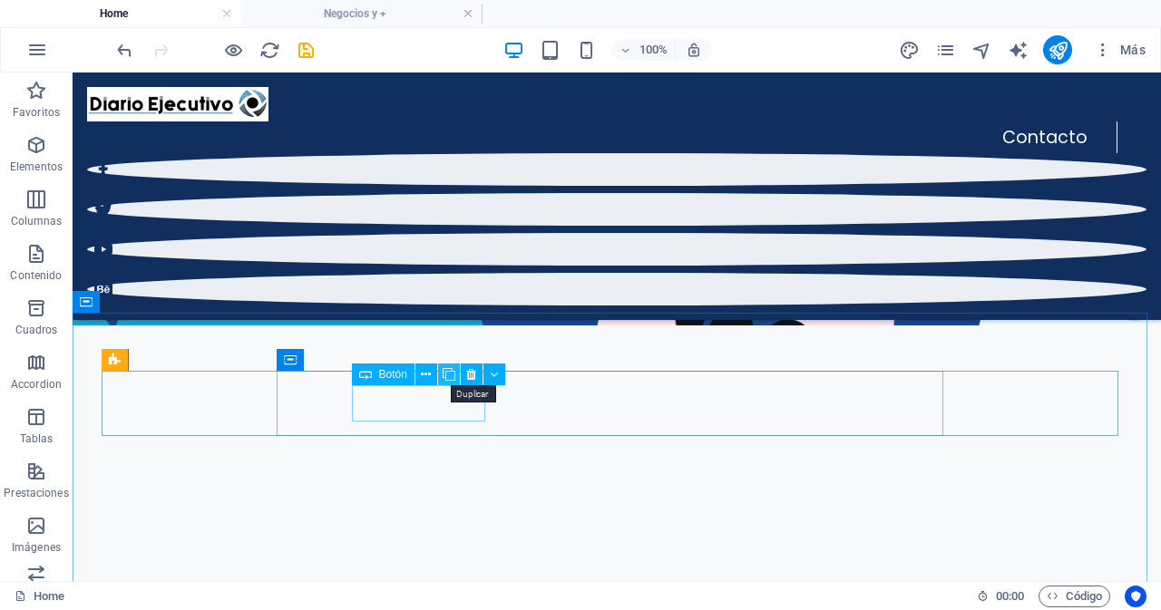
click at [447, 377] on icon at bounding box center [449, 375] width 13 height 19
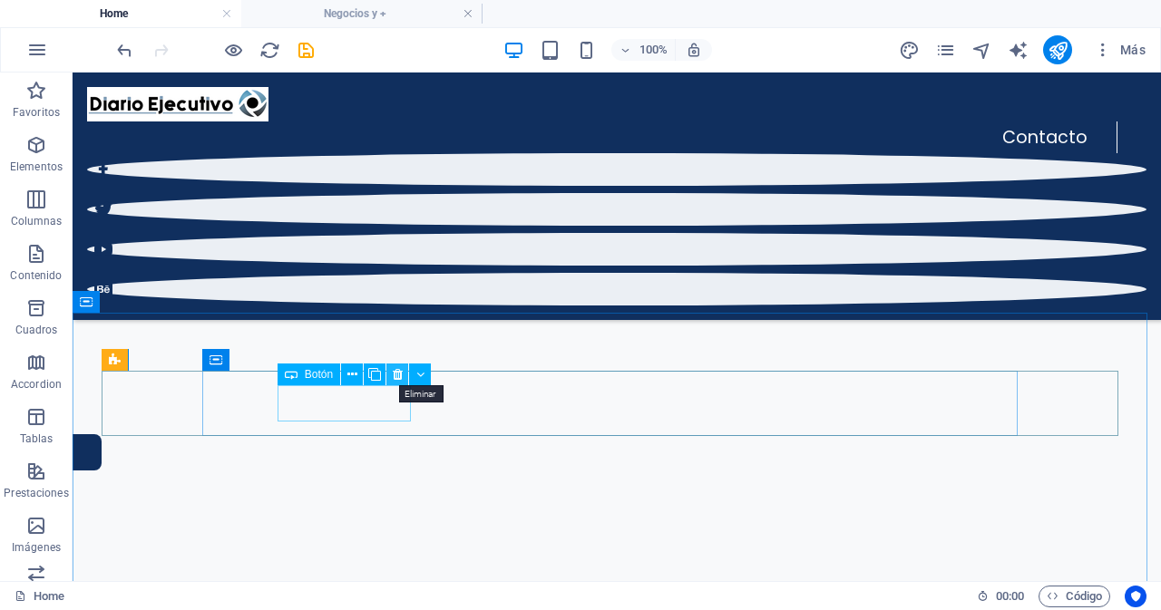
click at [398, 376] on icon at bounding box center [398, 375] width 10 height 19
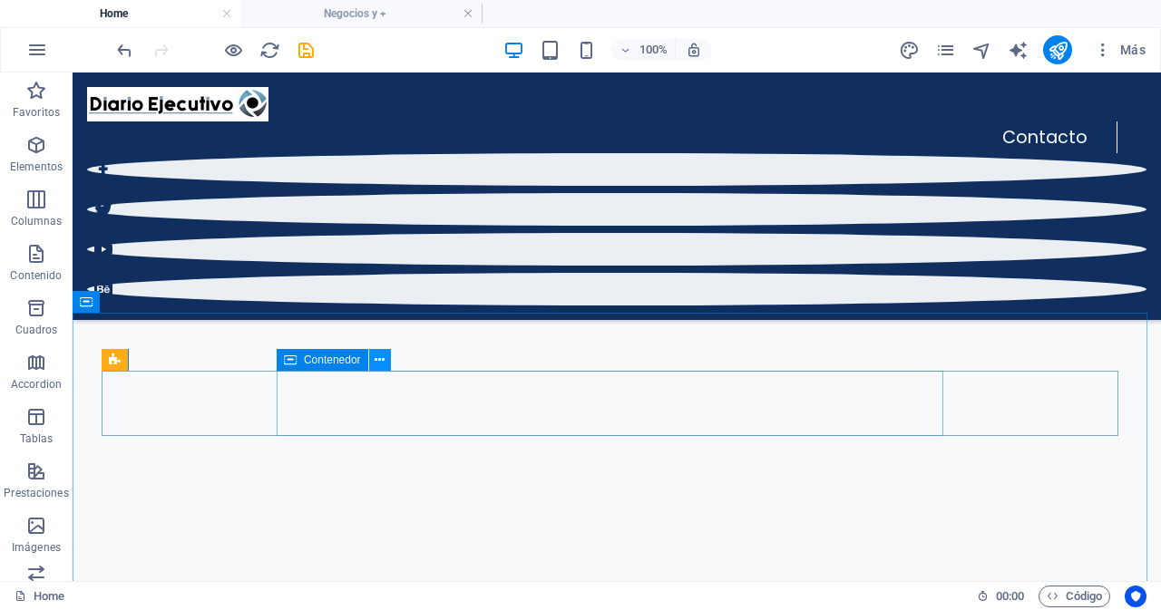
click at [383, 364] on icon at bounding box center [380, 360] width 10 height 19
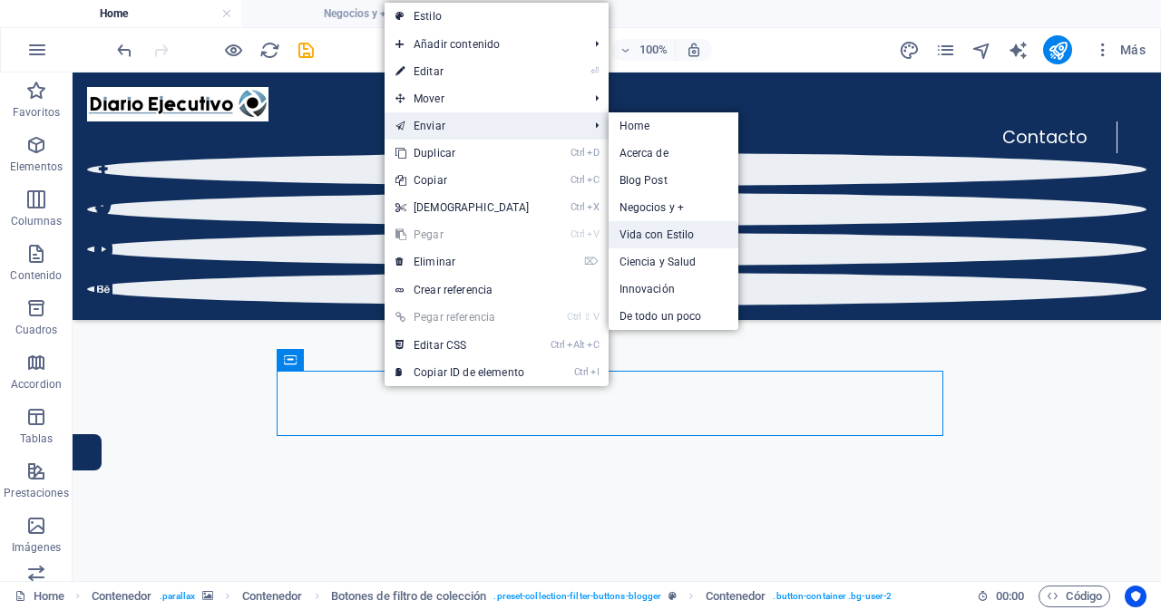
click at [657, 237] on link "Vida con Estilo" at bounding box center [674, 234] width 130 height 27
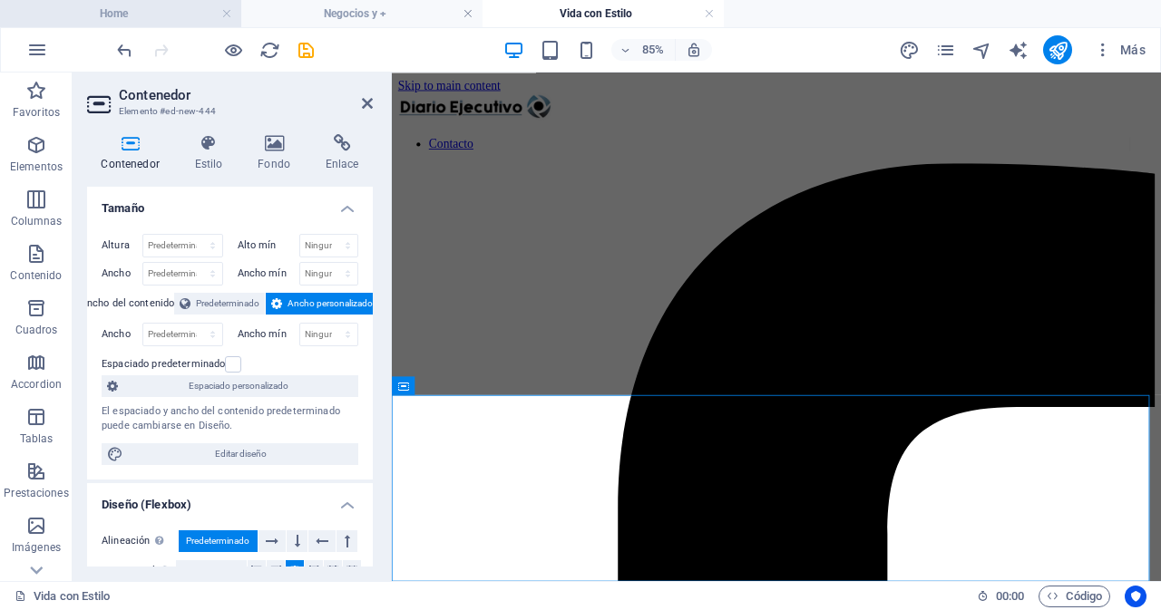
scroll to position [295, 0]
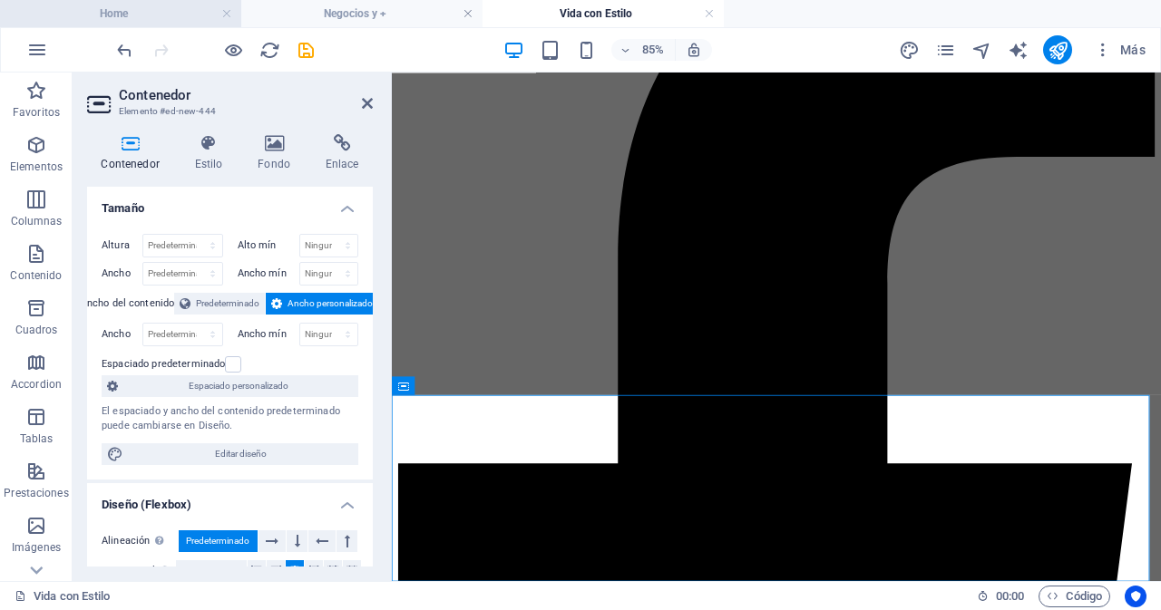
click at [130, 10] on h4 "Home" at bounding box center [120, 14] width 241 height 20
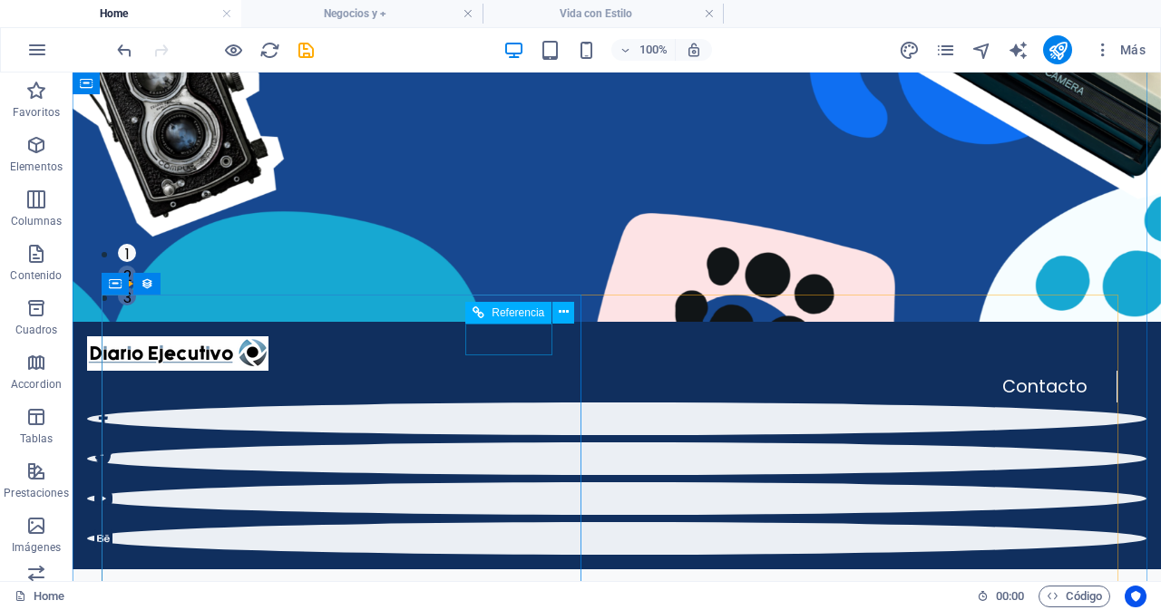
scroll to position [544, 0]
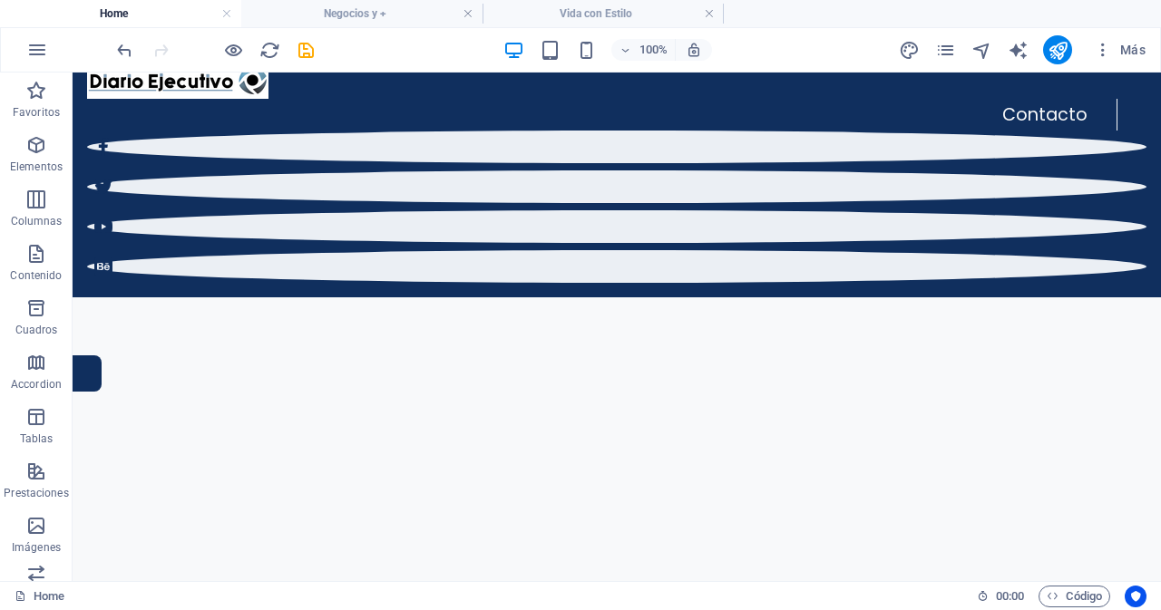
click at [119, 14] on h4 "Home" at bounding box center [120, 14] width 241 height 20
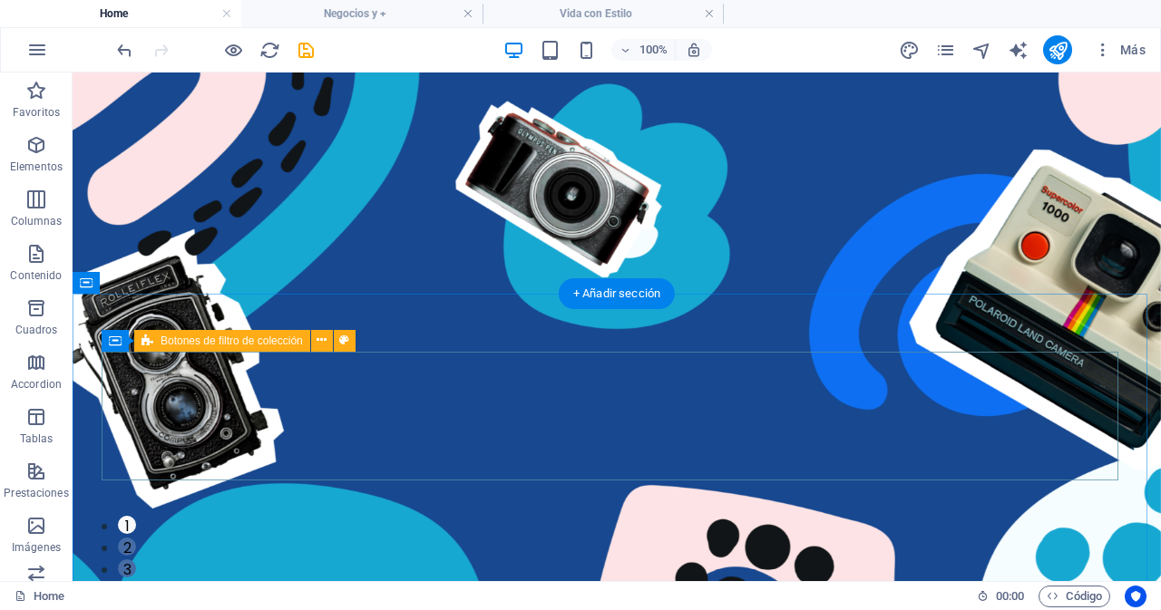
scroll to position [363, 0]
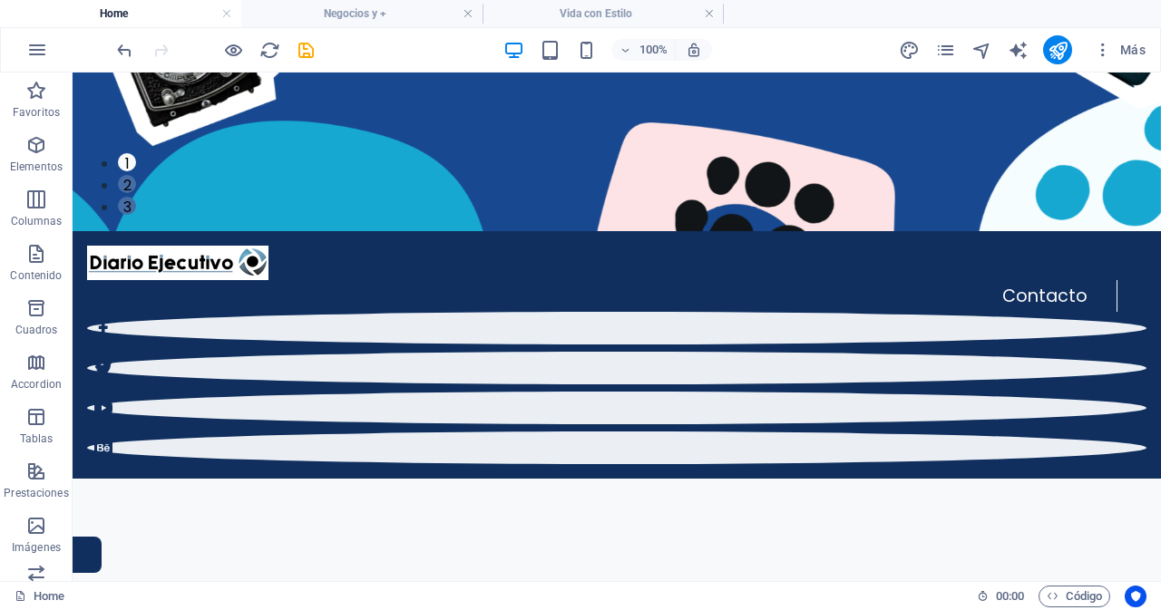
click at [139, 11] on h4 "Home" at bounding box center [120, 14] width 241 height 20
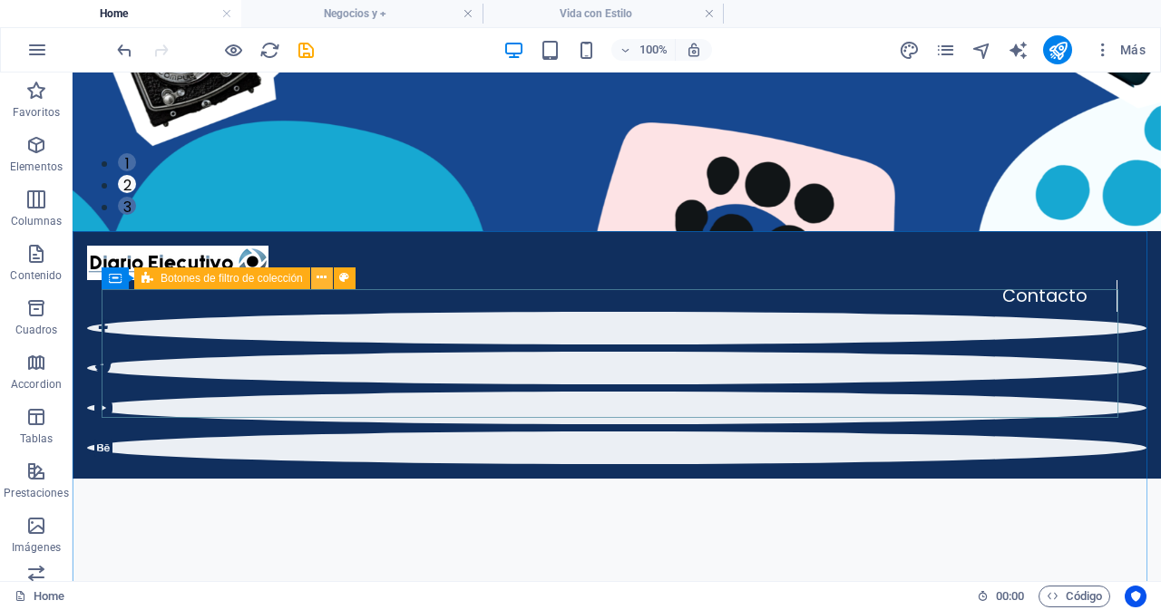
click at [329, 278] on button at bounding box center [322, 279] width 22 height 22
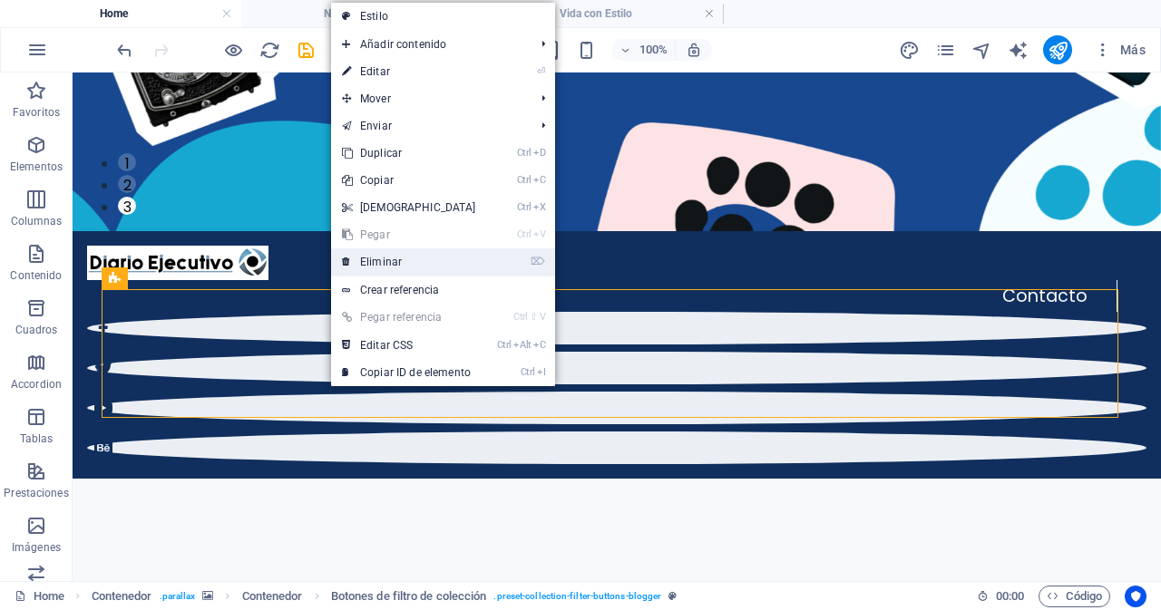
drag, startPoint x: 407, startPoint y: 260, endPoint x: 335, endPoint y: 187, distance: 103.3
click at [407, 260] on link "⌦ Eliminar" at bounding box center [409, 262] width 156 height 27
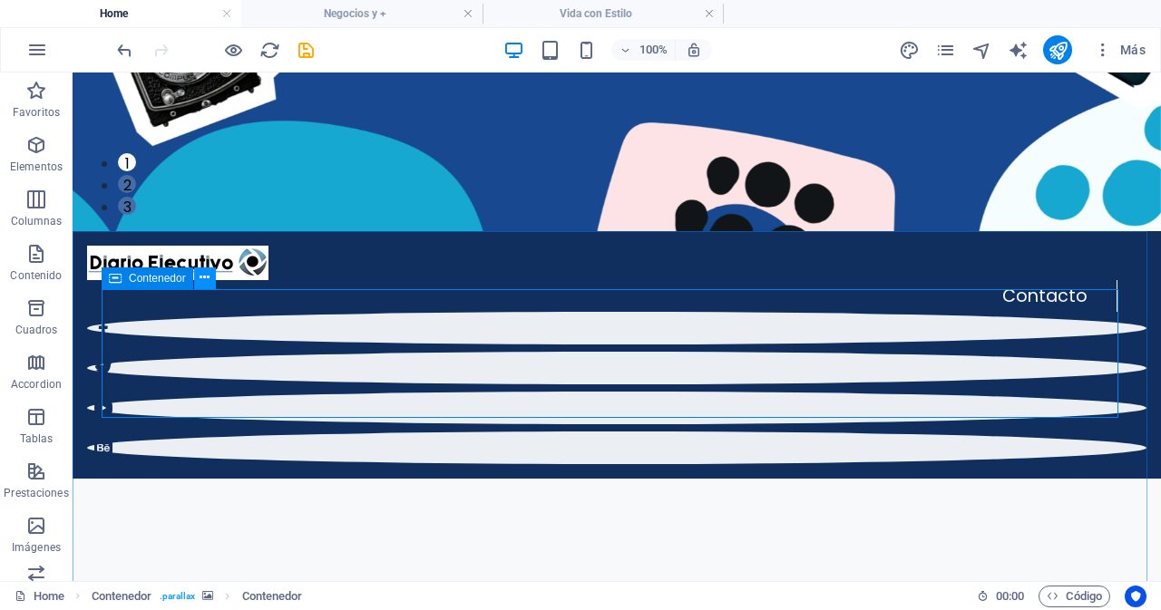
click at [208, 281] on icon at bounding box center [205, 278] width 10 height 19
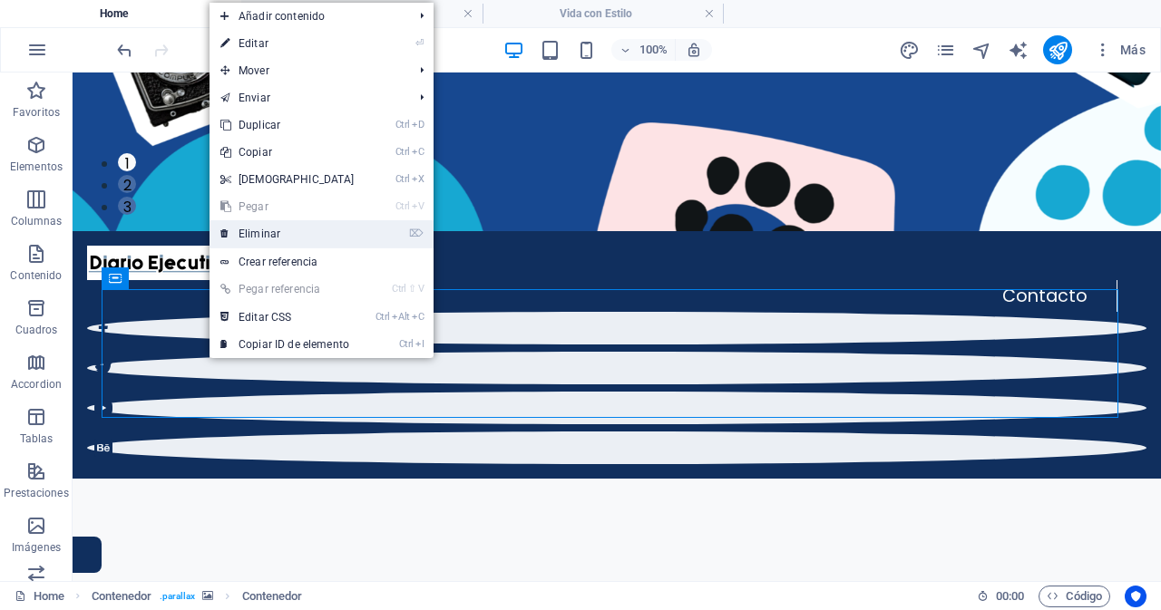
click at [277, 235] on link "⌦ Eliminar" at bounding box center [288, 233] width 156 height 27
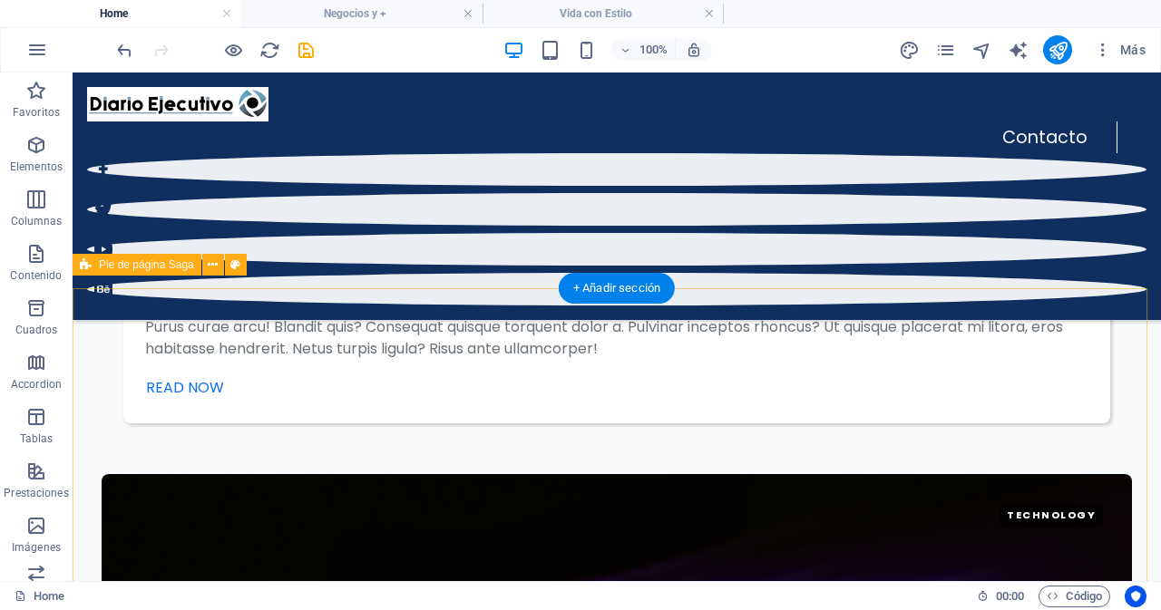
scroll to position [2963, 0]
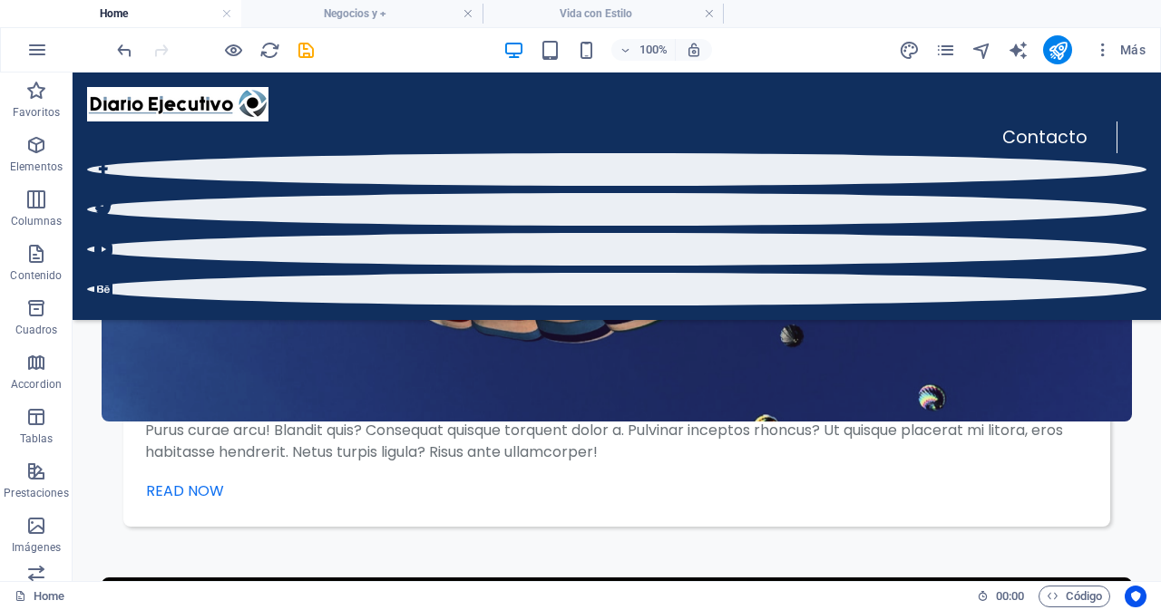
click at [144, 10] on h4 "Home" at bounding box center [120, 14] width 241 height 20
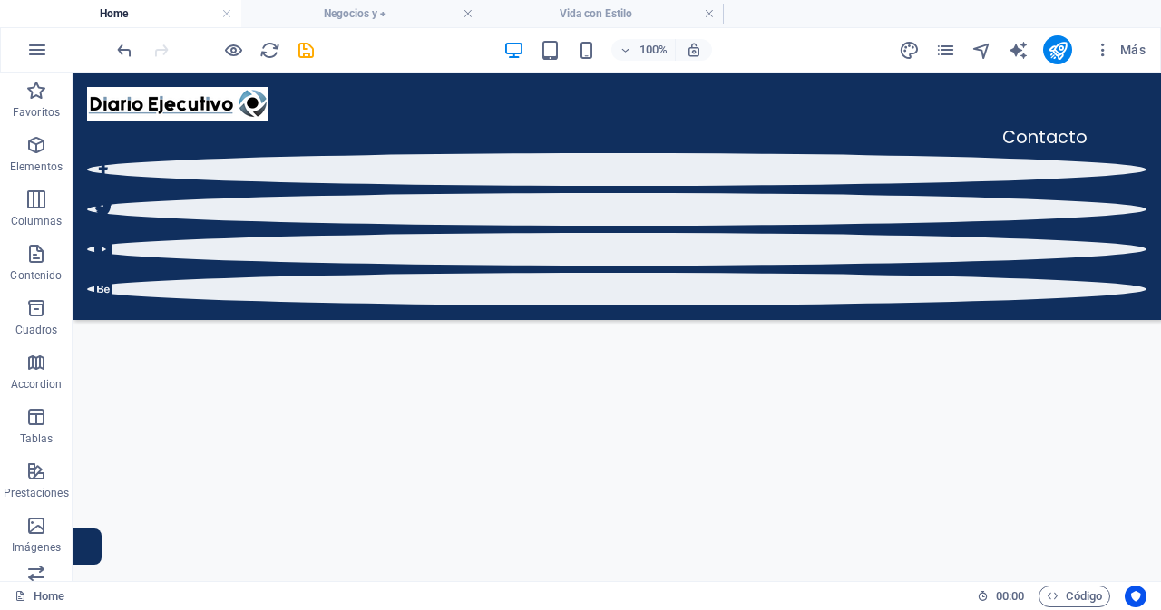
click at [758, 14] on ul "Home Negocios y + Vida con Estilo" at bounding box center [580, 13] width 1161 height 27
click at [43, 52] on icon "button" at bounding box center [37, 50] width 22 height 22
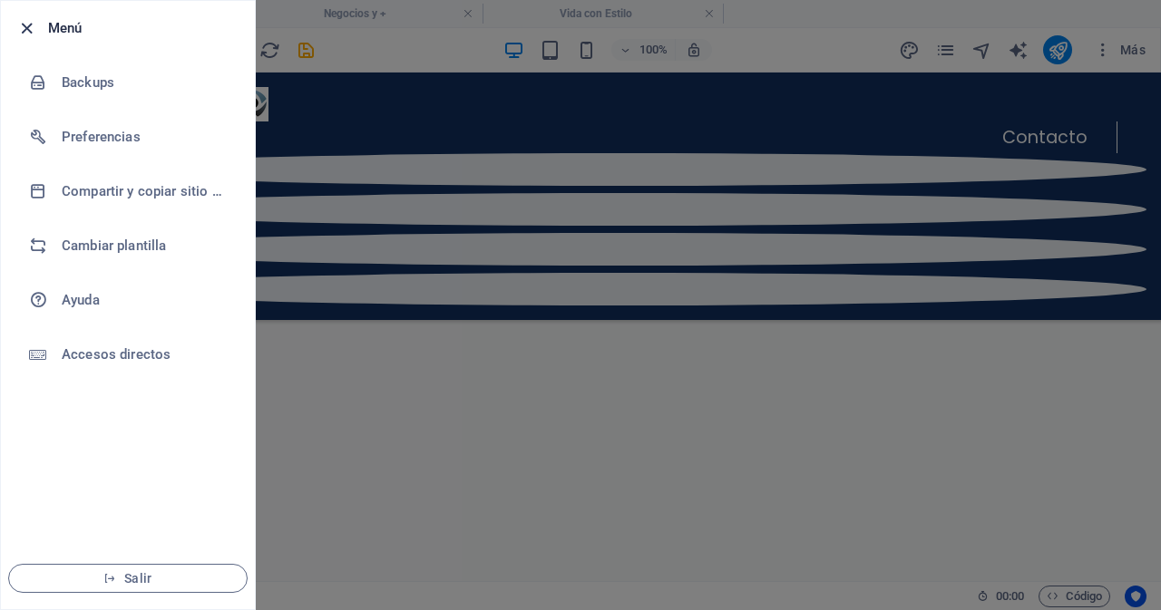
click at [22, 26] on icon "button" at bounding box center [26, 28] width 21 height 21
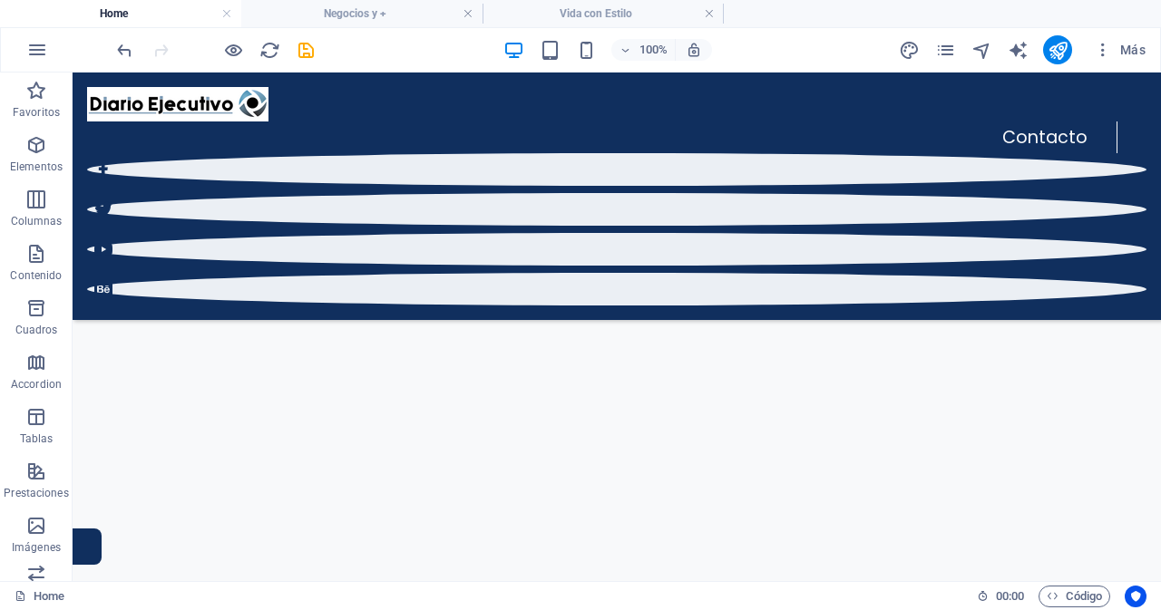
click at [810, 11] on ul "Home Negocios y + Vida con Estilo" at bounding box center [580, 13] width 1161 height 27
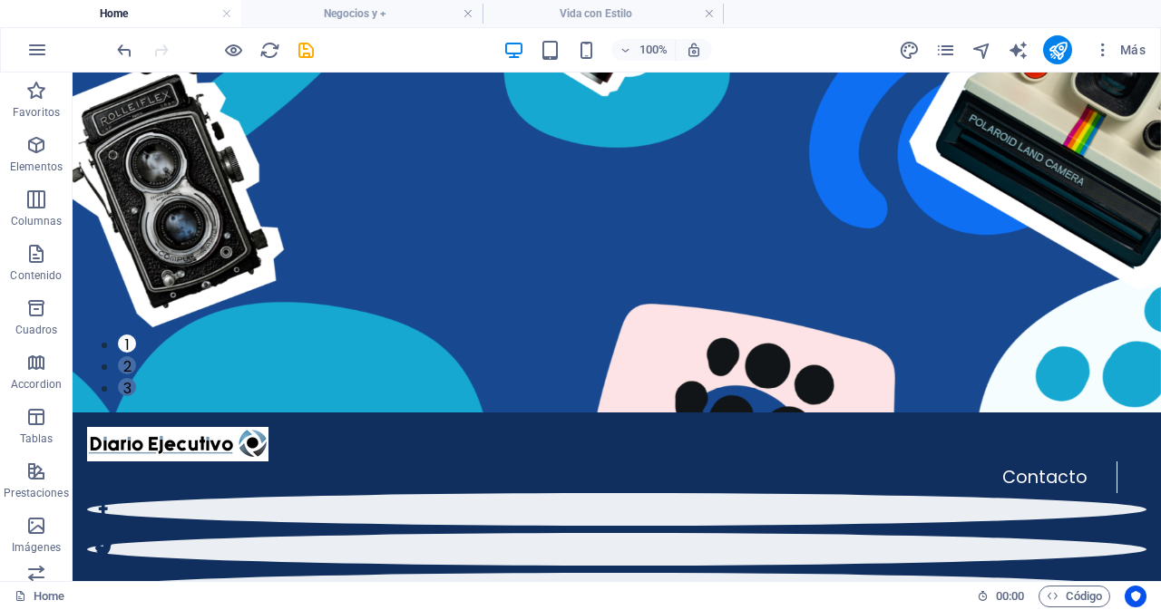
scroll to position [0, 0]
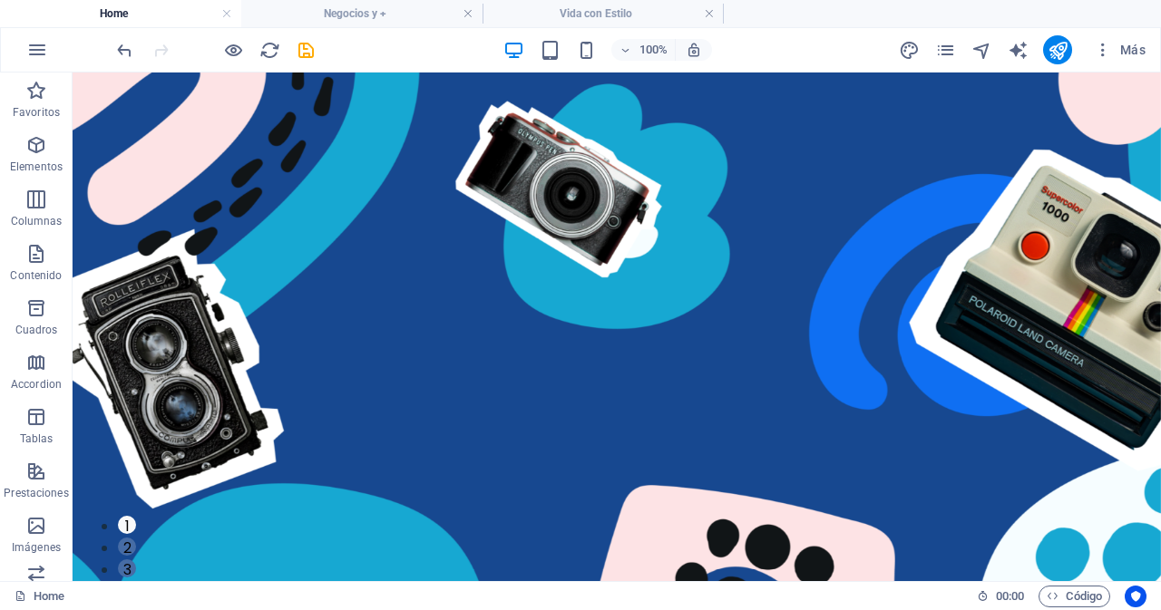
click at [763, 16] on ul "Home Negocios y + Vida con Estilo" at bounding box center [580, 13] width 1161 height 27
drag, startPoint x: 763, startPoint y: 15, endPoint x: 747, endPoint y: 44, distance: 32.1
click at [747, 44] on div "100% Más" at bounding box center [633, 49] width 1040 height 29
drag, startPoint x: 643, startPoint y: 15, endPoint x: 629, endPoint y: 13, distance: 14.8
click at [629, 13] on h4 "Vida con Estilo" at bounding box center [603, 14] width 241 height 20
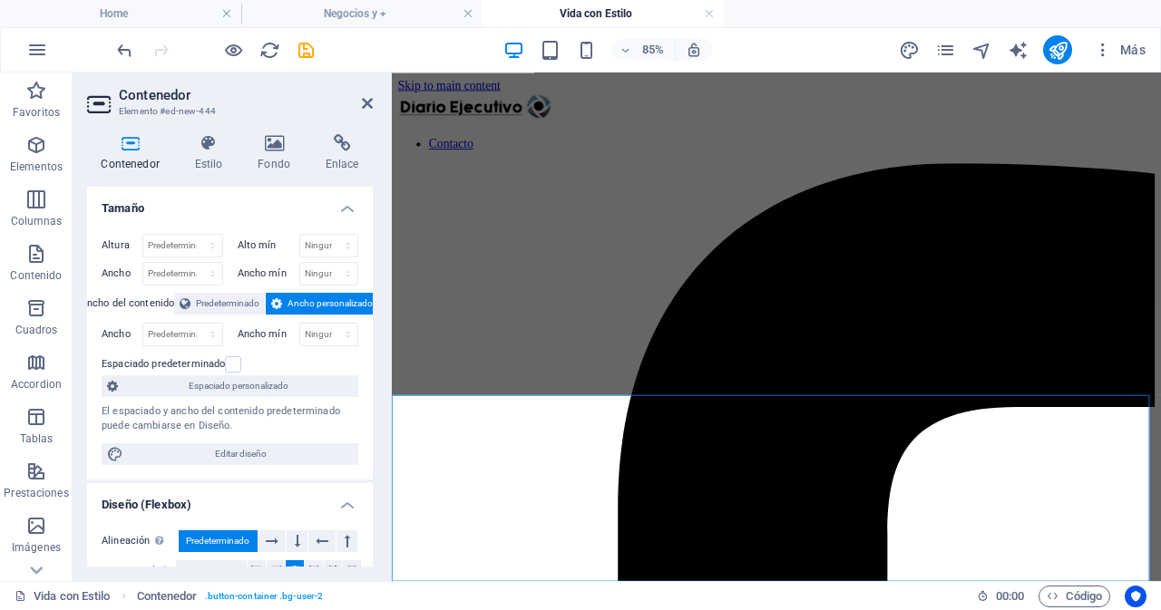
scroll to position [295, 0]
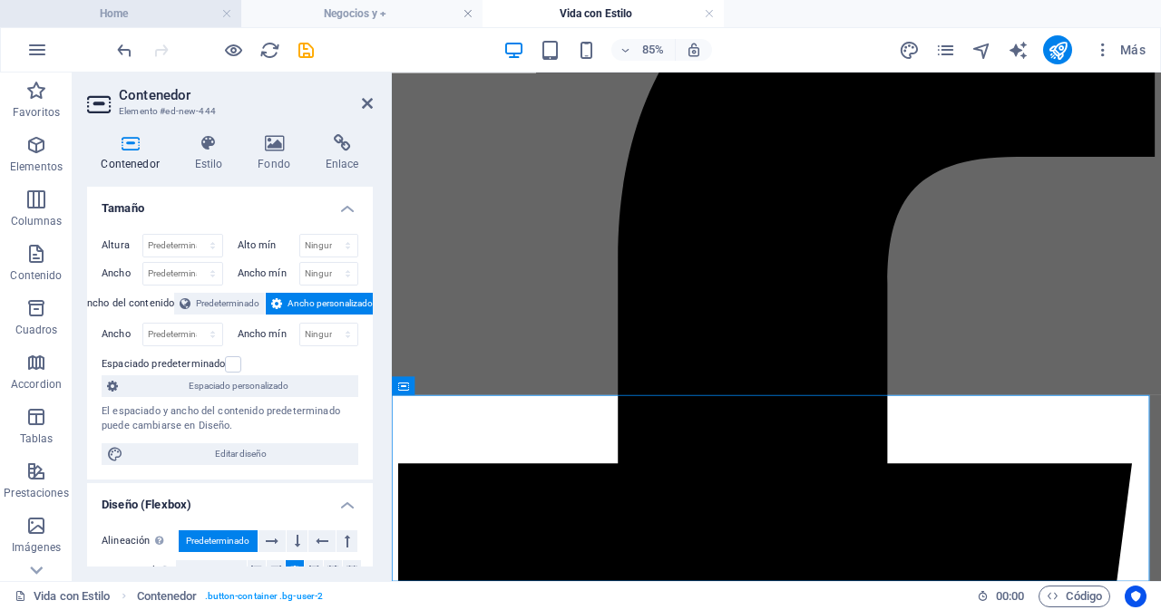
click at [112, 11] on h4 "Home" at bounding box center [120, 14] width 241 height 20
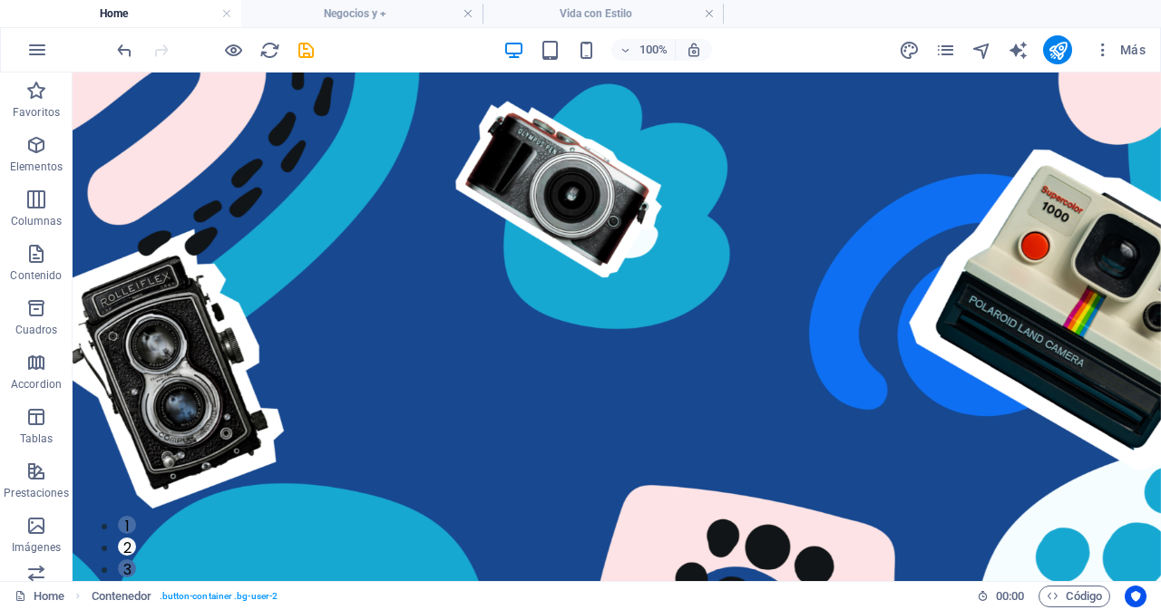
scroll to position [0, 0]
click at [1062, 59] on icon "publish" at bounding box center [1058, 50] width 21 height 21
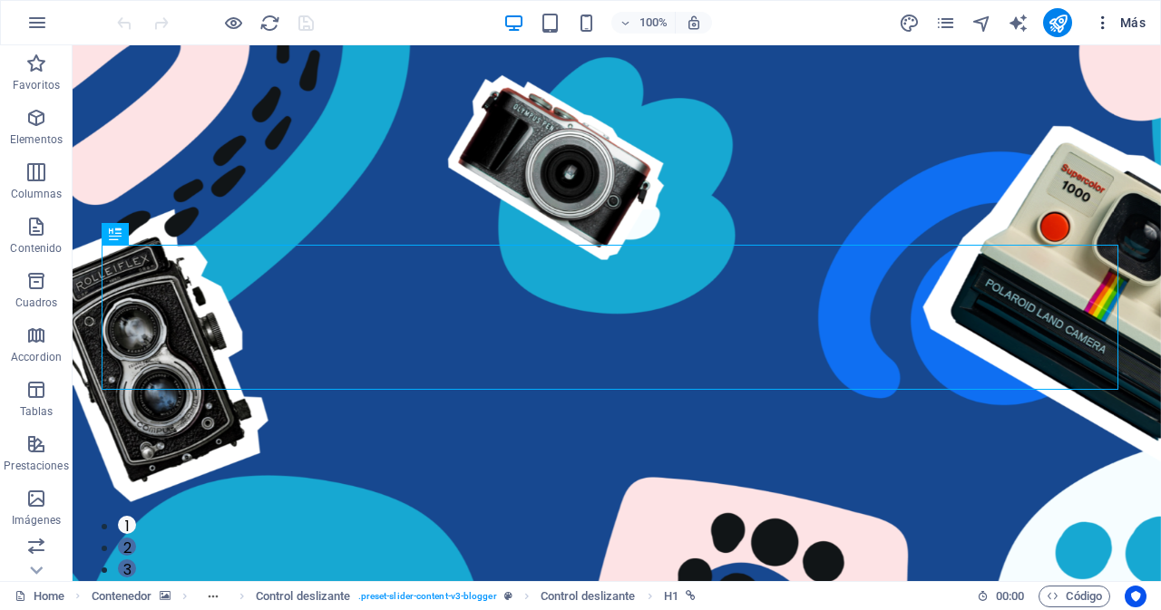
click at [1140, 16] on span "Más" at bounding box center [1120, 23] width 52 height 18
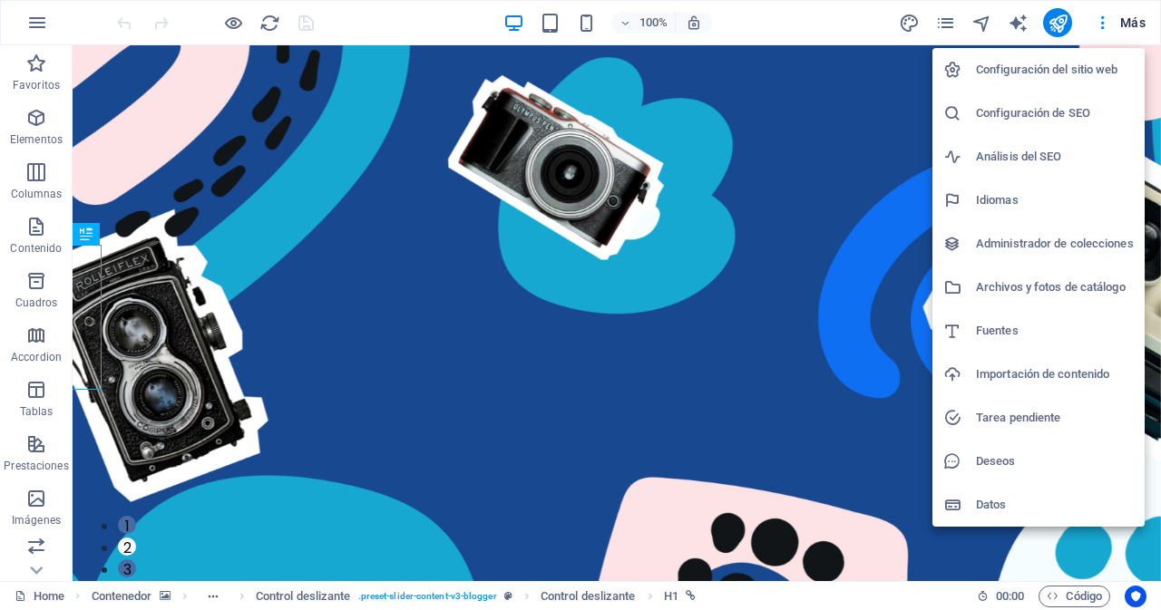
click at [27, 126] on div at bounding box center [580, 305] width 1161 height 610
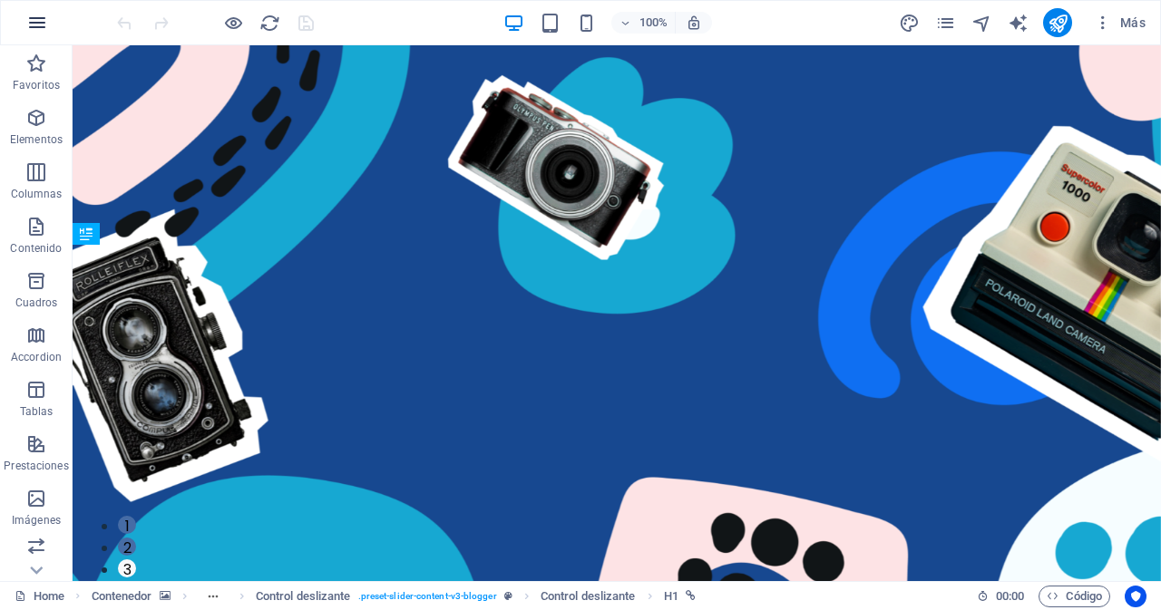
click at [36, 17] on icon "button" at bounding box center [37, 23] width 22 height 22
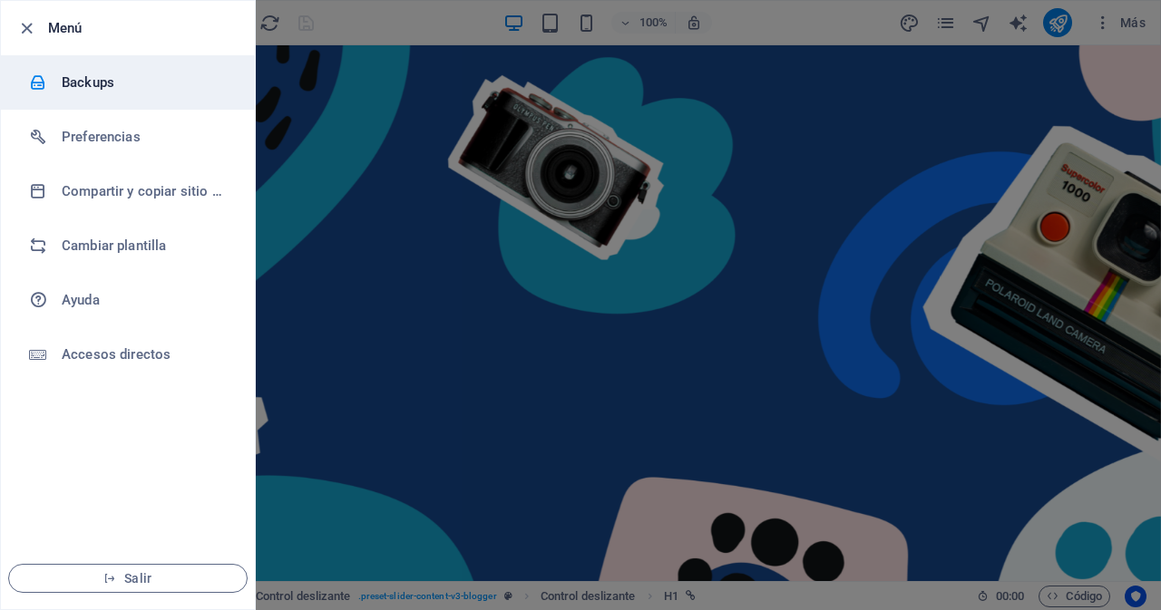
click at [84, 88] on h6 "Backups" at bounding box center [146, 83] width 168 height 22
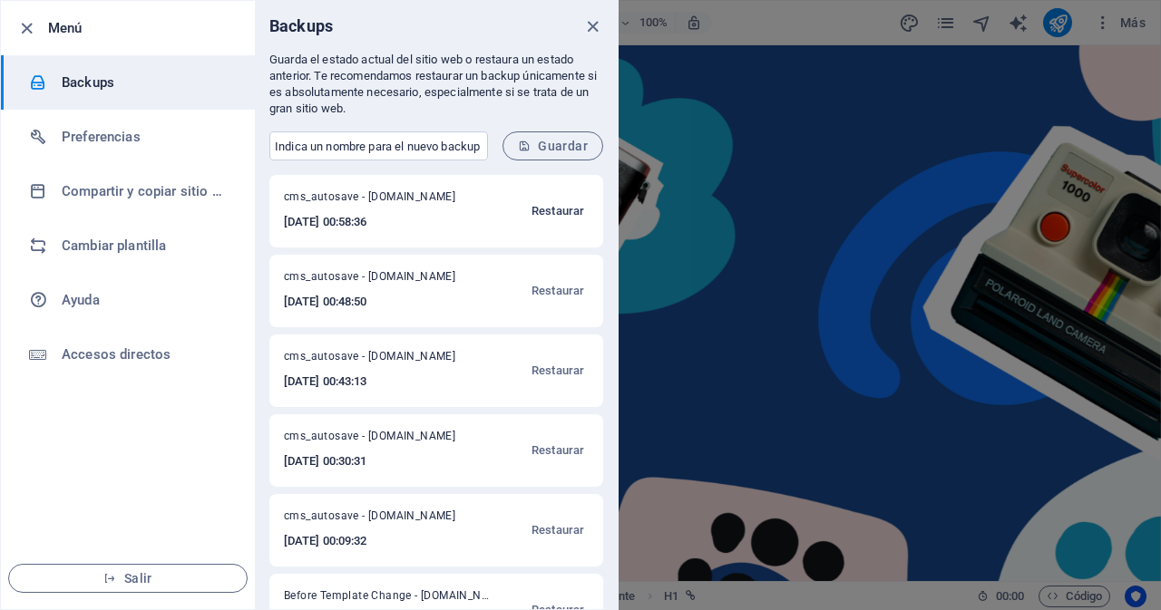
click at [569, 210] on span "Restaurar" at bounding box center [558, 211] width 53 height 22
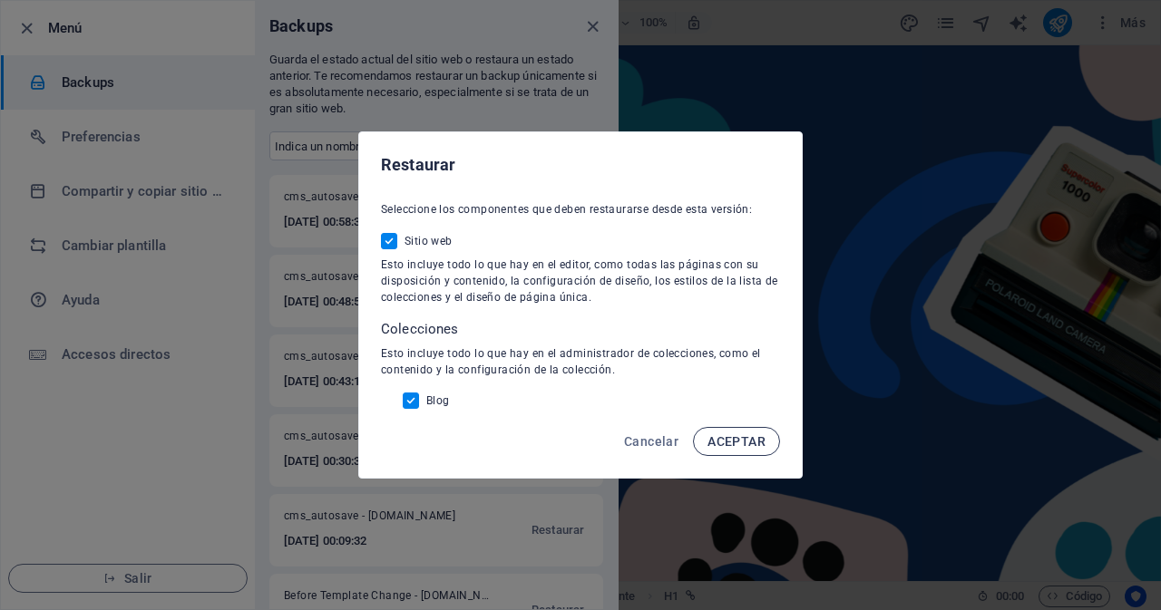
click at [730, 439] on span "ACEPTAR" at bounding box center [737, 442] width 58 height 15
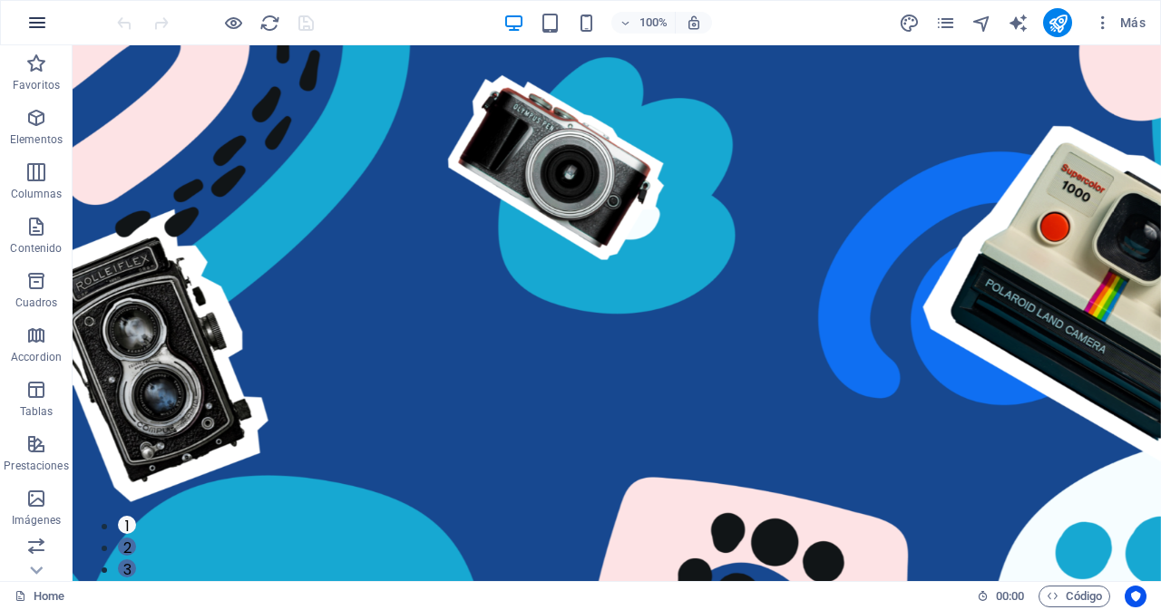
click at [35, 29] on icon "button" at bounding box center [37, 23] width 22 height 22
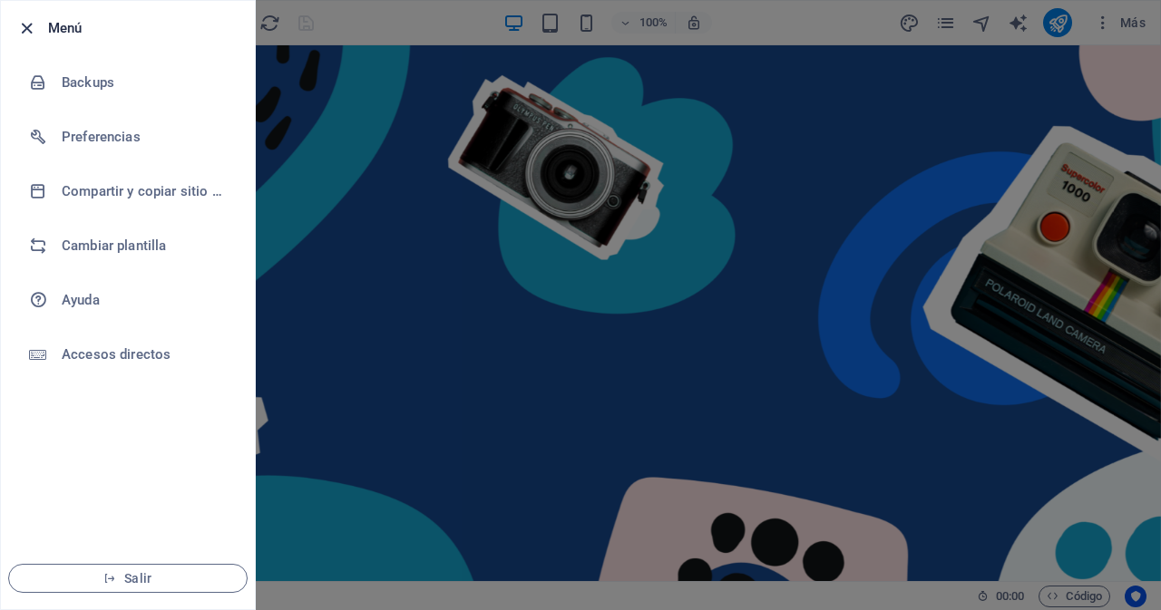
click at [27, 28] on icon "button" at bounding box center [26, 28] width 21 height 21
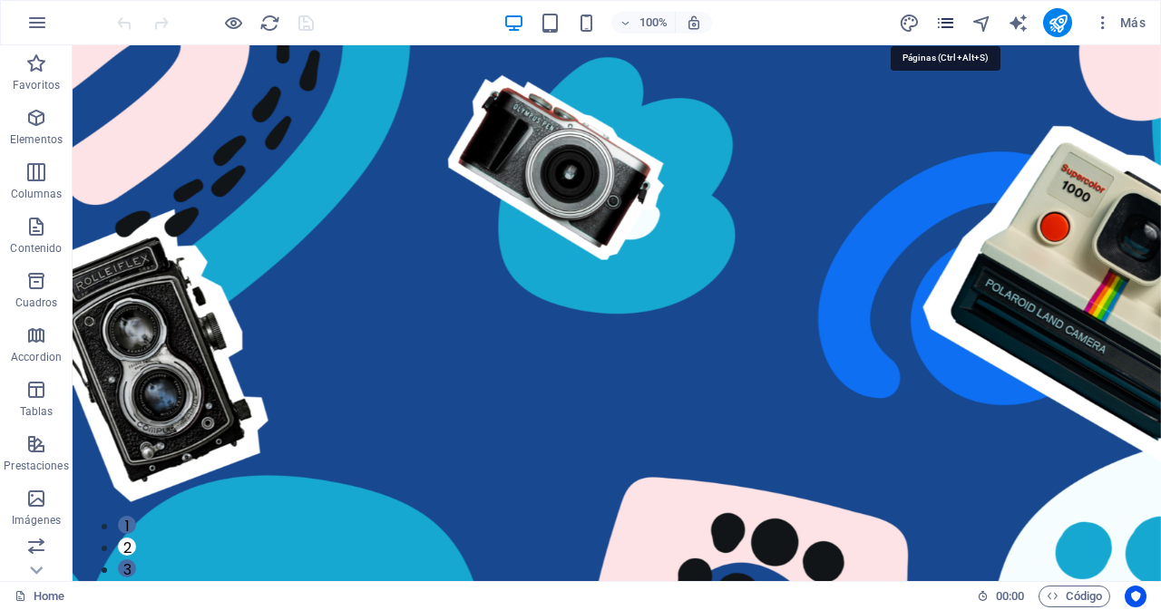
click at [950, 29] on icon "pages" at bounding box center [945, 23] width 21 height 21
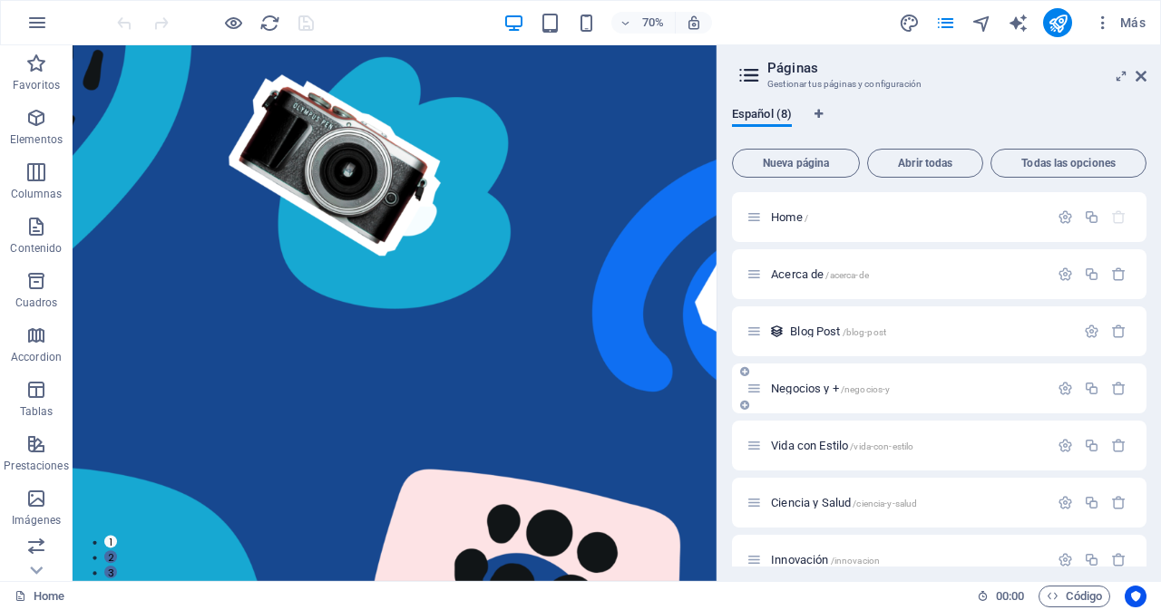
click at [795, 393] on span "Negocios y + /negocios-y" at bounding box center [830, 389] width 119 height 14
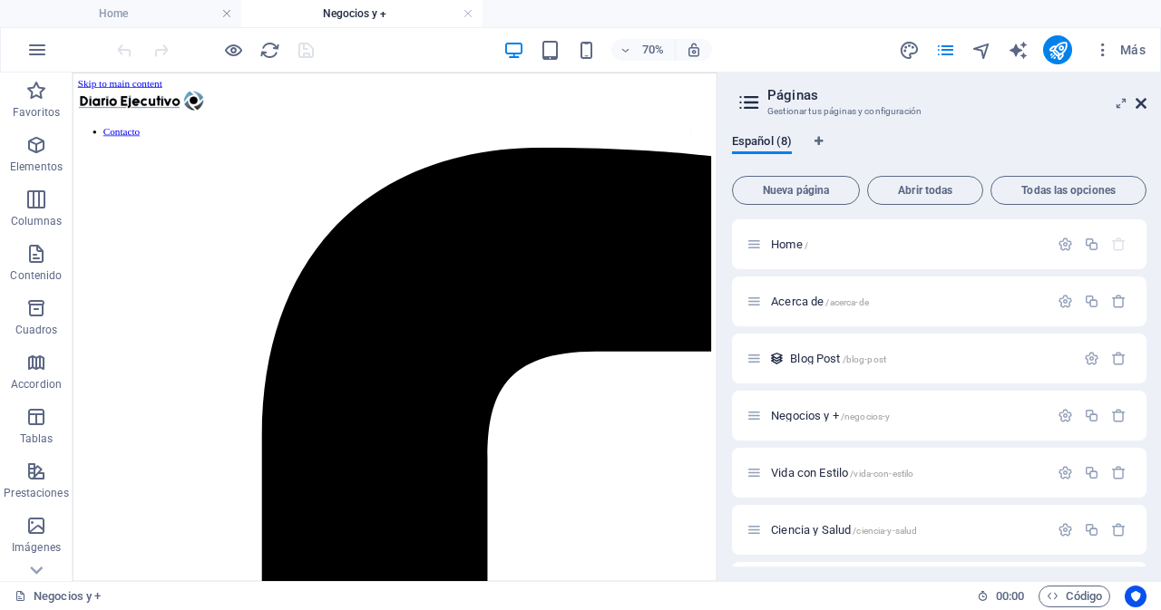
drag, startPoint x: 1144, startPoint y: 103, endPoint x: 1069, endPoint y: 28, distance: 105.8
click at [1144, 103] on icon at bounding box center [1141, 103] width 11 height 15
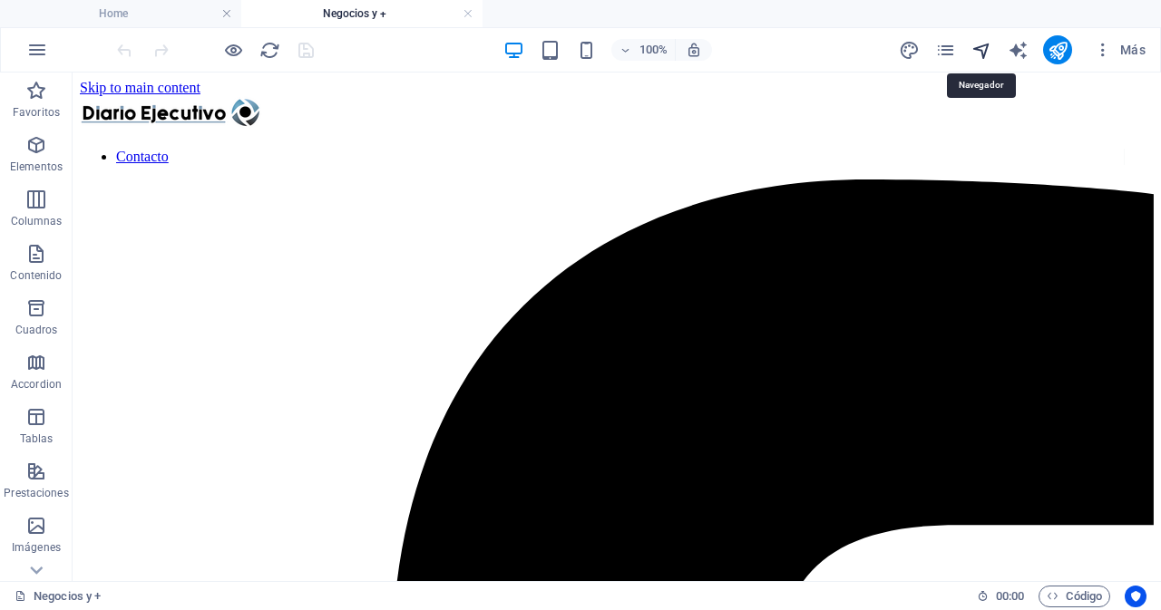
click at [982, 46] on icon "navigator" at bounding box center [982, 50] width 21 height 21
select select "18266238-es"
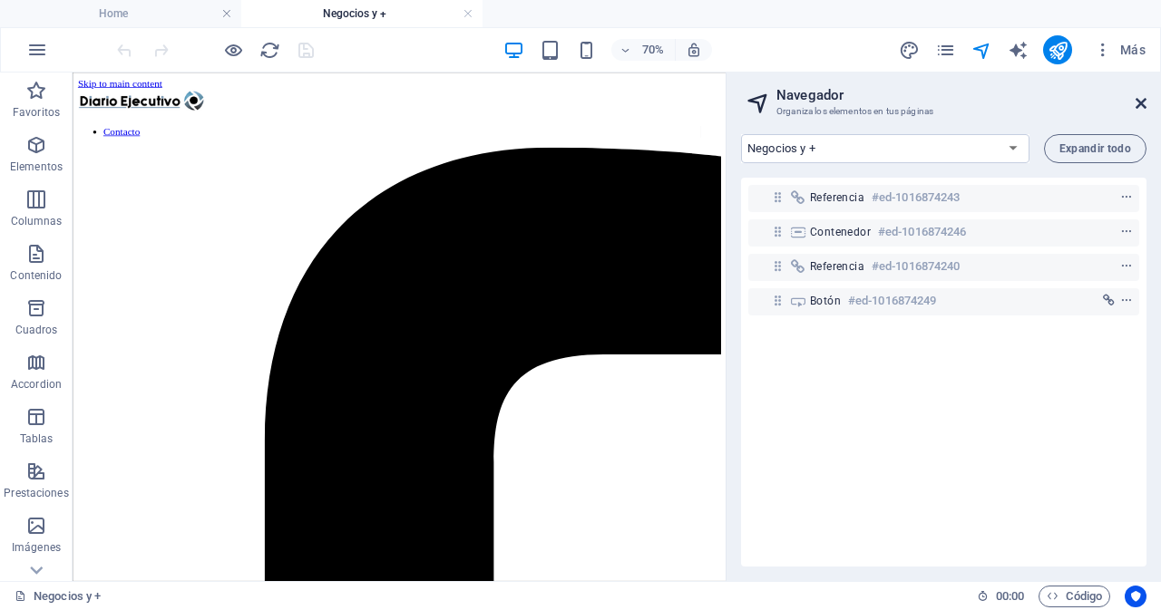
click at [1139, 103] on icon at bounding box center [1141, 103] width 11 height 15
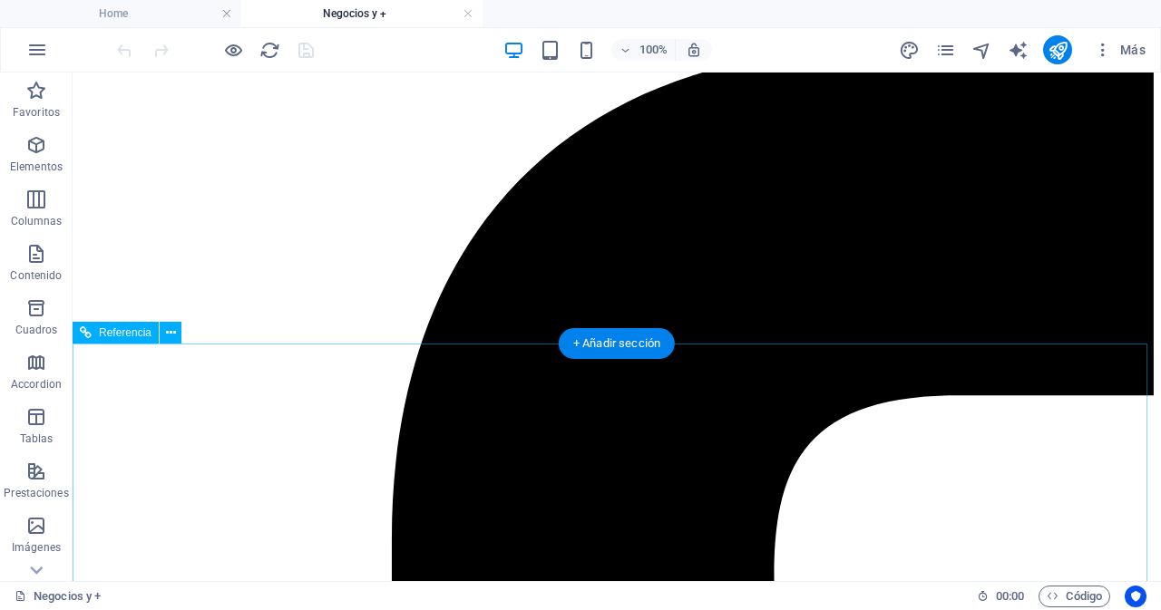
scroll to position [181, 0]
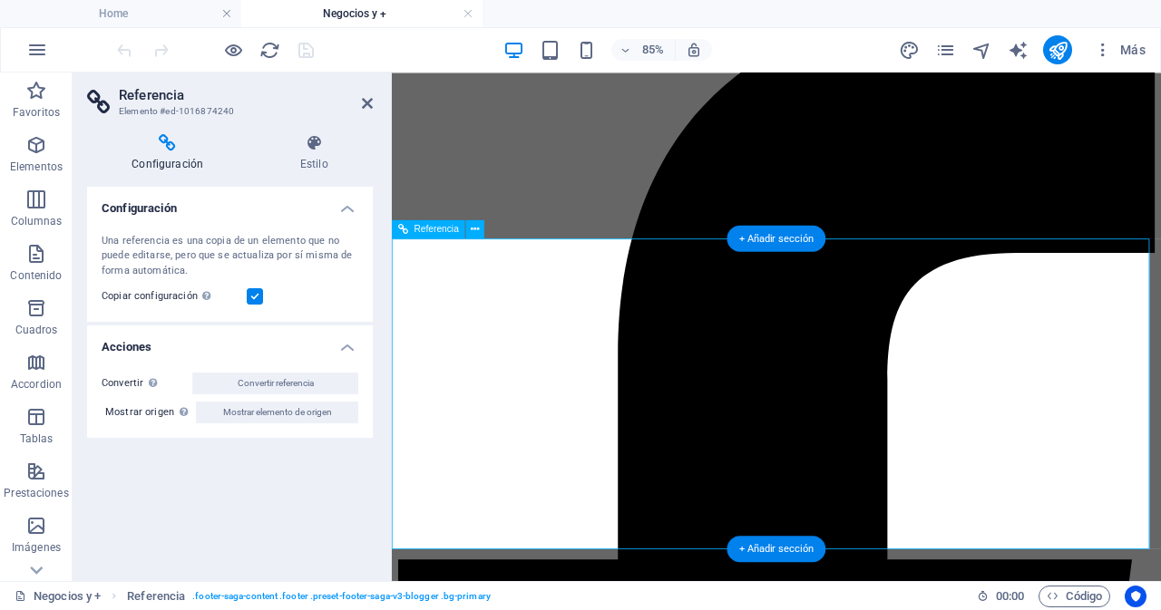
scroll to position [113, 0]
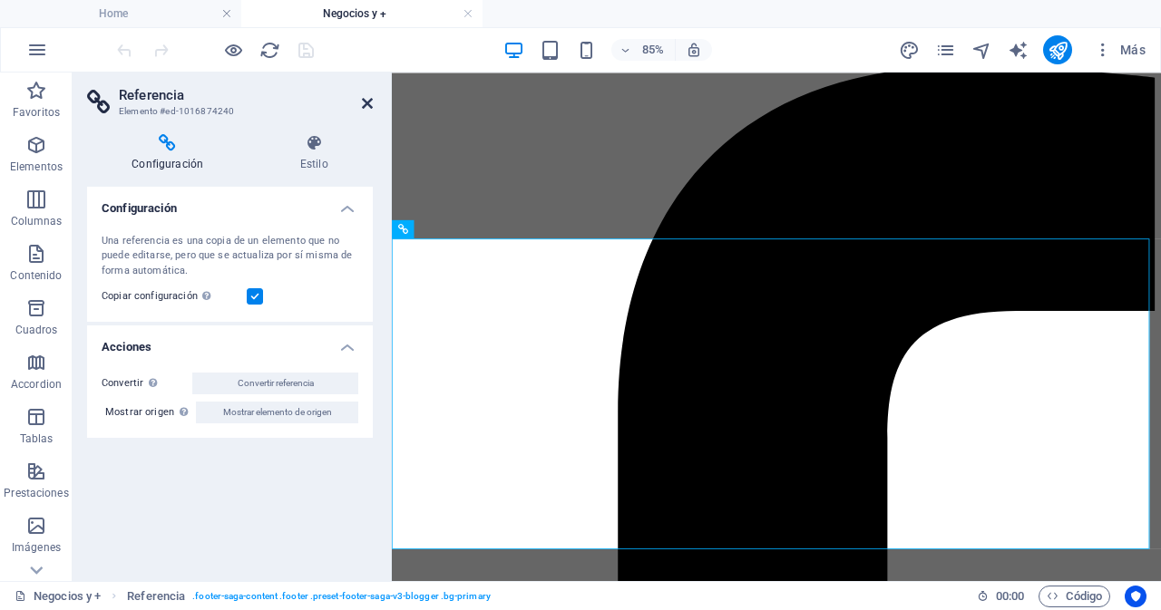
click at [367, 107] on icon at bounding box center [367, 103] width 11 height 15
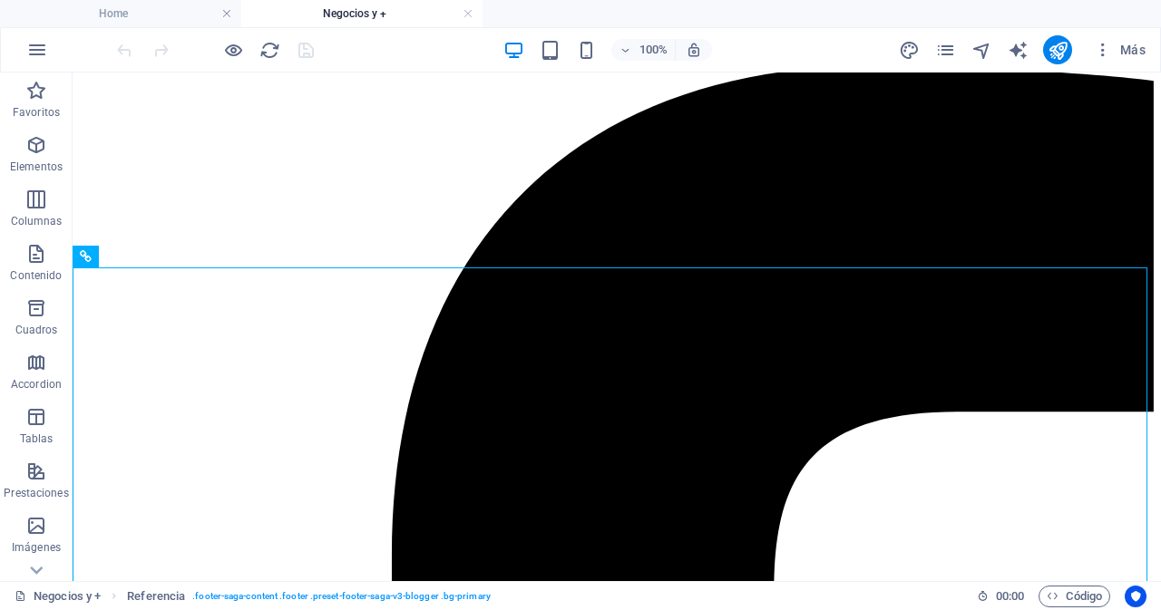
click at [399, 10] on h4 "Negocios y +" at bounding box center [361, 14] width 241 height 20
click at [167, 10] on h4 "Home" at bounding box center [120, 14] width 241 height 20
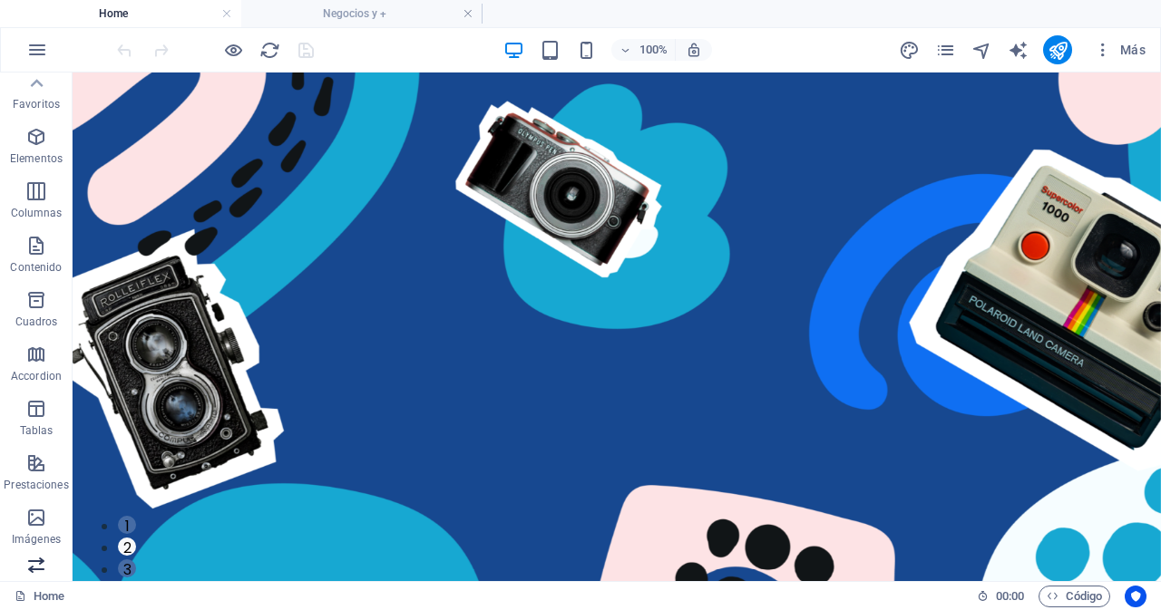
scroll to position [0, 0]
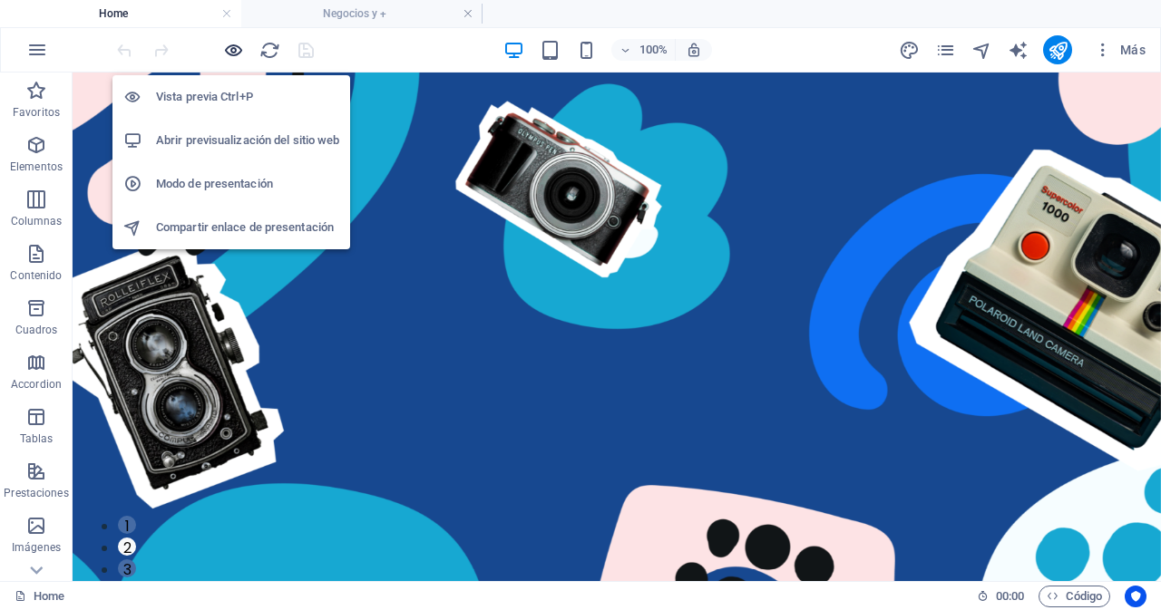
click at [237, 45] on icon "button" at bounding box center [233, 50] width 21 height 21
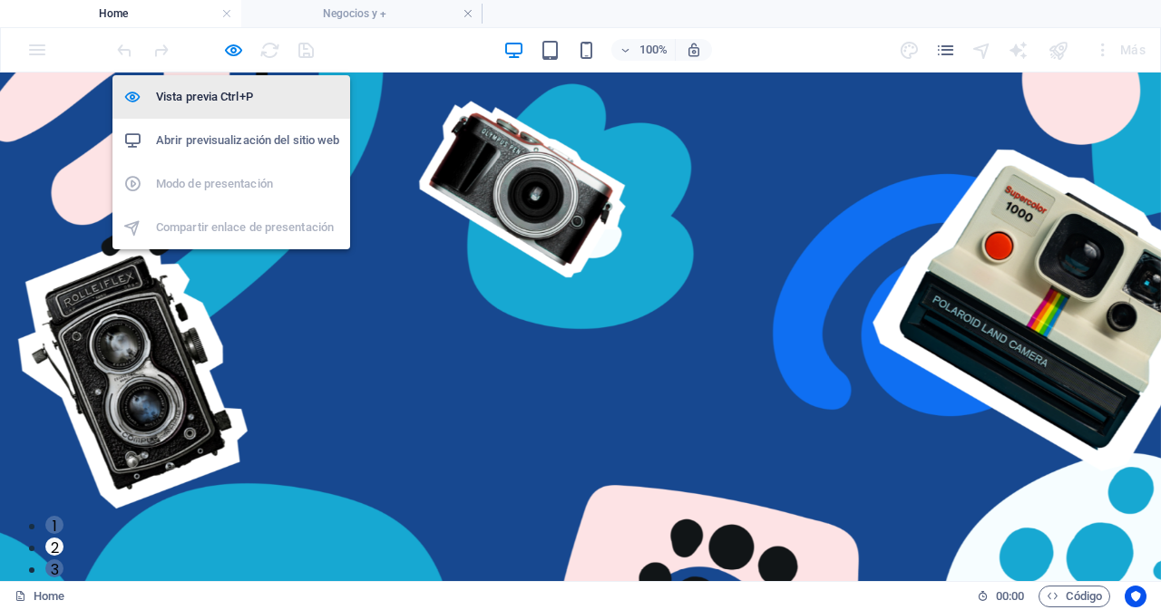
click at [230, 96] on h6 "Vista previa Ctrl+P" at bounding box center [247, 97] width 183 height 22
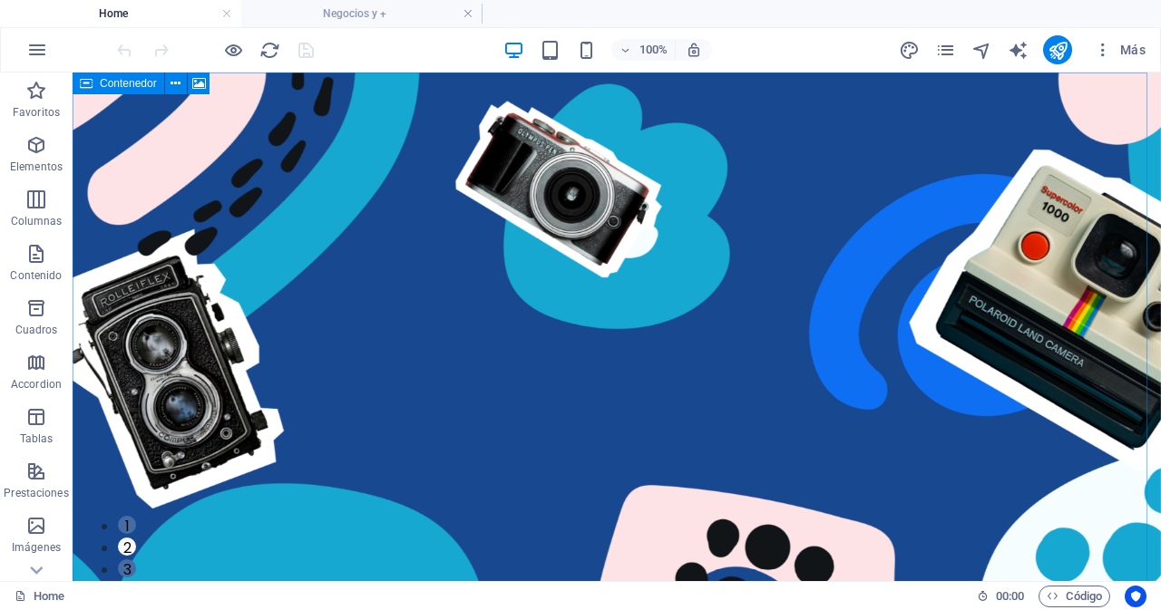
click at [400, 57] on div "100% Más" at bounding box center [633, 49] width 1040 height 29
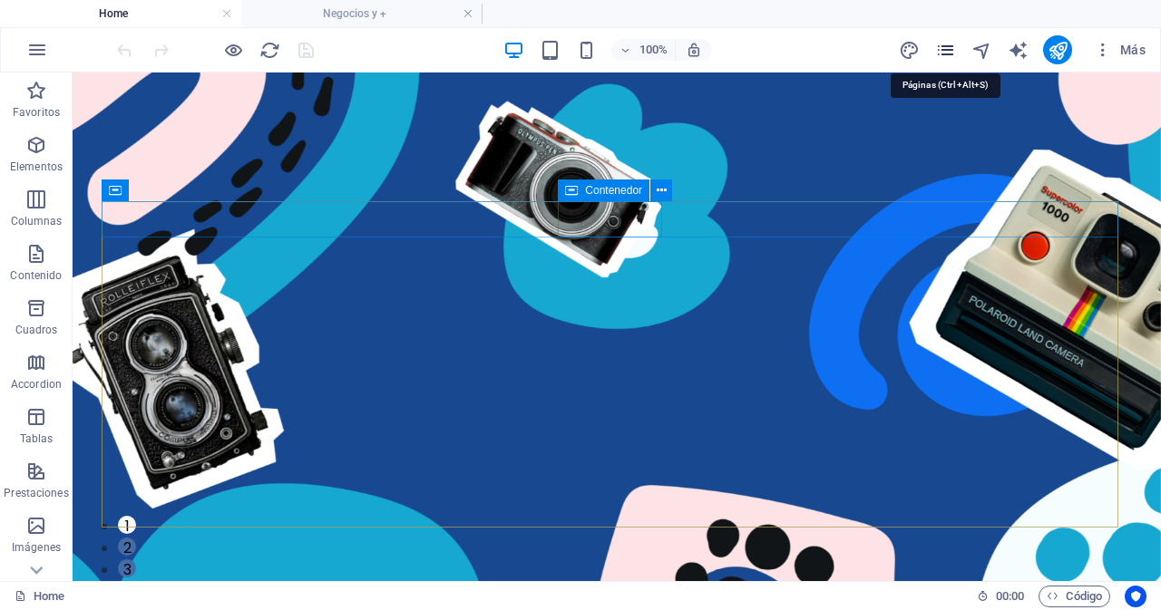
click at [949, 47] on icon "pages" at bounding box center [945, 50] width 21 height 21
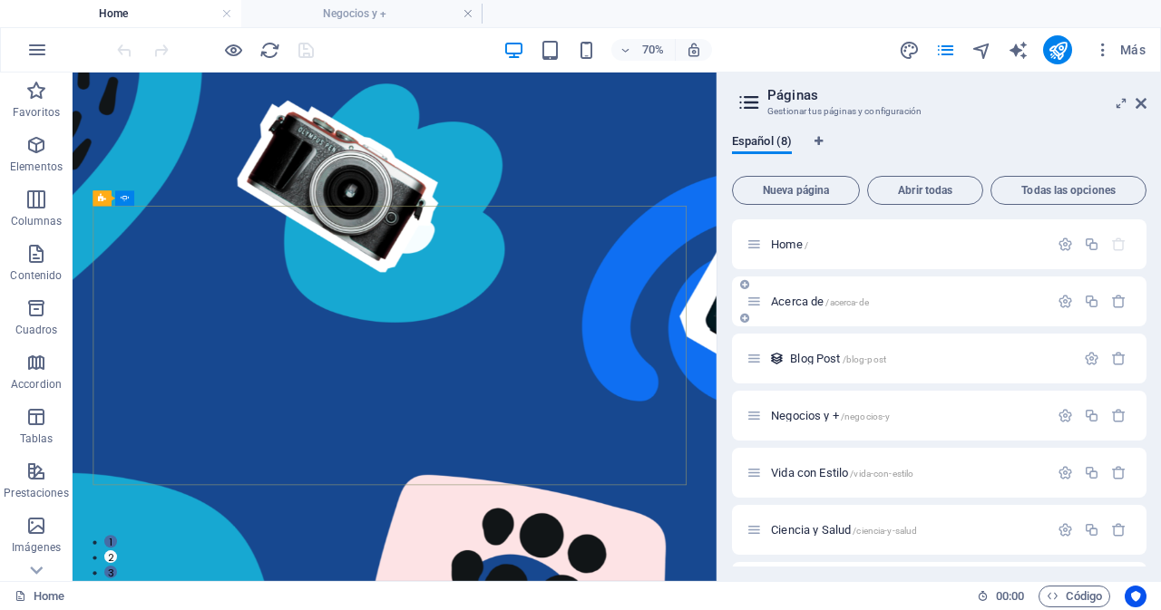
click at [848, 308] on div "Acerca de /acerca-de" at bounding box center [898, 301] width 302 height 21
click at [835, 299] on span "/acerca-de" at bounding box center [846, 303] width 43 height 10
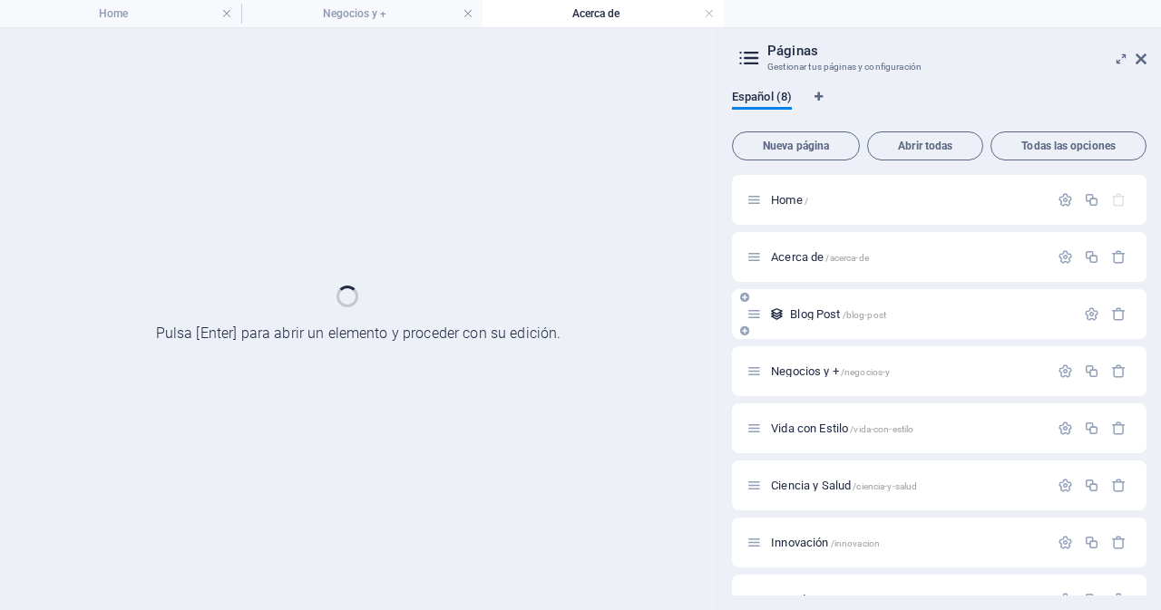
click at [835, 298] on div "Blog Post /blog-post" at bounding box center [939, 314] width 415 height 50
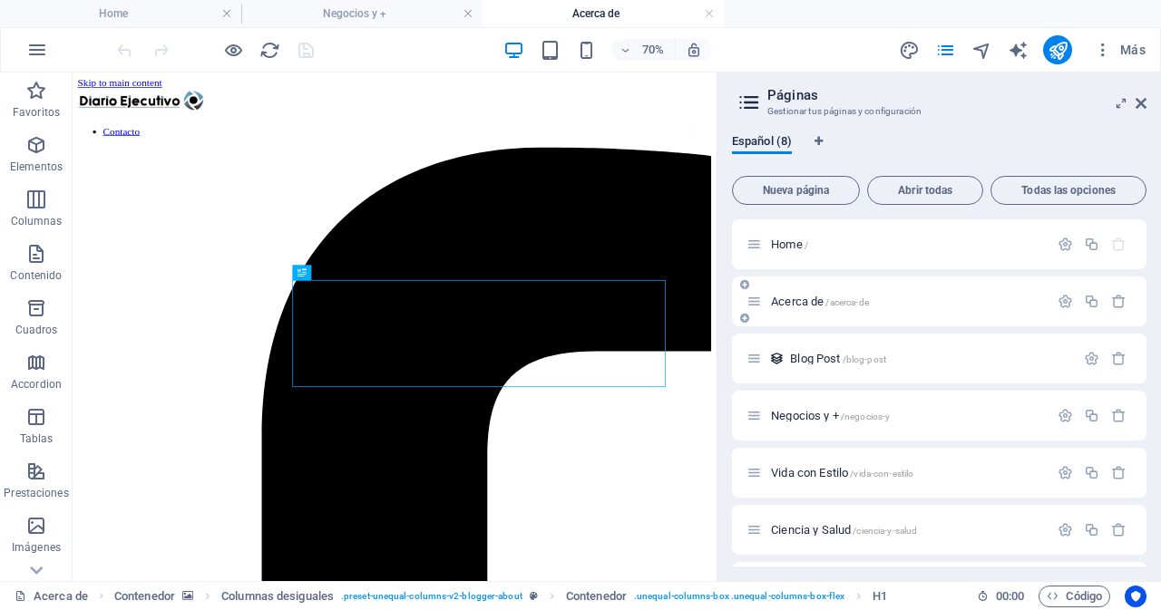
click at [772, 304] on span "Acerca de /acerca-de" at bounding box center [820, 302] width 98 height 14
click at [813, 307] on span "Acerca de /acerca-de" at bounding box center [820, 302] width 98 height 14
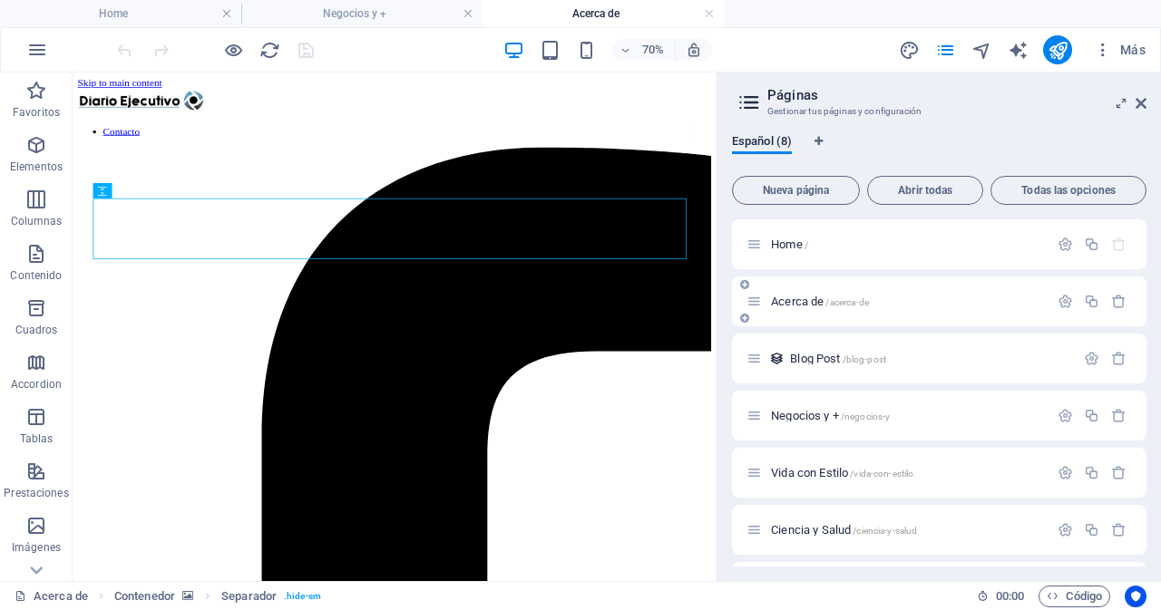
click at [891, 308] on div "Acerca de /acerca-de" at bounding box center [898, 301] width 302 height 21
click at [763, 304] on div "Acerca de /acerca-de" at bounding box center [898, 301] width 302 height 21
click at [756, 304] on icon at bounding box center [754, 301] width 15 height 15
click at [831, 303] on span "/acerca-de" at bounding box center [846, 303] width 43 height 10
drag, startPoint x: 804, startPoint y: 470, endPoint x: 763, endPoint y: 18, distance: 453.6
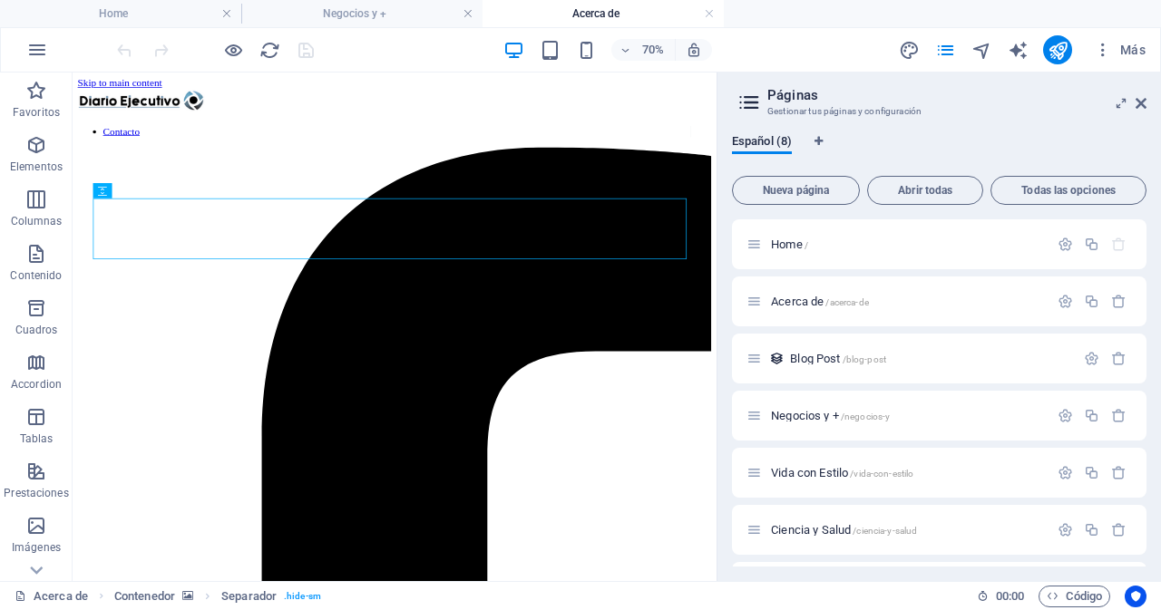
click at [756, 73] on div "Home Negocios y + Acerca de Favoritos Elementos Columnas Contenido [PERSON_NAME…" at bounding box center [580, 327] width 1161 height 509
click at [37, 57] on icon "button" at bounding box center [37, 50] width 22 height 22
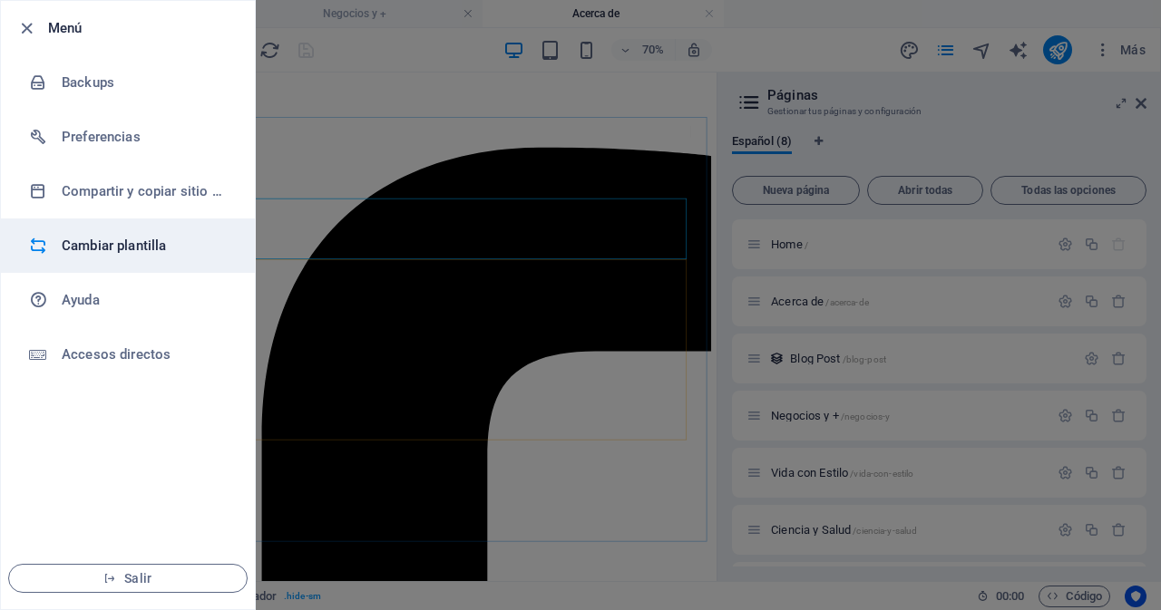
click at [117, 245] on h6 "Cambiar plantilla" at bounding box center [146, 246] width 168 height 22
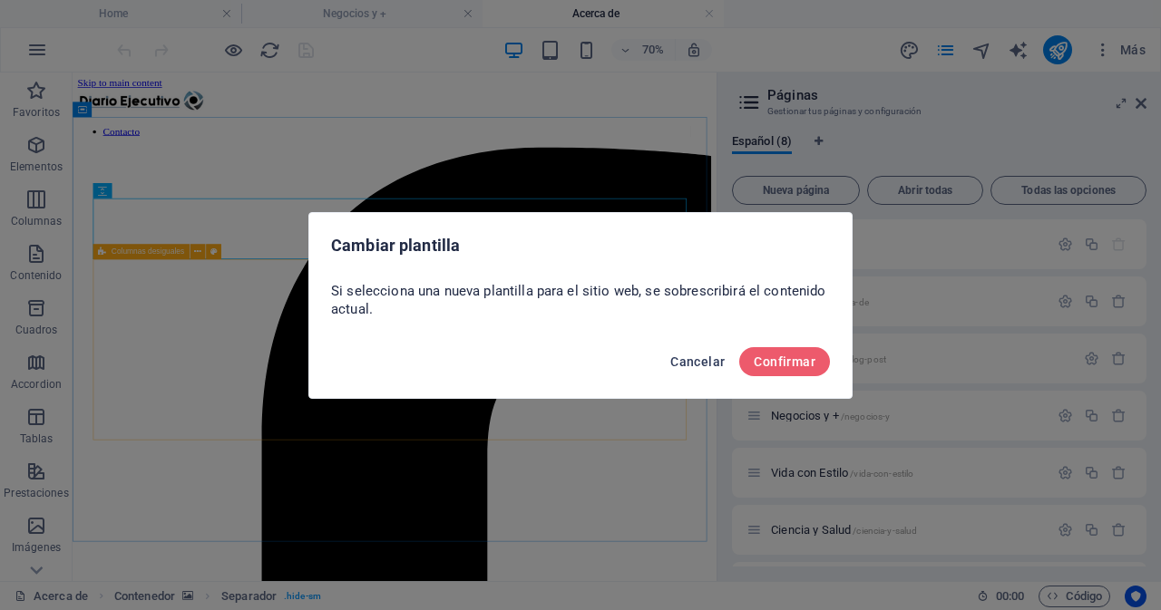
click at [695, 365] on span "Cancelar" at bounding box center [697, 362] width 54 height 15
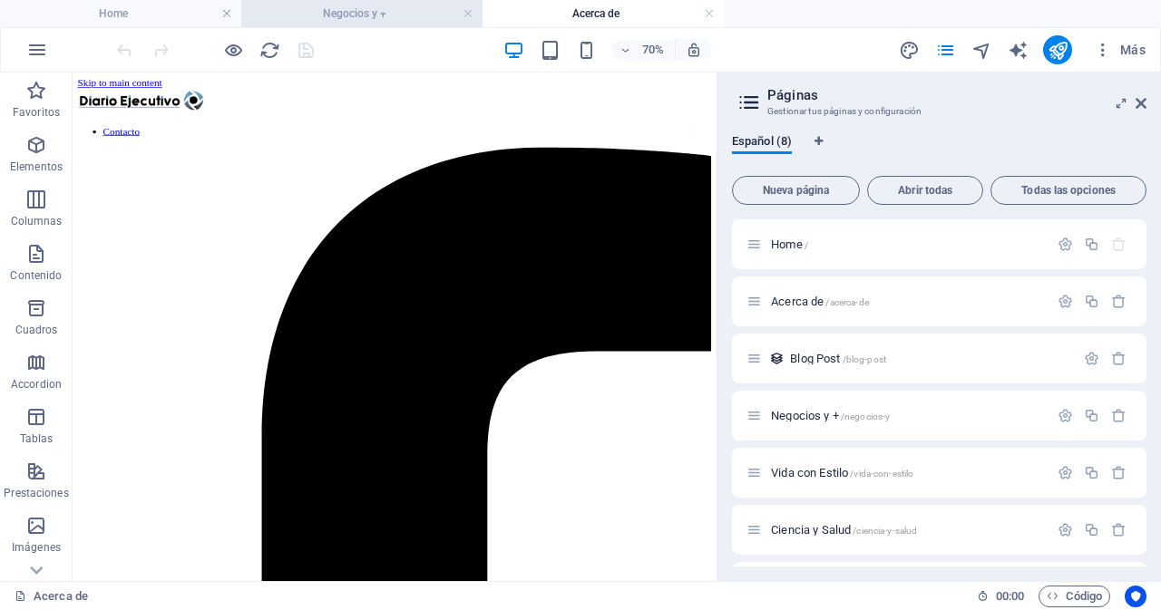
click at [366, 9] on h4 "Negocios y +" at bounding box center [361, 14] width 241 height 20
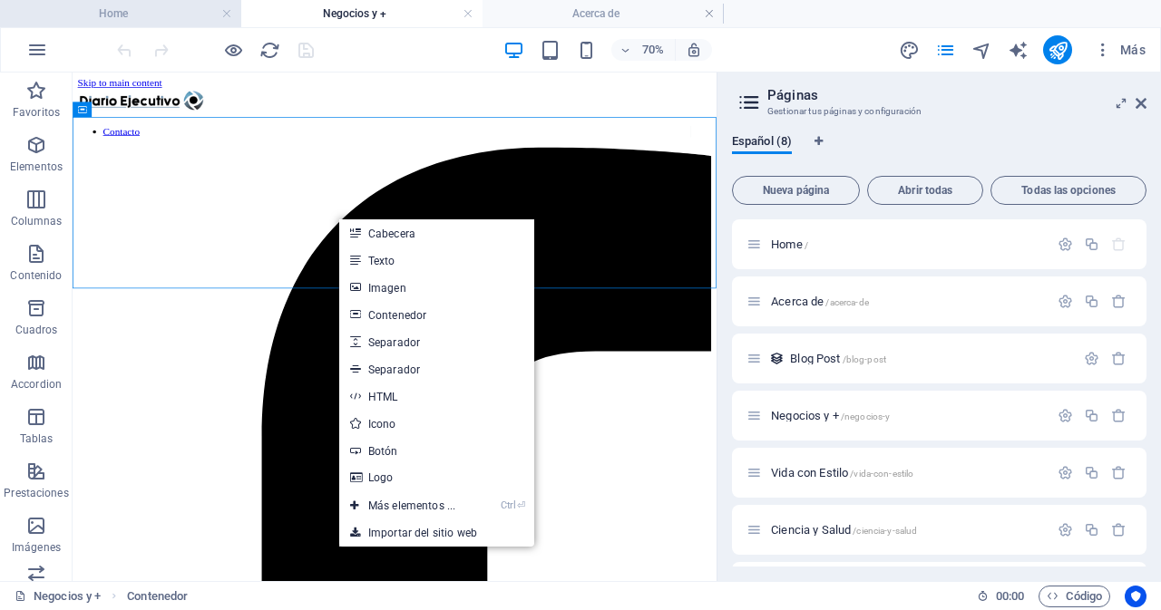
click at [132, 15] on h4 "Home" at bounding box center [120, 14] width 241 height 20
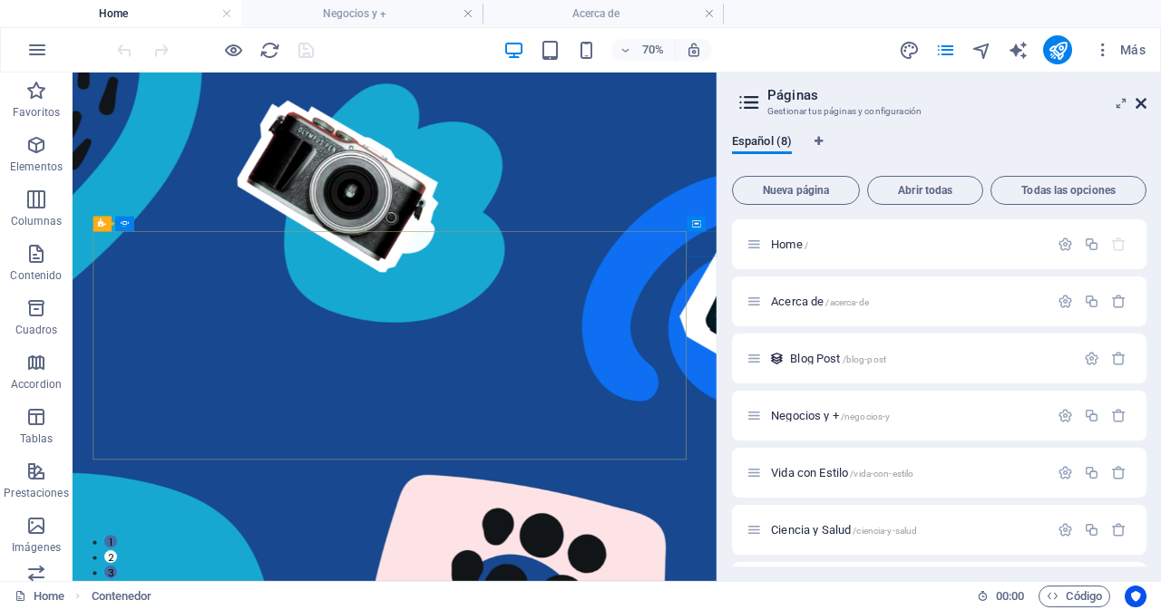
click at [1141, 106] on icon at bounding box center [1141, 103] width 11 height 15
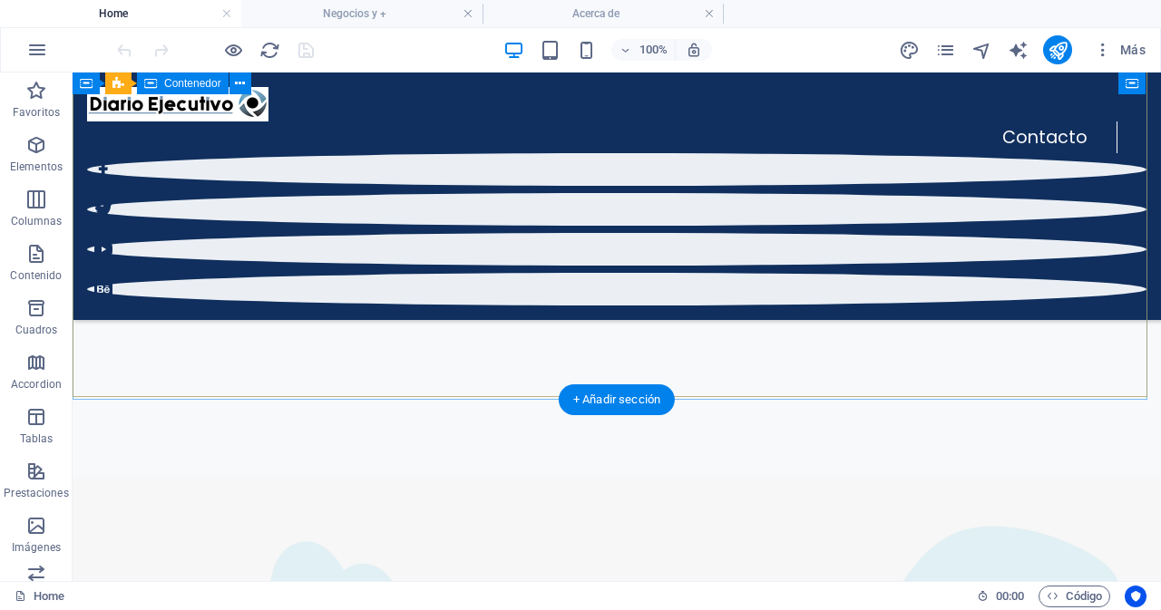
scroll to position [181, 0]
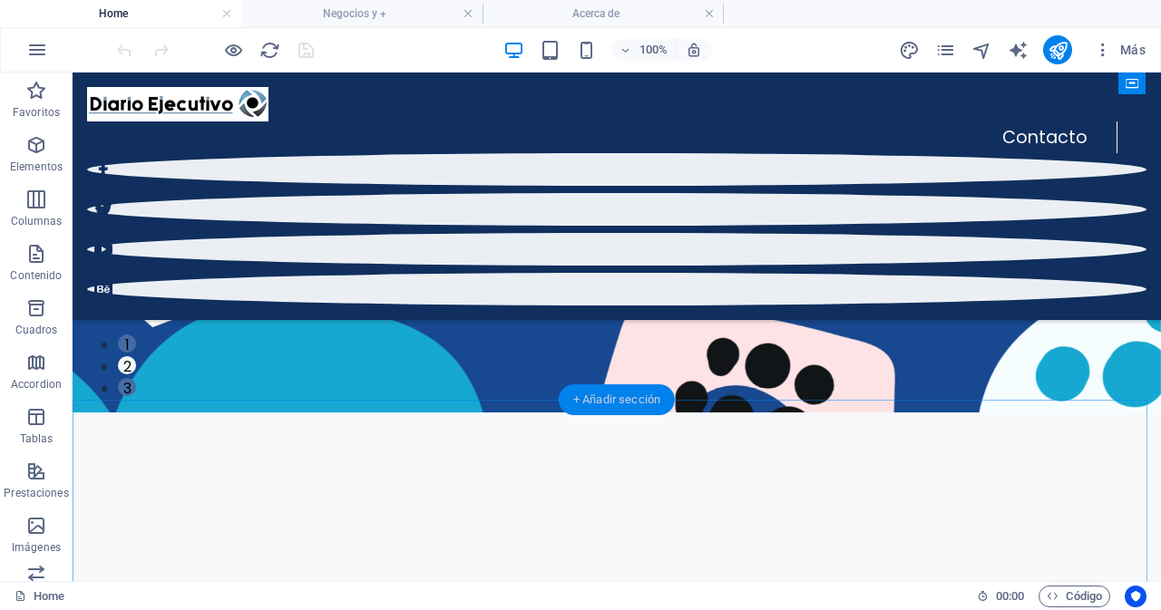
drag, startPoint x: 238, startPoint y: 333, endPoint x: 622, endPoint y: 405, distance: 391.4
click at [622, 405] on div "+ Añadir sección" at bounding box center [617, 400] width 116 height 31
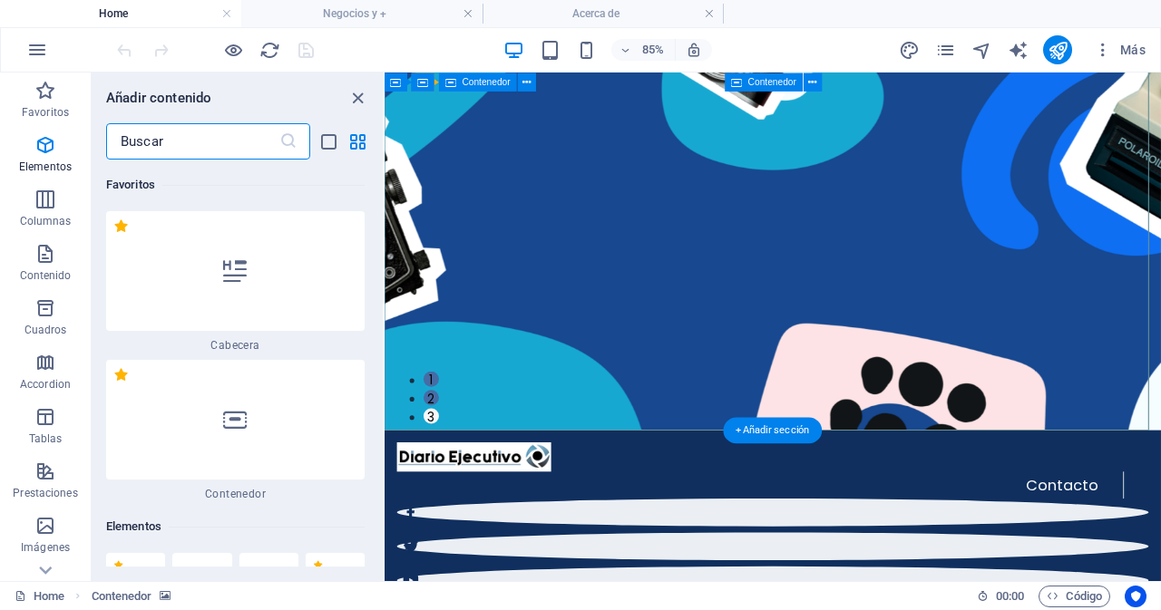
scroll to position [5764, 0]
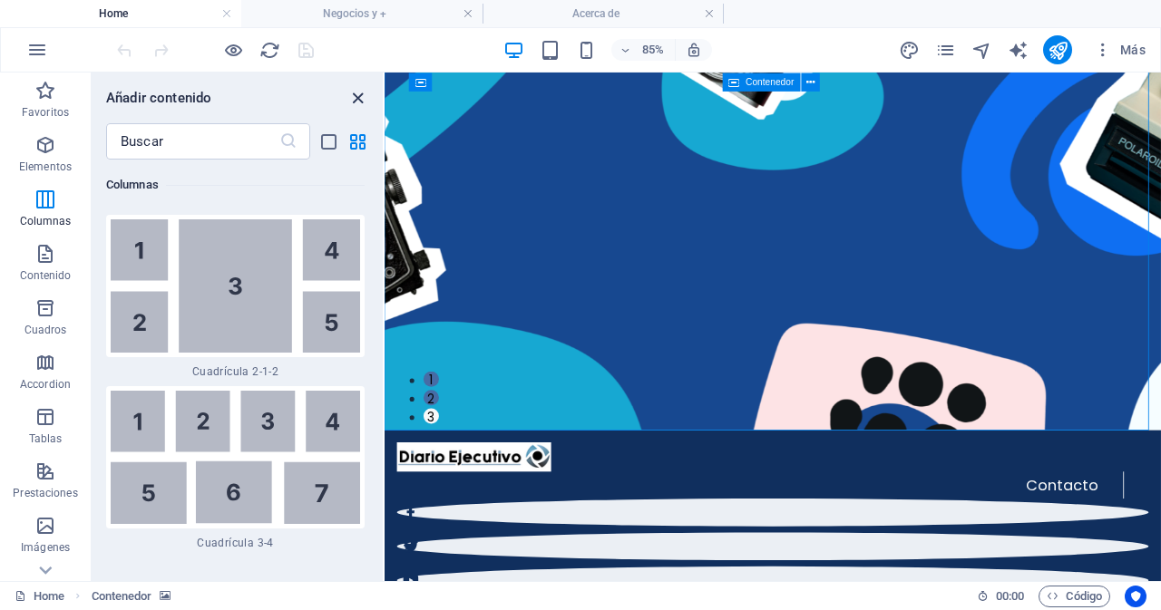
drag, startPoint x: 355, startPoint y: 98, endPoint x: 525, endPoint y: 400, distance: 346.9
click at [355, 98] on icon "close panel" at bounding box center [357, 98] width 21 height 21
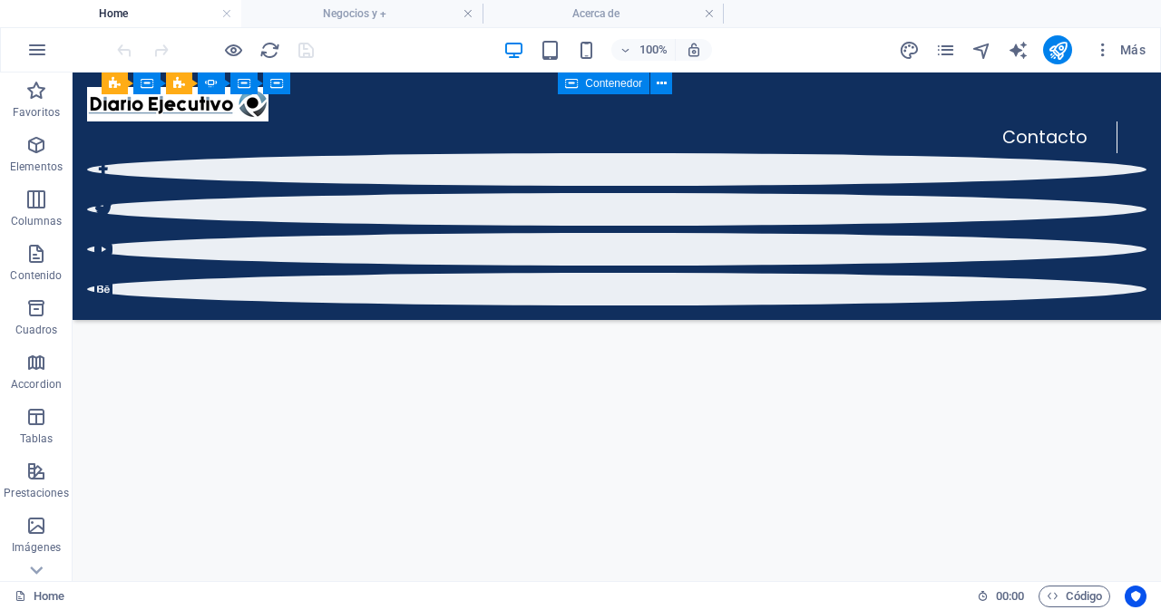
scroll to position [272, 0]
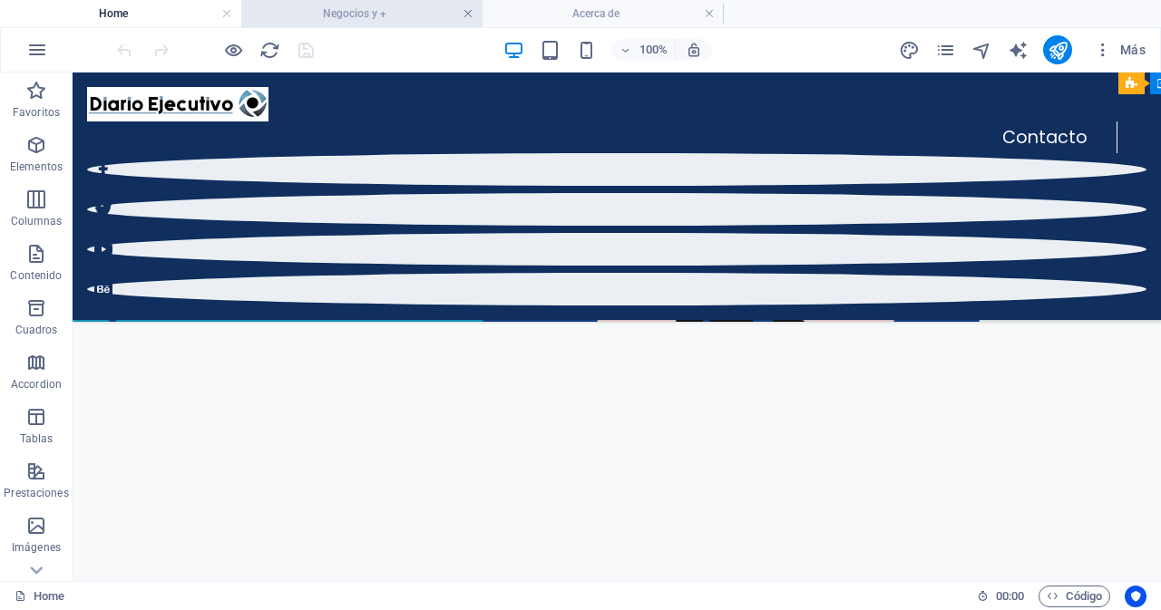
click at [466, 12] on link at bounding box center [468, 13] width 11 height 17
click at [154, 14] on h4 "Home" at bounding box center [120, 14] width 241 height 20
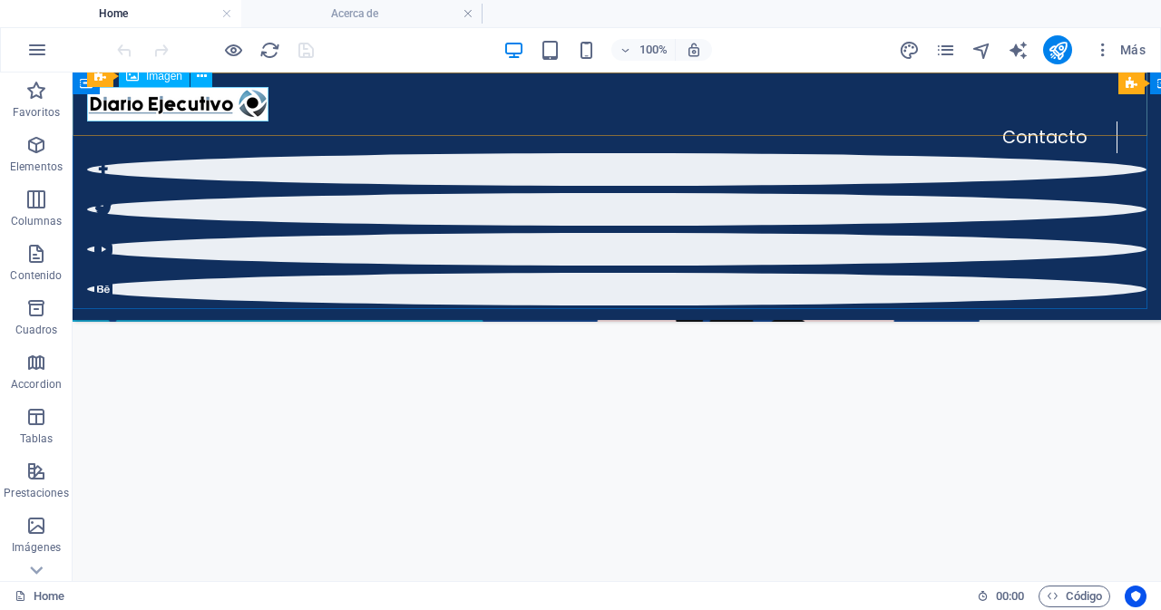
click at [166, 76] on span "Imagen" at bounding box center [164, 76] width 36 height 11
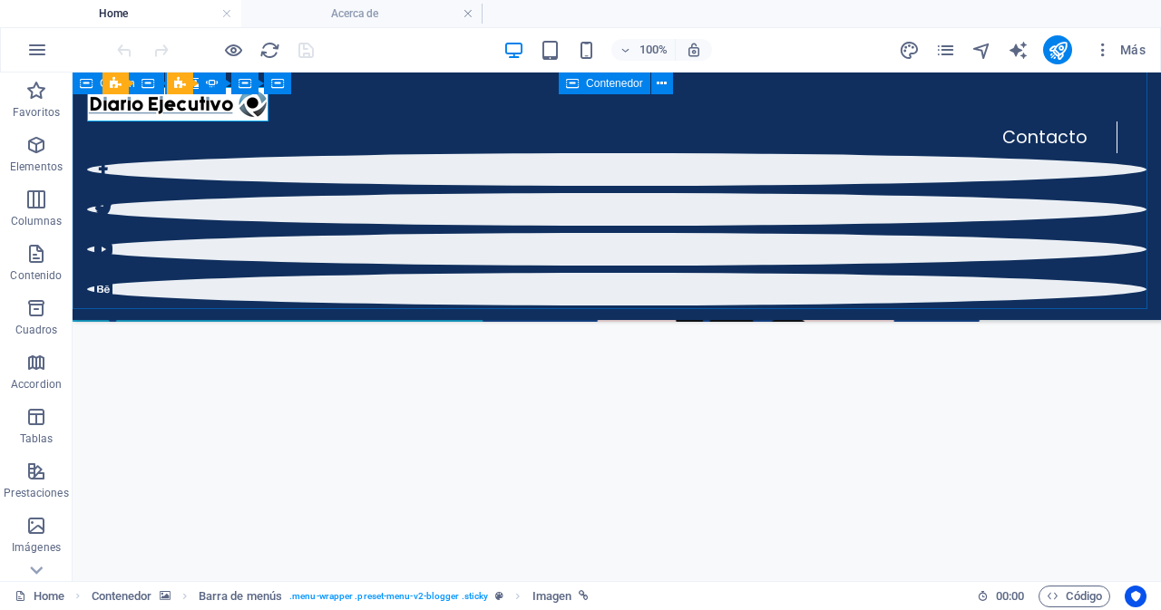
click at [86, 86] on icon at bounding box center [86, 84] width 13 height 22
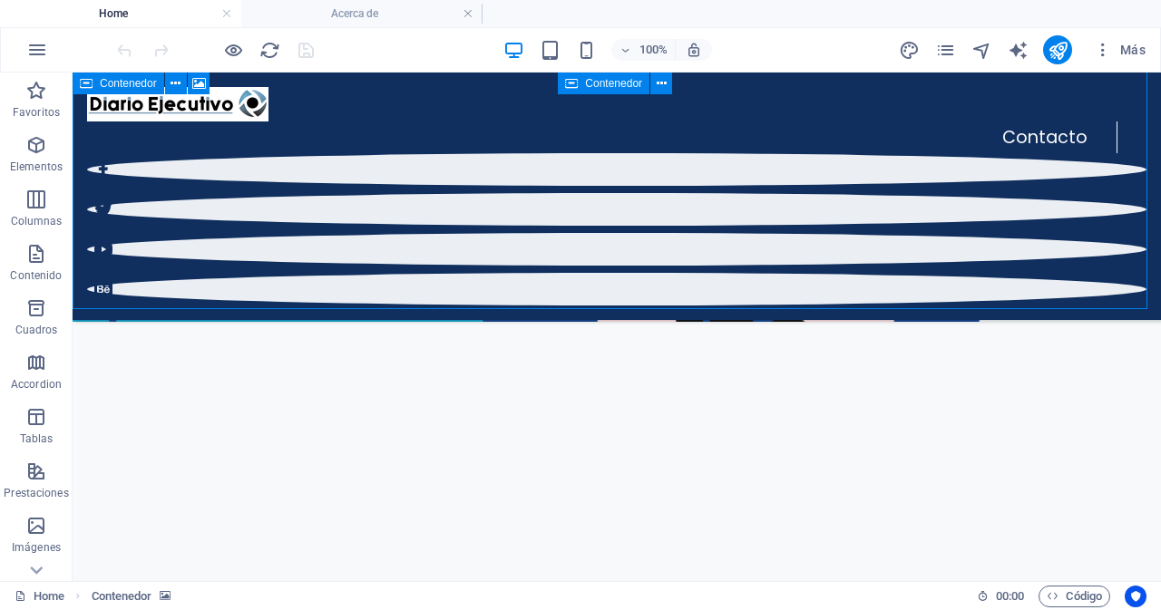
click at [88, 85] on icon at bounding box center [86, 84] width 13 height 22
click at [89, 83] on icon at bounding box center [86, 84] width 13 height 22
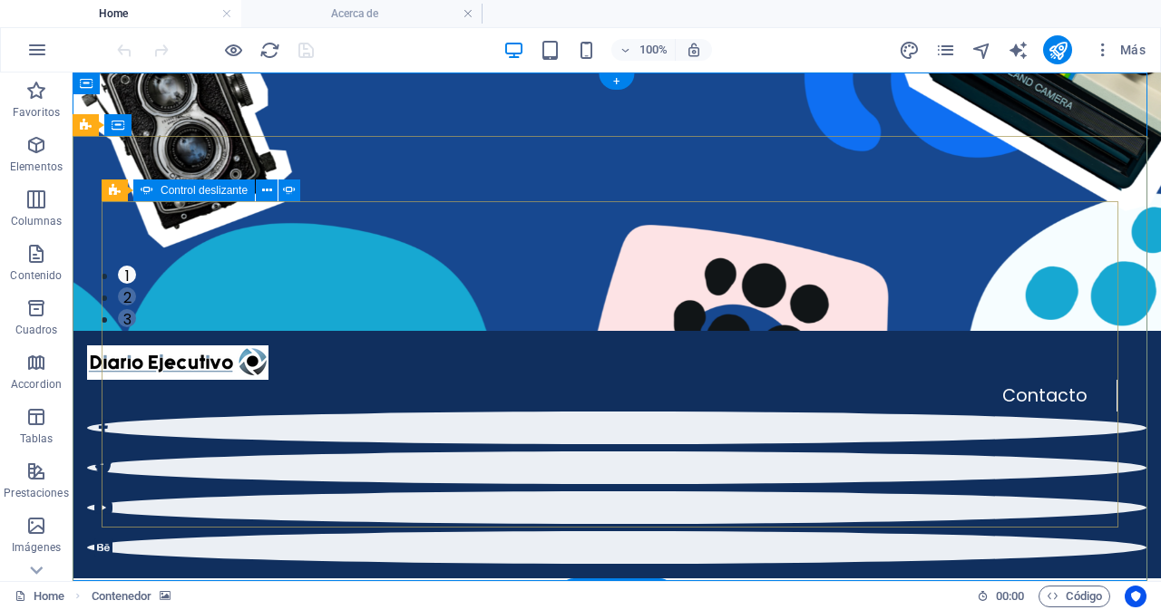
scroll to position [0, 0]
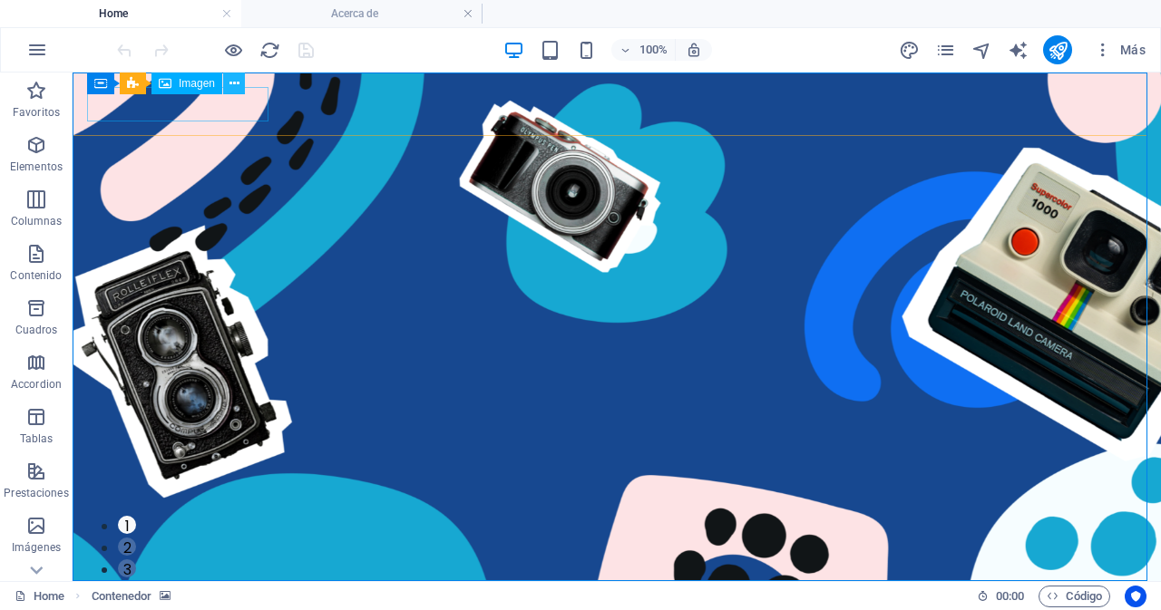
click at [234, 83] on icon at bounding box center [235, 83] width 10 height 19
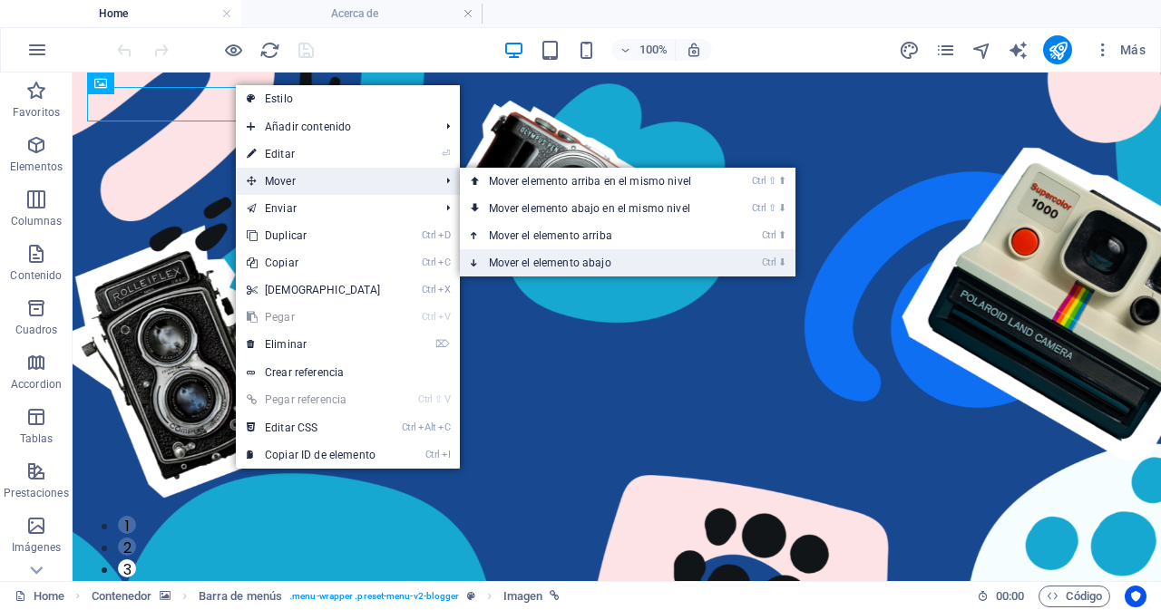
click at [594, 259] on link "Ctrl ⬇ Mover el elemento abajo" at bounding box center [594, 262] width 268 height 27
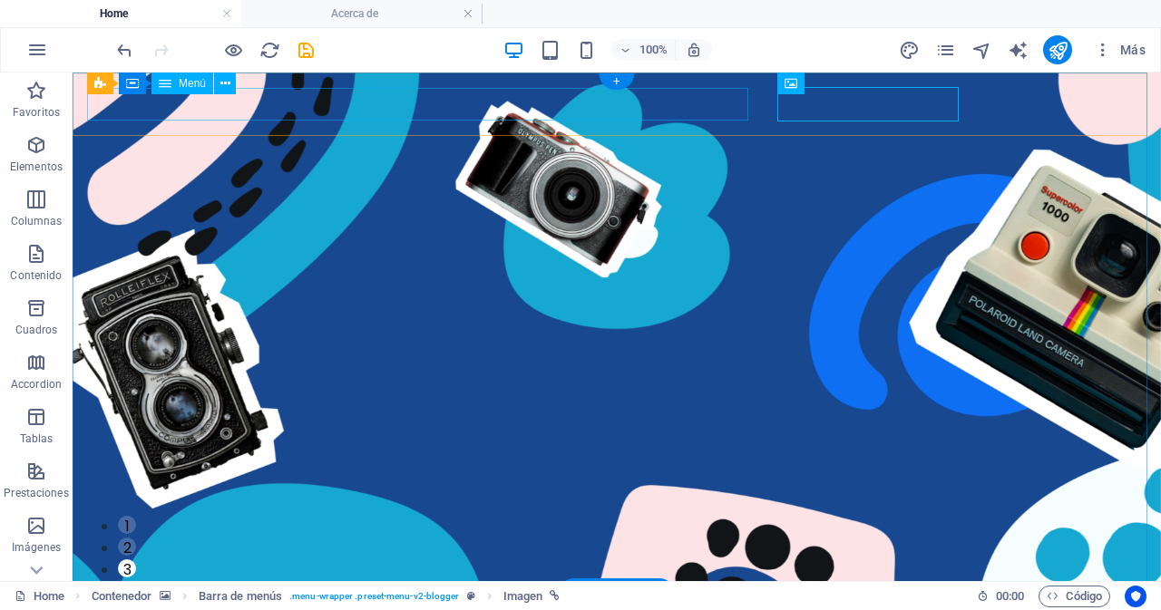
click at [177, 85] on div "Menú" at bounding box center [182, 84] width 62 height 22
drag, startPoint x: 261, startPoint y: 155, endPoint x: 149, endPoint y: 102, distance: 124.6
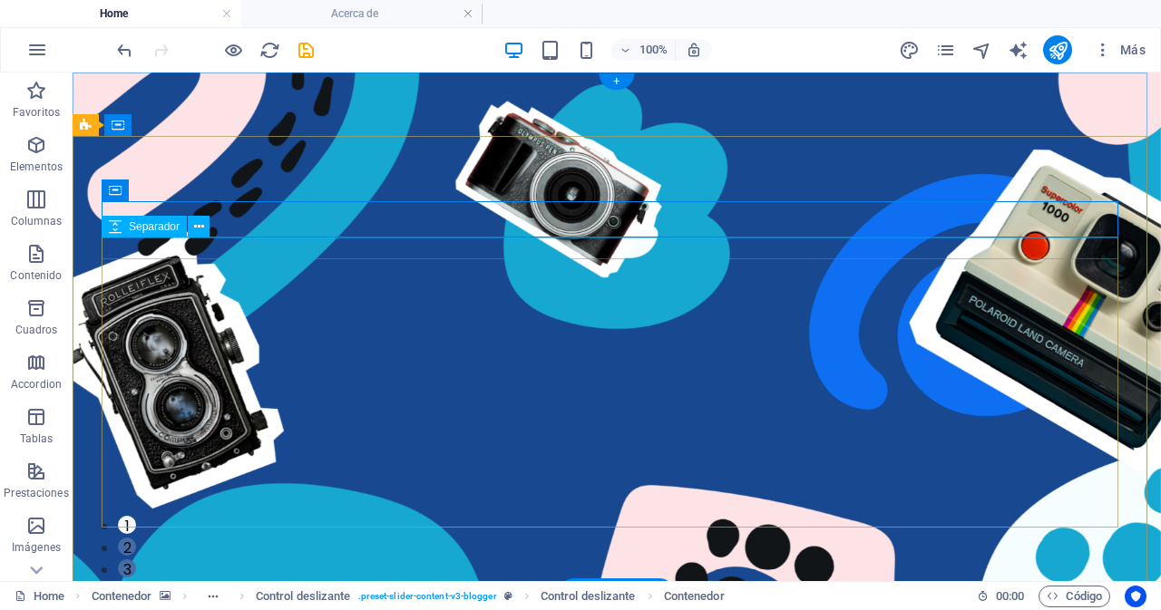
drag, startPoint x: 474, startPoint y: 222, endPoint x: 200, endPoint y: 137, distance: 286.0
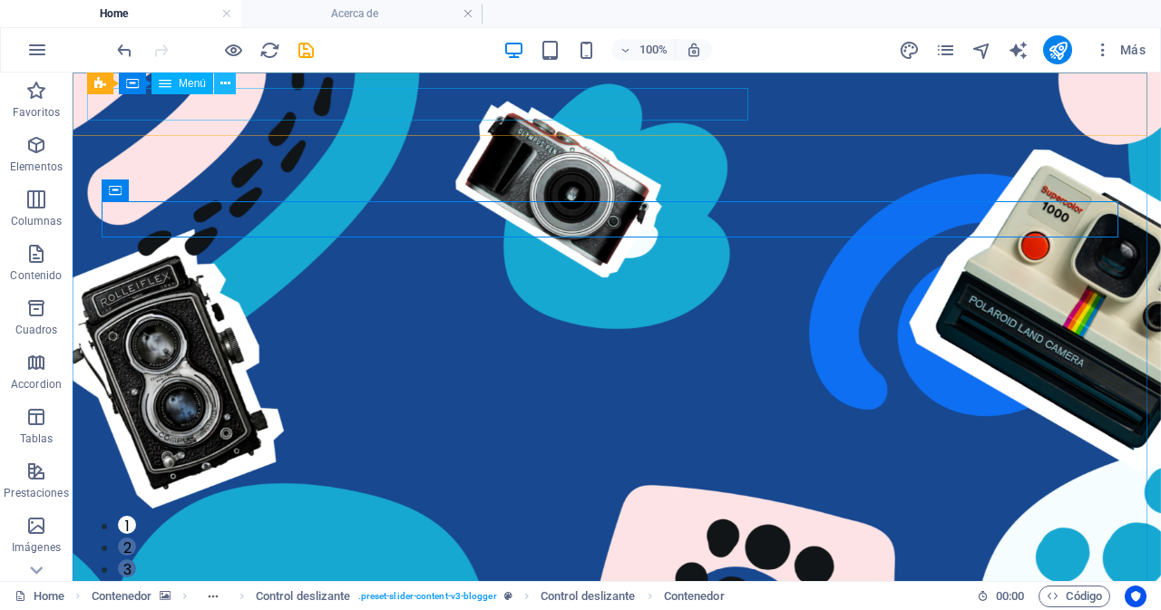
click at [223, 82] on icon at bounding box center [225, 83] width 10 height 19
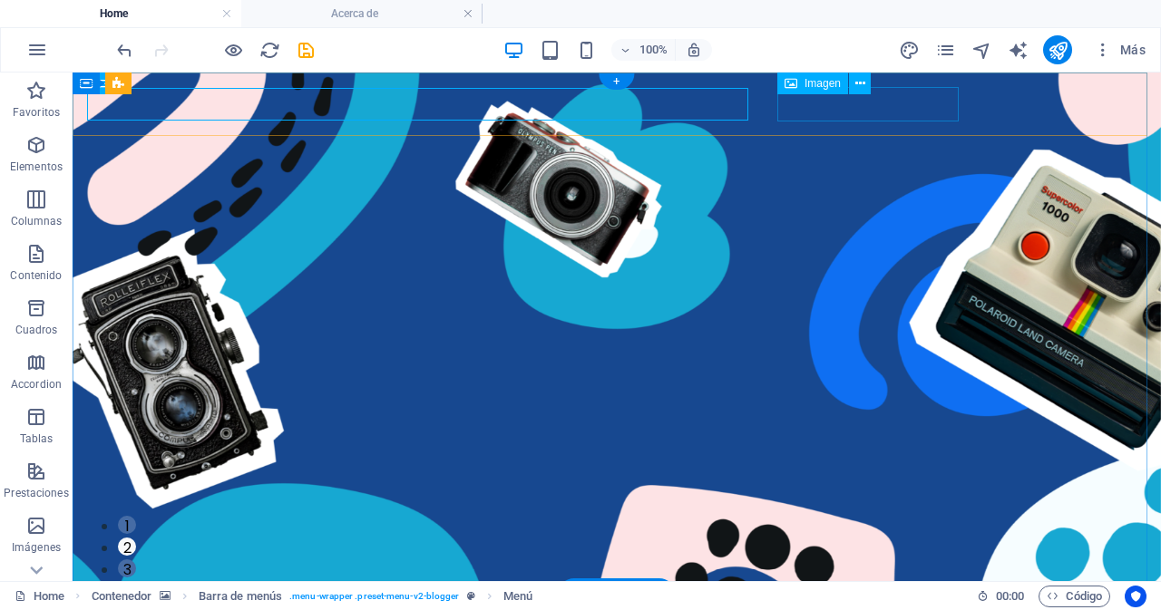
click at [859, 82] on icon at bounding box center [860, 83] width 10 height 19
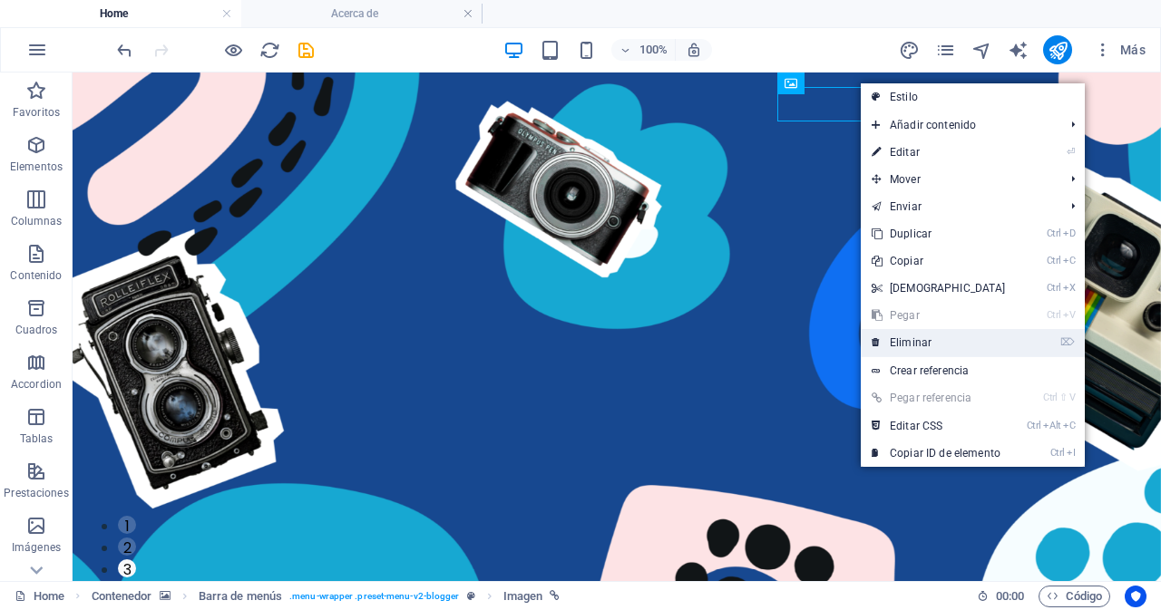
drag, startPoint x: 944, startPoint y: 341, endPoint x: 868, endPoint y: 265, distance: 107.8
click at [944, 341] on link "⌦ Eliminar" at bounding box center [939, 342] width 156 height 27
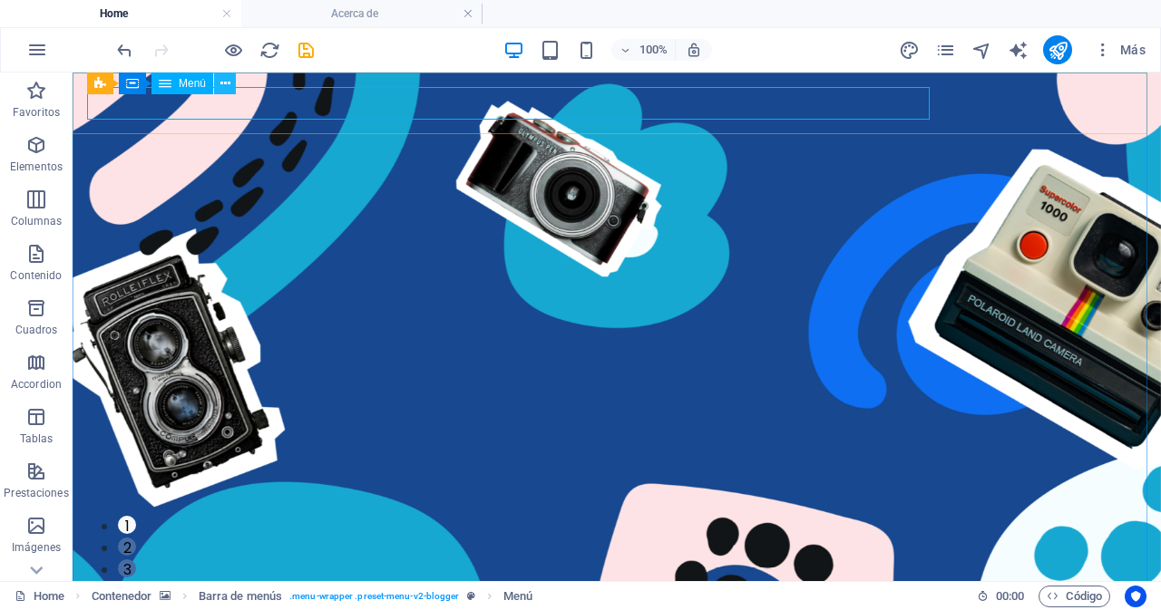
click at [225, 85] on icon at bounding box center [225, 83] width 10 height 19
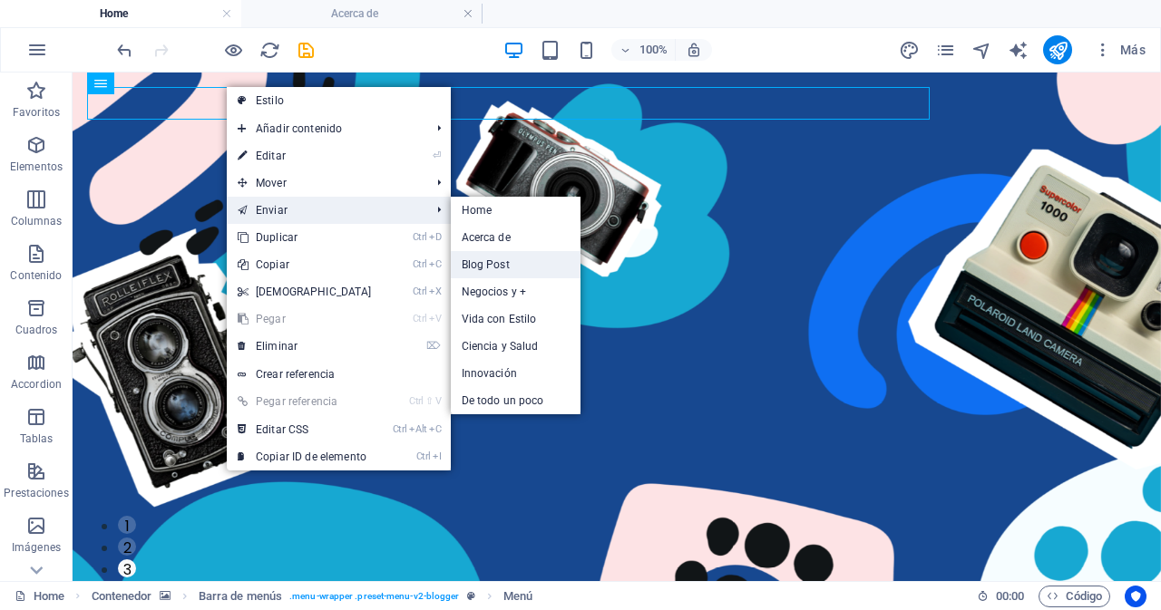
click at [507, 267] on link "Blog Post" at bounding box center [516, 264] width 130 height 27
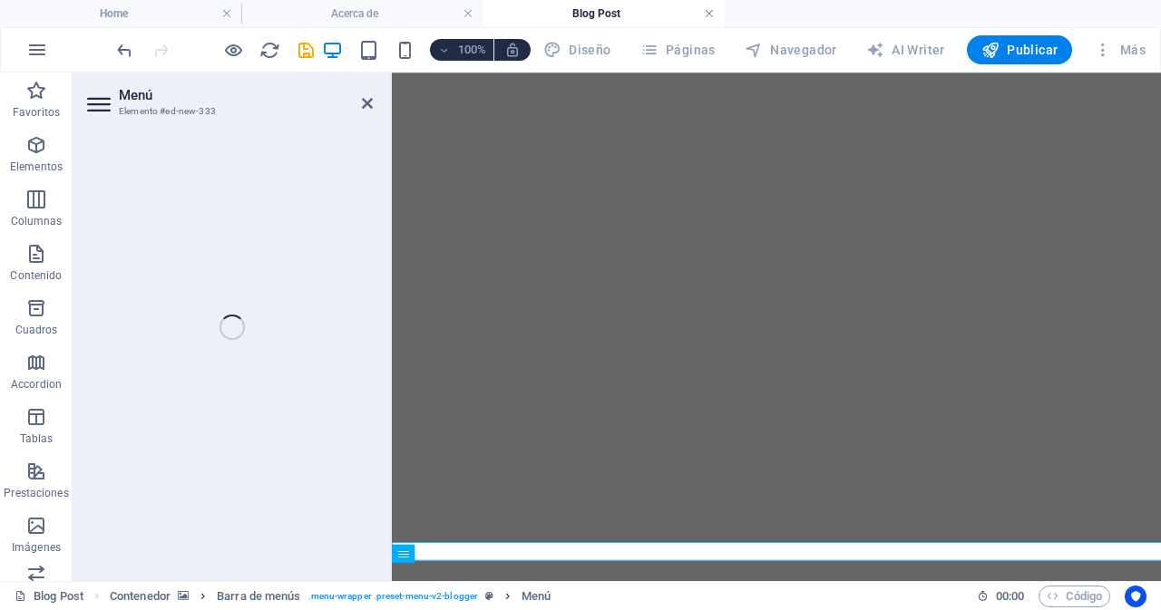
select select
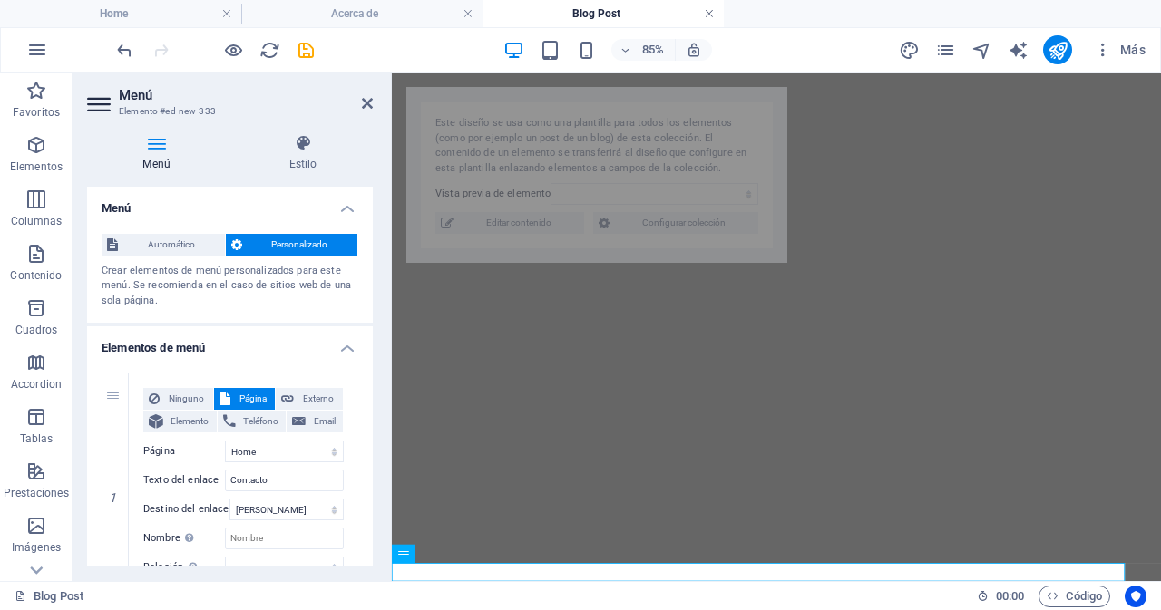
select select "68e2f7d9ce97677863095e33"
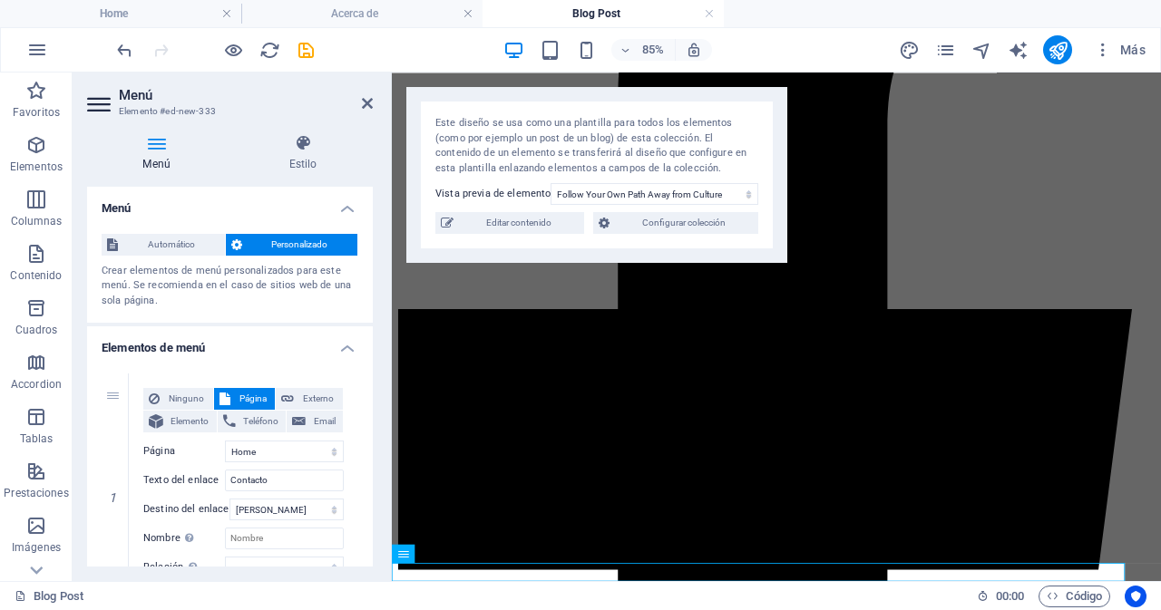
scroll to position [118, 0]
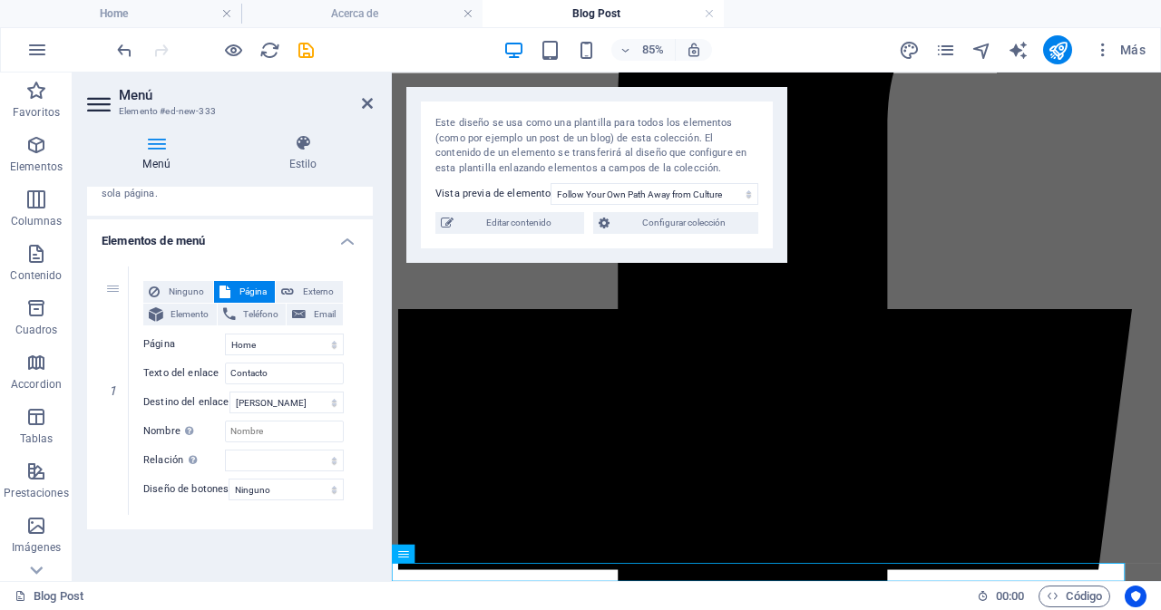
click at [95, 101] on icon at bounding box center [100, 104] width 27 height 29
click at [506, 142] on div "Este diseño se usa como una plantilla para todos los elementos (como por ejempl…" at bounding box center [596, 146] width 323 height 60
click at [369, 107] on icon at bounding box center [367, 103] width 11 height 15
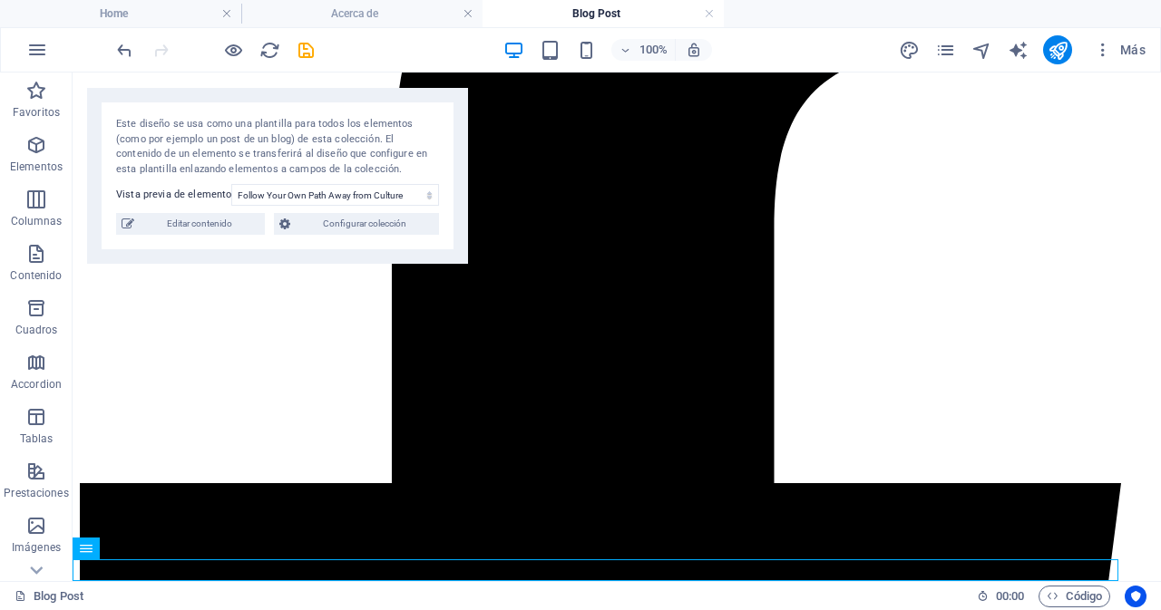
scroll to position [696, 0]
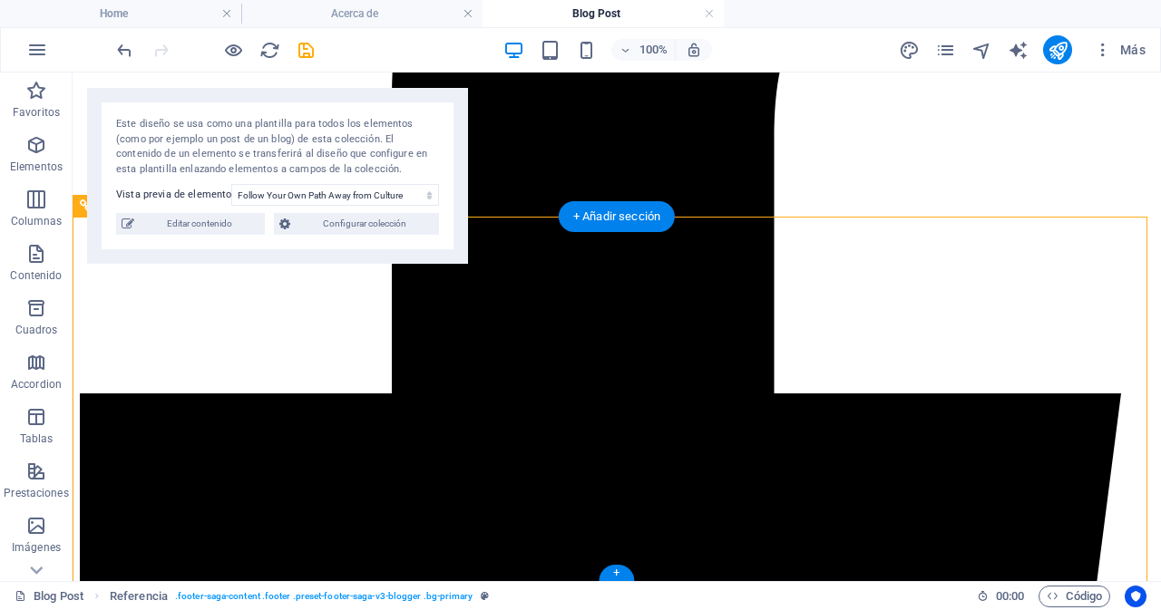
scroll to position [0, 0]
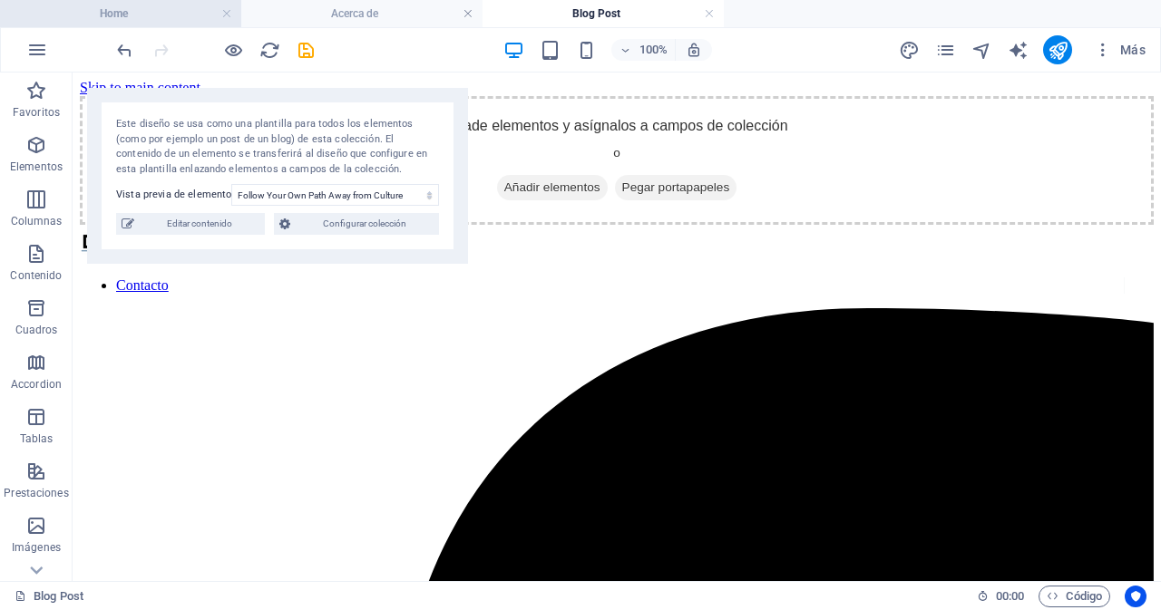
click at [151, 13] on h4 "Home" at bounding box center [120, 14] width 241 height 20
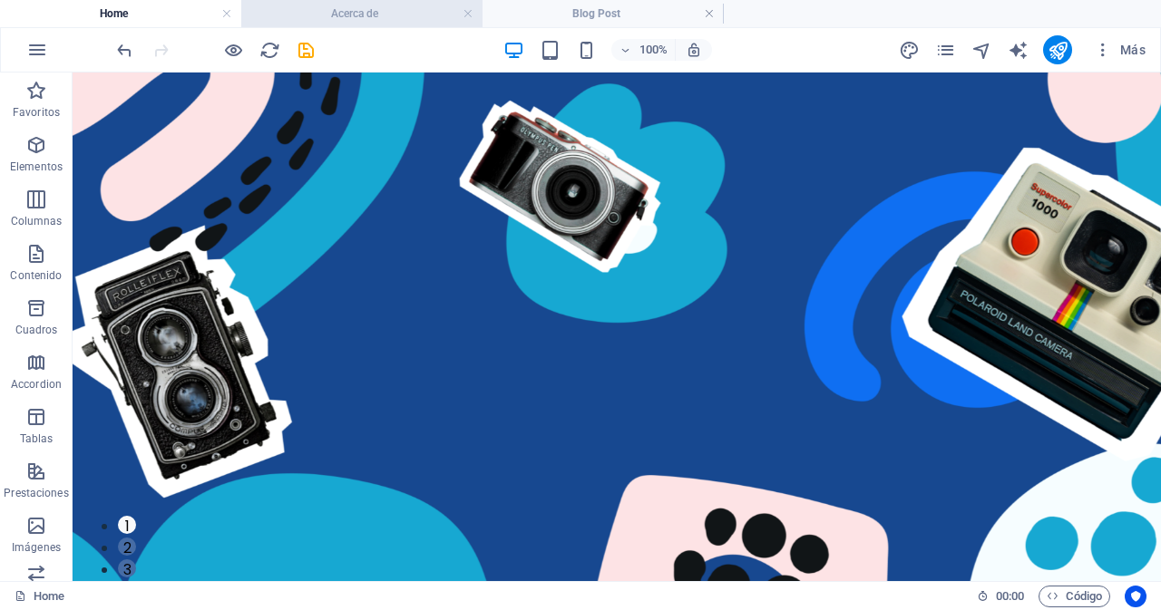
click at [384, 17] on h4 "Acerca de" at bounding box center [361, 14] width 241 height 20
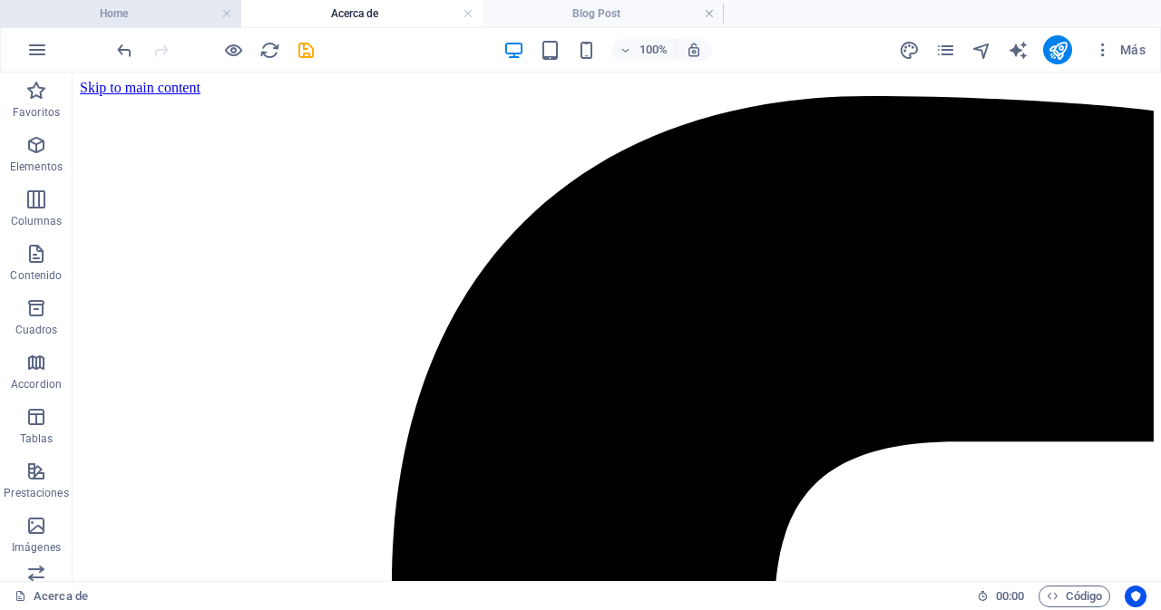
click at [138, 15] on h4 "Home" at bounding box center [120, 14] width 241 height 20
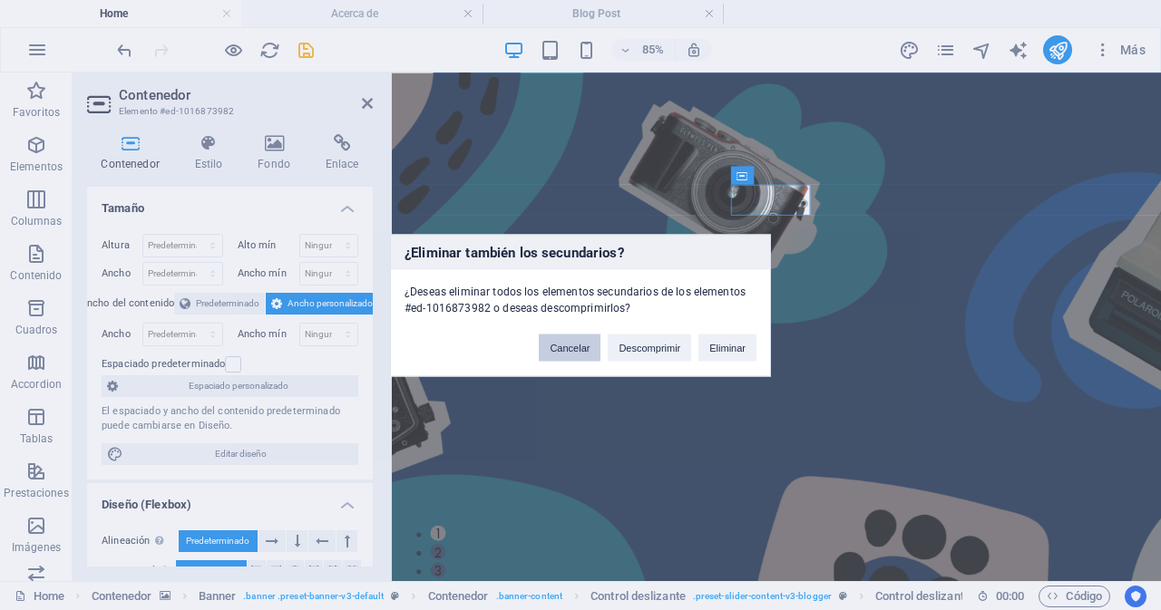
click at [566, 352] on button "Cancelar" at bounding box center [570, 347] width 62 height 27
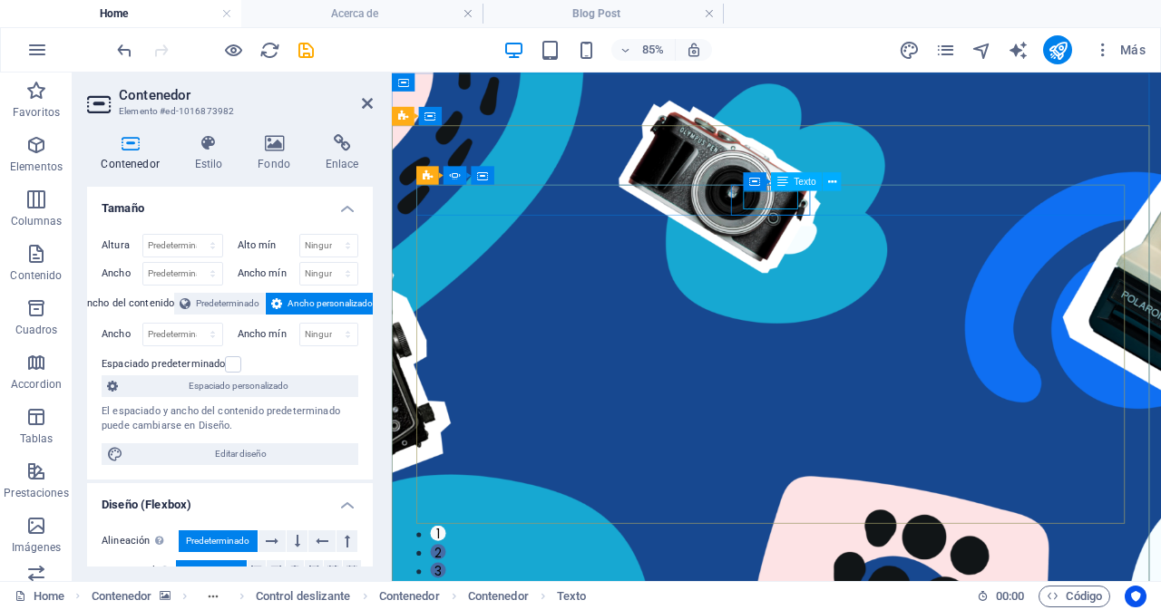
click at [791, 186] on div "Texto" at bounding box center [797, 181] width 52 height 18
click at [807, 179] on span "Texto" at bounding box center [805, 181] width 22 height 9
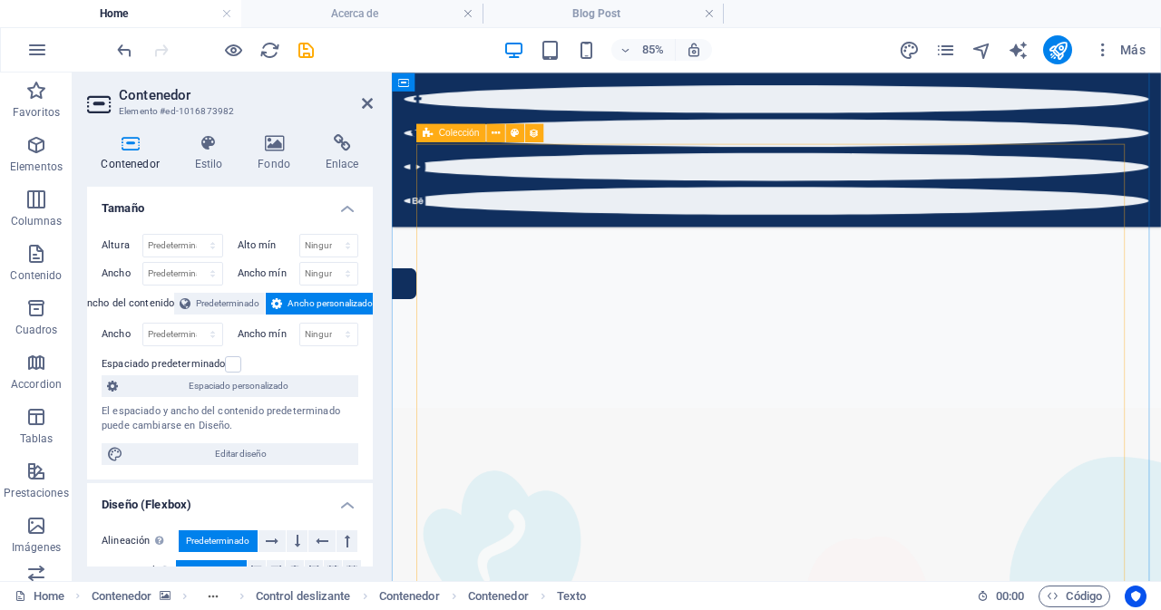
scroll to position [633, 0]
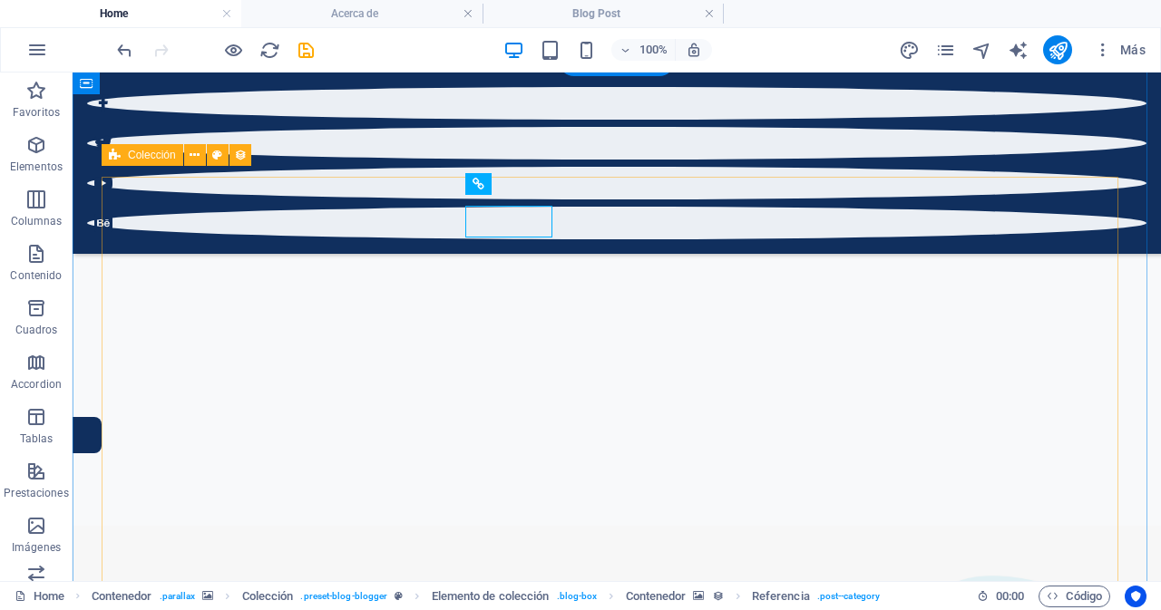
scroll to position [532, 0]
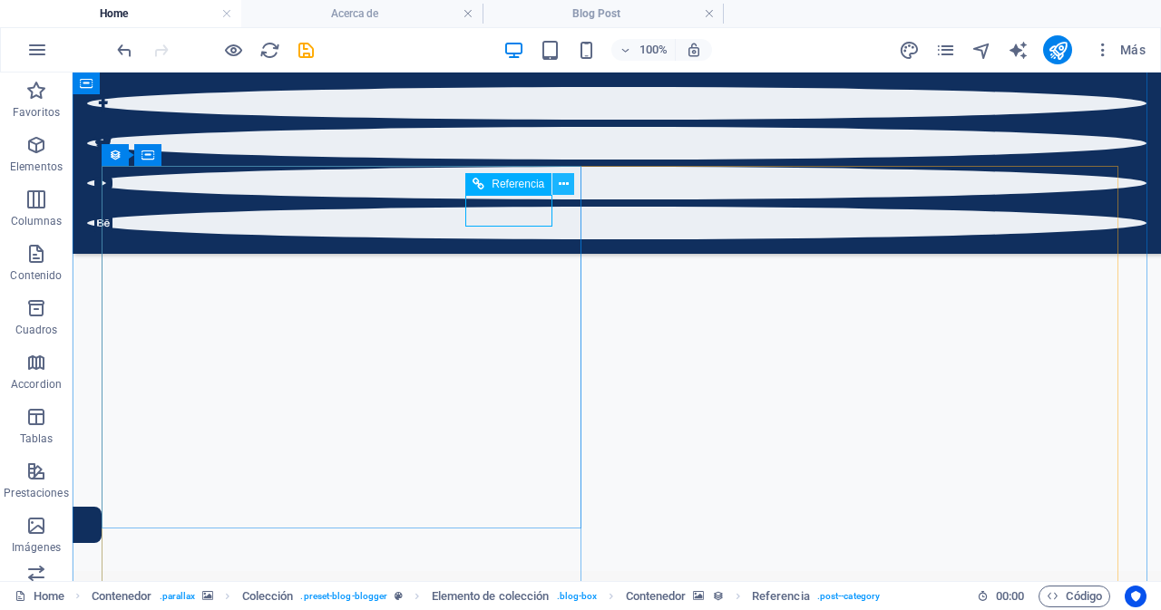
click at [563, 182] on icon at bounding box center [564, 184] width 10 height 19
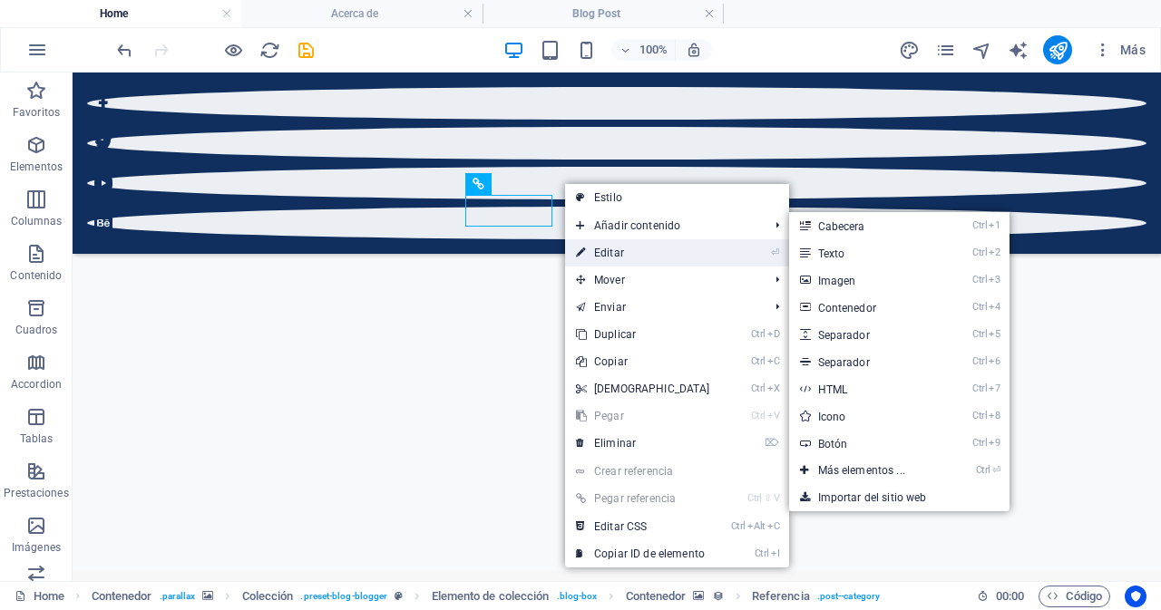
click at [640, 253] on link "⏎ Editar" at bounding box center [643, 252] width 156 height 27
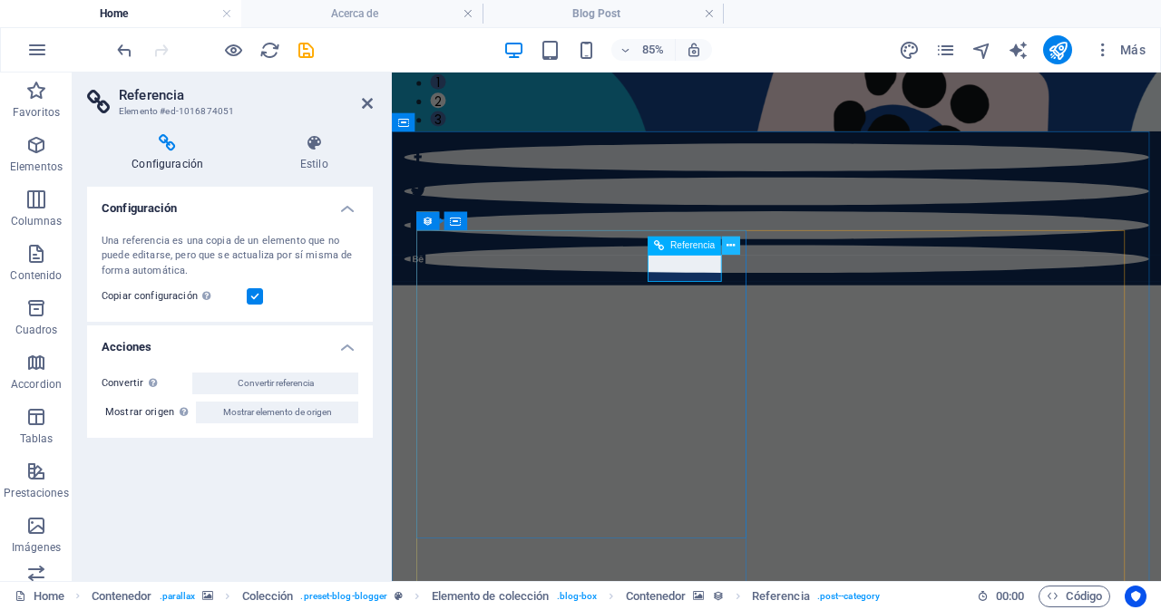
click at [732, 247] on icon at bounding box center [732, 245] width 8 height 16
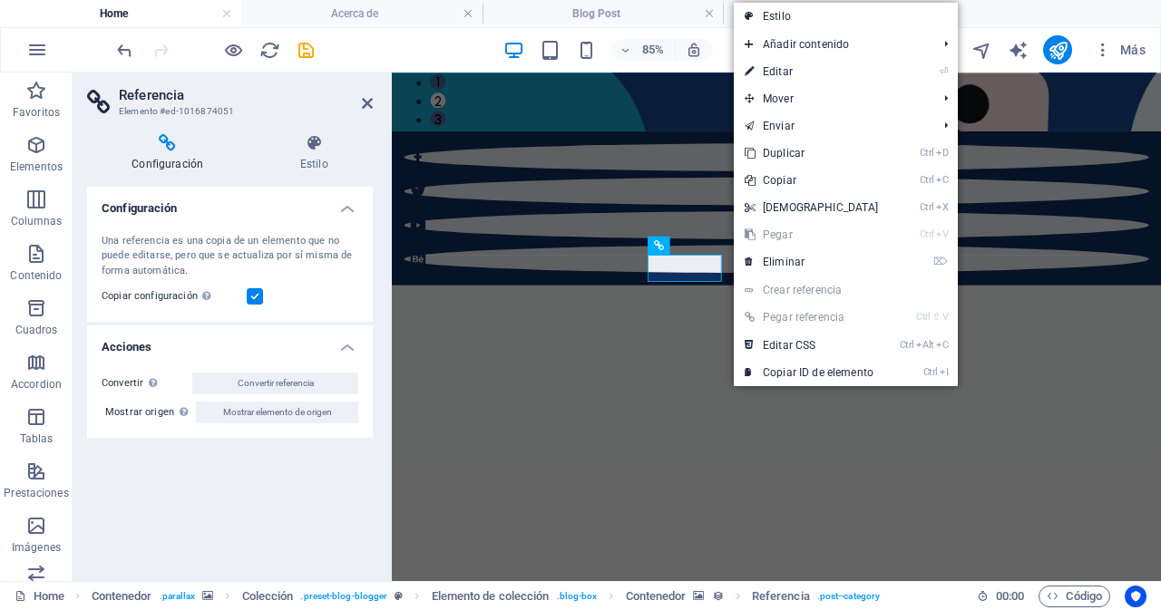
click at [787, 67] on link "⏎ Editar" at bounding box center [812, 71] width 156 height 27
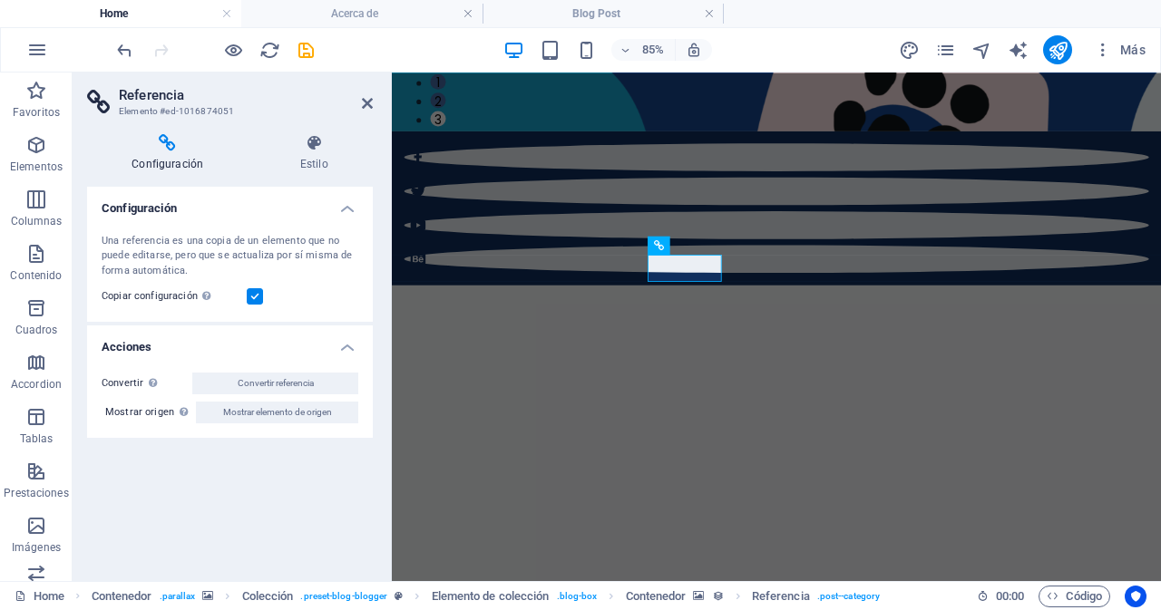
click at [353, 209] on h4 "Configuración" at bounding box center [230, 203] width 286 height 33
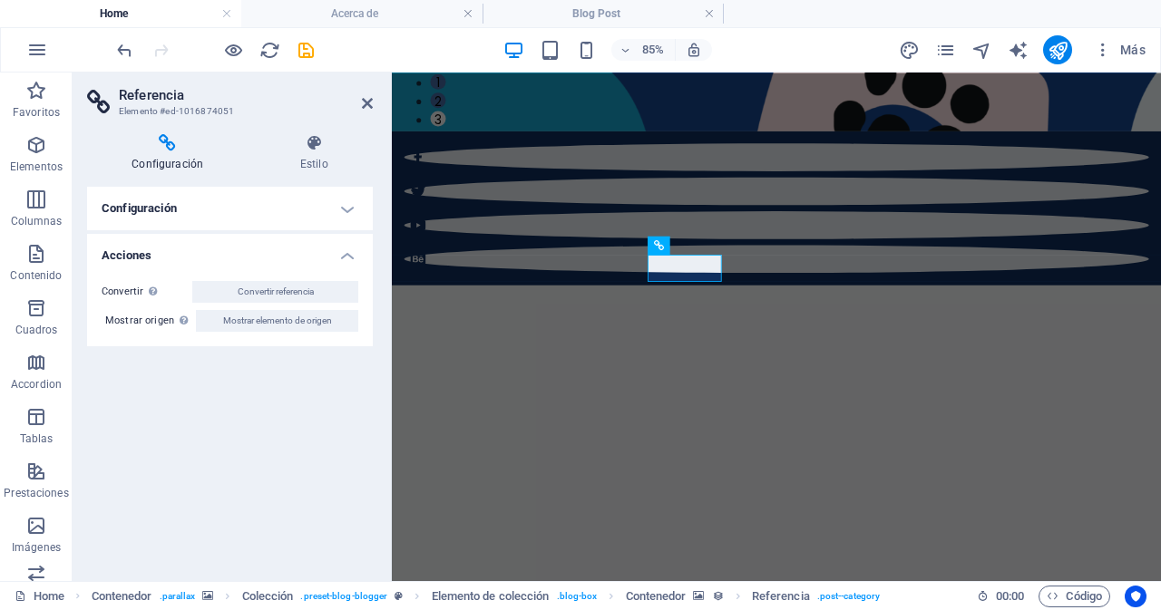
click at [349, 209] on h4 "Configuración" at bounding box center [230, 209] width 286 height 44
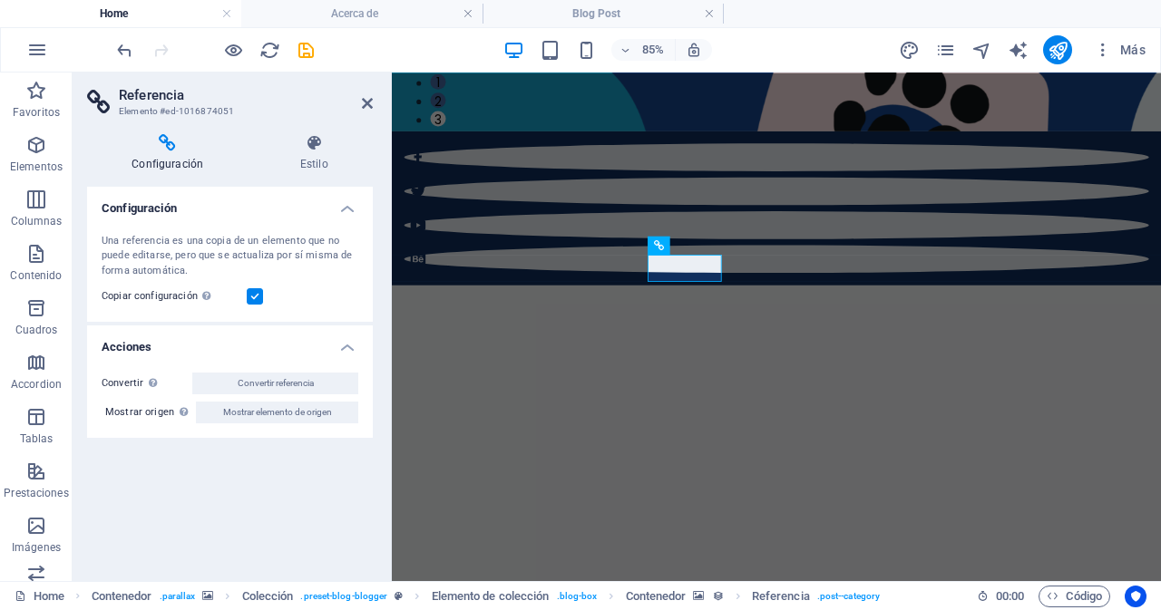
click at [349, 351] on h4 "Acciones" at bounding box center [230, 342] width 286 height 33
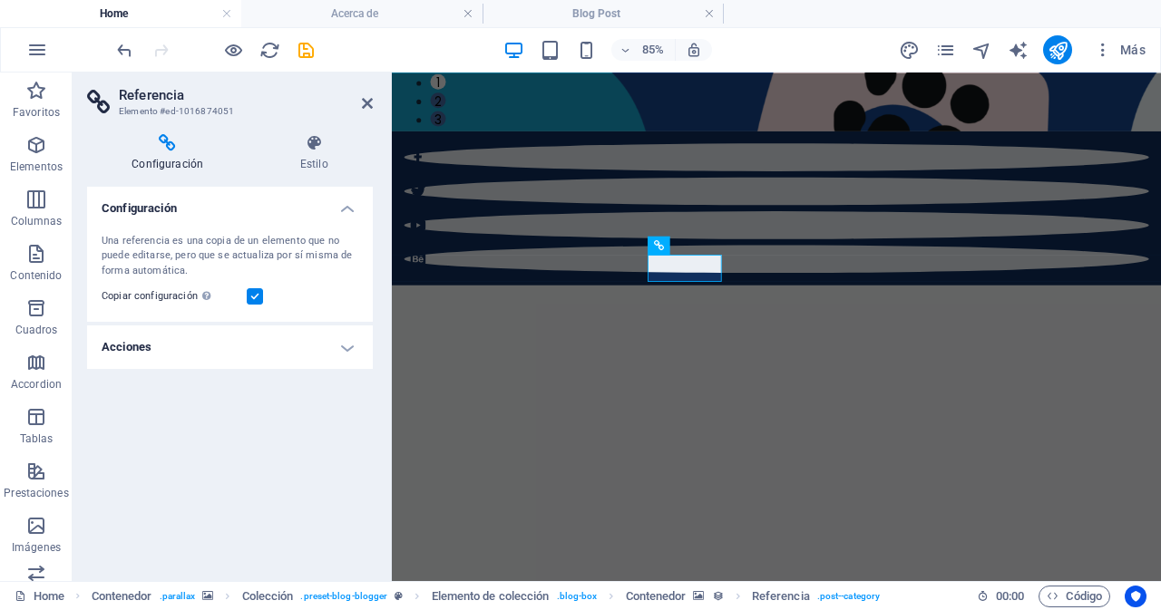
click at [349, 348] on h4 "Acciones" at bounding box center [230, 348] width 286 height 44
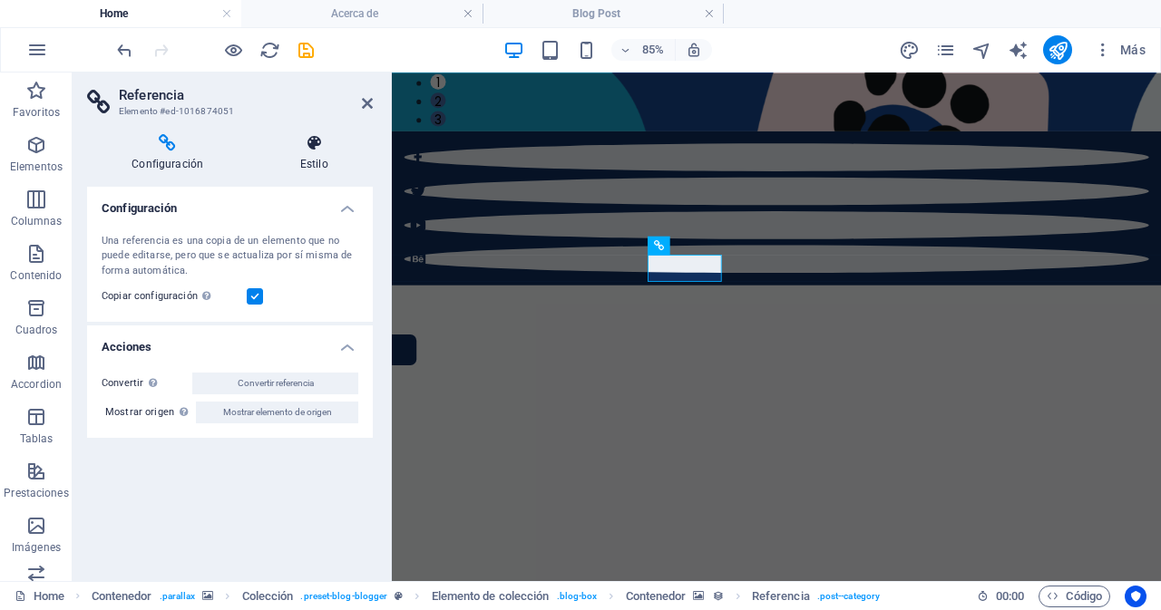
click at [313, 157] on h4 "Estilo" at bounding box center [314, 153] width 118 height 38
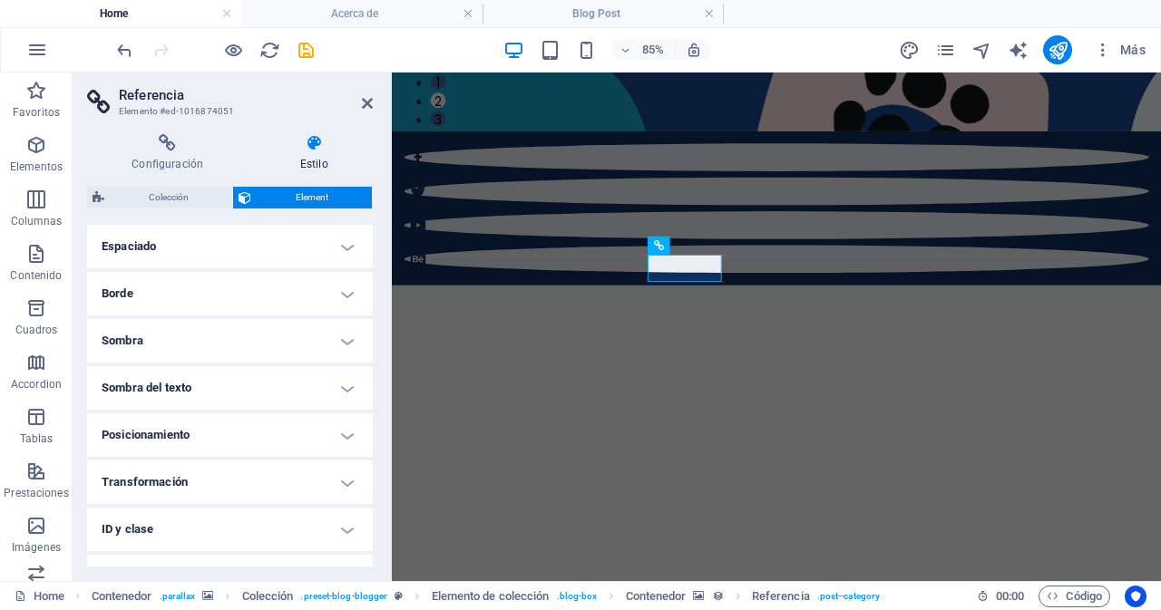
scroll to position [0, 0]
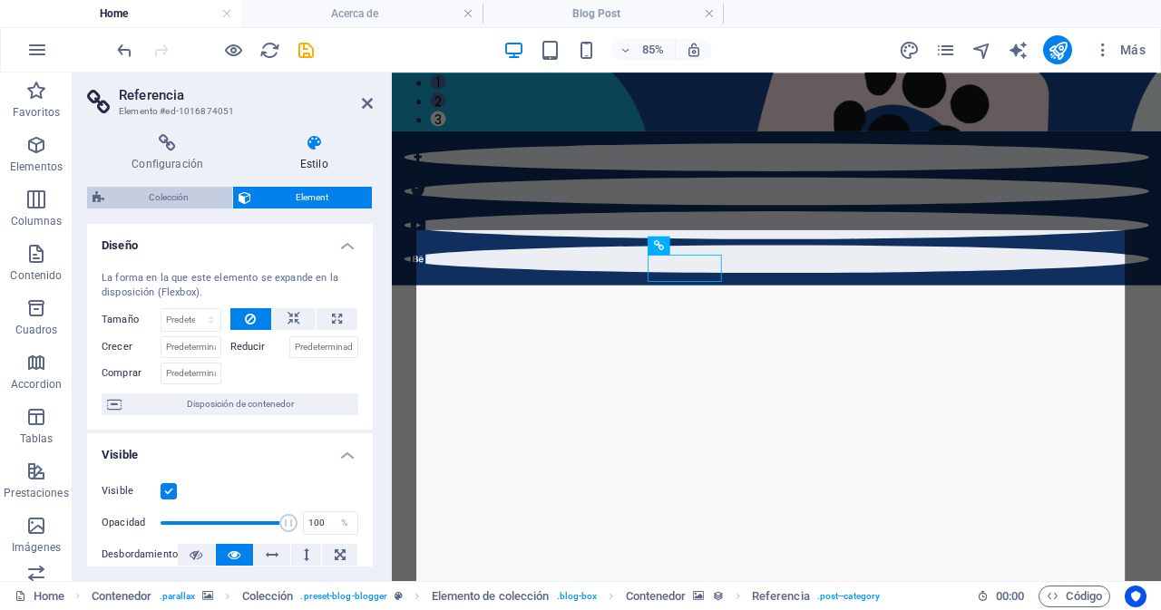
click at [189, 199] on span "Colección" at bounding box center [168, 198] width 117 height 22
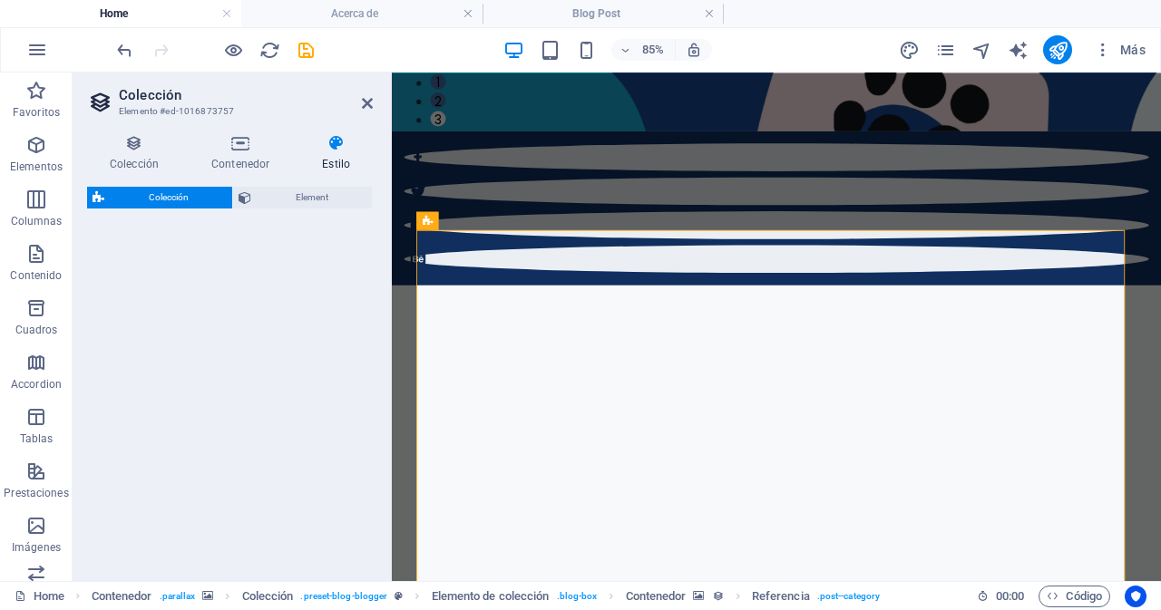
select select "rem"
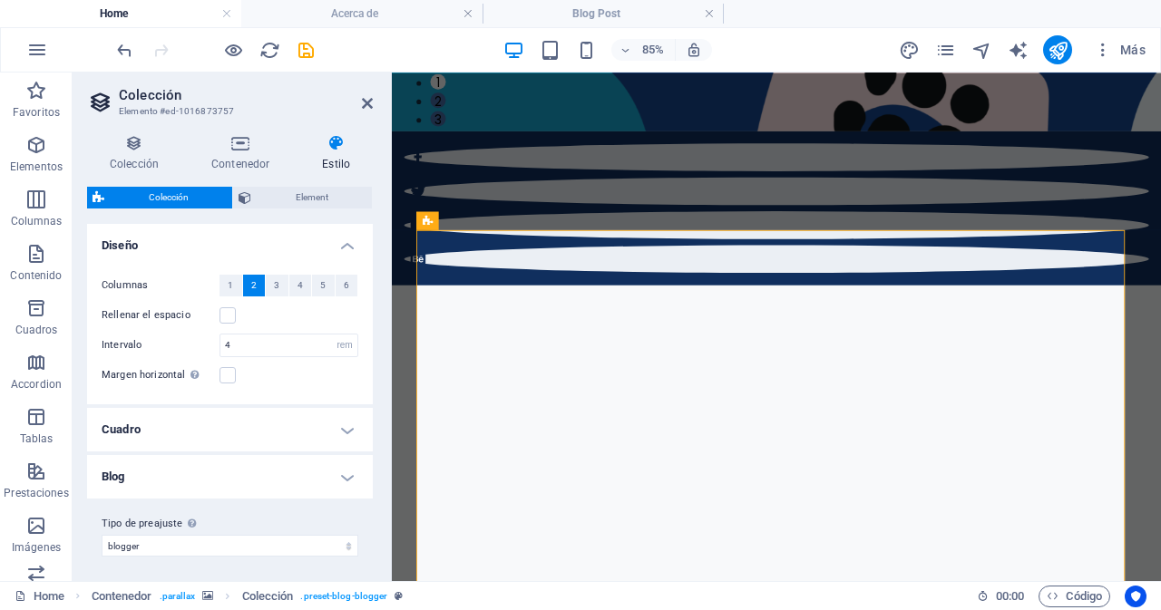
scroll to position [5, 0]
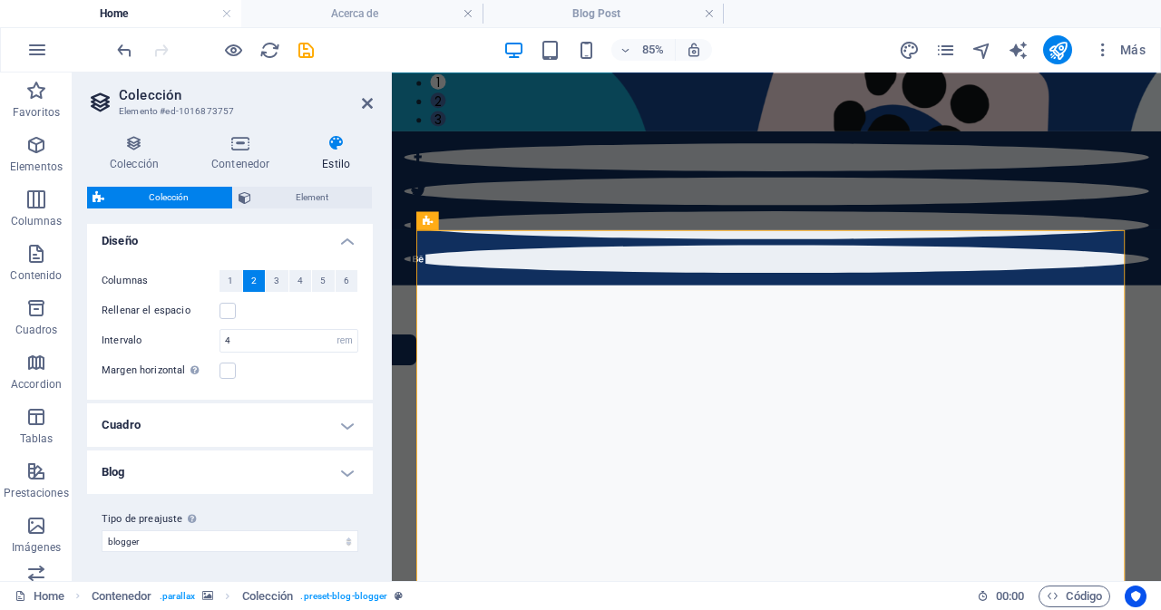
click at [183, 432] on h4 "Cuadro" at bounding box center [230, 426] width 286 height 44
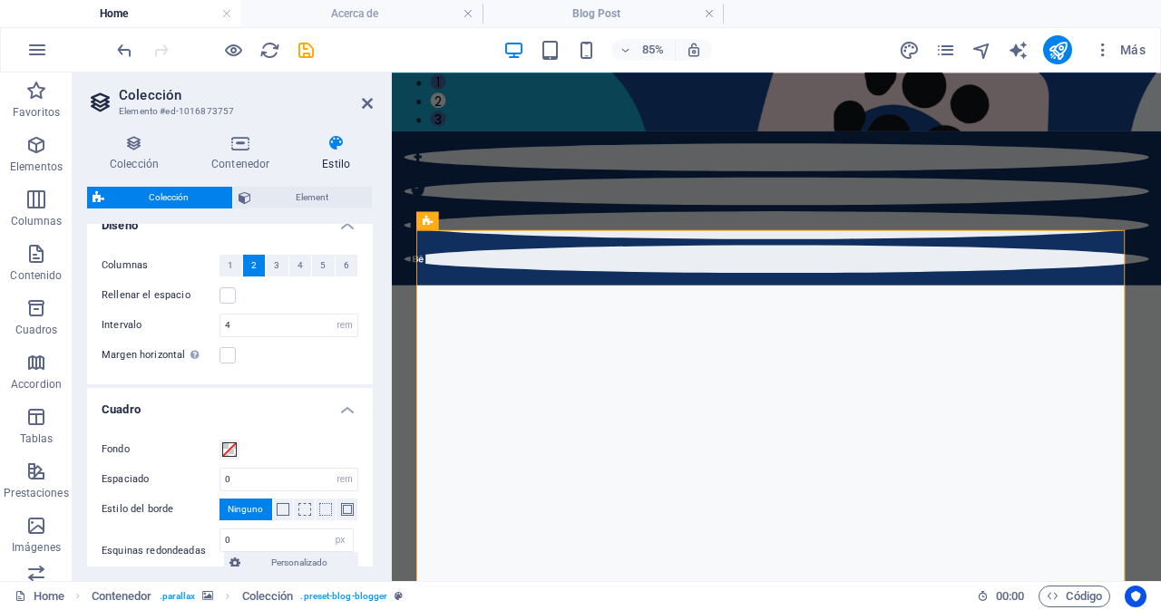
scroll to position [0, 0]
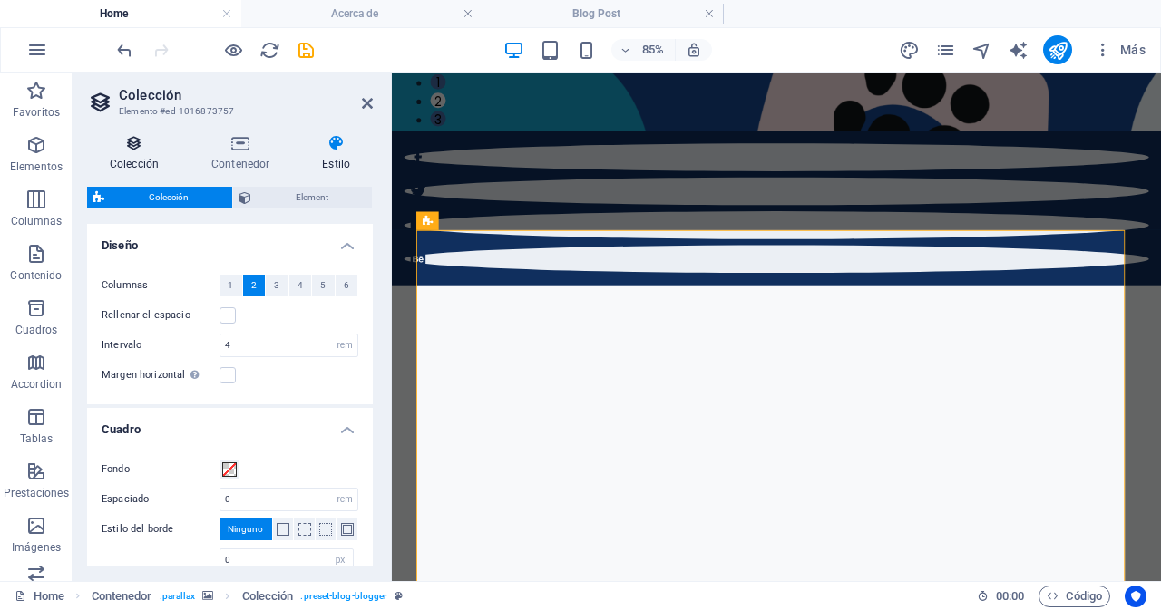
click at [141, 152] on h4 "Colección" at bounding box center [138, 153] width 102 height 38
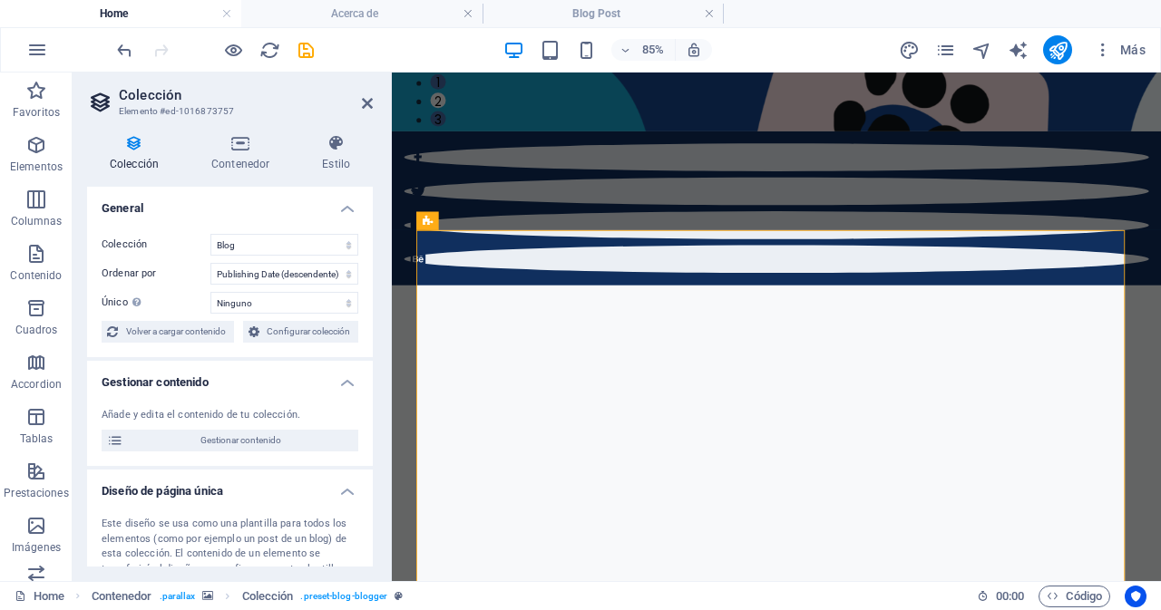
click at [140, 101] on h2 "Colección" at bounding box center [246, 95] width 254 height 16
click at [120, 91] on h2 "Colección" at bounding box center [246, 95] width 254 height 16
click at [246, 157] on h4 "Contenedor" at bounding box center [244, 153] width 111 height 38
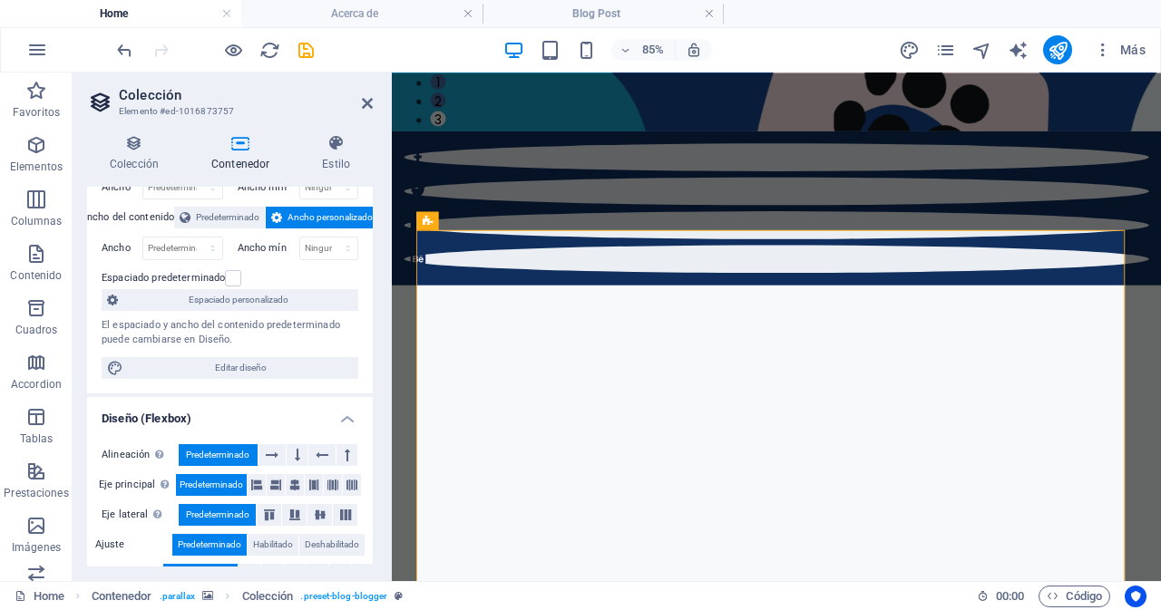
scroll to position [121, 0]
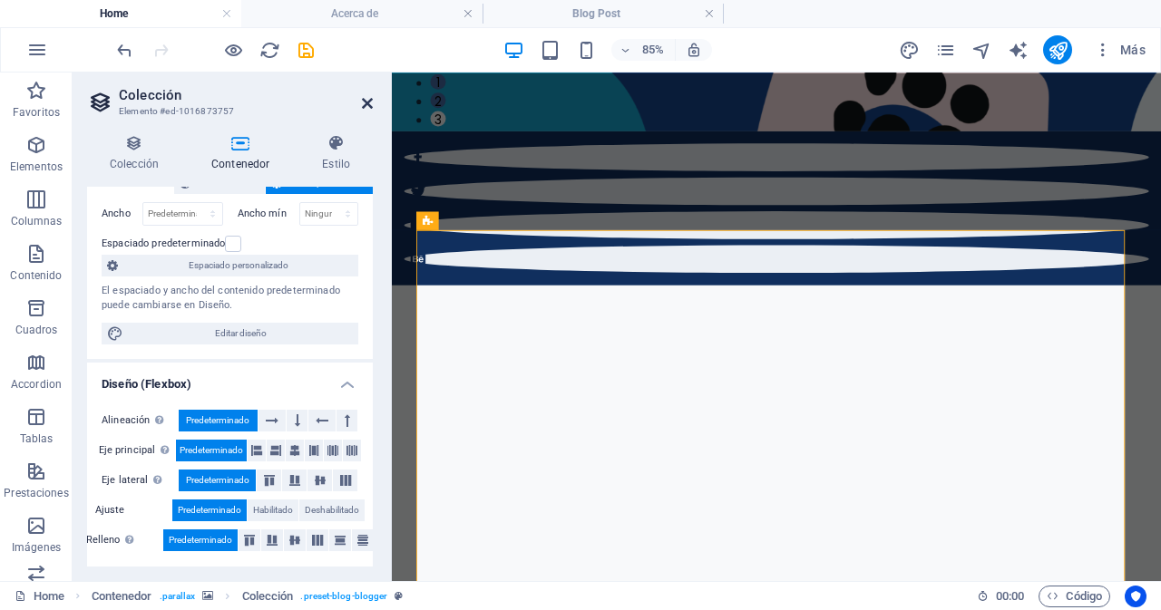
click at [371, 106] on icon at bounding box center [367, 103] width 11 height 15
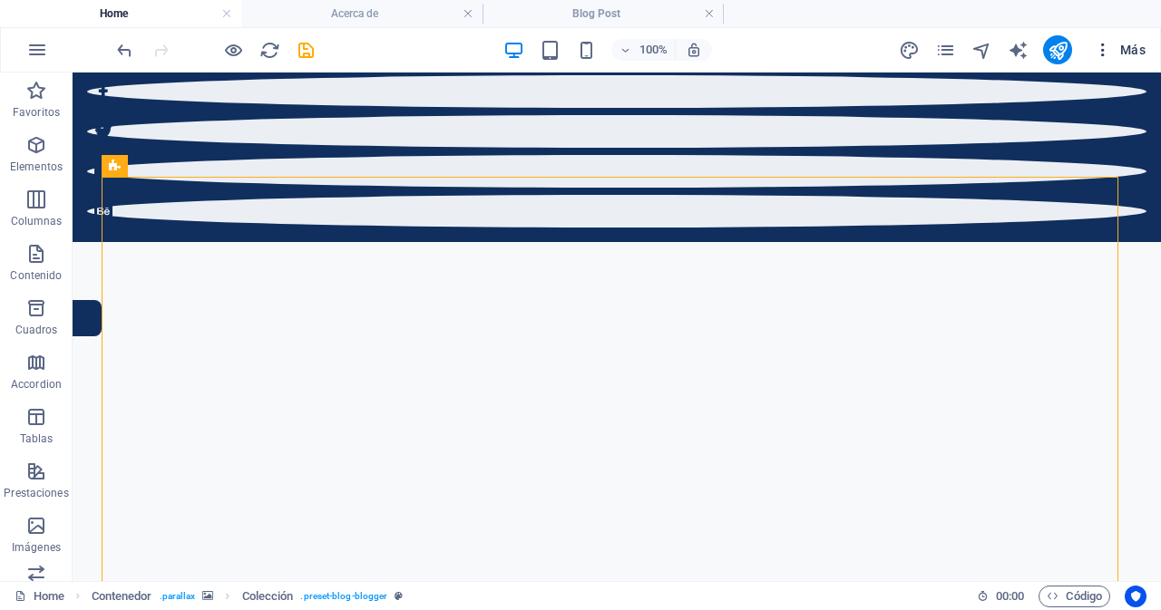
click at [1120, 45] on span "Más" at bounding box center [1120, 50] width 52 height 18
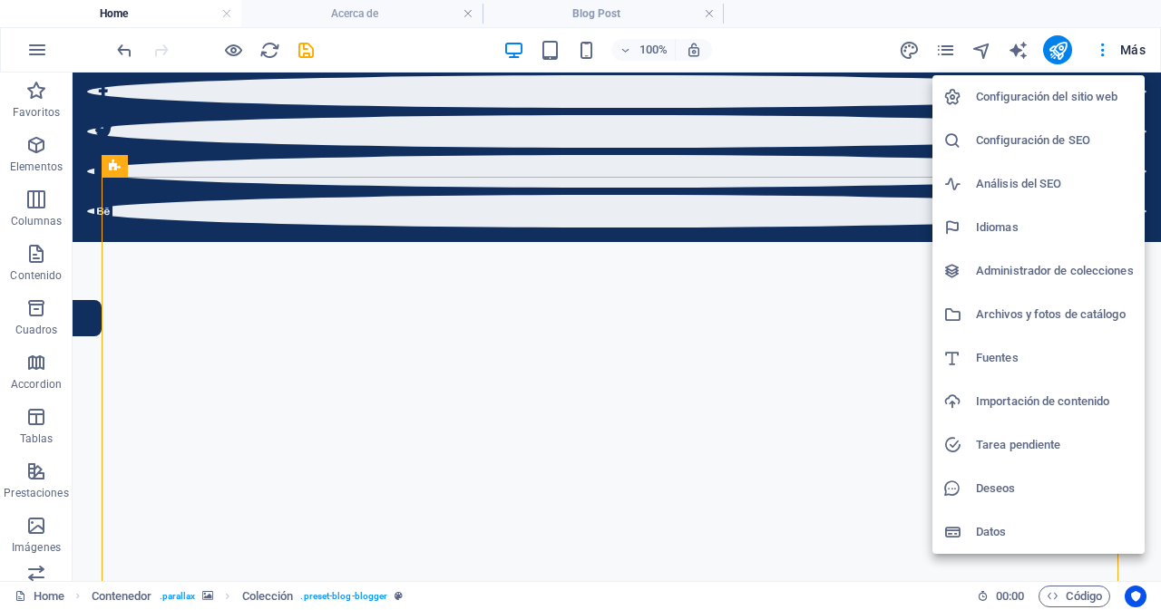
click at [989, 480] on h6 "Deseos" at bounding box center [1055, 489] width 158 height 22
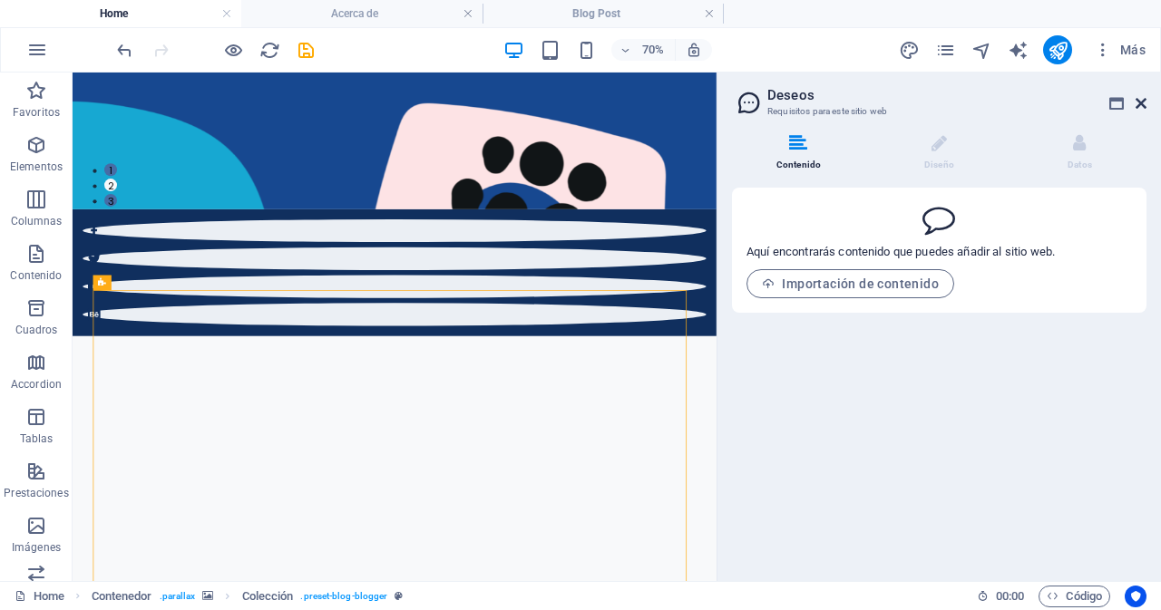
click at [1143, 103] on icon at bounding box center [1141, 103] width 11 height 15
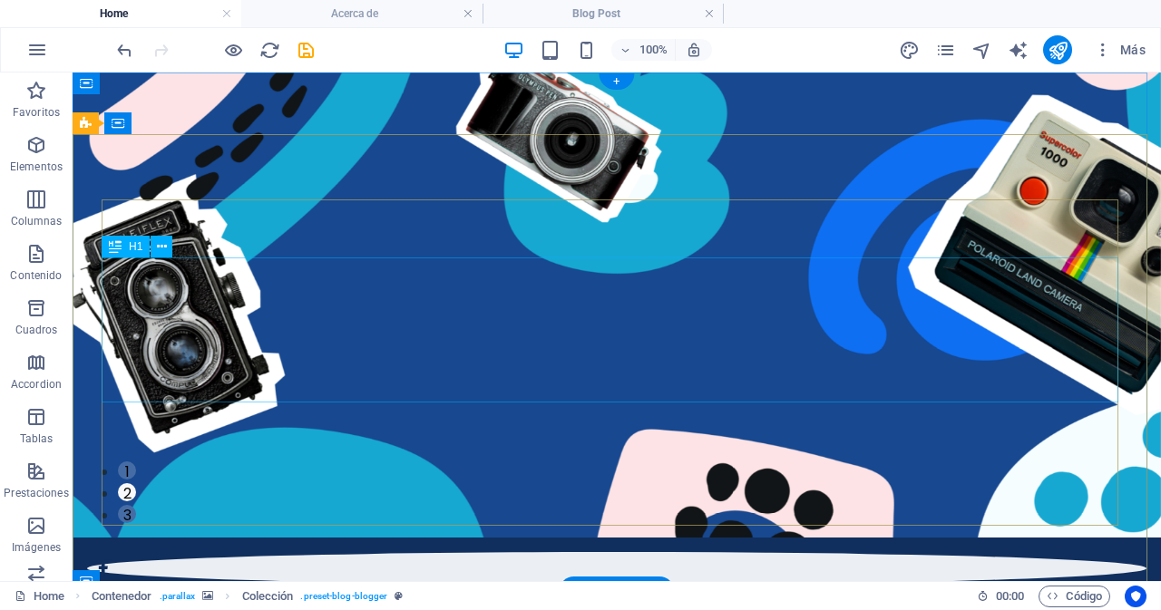
scroll to position [0, 0]
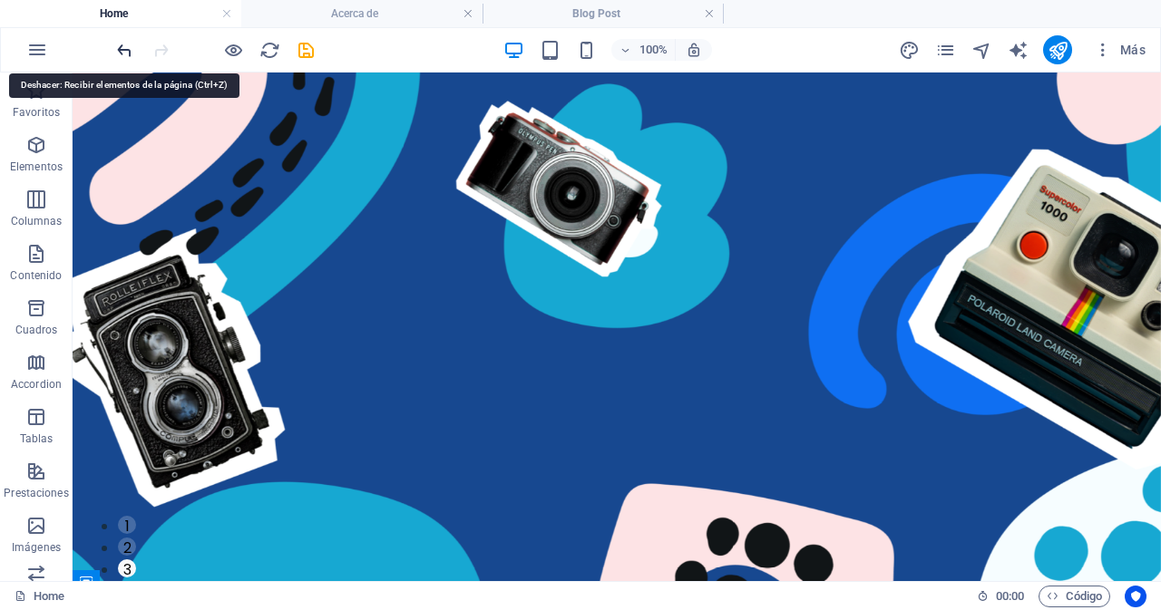
click at [122, 50] on icon "undo" at bounding box center [124, 50] width 21 height 21
click at [122, 50] on div at bounding box center [214, 49] width 203 height 29
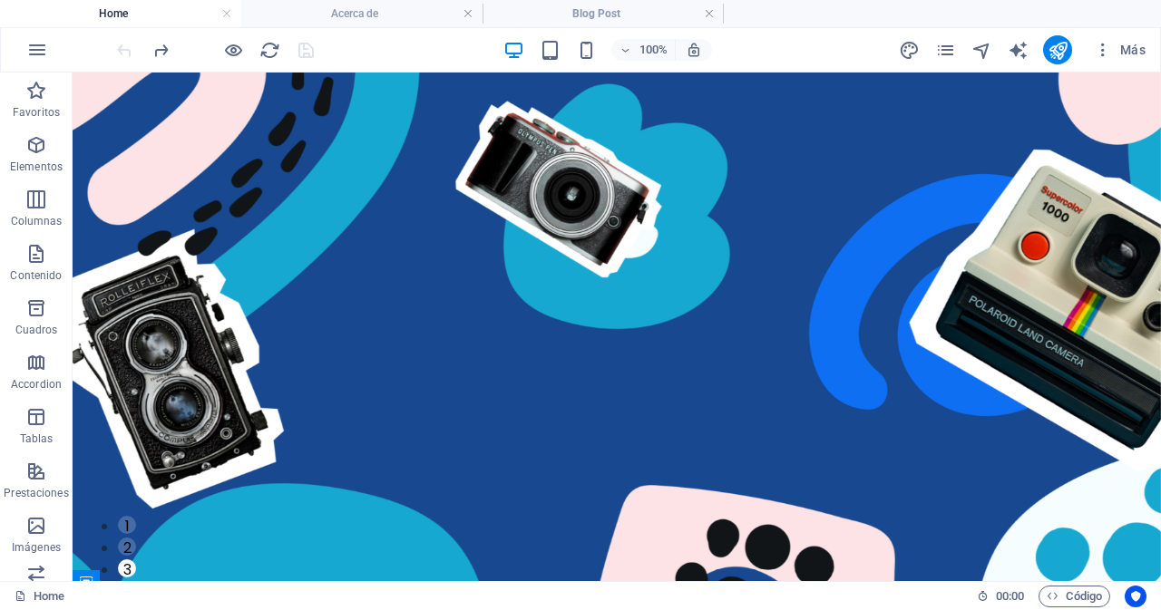
click at [122, 50] on div at bounding box center [214, 49] width 203 height 29
